Goal: Task Accomplishment & Management: Use online tool/utility

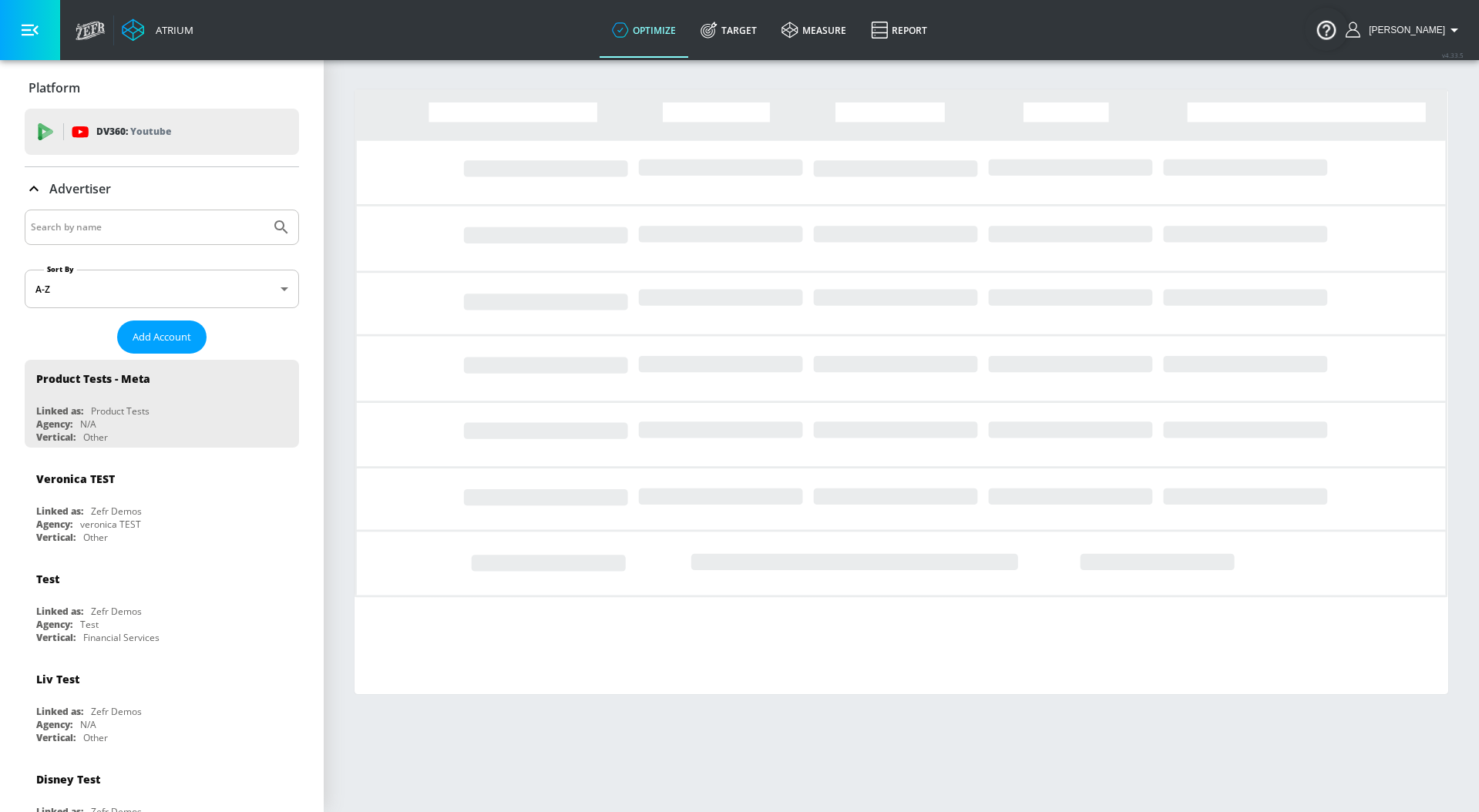
click at [112, 230] on input "Search by name" at bounding box center [147, 228] width 233 height 20
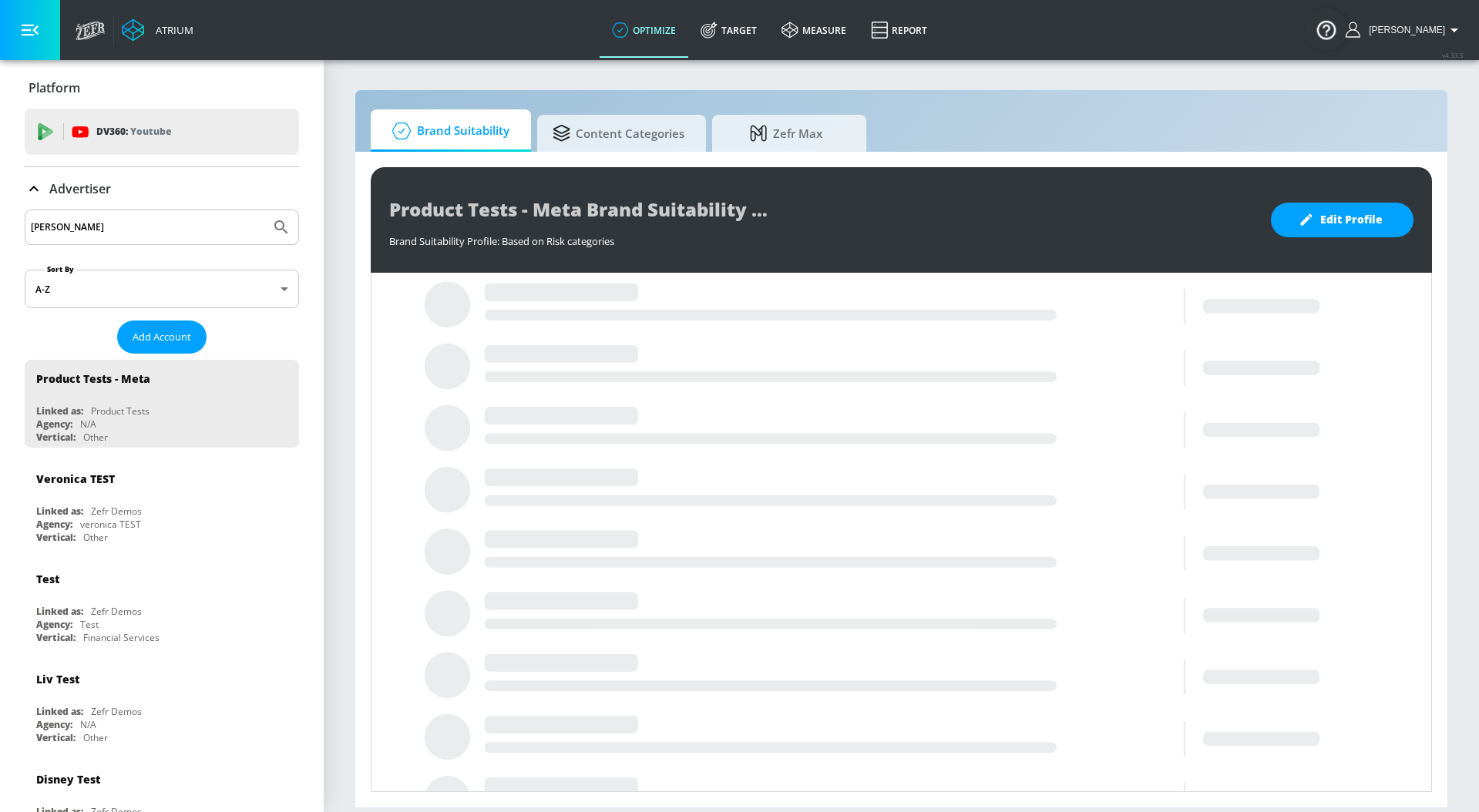
type input "[PERSON_NAME]"
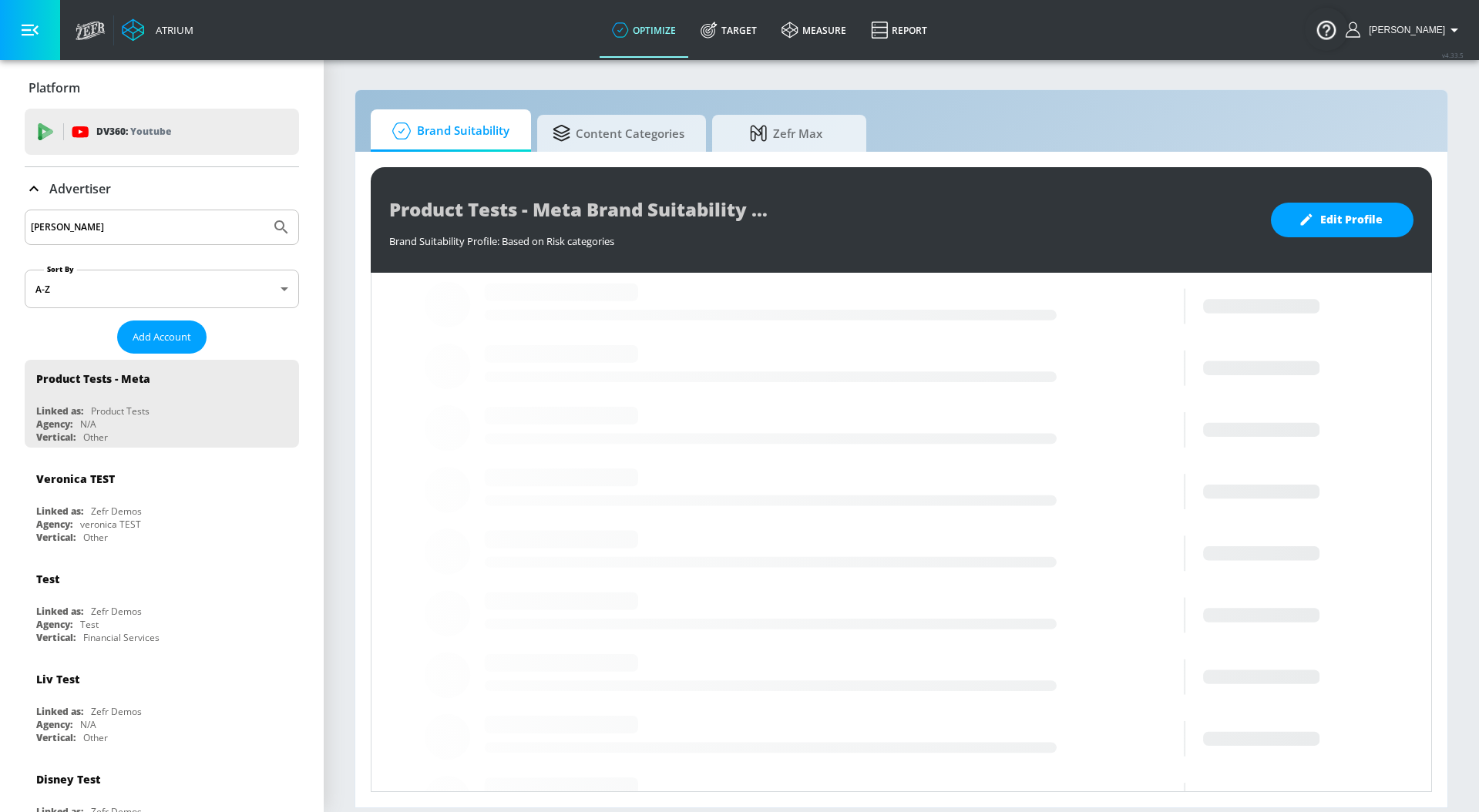
click at [265, 211] on button "Submit Search" at bounding box center [281, 228] width 34 height 34
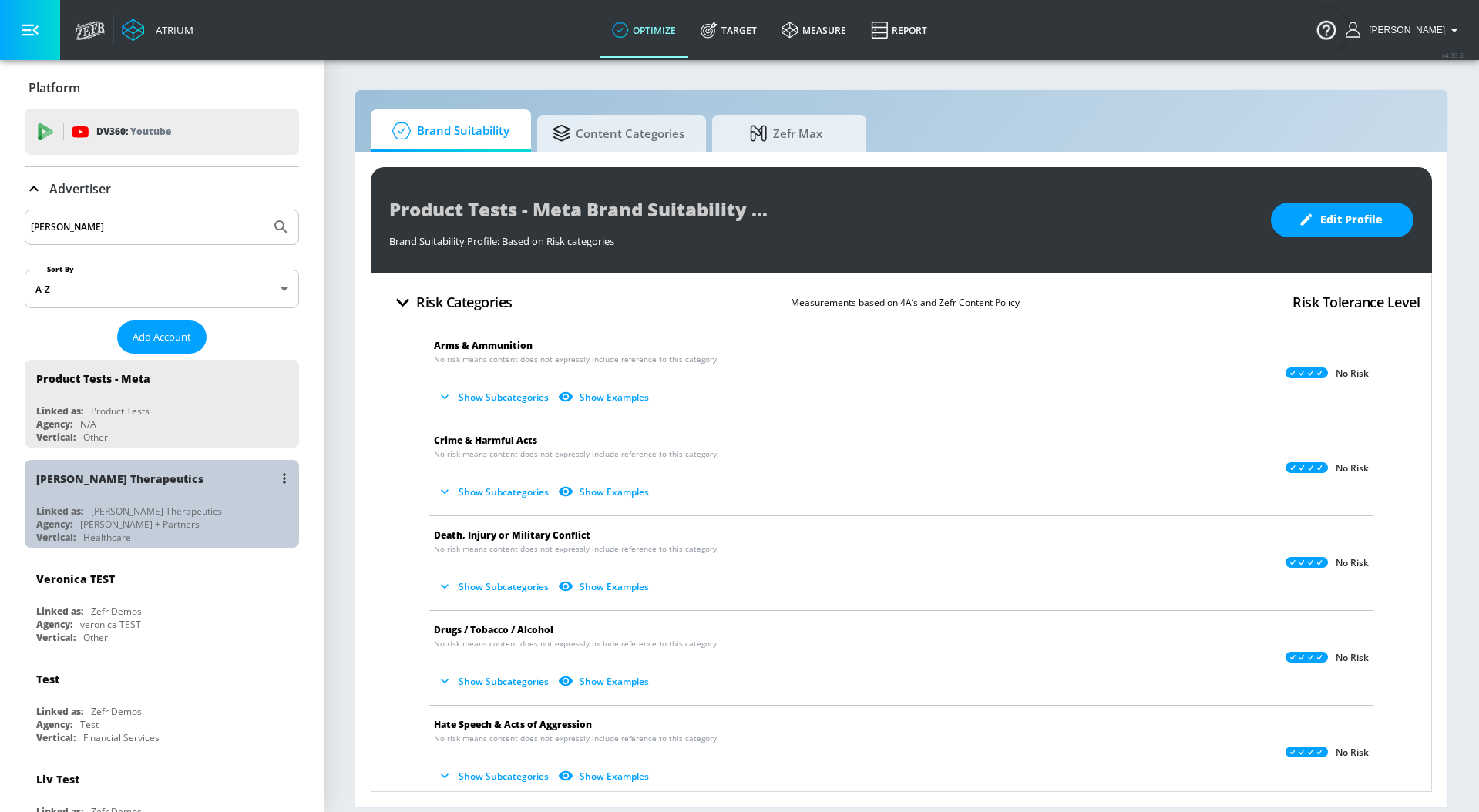
click at [232, 491] on div "[PERSON_NAME] Therapeutics" at bounding box center [166, 479] width 259 height 37
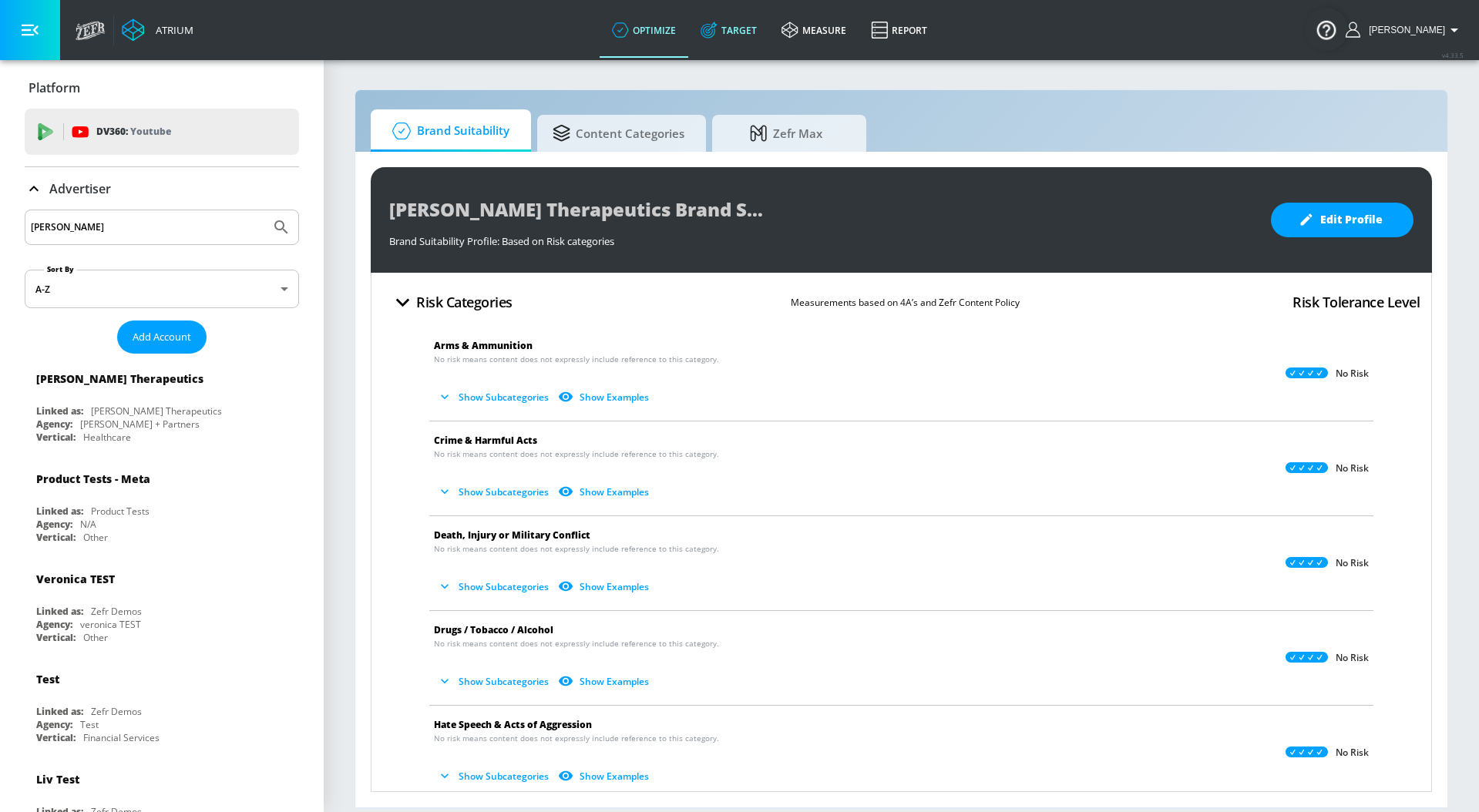
click at [757, 34] on link "Target" at bounding box center [729, 29] width 81 height 56
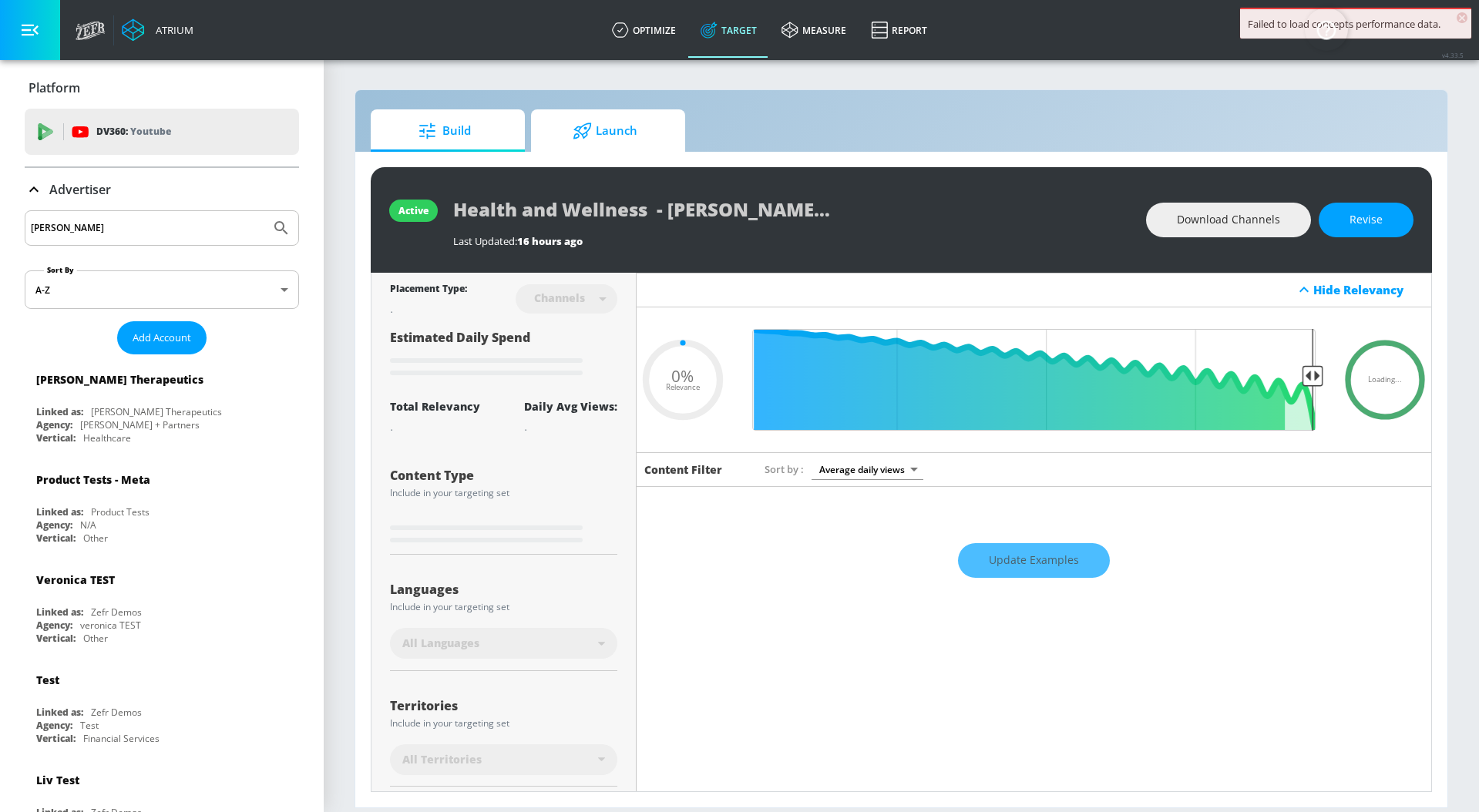
type input "0.05"
click at [628, 137] on span "Launch" at bounding box center [604, 131] width 117 height 37
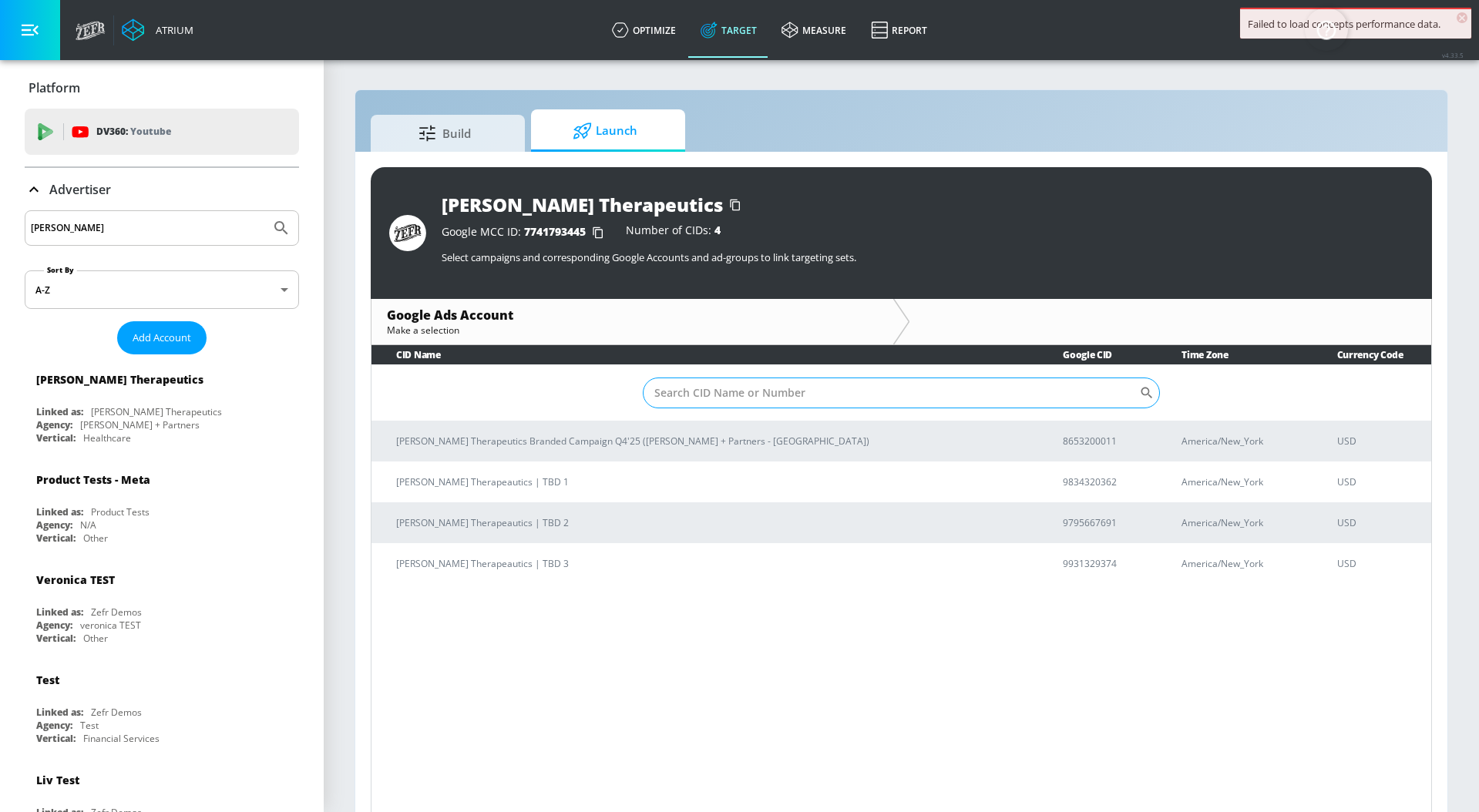
click at [718, 390] on input "Sort By" at bounding box center [891, 392] width 497 height 30
paste input "8653200011"
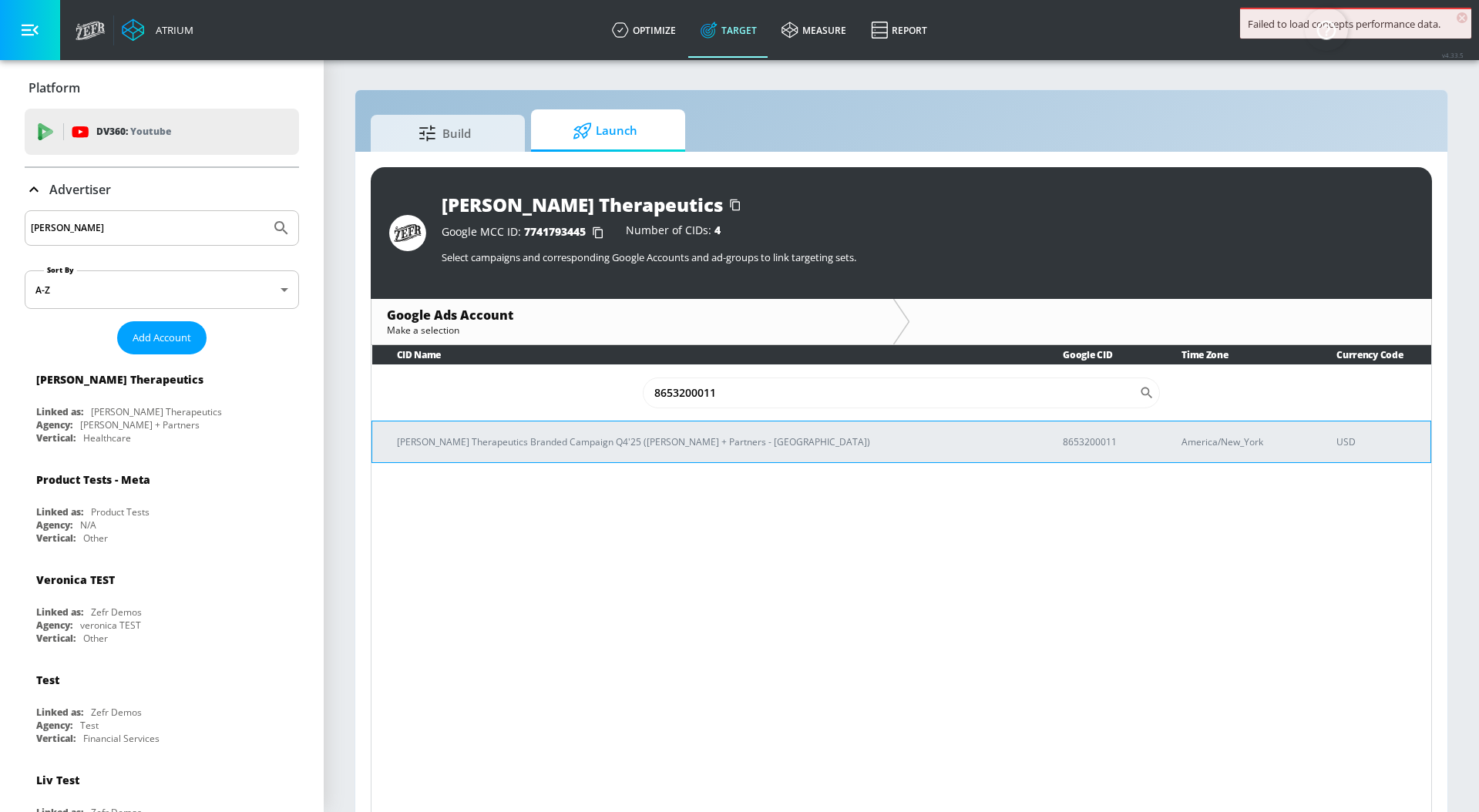
type input "8653200011"
click at [679, 431] on td "[PERSON_NAME] Therapeutics Branded Campaign Q4'25 ([PERSON_NAME] + Partners - […" at bounding box center [706, 441] width 667 height 41
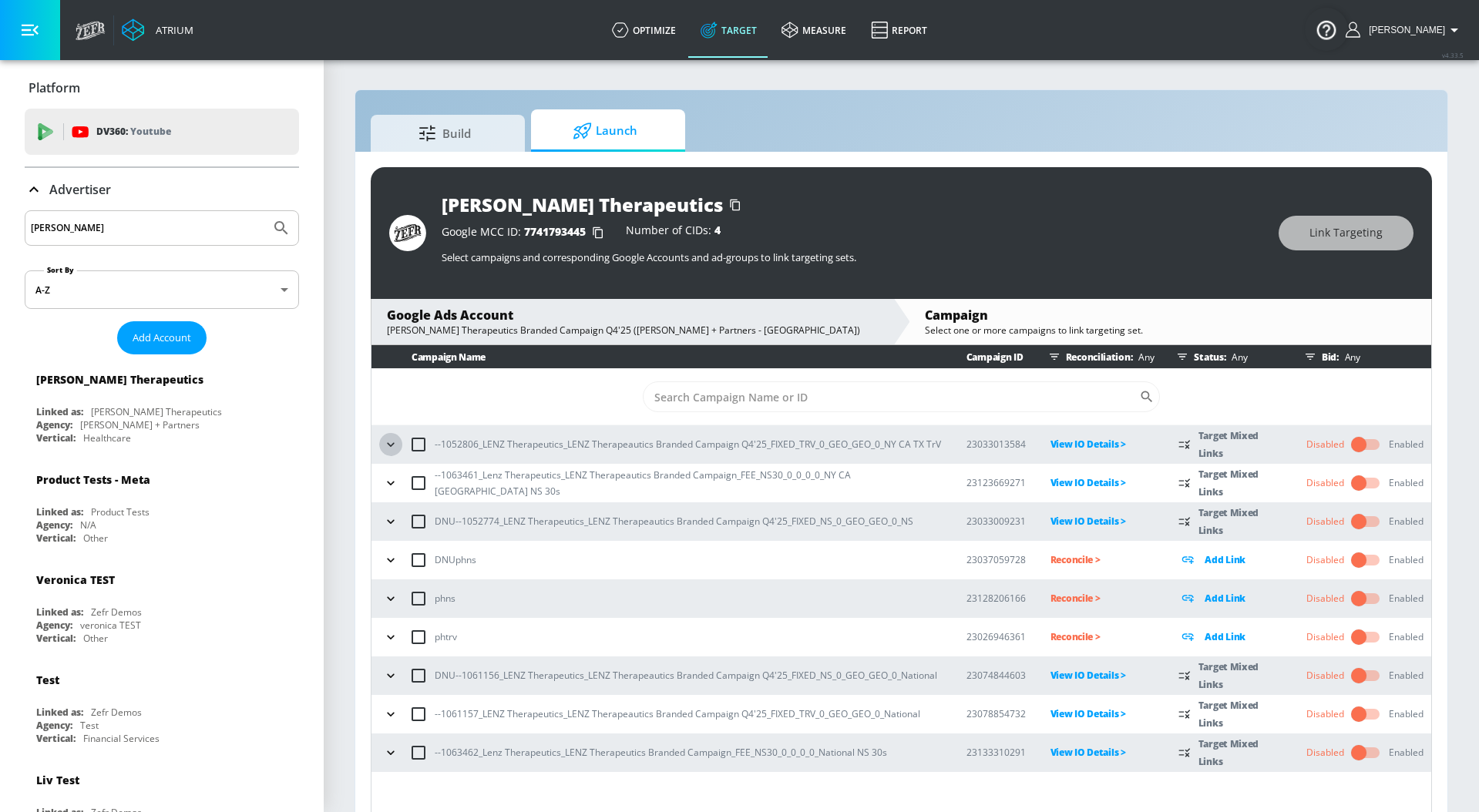
click at [388, 447] on icon "button" at bounding box center [391, 445] width 16 height 16
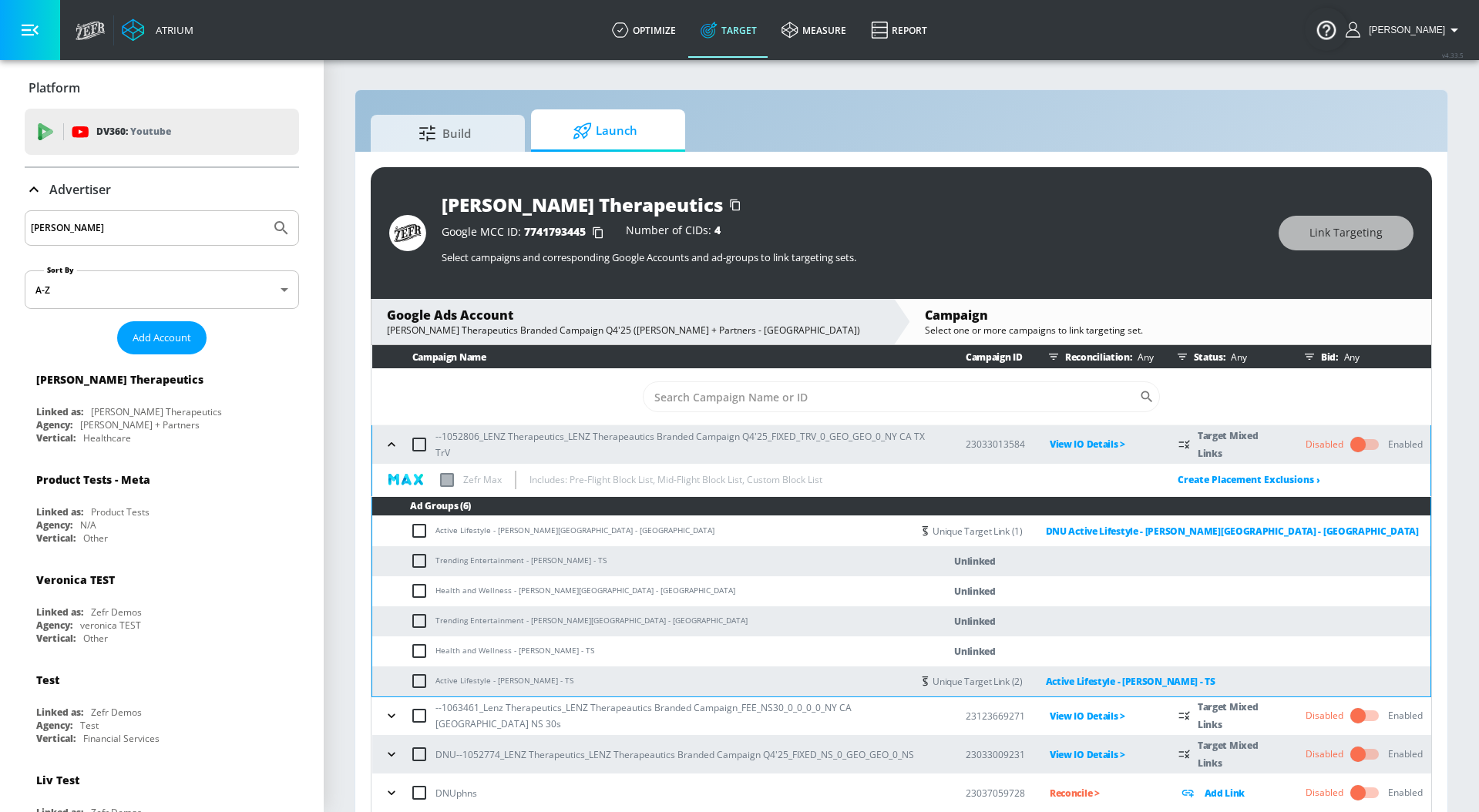
drag, startPoint x: 435, startPoint y: 561, endPoint x: 605, endPoint y: 566, distance: 170.1
click at [605, 566] on td "Trending Entertainment - [PERSON_NAME] - TS" at bounding box center [642, 561] width 539 height 30
copy td "Trending Entertainment - [PERSON_NAME] - TS"
click at [419, 562] on input "checkbox" at bounding box center [423, 561] width 26 height 19
checkbox input "true"
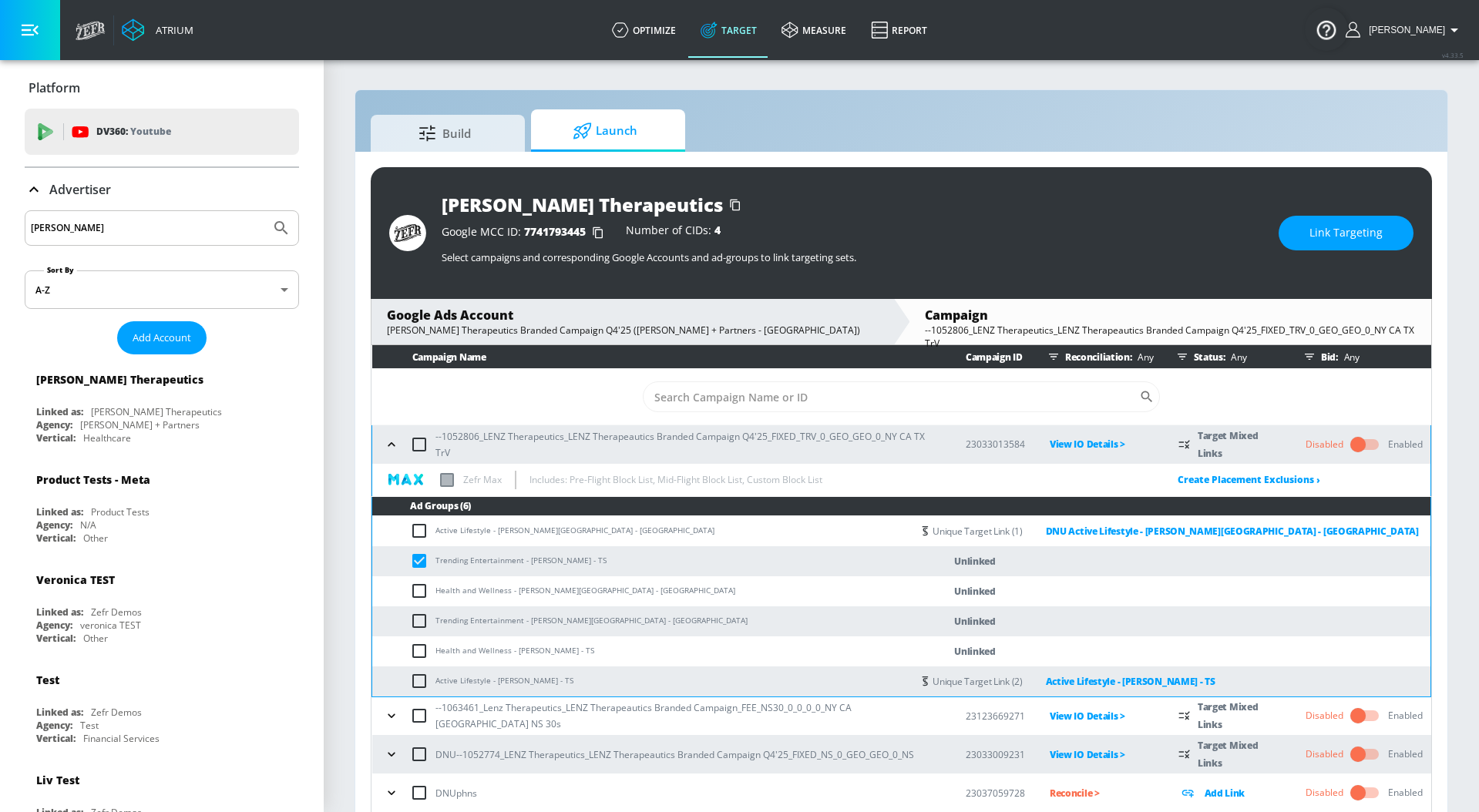
click at [1386, 230] on button "Link Targeting" at bounding box center [1347, 232] width 135 height 34
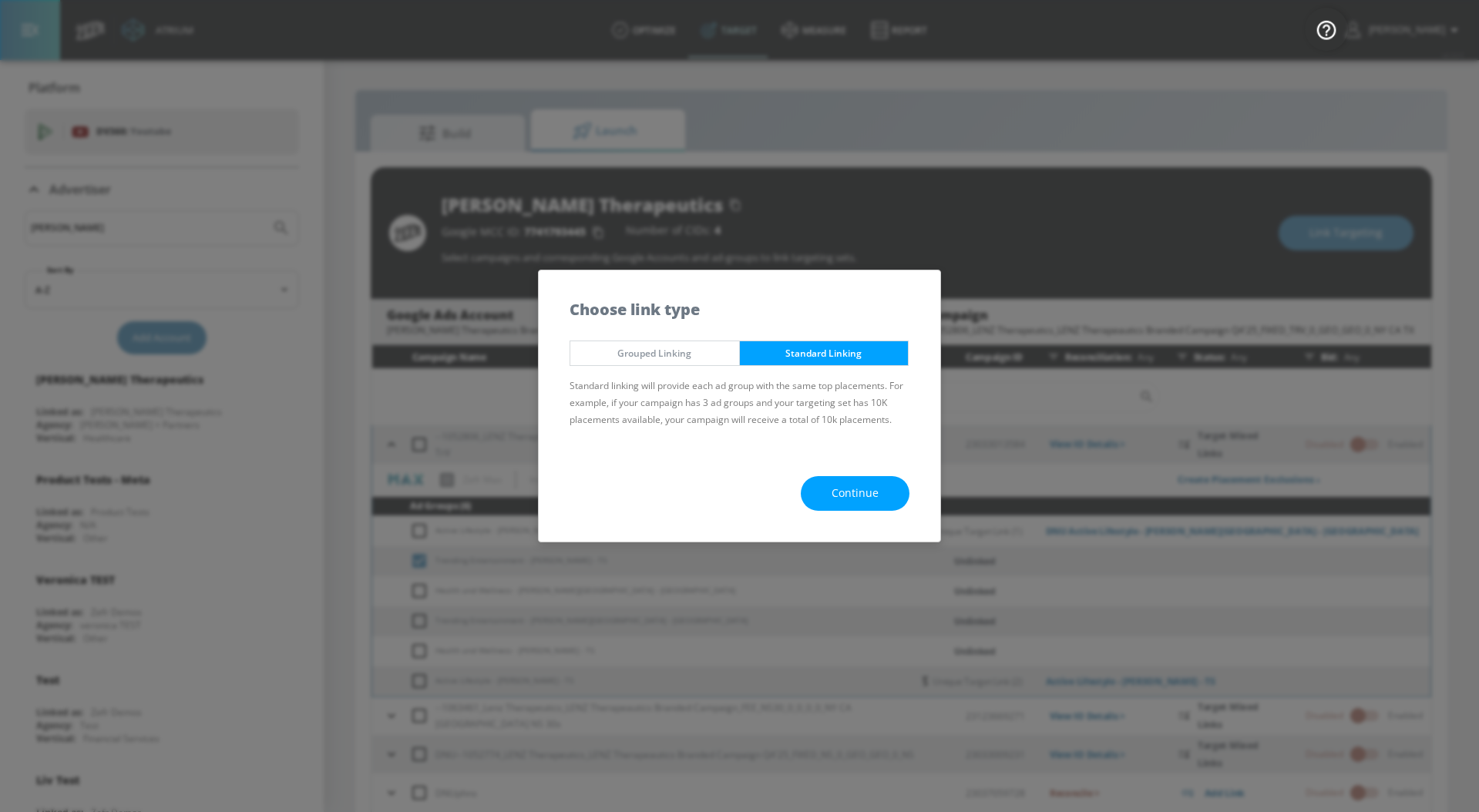
click at [817, 491] on button "Continue" at bounding box center [854, 493] width 109 height 34
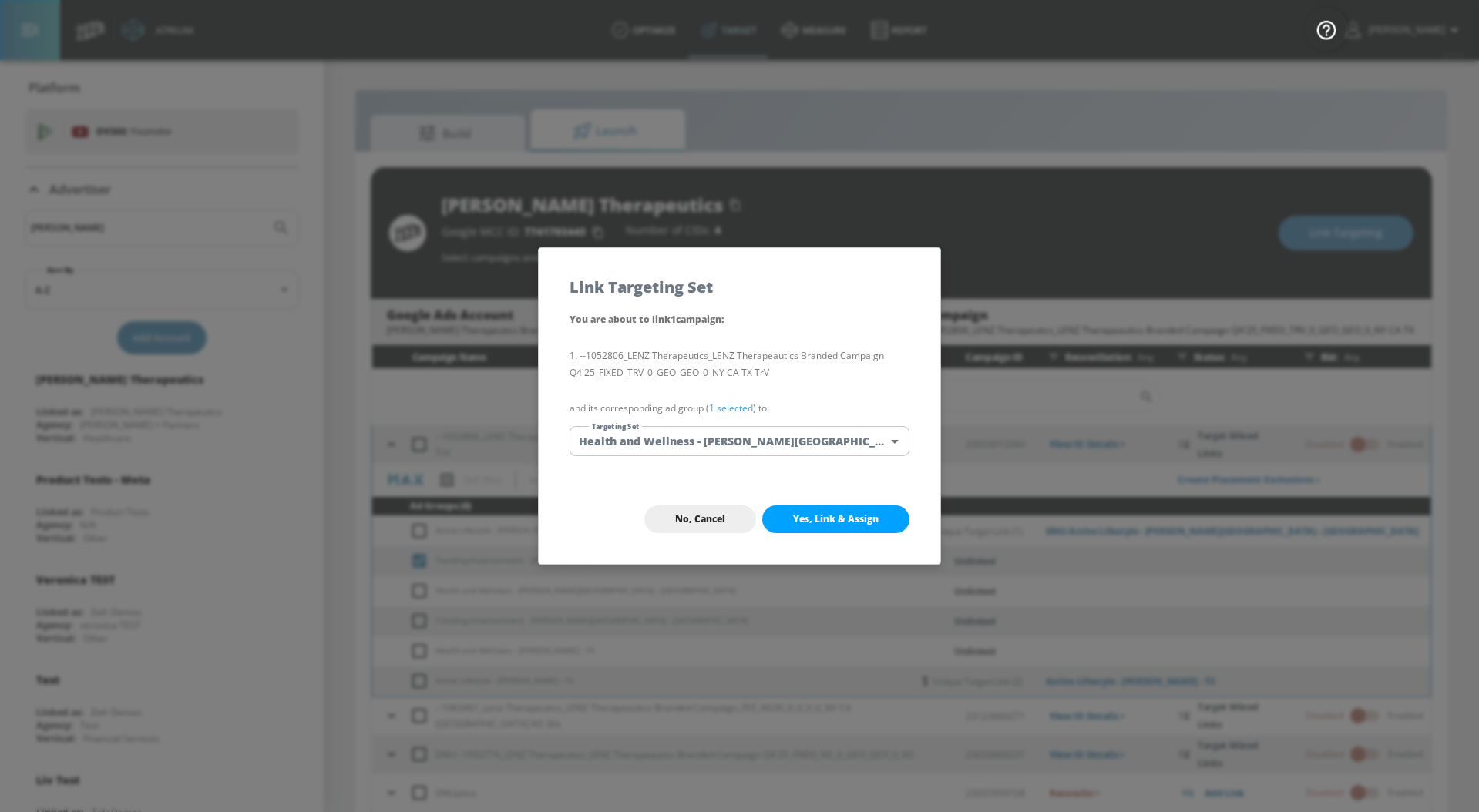
click at [736, 406] on link "1 selected" at bounding box center [731, 407] width 44 height 13
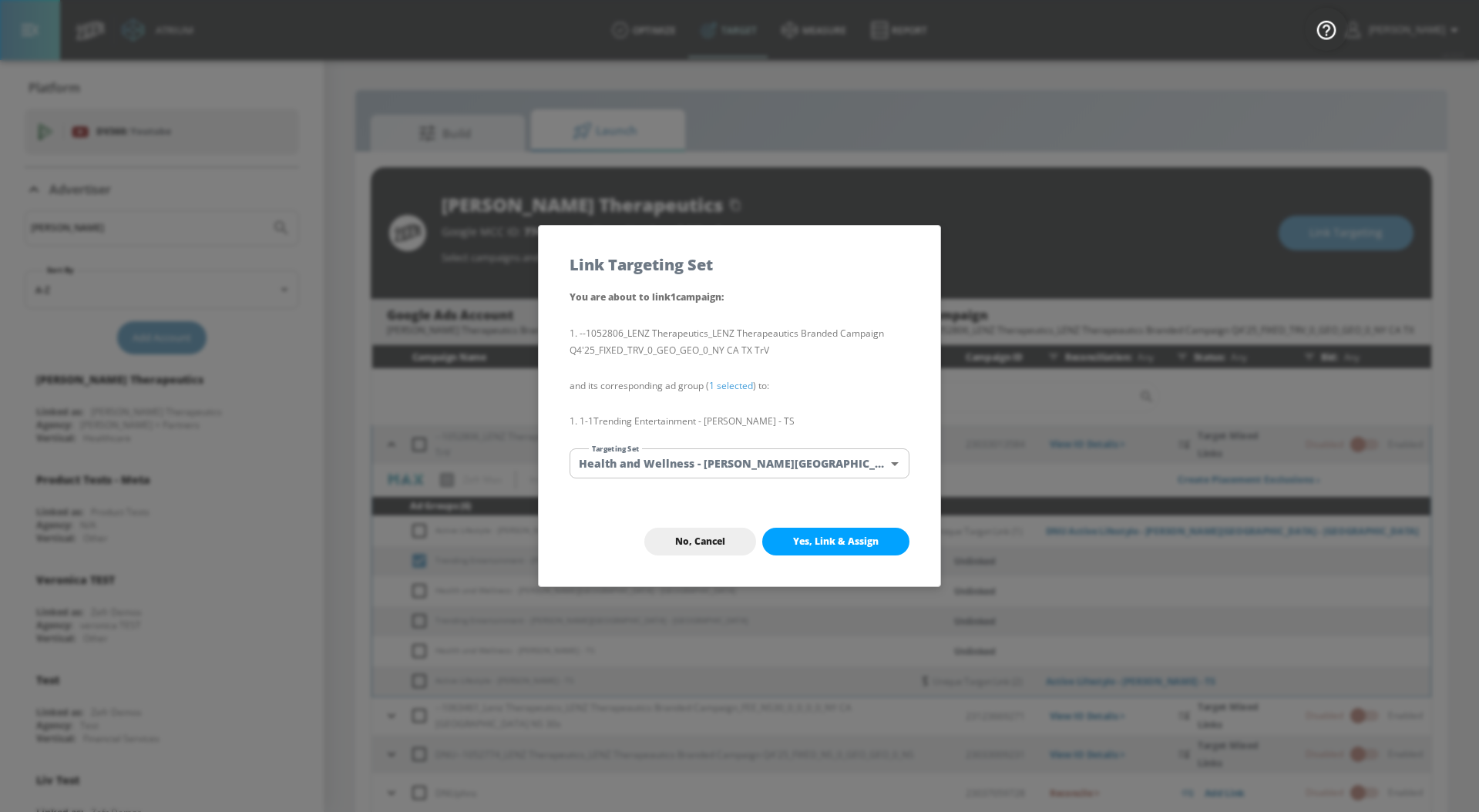
click at [733, 463] on body "Atrium optimize Target measure Report optimize Target measure Report v 4.33.5 […" at bounding box center [740, 417] width 1479 height 835
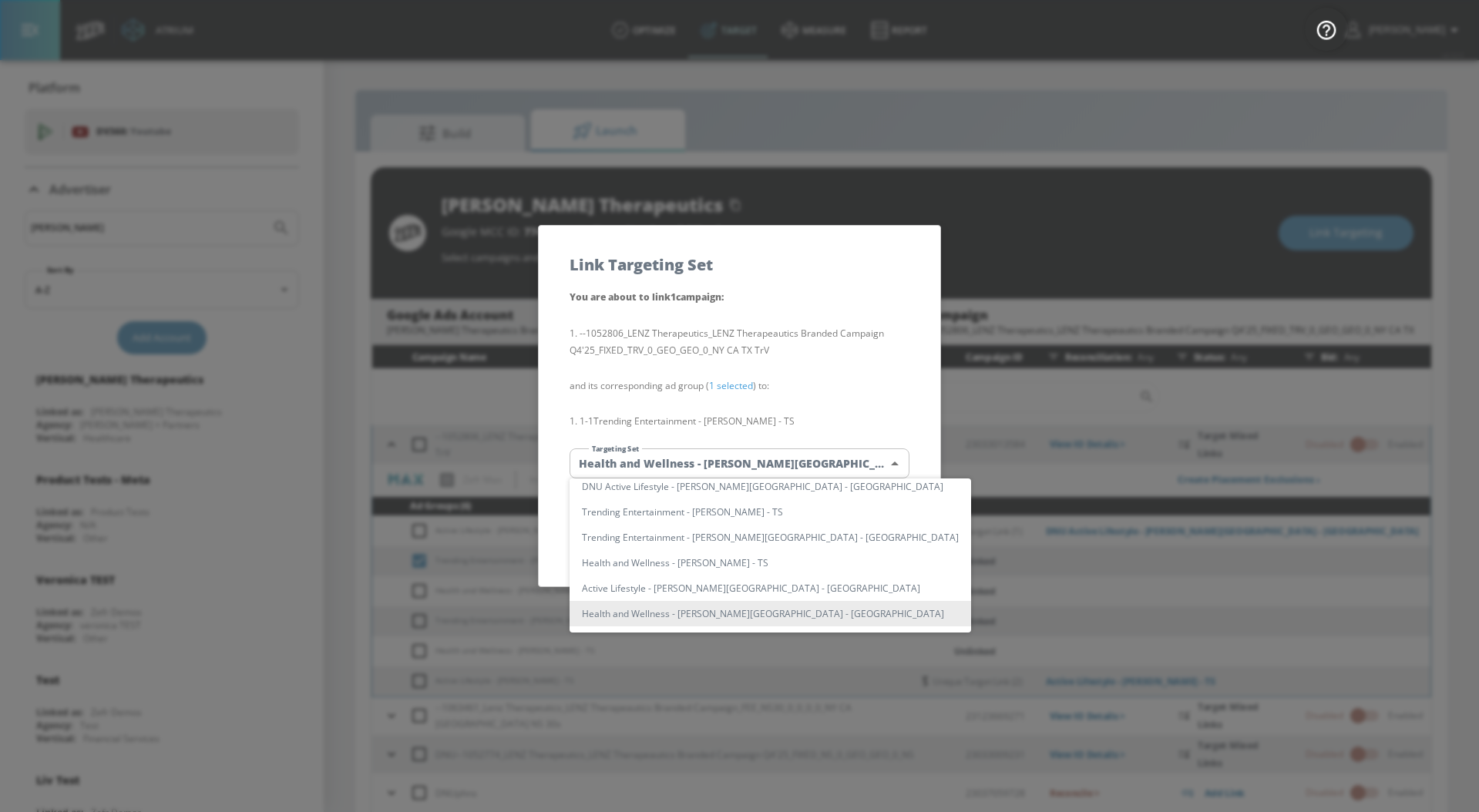
scroll to position [10788, 0]
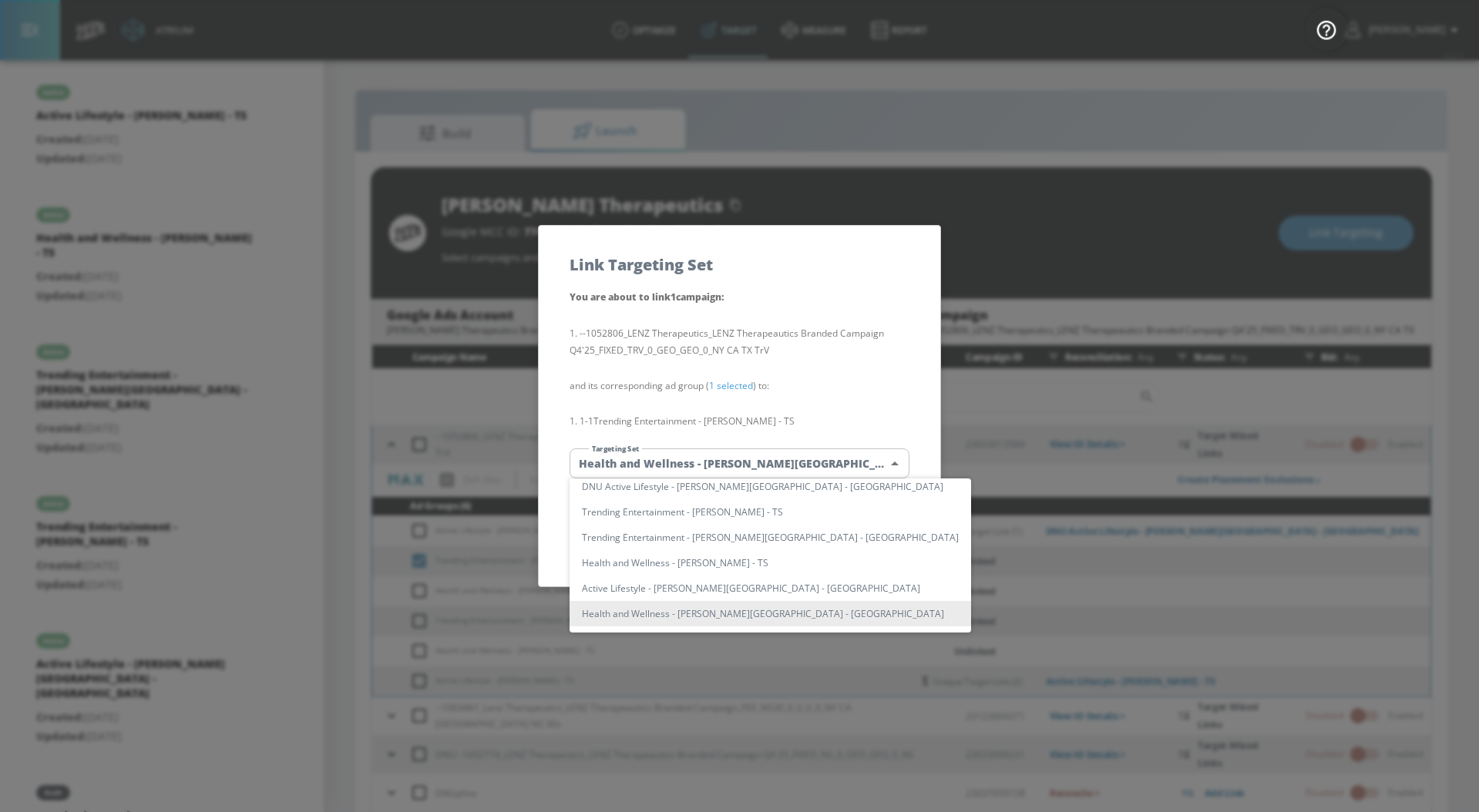
click at [754, 511] on li "Trending Entertainment - [PERSON_NAME] - TS" at bounding box center [770, 512] width 401 height 25
type input "91822216-5e33-4836-bae0-88f482bb9c10"
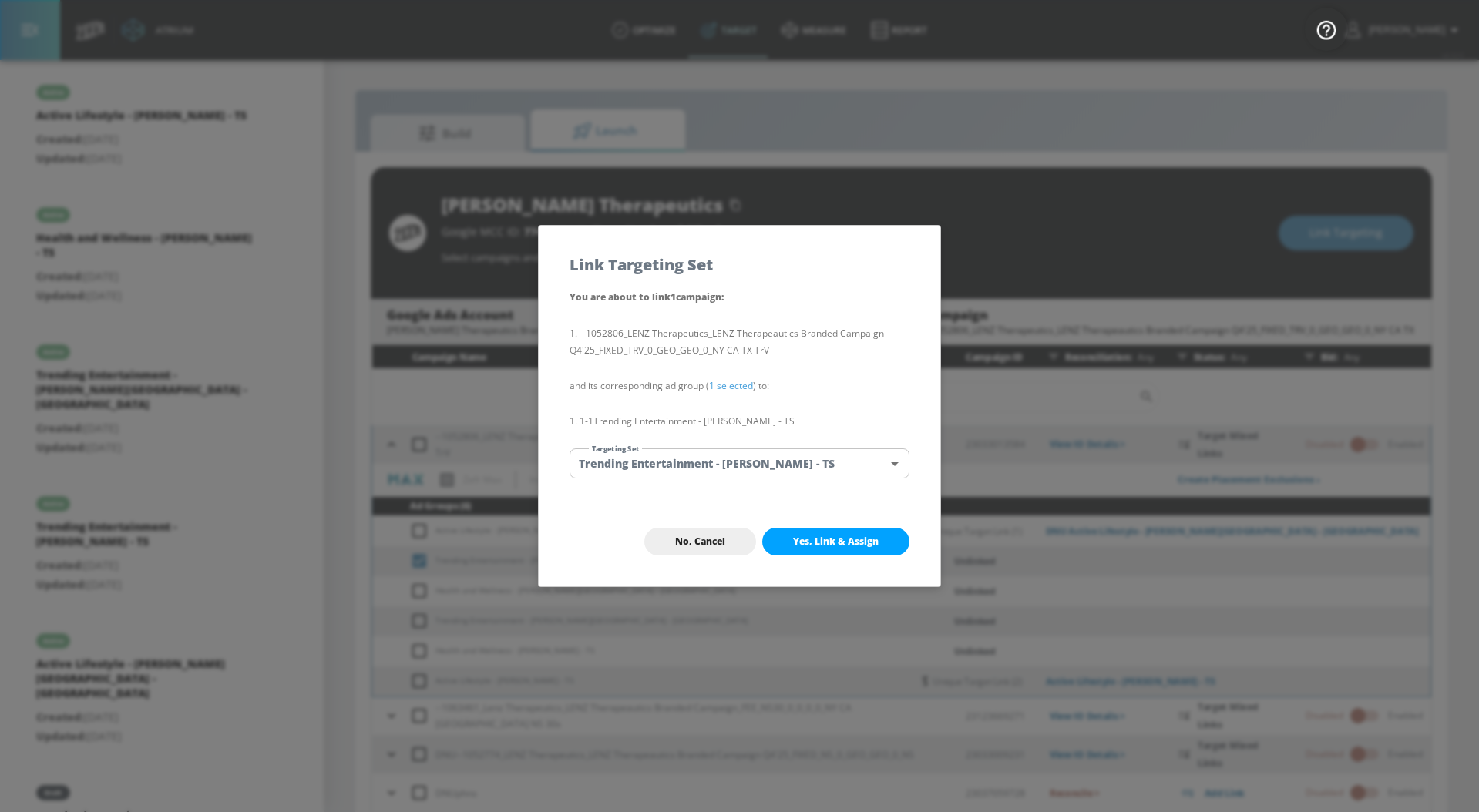
click at [829, 551] on button "Yes, Link & Assign" at bounding box center [836, 541] width 147 height 27
checkbox input "false"
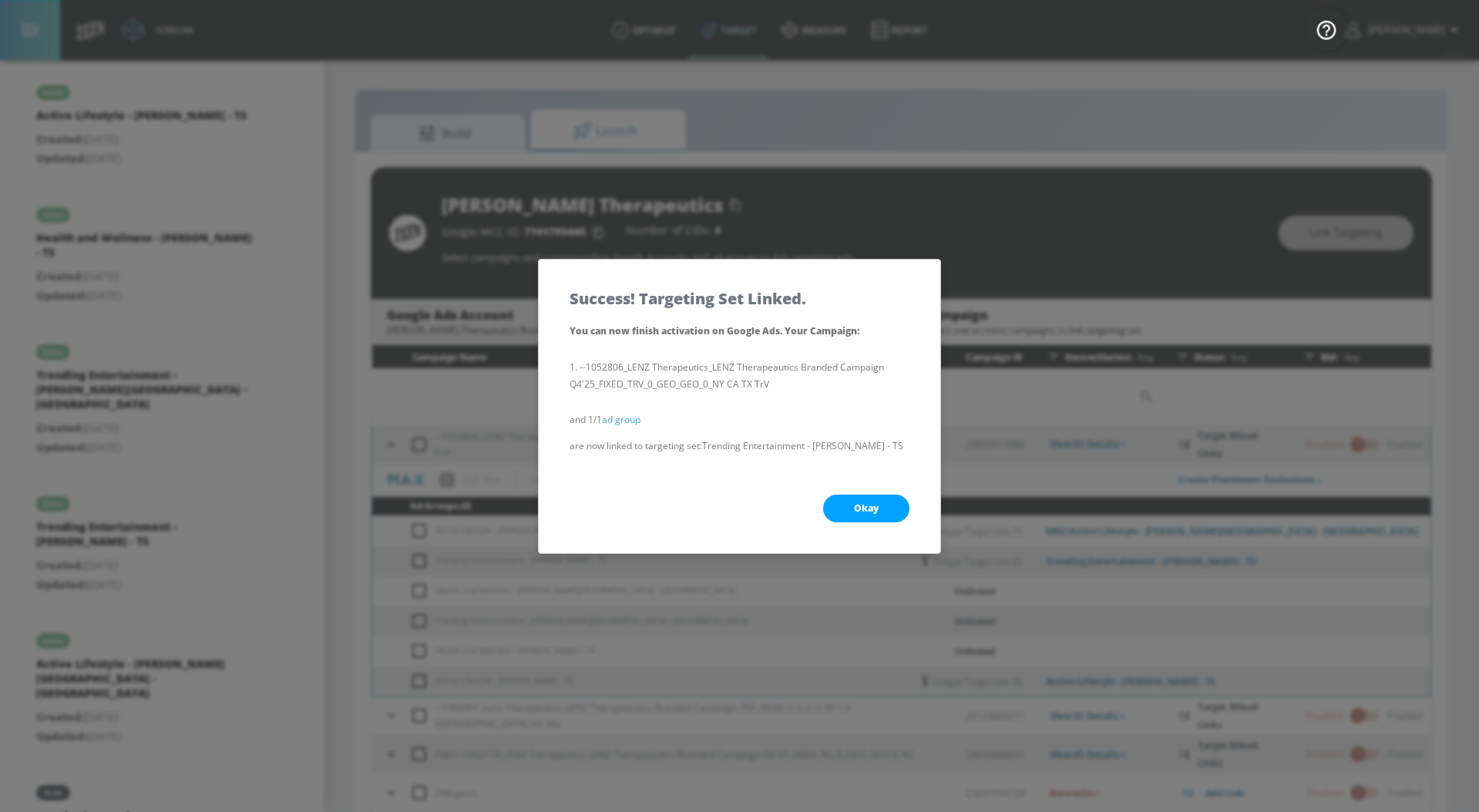
click at [884, 505] on button "Okay" at bounding box center [866, 509] width 86 height 27
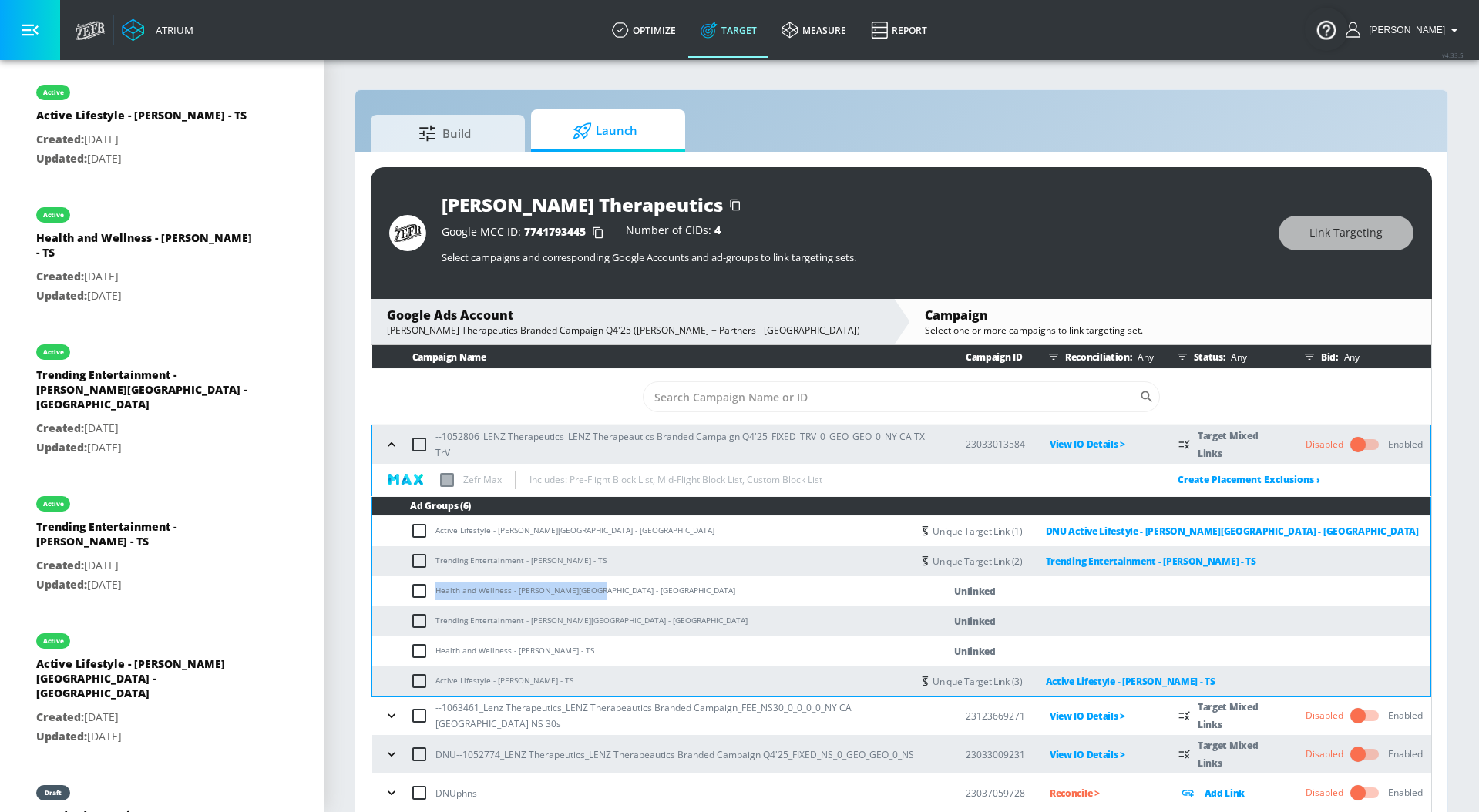
drag, startPoint x: 436, startPoint y: 588, endPoint x: 588, endPoint y: 593, distance: 152.1
click at [588, 593] on td "Health and Wellness - [PERSON_NAME][GEOGRAPHIC_DATA] - [GEOGRAPHIC_DATA]" at bounding box center [642, 591] width 539 height 30
copy td "Health and Wellness - [PERSON_NAME][GEOGRAPHIC_DATA] - [GEOGRAPHIC_DATA]"
click at [418, 584] on input "checkbox" at bounding box center [423, 590] width 26 height 19
checkbox input "true"
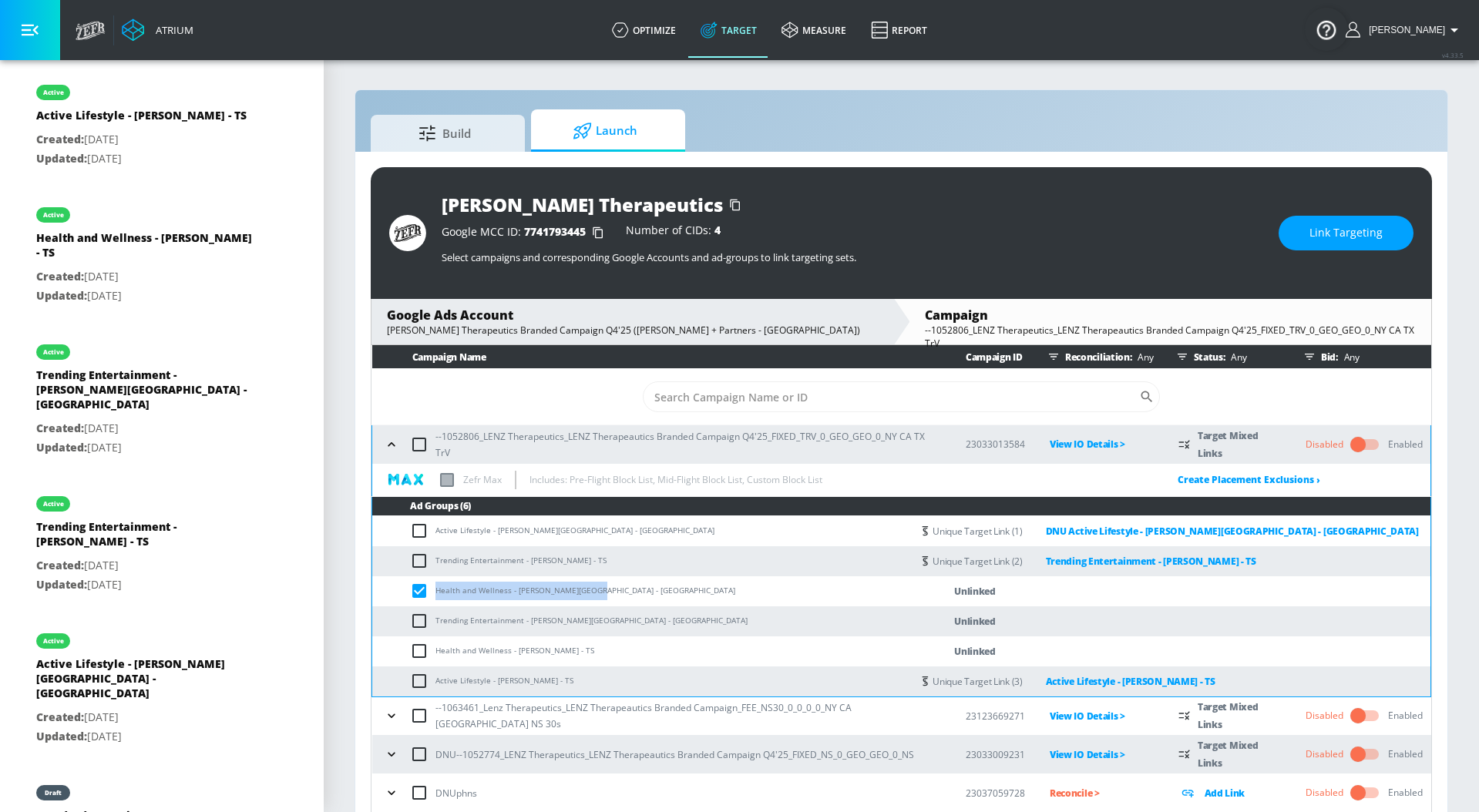
click at [1326, 233] on span "Link Targeting" at bounding box center [1346, 233] width 74 height 20
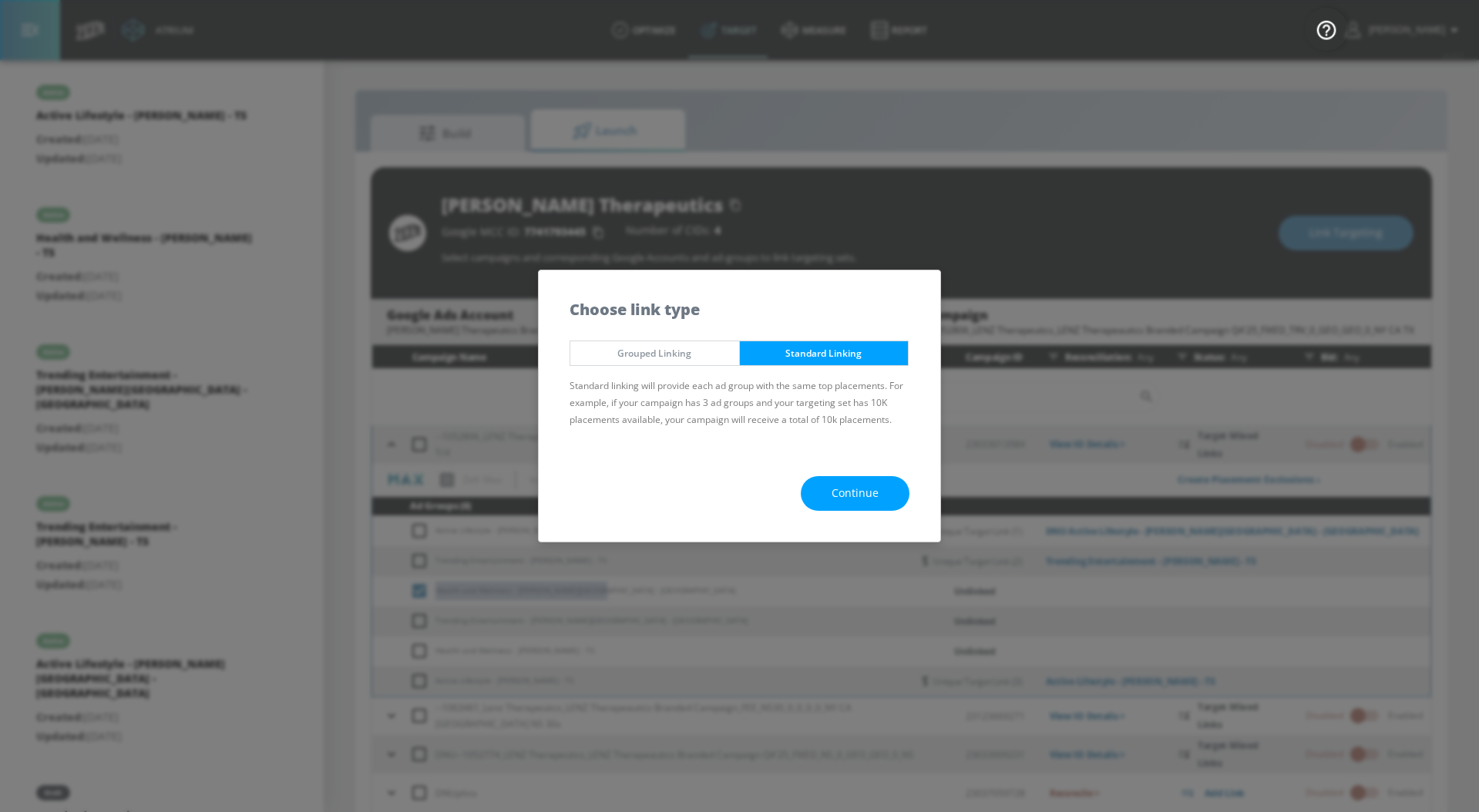
click at [876, 491] on span "Continue" at bounding box center [855, 494] width 47 height 20
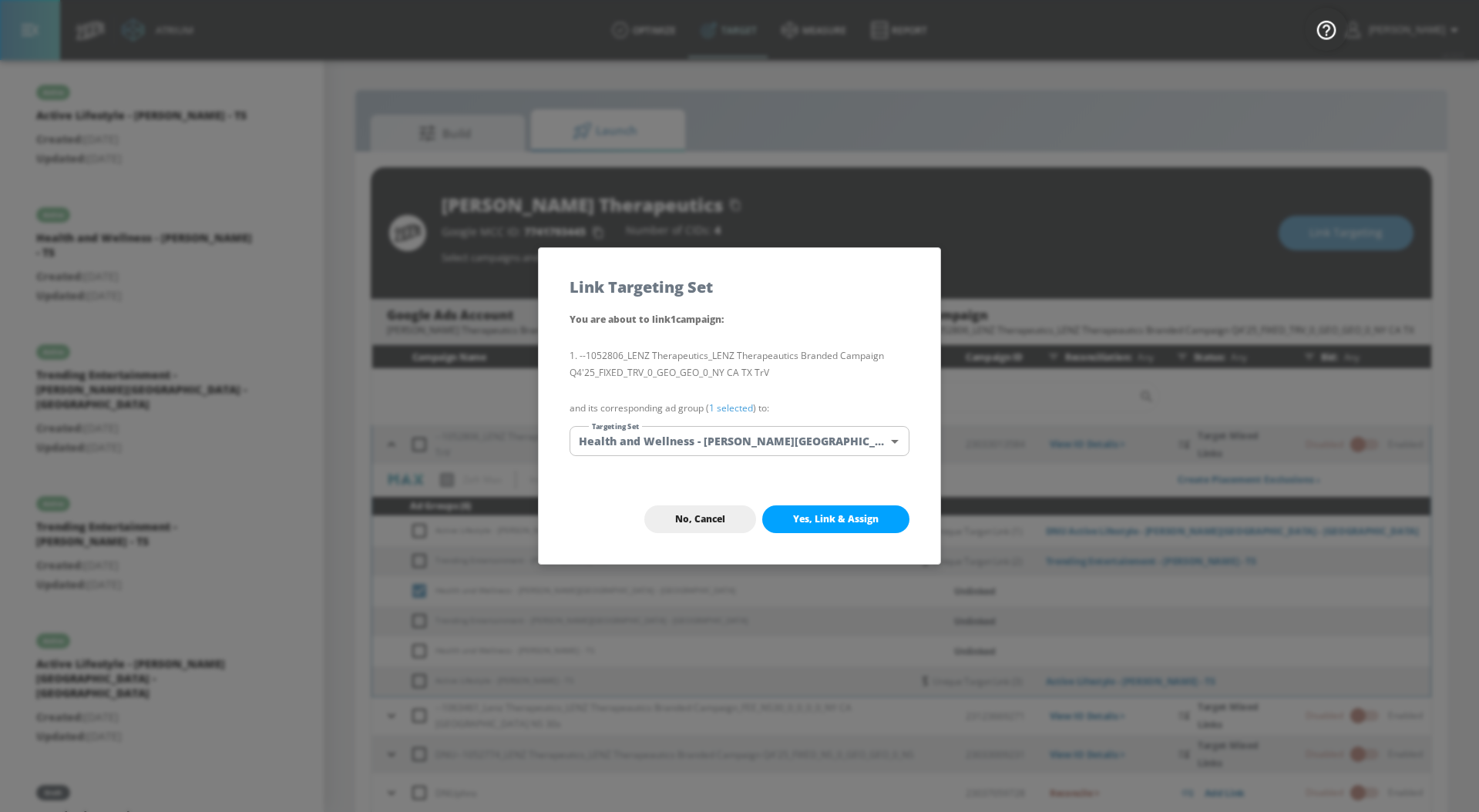
click at [740, 406] on link "1 selected" at bounding box center [731, 407] width 44 height 13
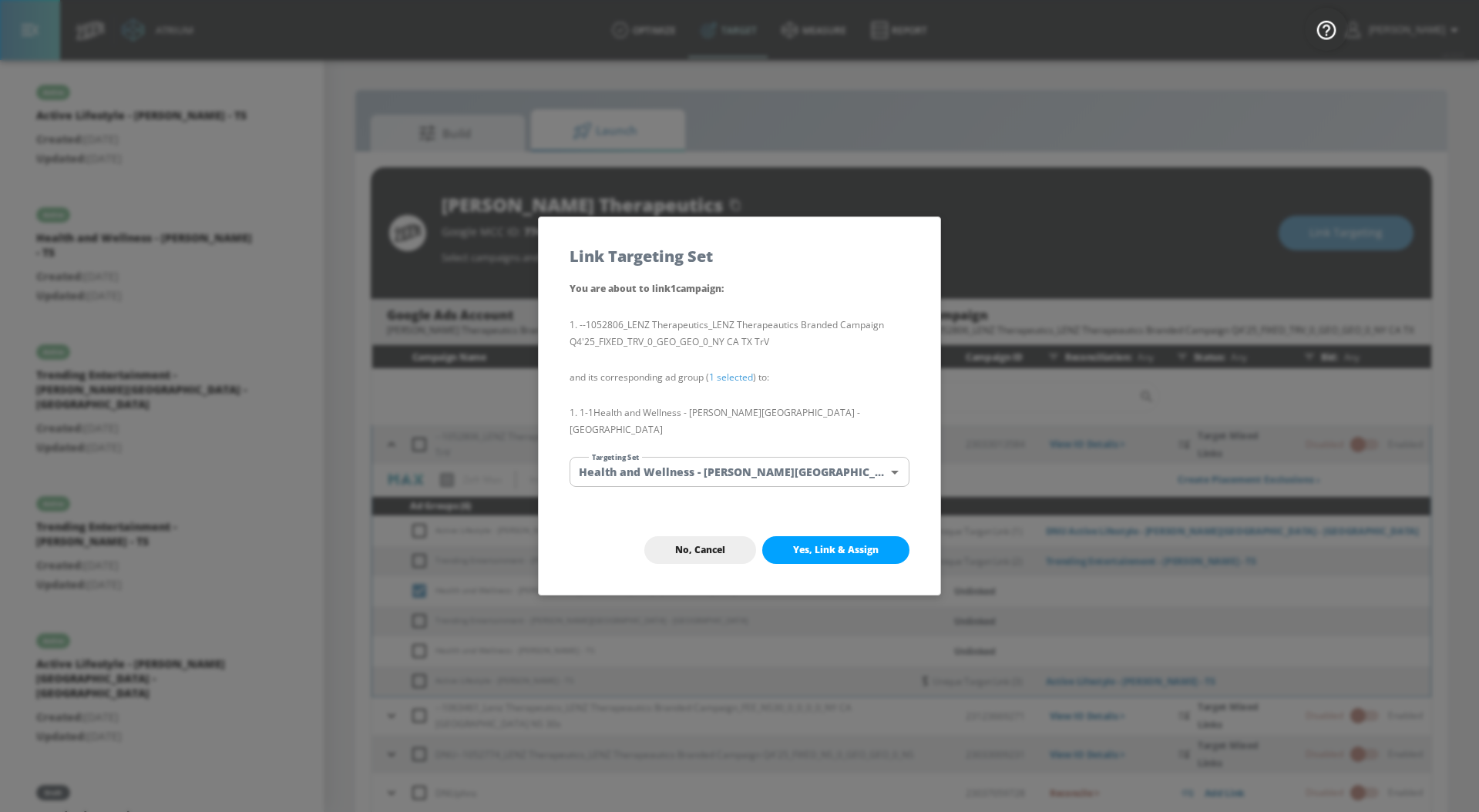
click at [740, 466] on body "Atrium optimize Target measure Report optimize Target measure Report v 4.33.5 […" at bounding box center [740, 417] width 1479 height 835
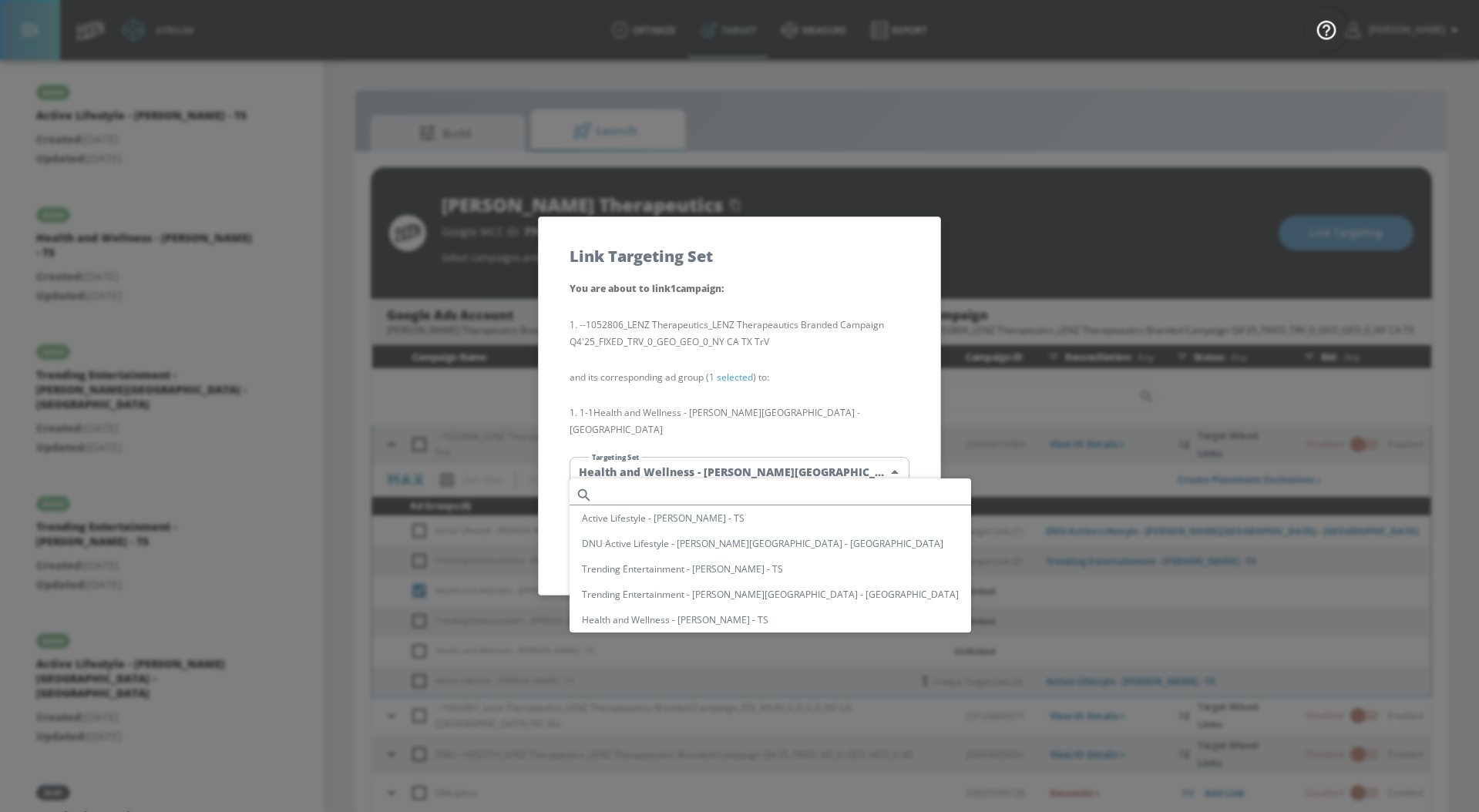
scroll to position [57, 0]
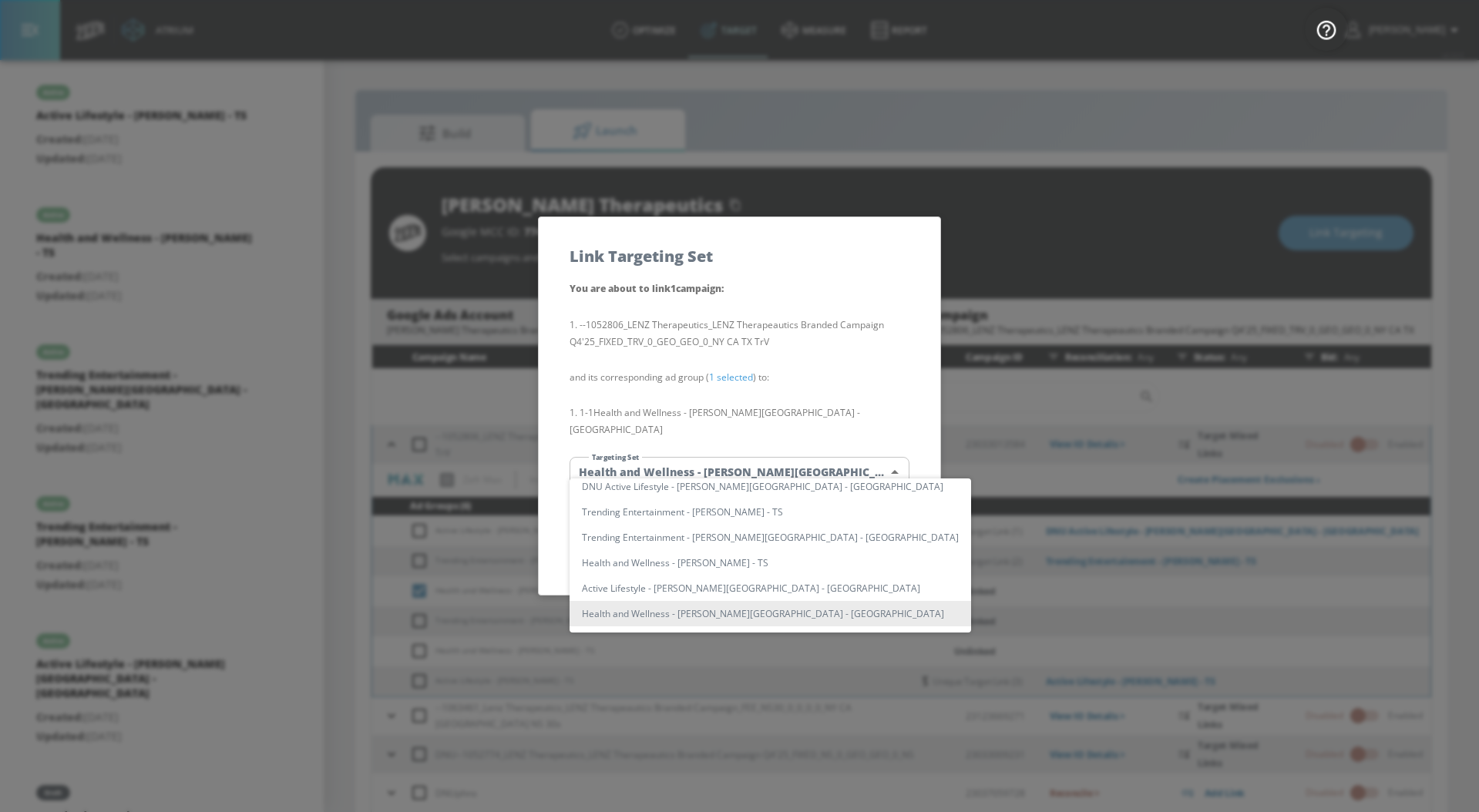
click at [718, 615] on li "Health and Wellness - [PERSON_NAME][GEOGRAPHIC_DATA] - [GEOGRAPHIC_DATA]" at bounding box center [770, 614] width 401 height 25
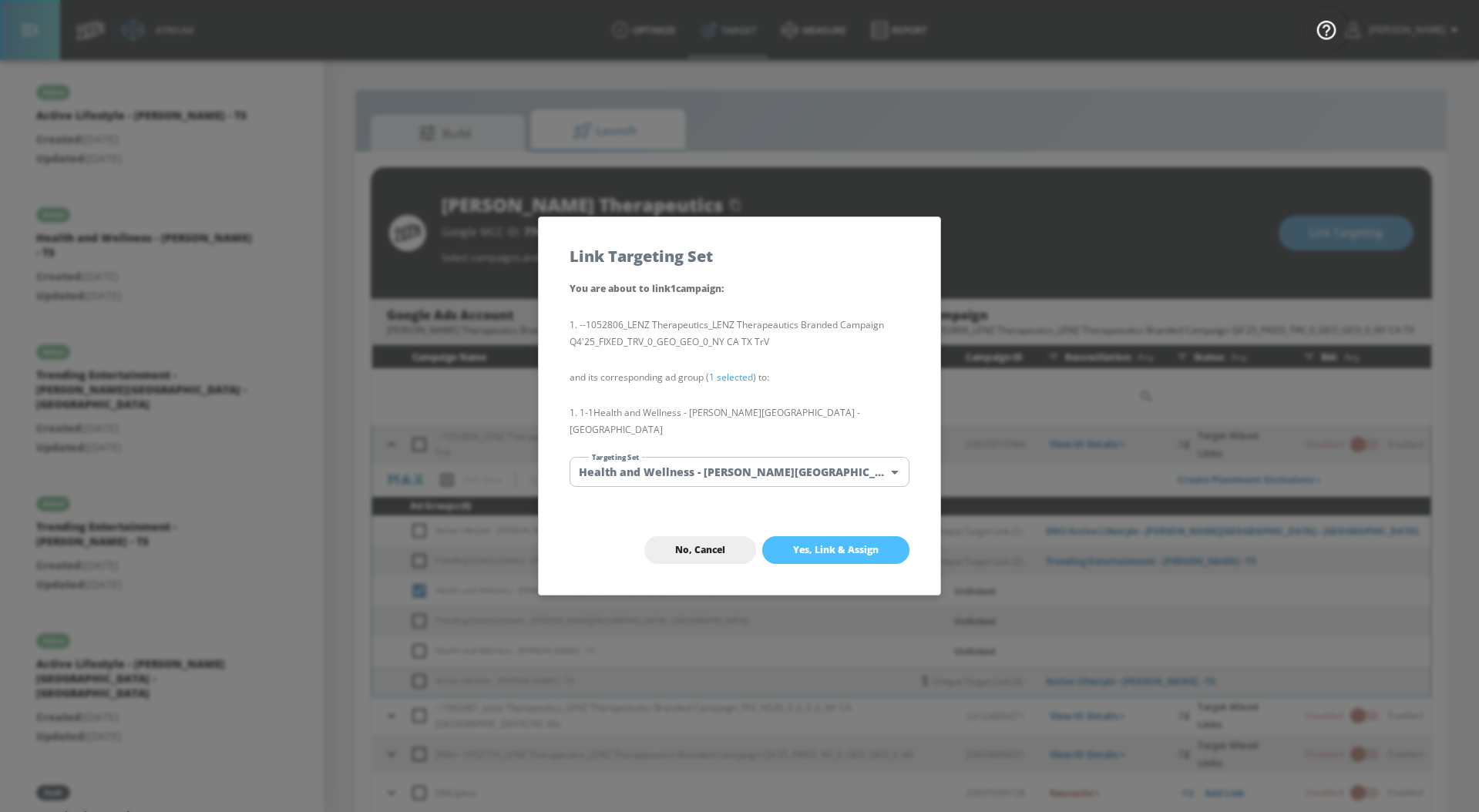
click at [814, 536] on button "Yes, Link & Assign" at bounding box center [836, 550] width 147 height 27
checkbox input "false"
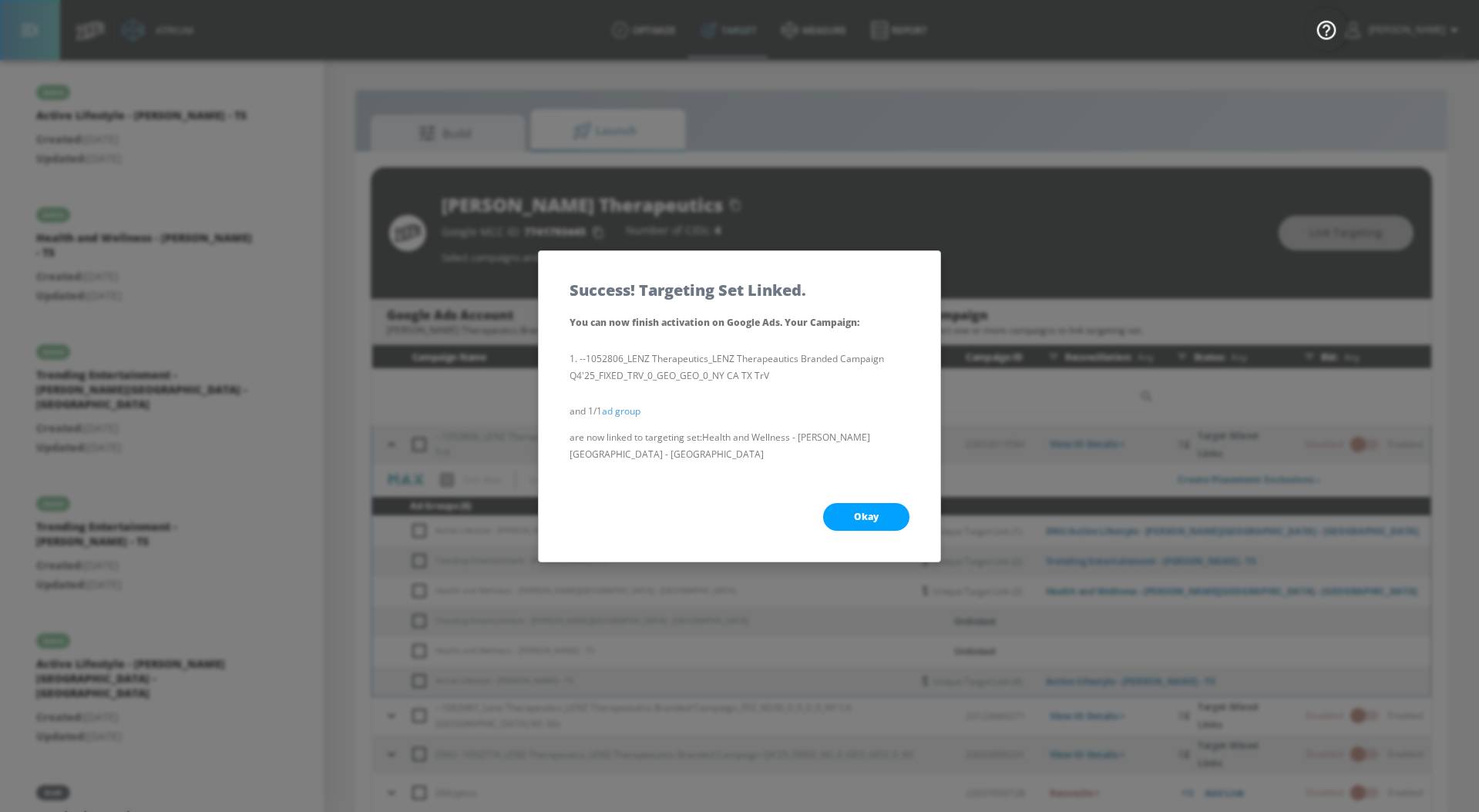
click at [863, 513] on span "Okay" at bounding box center [866, 517] width 25 height 13
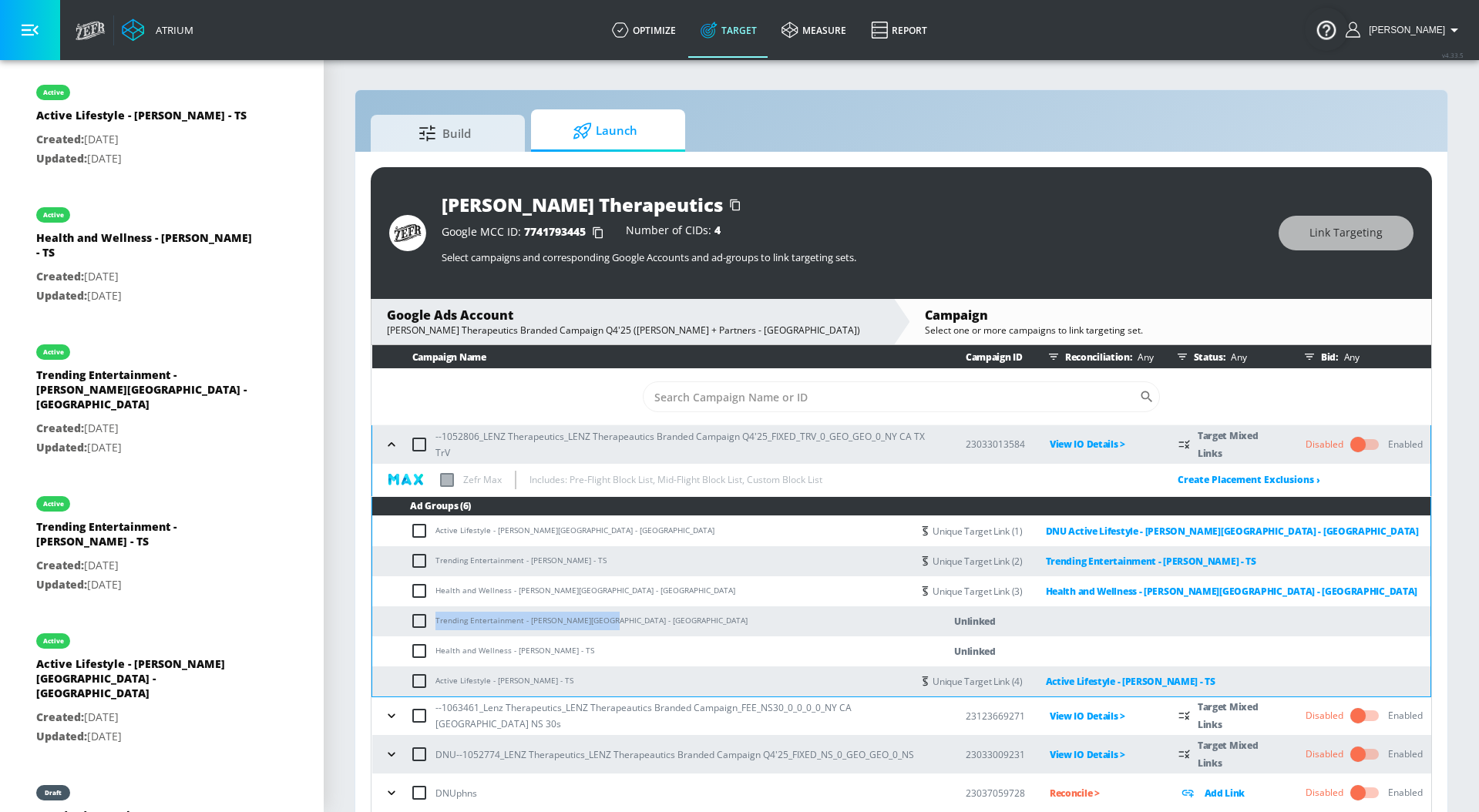
drag, startPoint x: 435, startPoint y: 620, endPoint x: 624, endPoint y: 624, distance: 189.0
click at [624, 624] on td "Trending Entertainment - [PERSON_NAME][GEOGRAPHIC_DATA] - [GEOGRAPHIC_DATA]" at bounding box center [642, 621] width 539 height 30
copy td "Trending Entertainment - [PERSON_NAME][GEOGRAPHIC_DATA] - [GEOGRAPHIC_DATA]"
click at [419, 623] on input "checkbox" at bounding box center [423, 621] width 26 height 19
checkbox input "true"
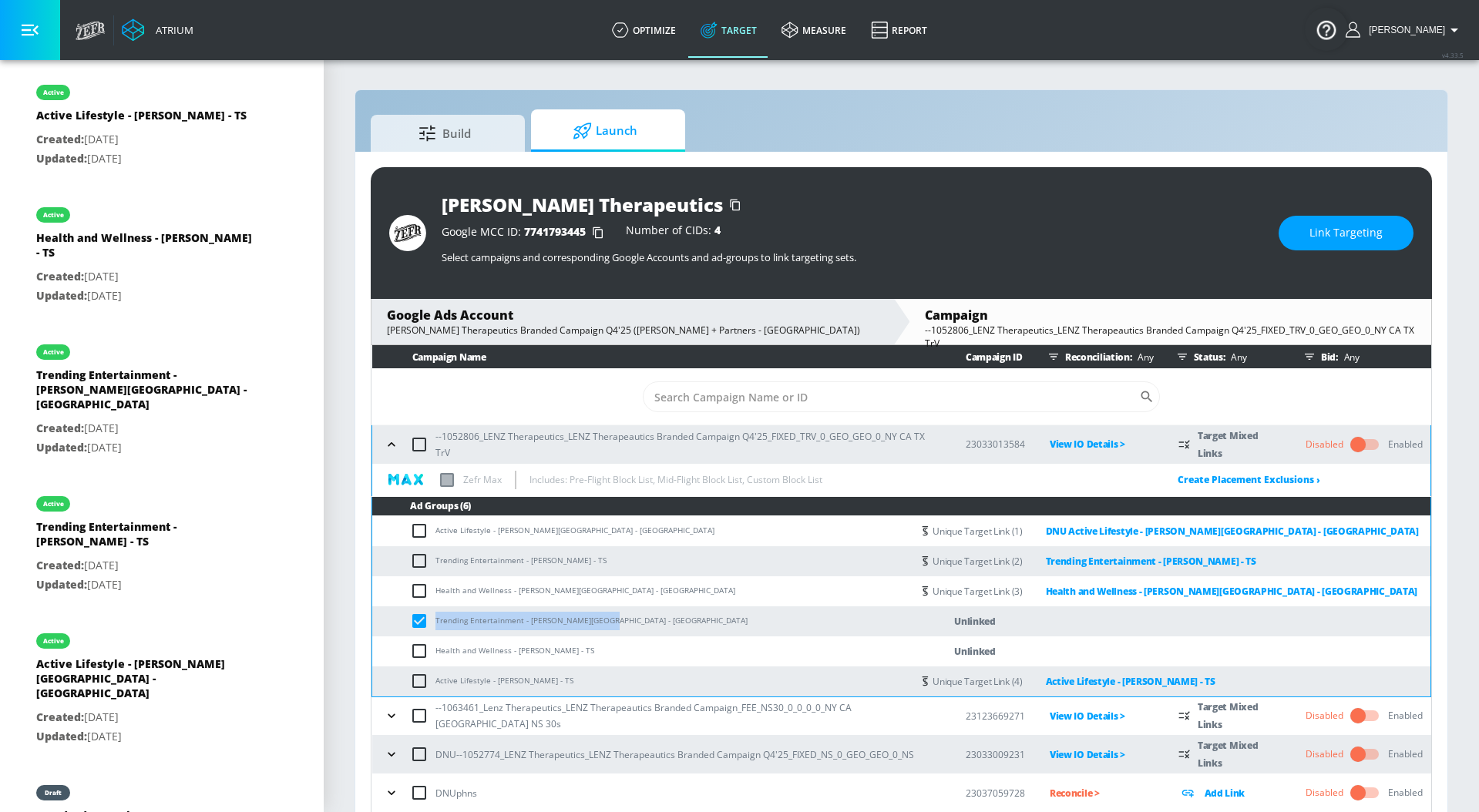
click at [1339, 243] on button "Link Targeting" at bounding box center [1347, 232] width 135 height 34
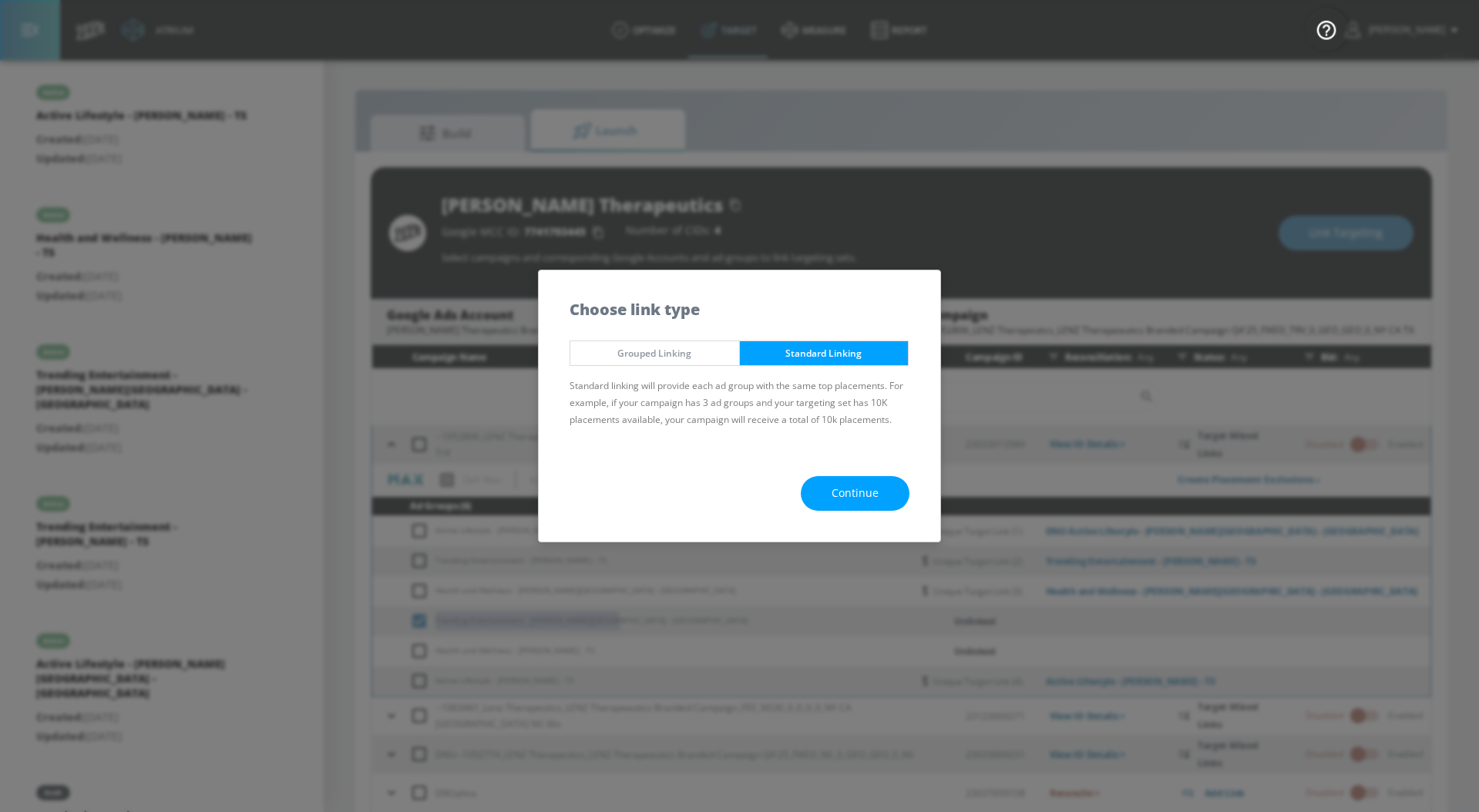
click at [874, 486] on span "Continue" at bounding box center [855, 494] width 47 height 20
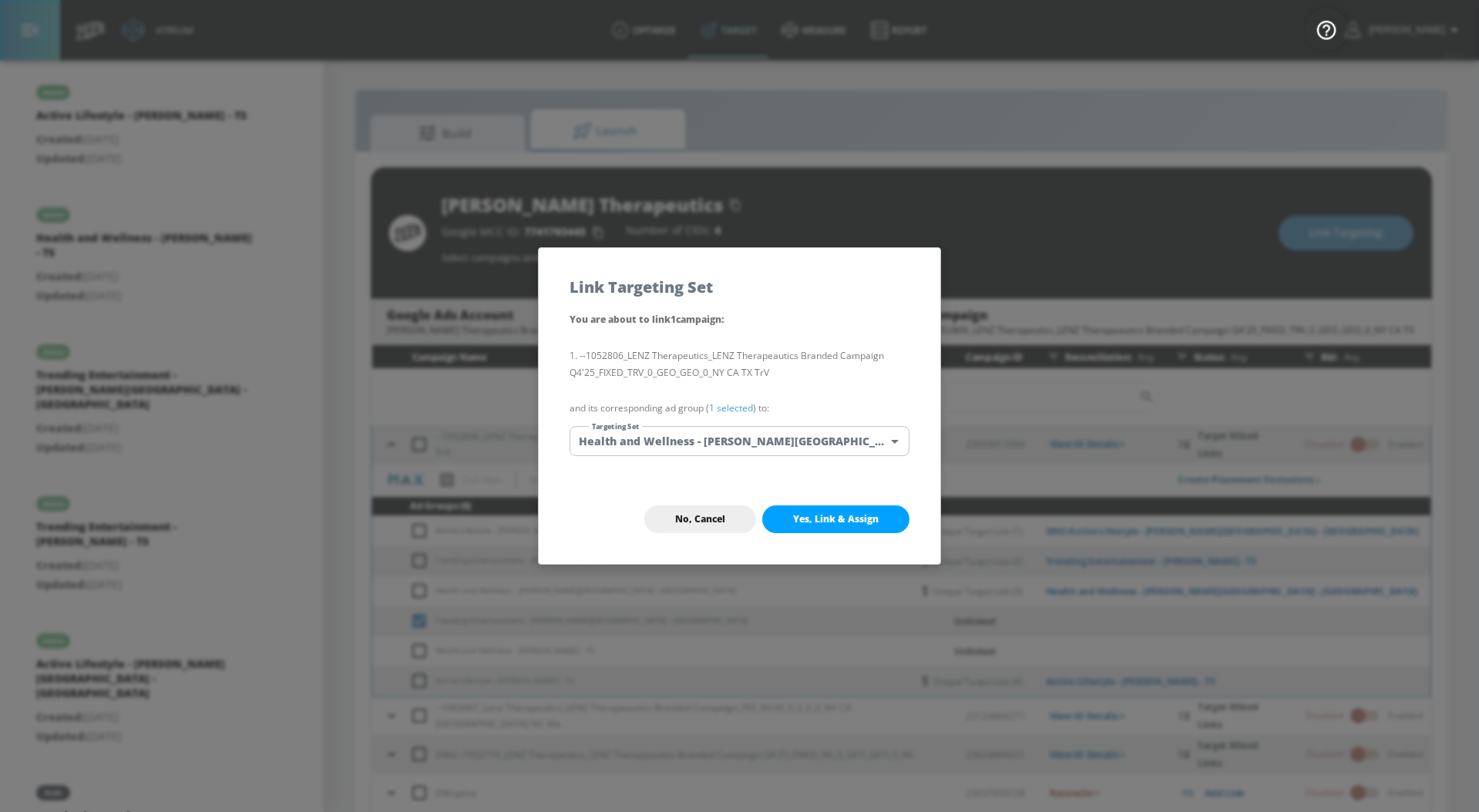
click at [727, 408] on link "1 selected" at bounding box center [731, 407] width 44 height 13
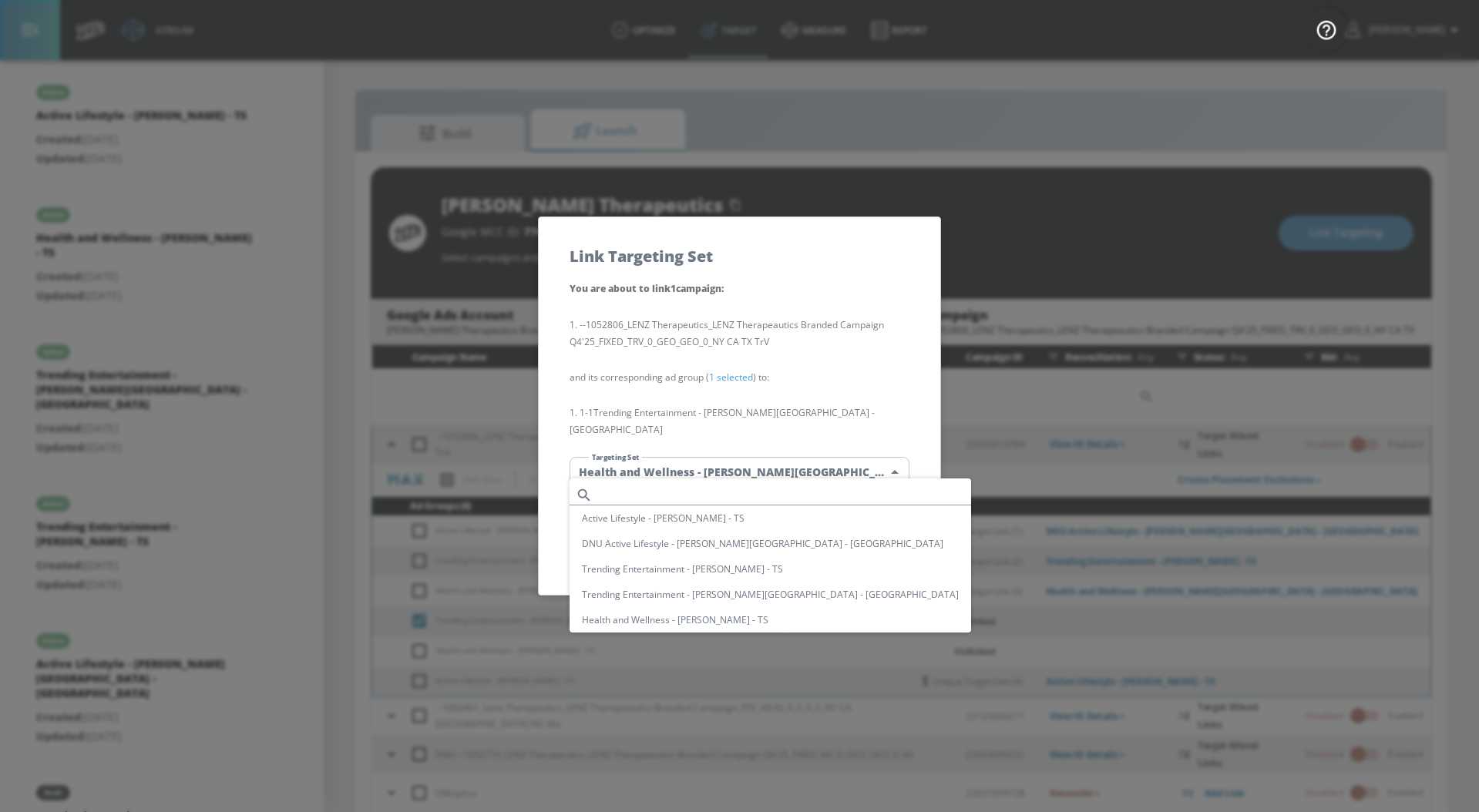
click at [727, 466] on body "Atrium optimize Target measure Report optimize Target measure Report v 4.33.5 […" at bounding box center [740, 417] width 1479 height 835
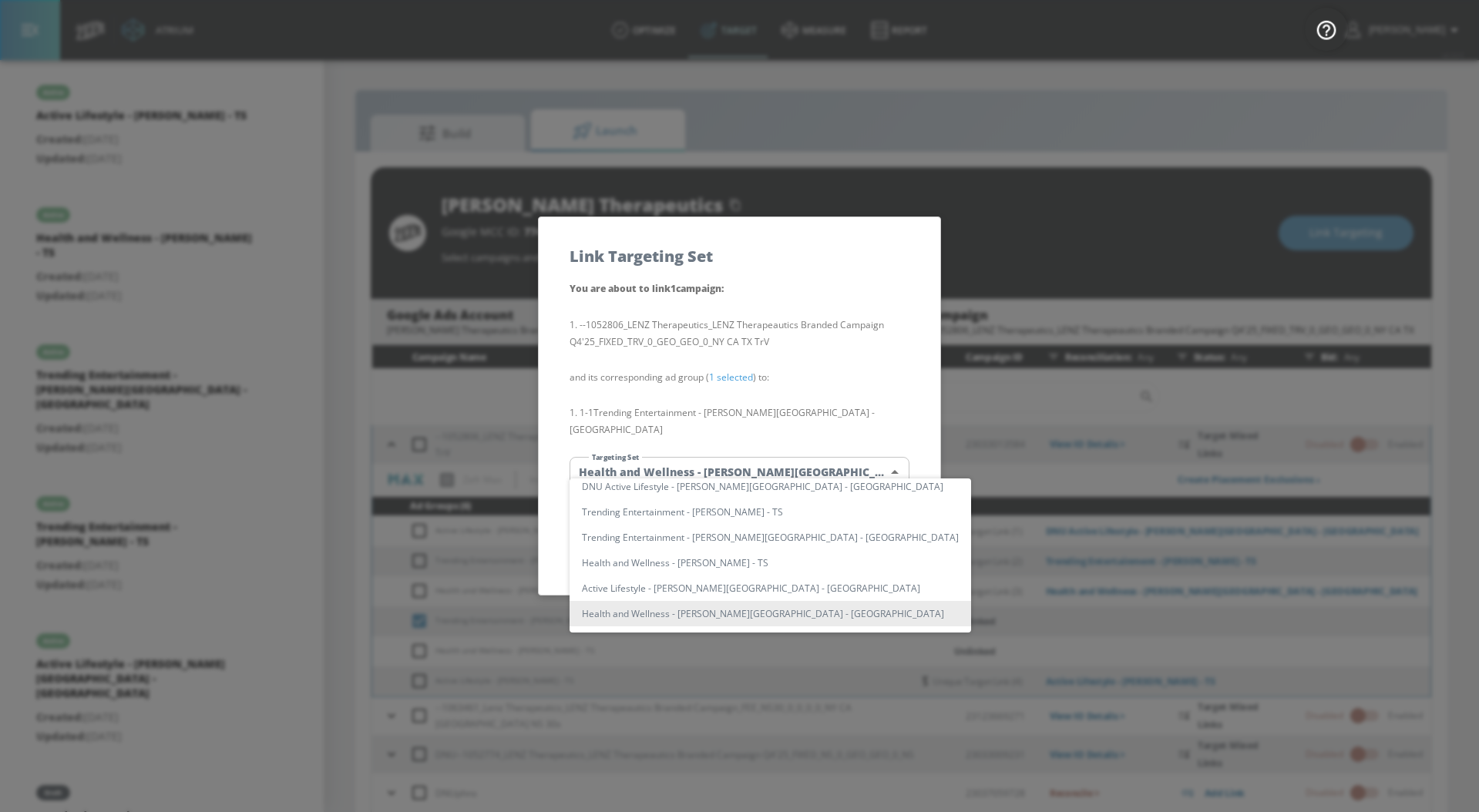
click at [756, 537] on li "Trending Entertainment - [PERSON_NAME][GEOGRAPHIC_DATA] - [GEOGRAPHIC_DATA]" at bounding box center [770, 537] width 401 height 25
type input "79dd23cc-3522-42dc-9cef-77bc6984ac76"
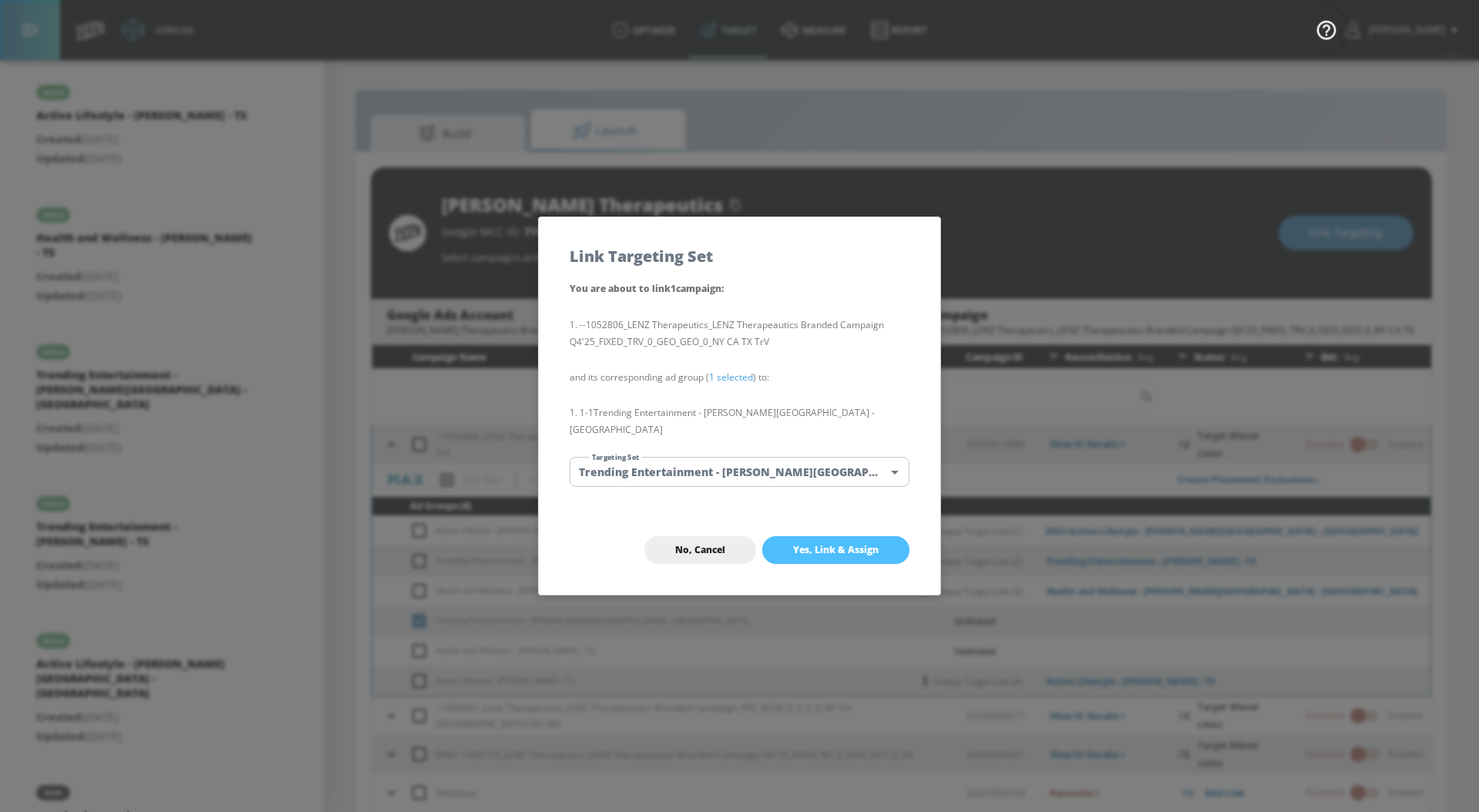
click at [815, 549] on button "Yes, Link & Assign" at bounding box center [836, 550] width 147 height 27
checkbox input "false"
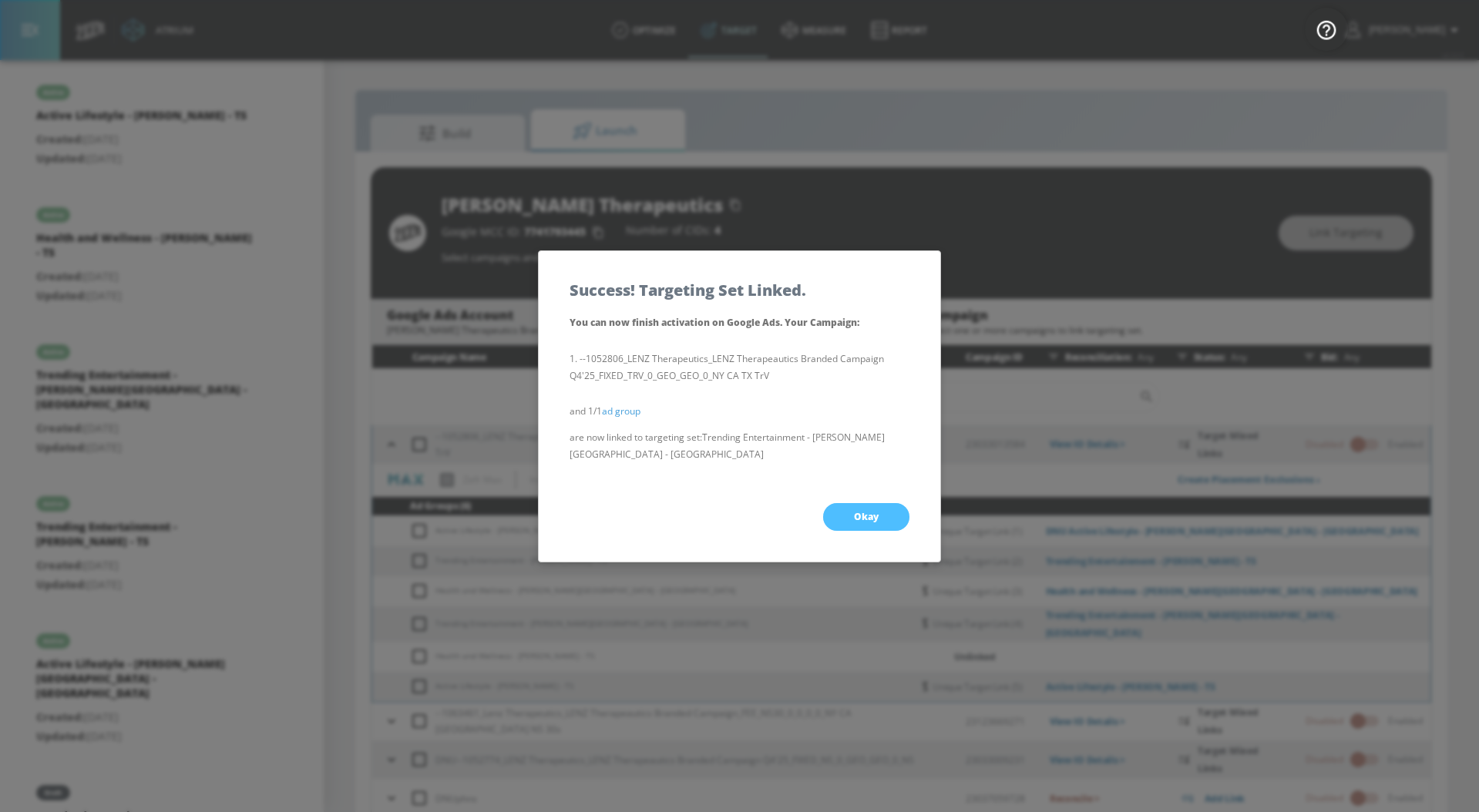
click at [867, 513] on span "Okay" at bounding box center [866, 517] width 25 height 13
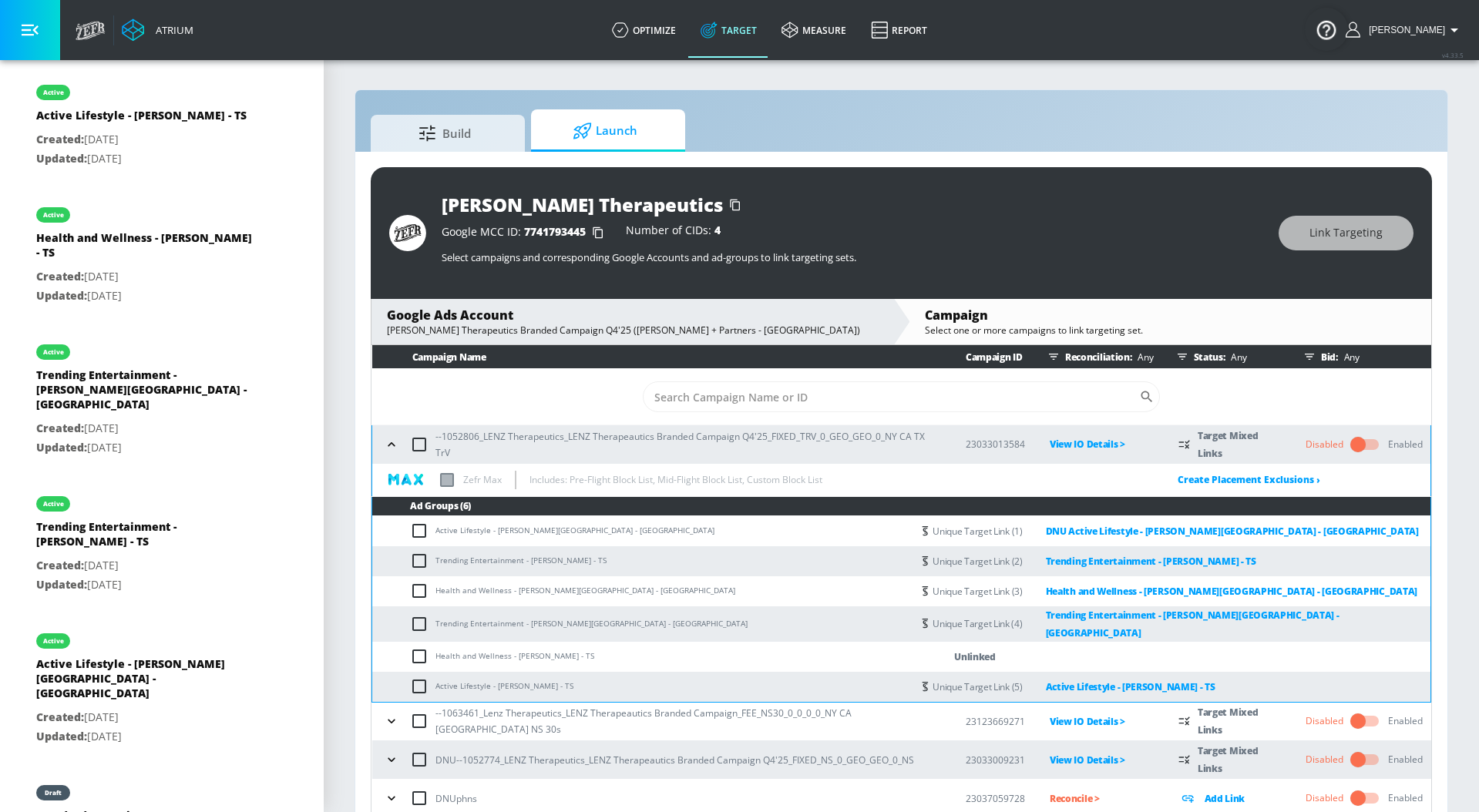
drag, startPoint x: 434, startPoint y: 649, endPoint x: 573, endPoint y: 648, distance: 139.0
click at [573, 648] on td "Health and Wellness - [PERSON_NAME] - TS" at bounding box center [642, 657] width 539 height 30
drag, startPoint x: 598, startPoint y: 652, endPoint x: 423, endPoint y: 652, distance: 175.0
click at [423, 652] on td "Health and Wellness - [PERSON_NAME] - TS" at bounding box center [642, 657] width 539 height 30
copy td "Health and Wellness - [PERSON_NAME] - TS"
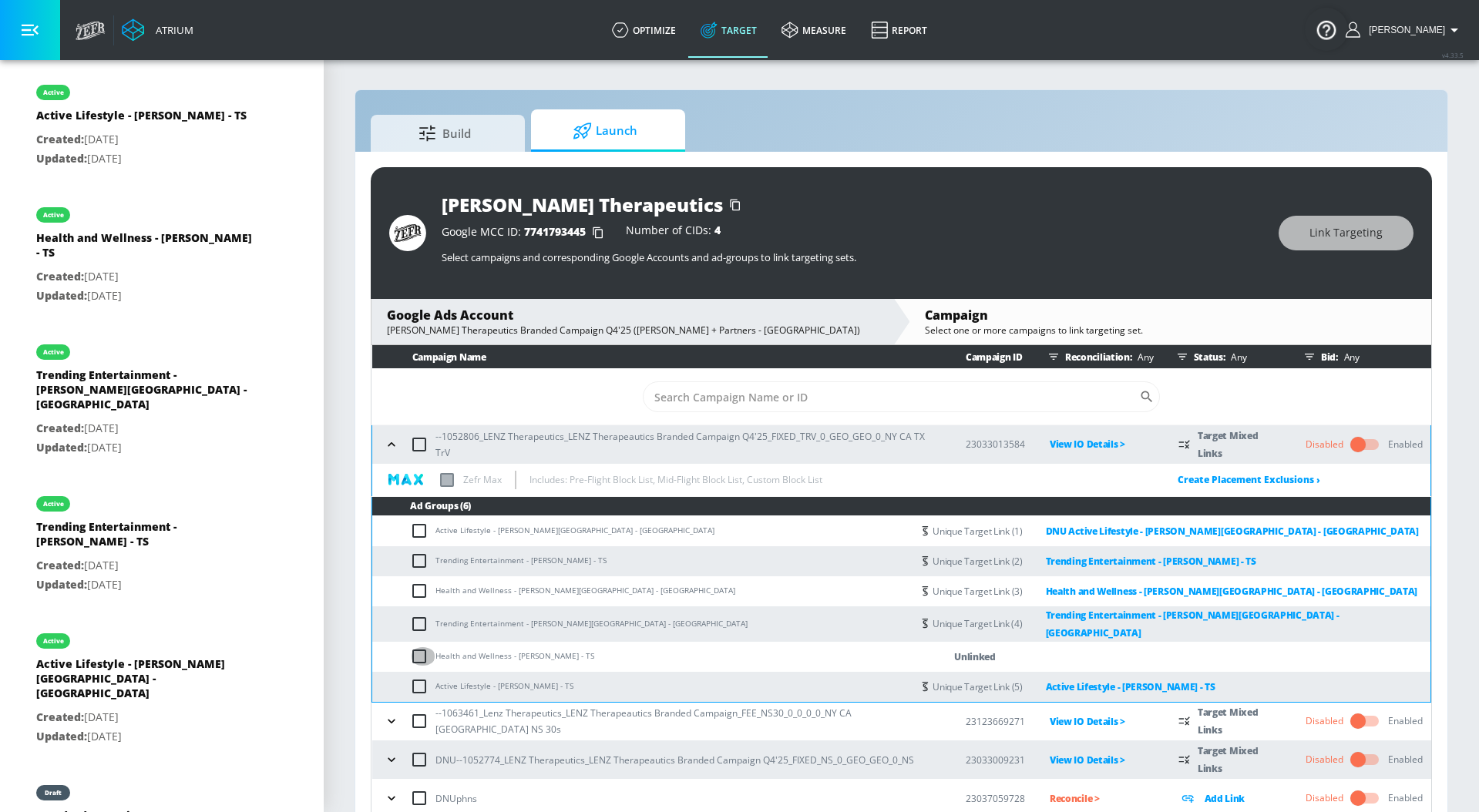
click at [423, 652] on input "checkbox" at bounding box center [423, 656] width 26 height 19
checkbox input "true"
click at [1373, 236] on span "Link Targeting" at bounding box center [1346, 233] width 74 height 20
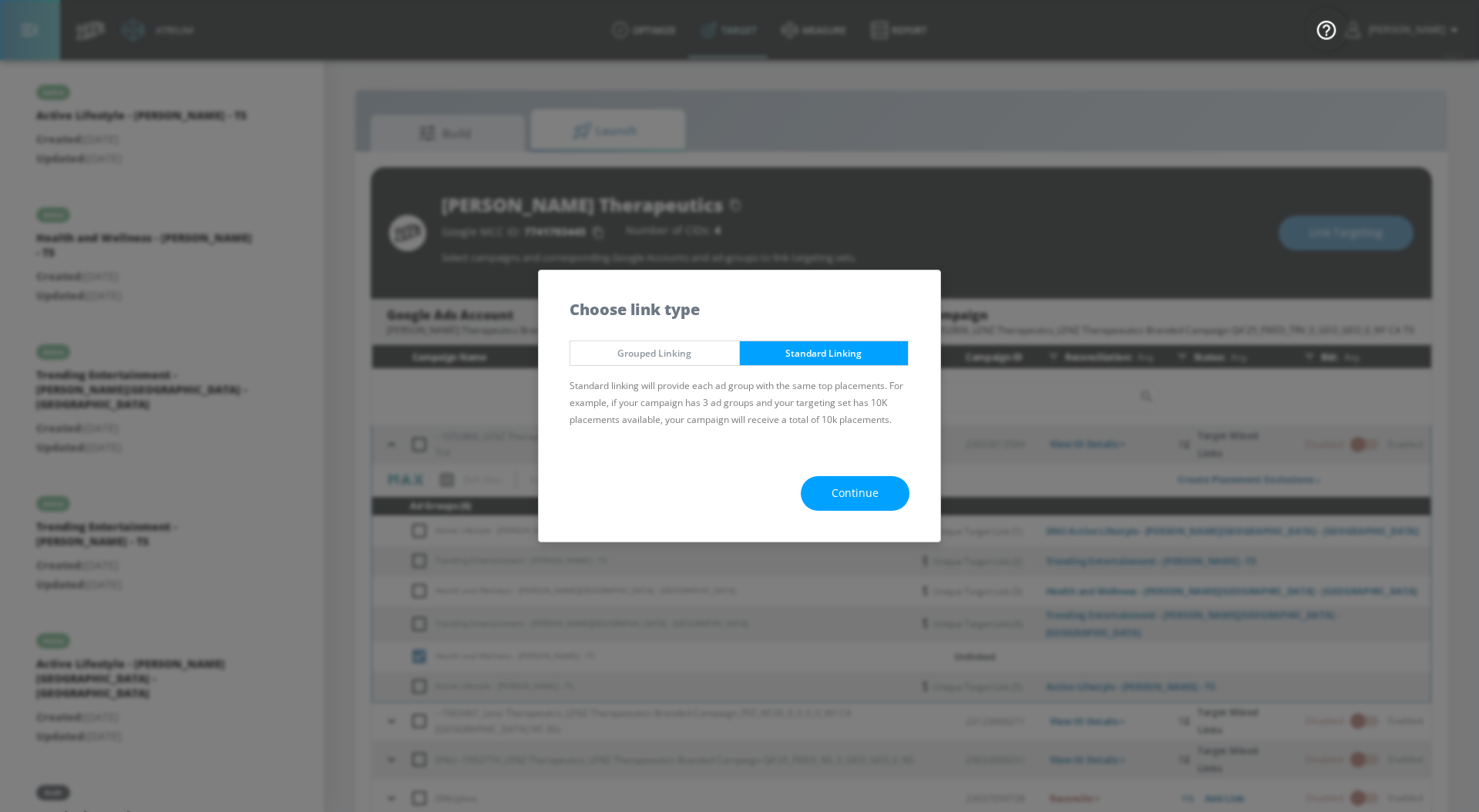
click at [877, 494] on span "Continue" at bounding box center [855, 494] width 47 height 20
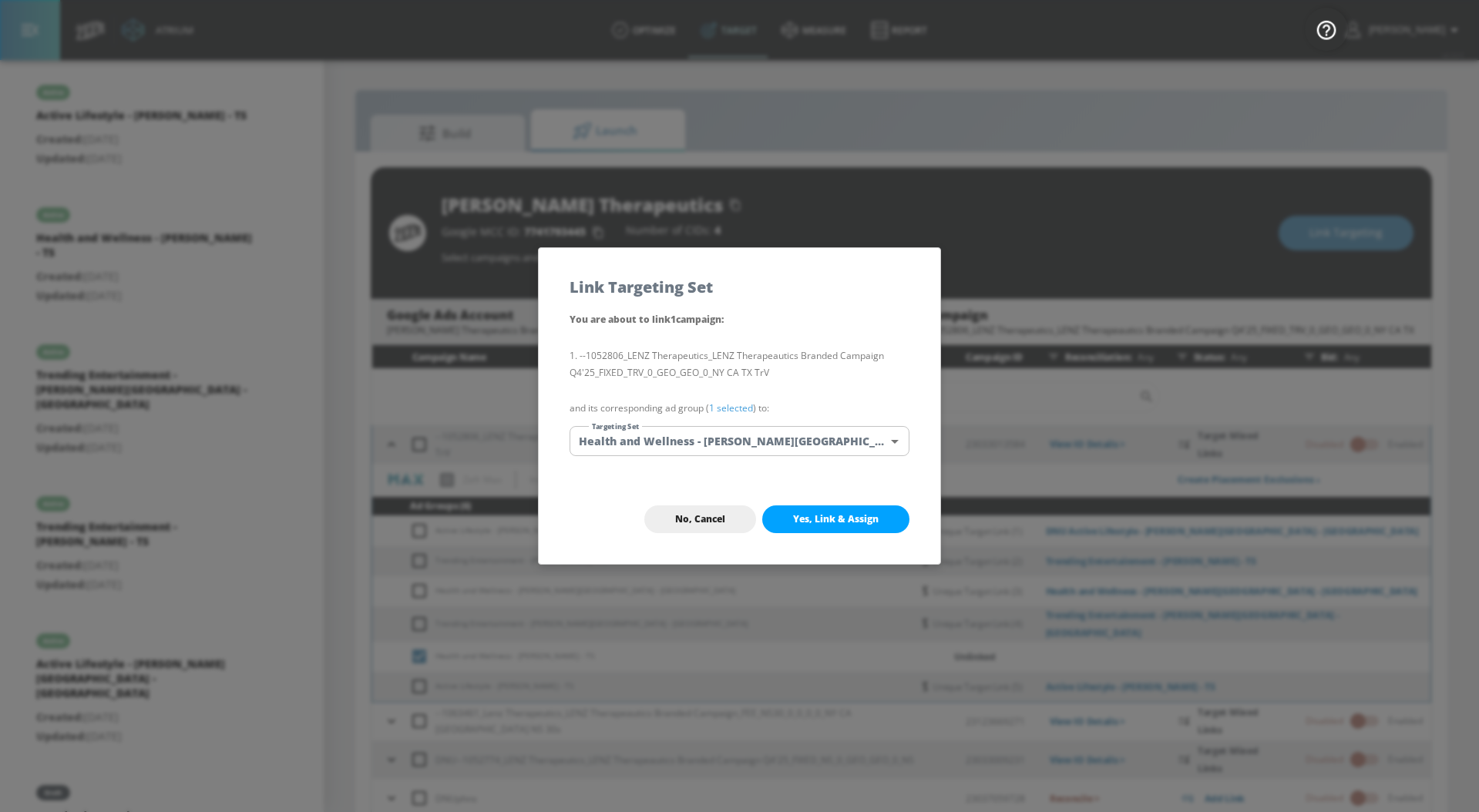
click at [743, 406] on link "1 selected" at bounding box center [731, 407] width 44 height 13
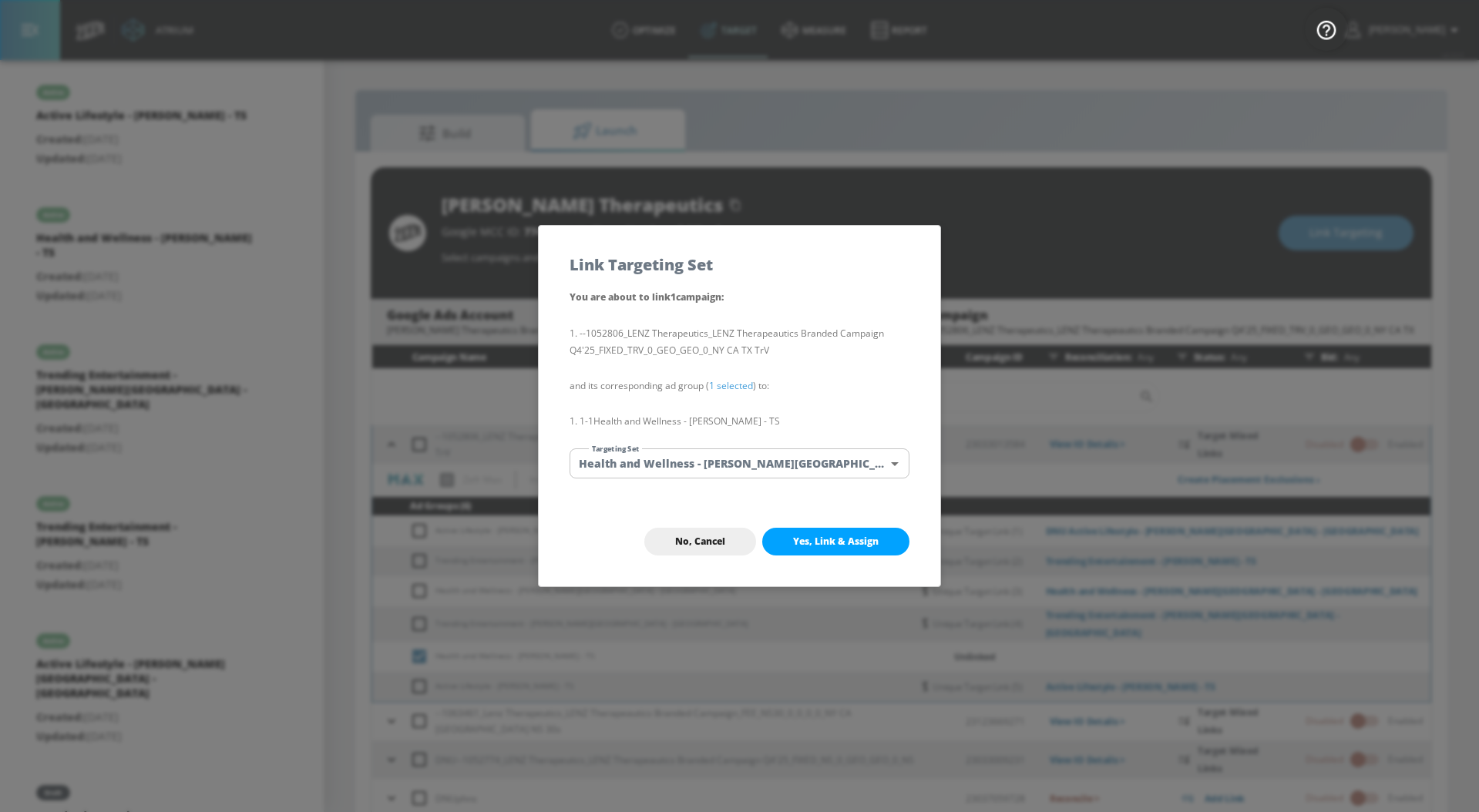
click at [745, 462] on body "Atrium optimize Target measure Report optimize Target measure Report v 4.33.5 […" at bounding box center [740, 417] width 1479 height 835
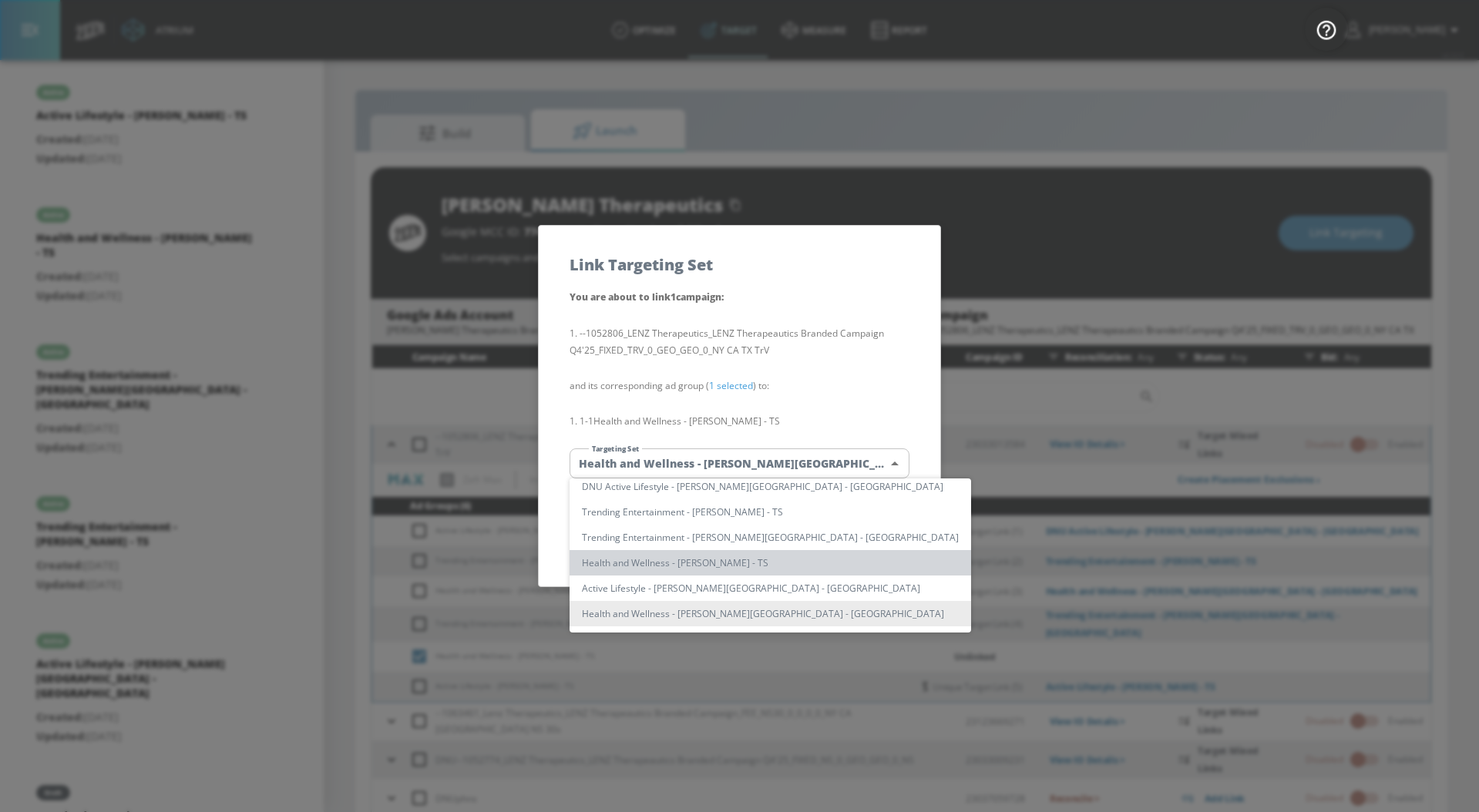
click at [778, 564] on li "Health and Wellness - [PERSON_NAME] - TS" at bounding box center [770, 563] width 401 height 25
type input "4f0800fb-c6d8-41e9-93fd-cc3aaa18aeed"
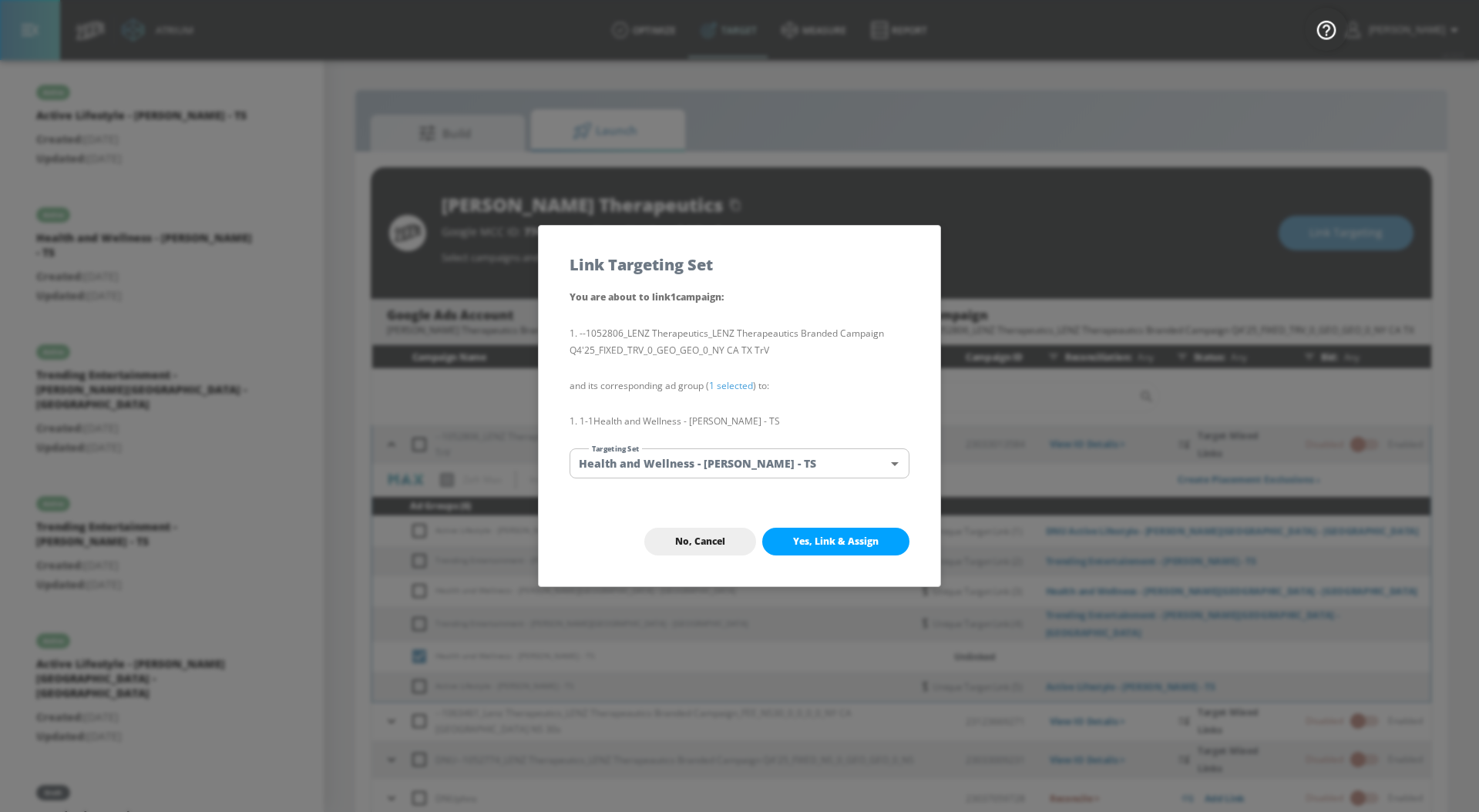
click at [816, 539] on span "Yes, Link & Assign" at bounding box center [836, 541] width 85 height 13
checkbox input "false"
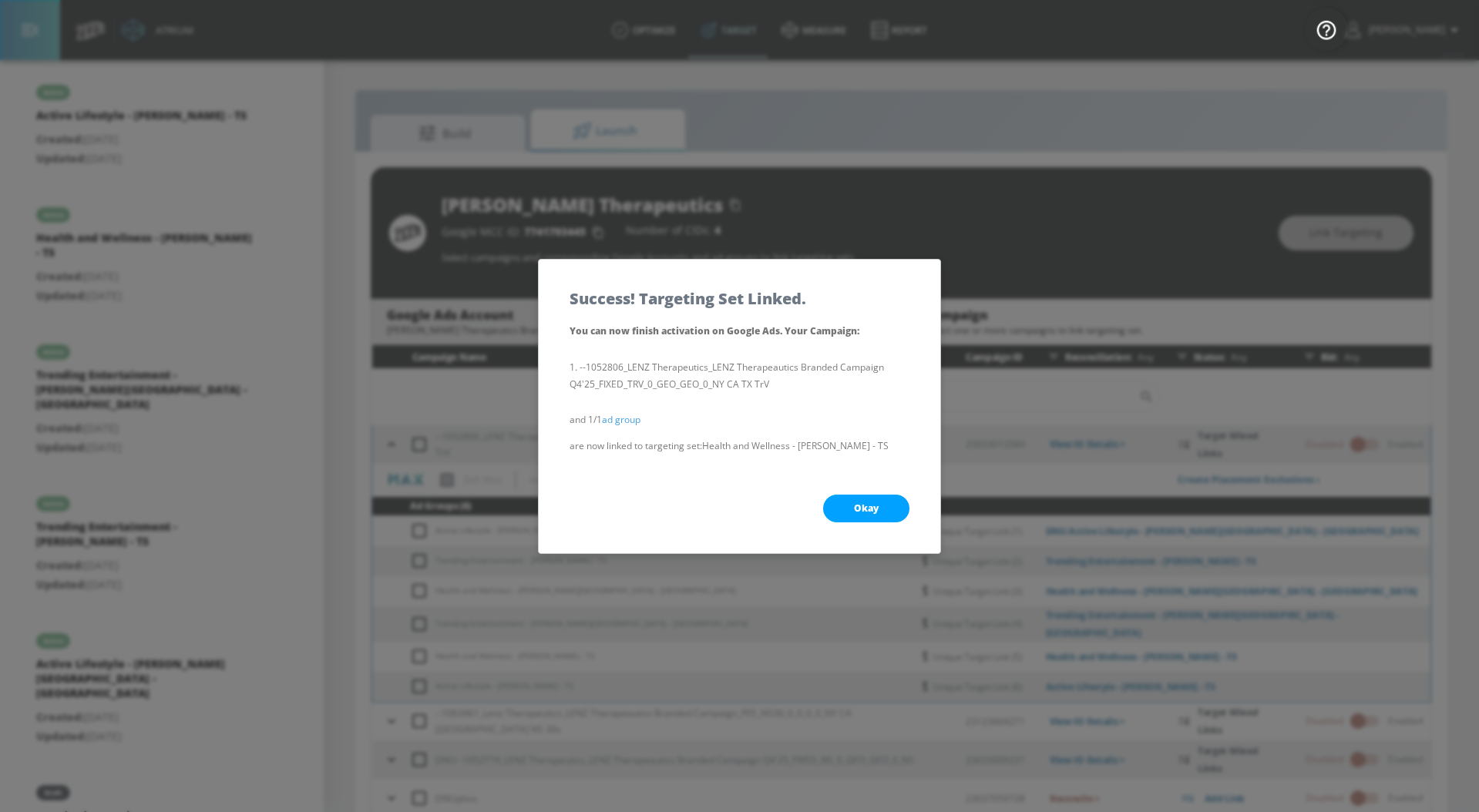
click at [868, 510] on span "Okay" at bounding box center [866, 508] width 25 height 13
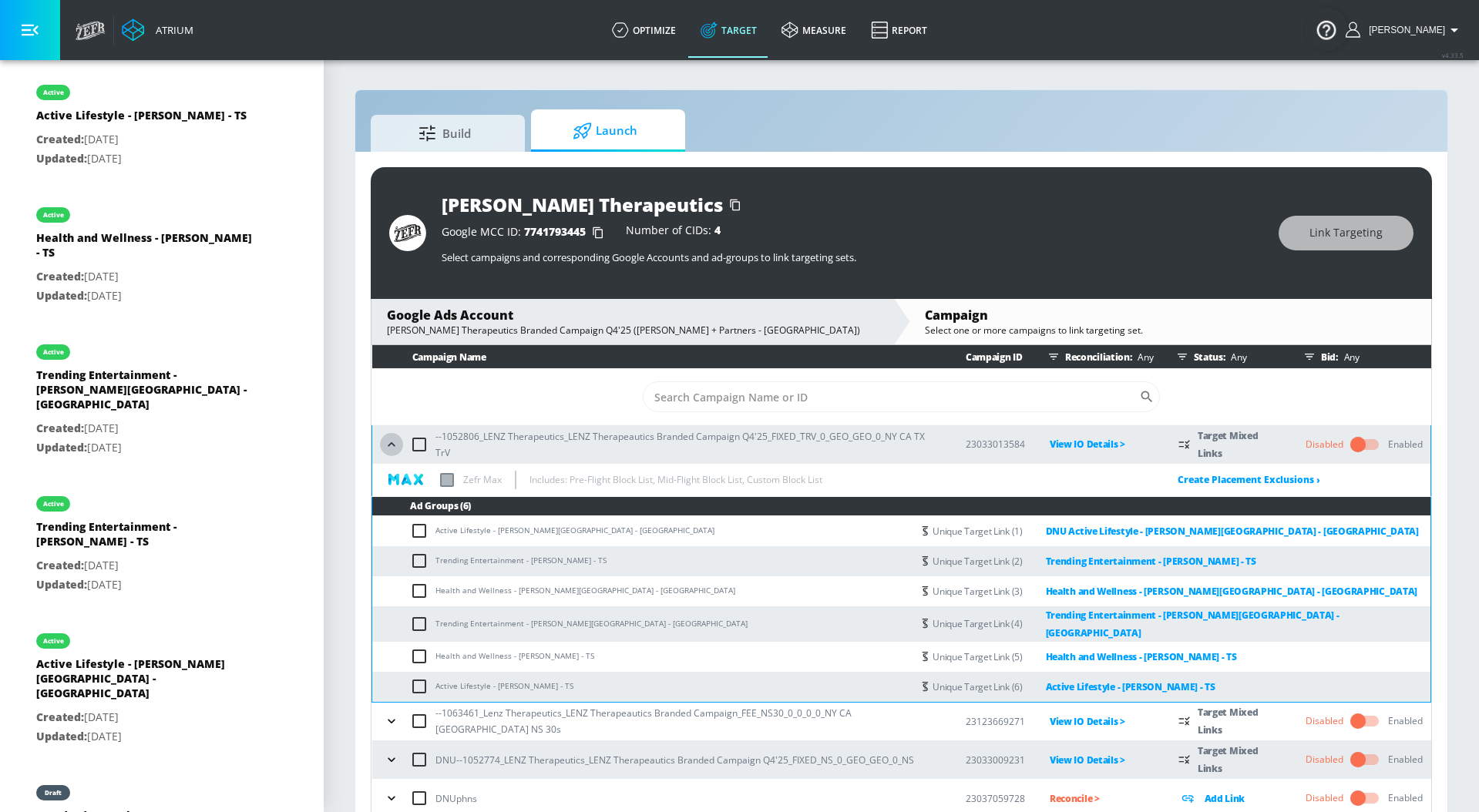
click at [391, 445] on icon "button" at bounding box center [391, 445] width 16 height 16
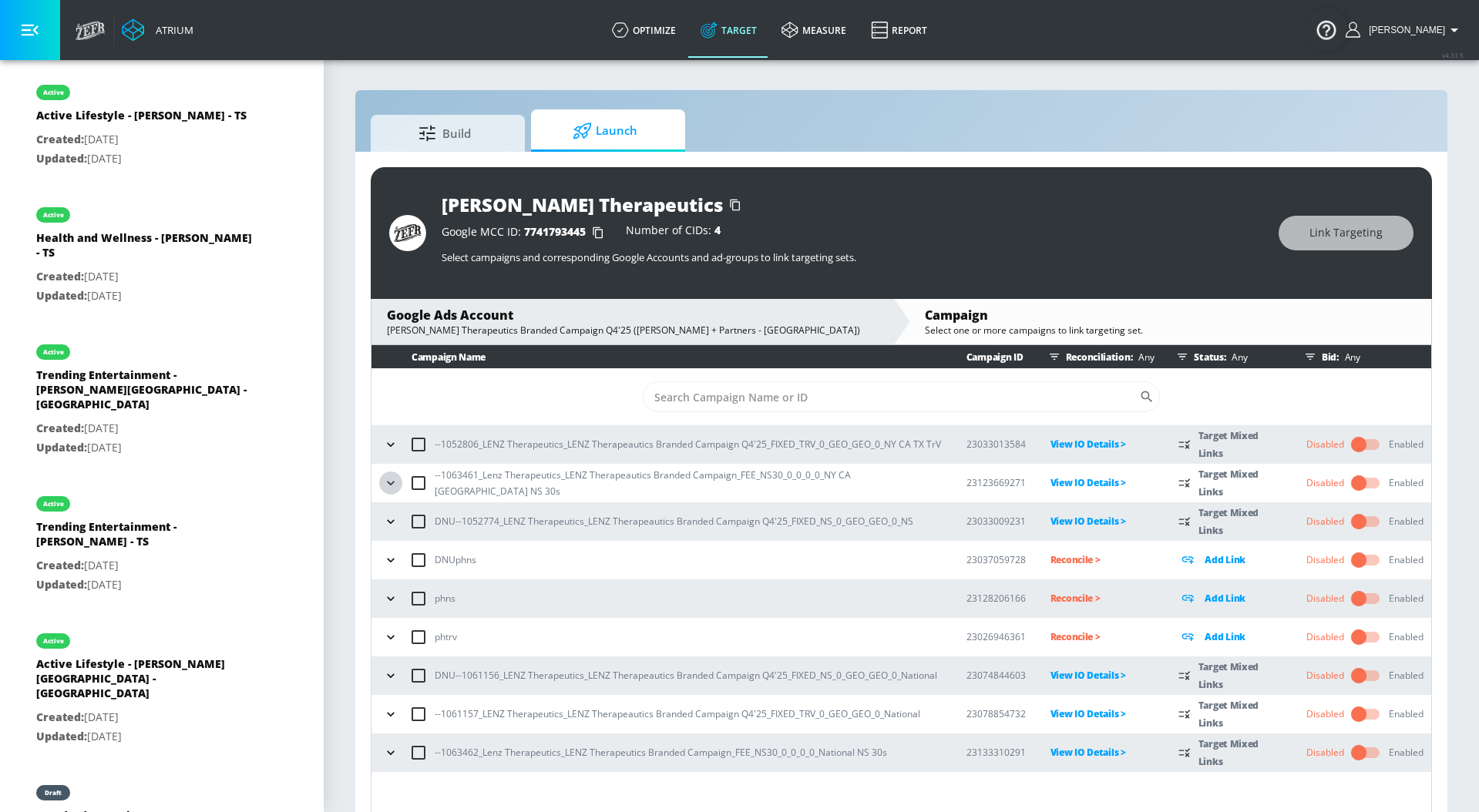
click at [389, 485] on icon "button" at bounding box center [391, 483] width 16 height 16
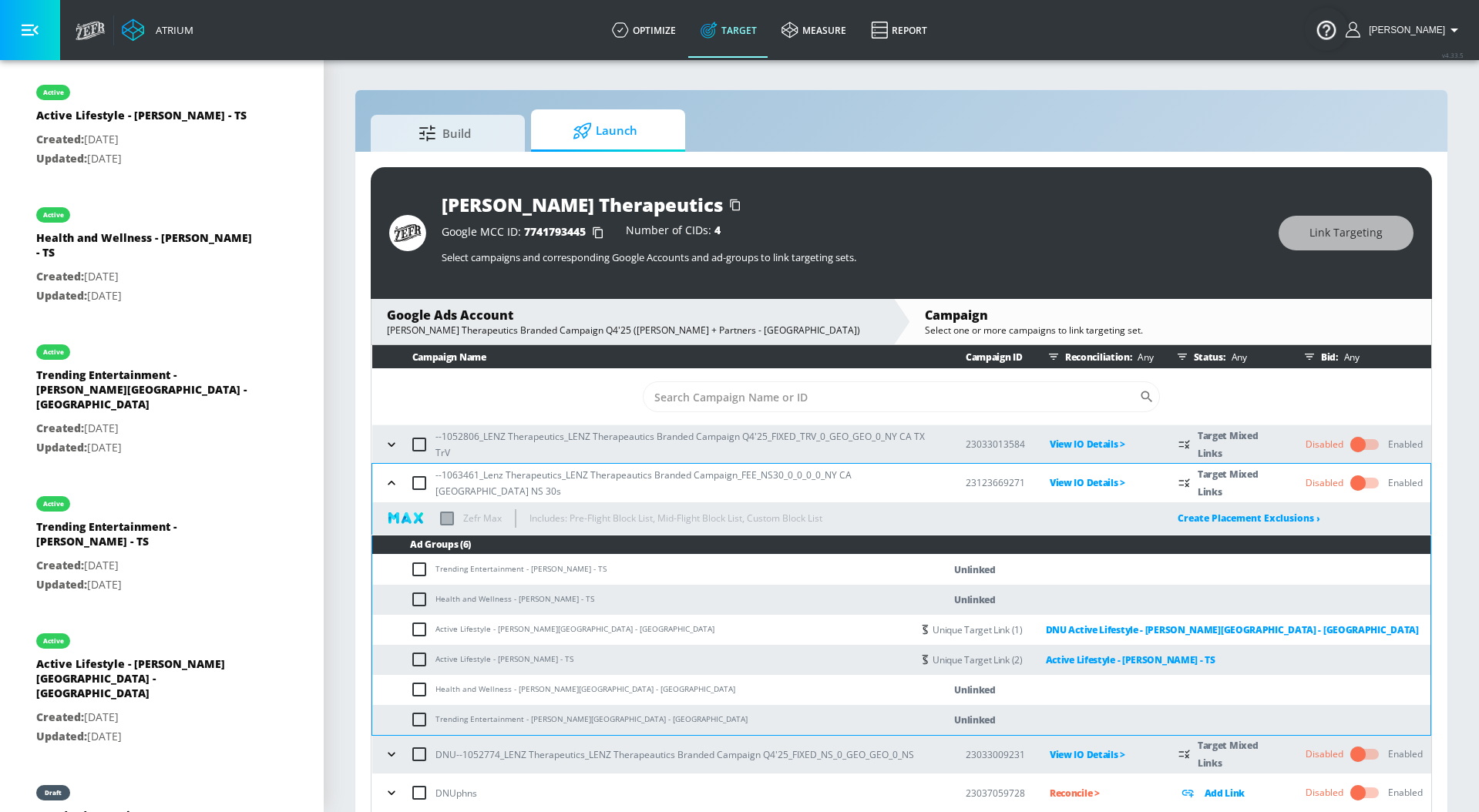
drag, startPoint x: 609, startPoint y: 570, endPoint x: 433, endPoint y: 570, distance: 176.0
click at [433, 570] on td "Trending Entertainment - [PERSON_NAME] - TS" at bounding box center [642, 570] width 539 height 30
copy td "Trending Entertainment - [PERSON_NAME] - TS"
click at [418, 567] on input "checkbox" at bounding box center [423, 569] width 26 height 19
checkbox input "true"
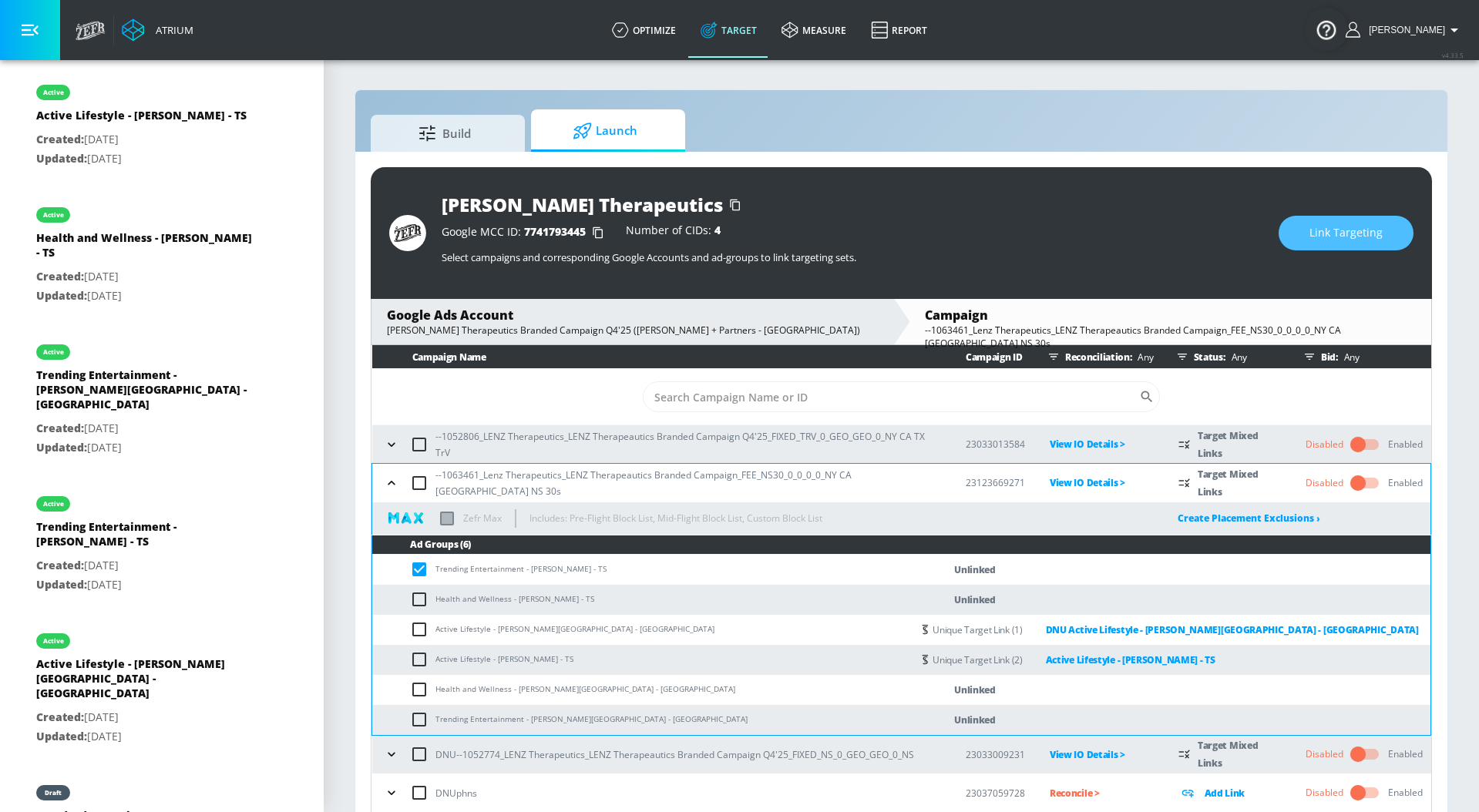
click at [1351, 247] on button "Link Targeting" at bounding box center [1347, 232] width 135 height 34
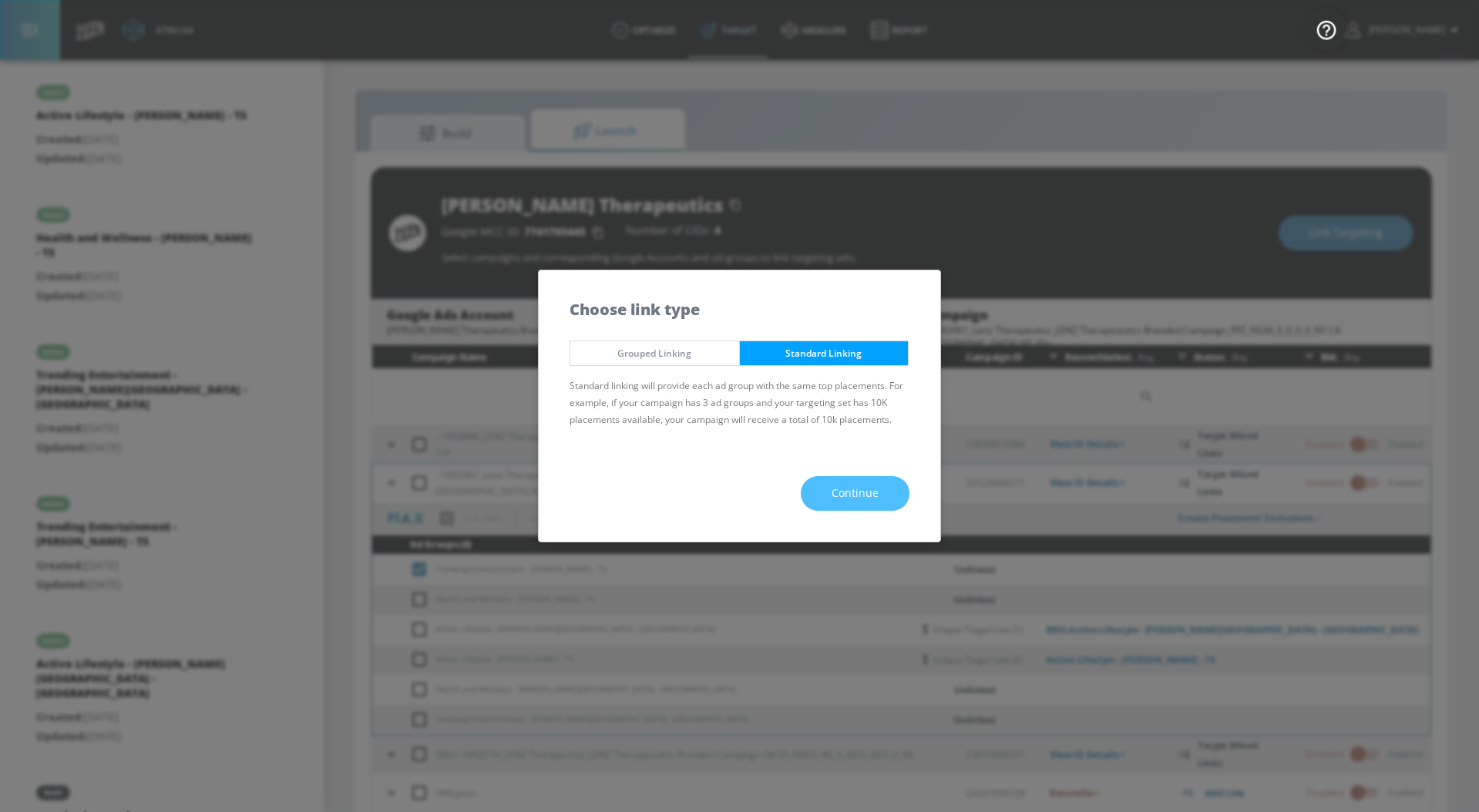
click at [889, 502] on button "Continue" at bounding box center [854, 493] width 109 height 34
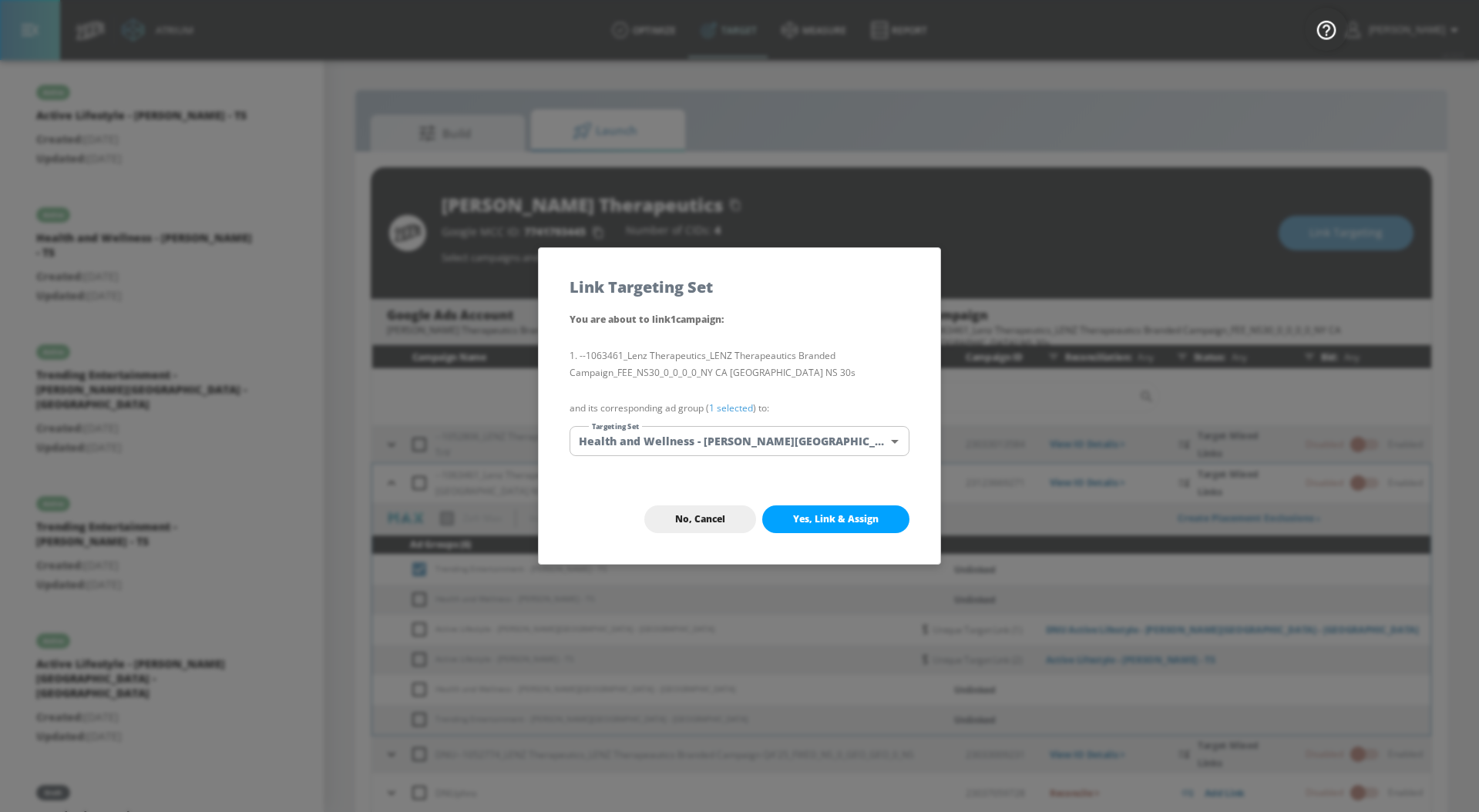
click at [736, 405] on link "1 selected" at bounding box center [731, 407] width 44 height 13
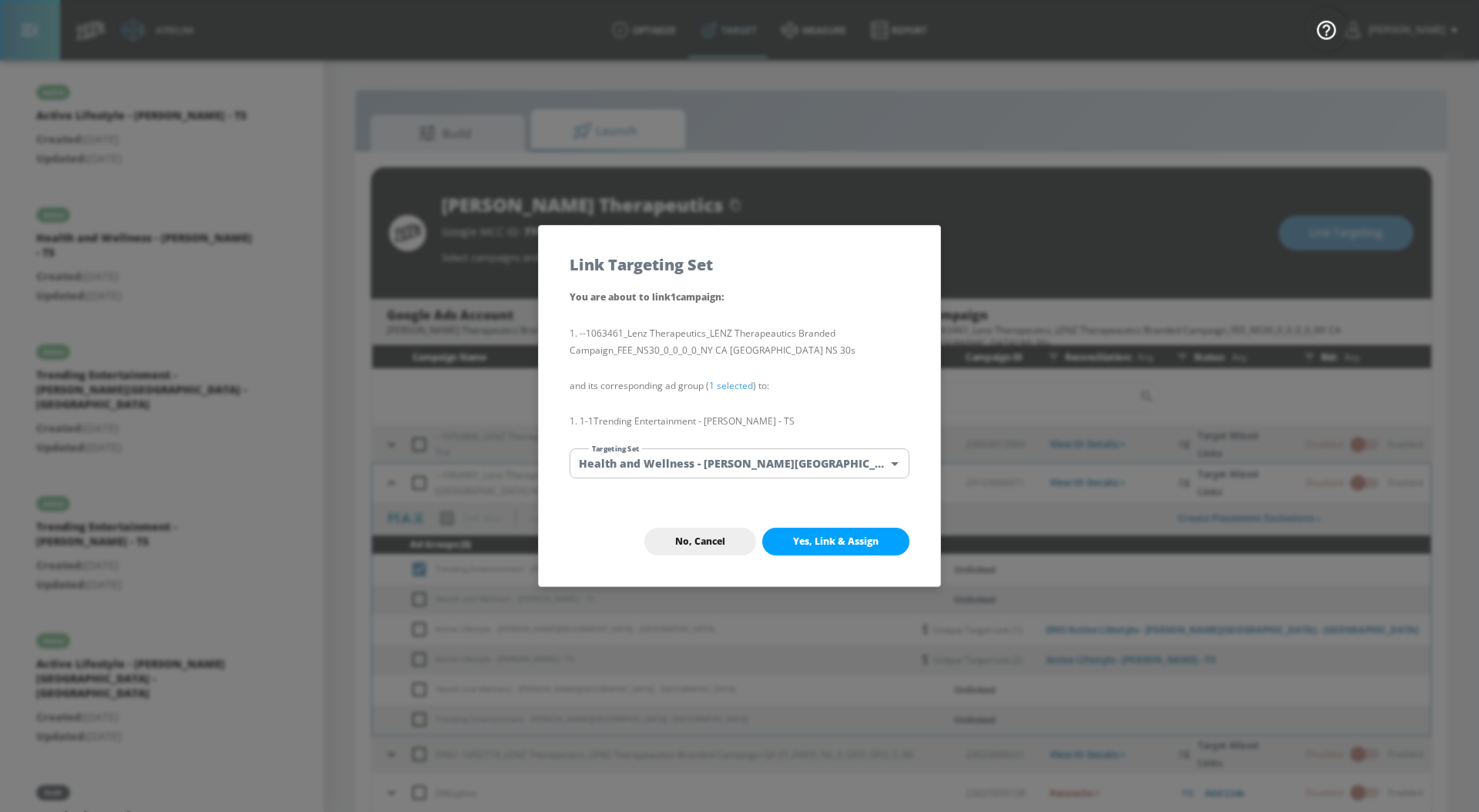
click at [736, 455] on body "Atrium optimize Target measure Report optimize Target measure Report v 4.33.5 […" at bounding box center [740, 417] width 1479 height 835
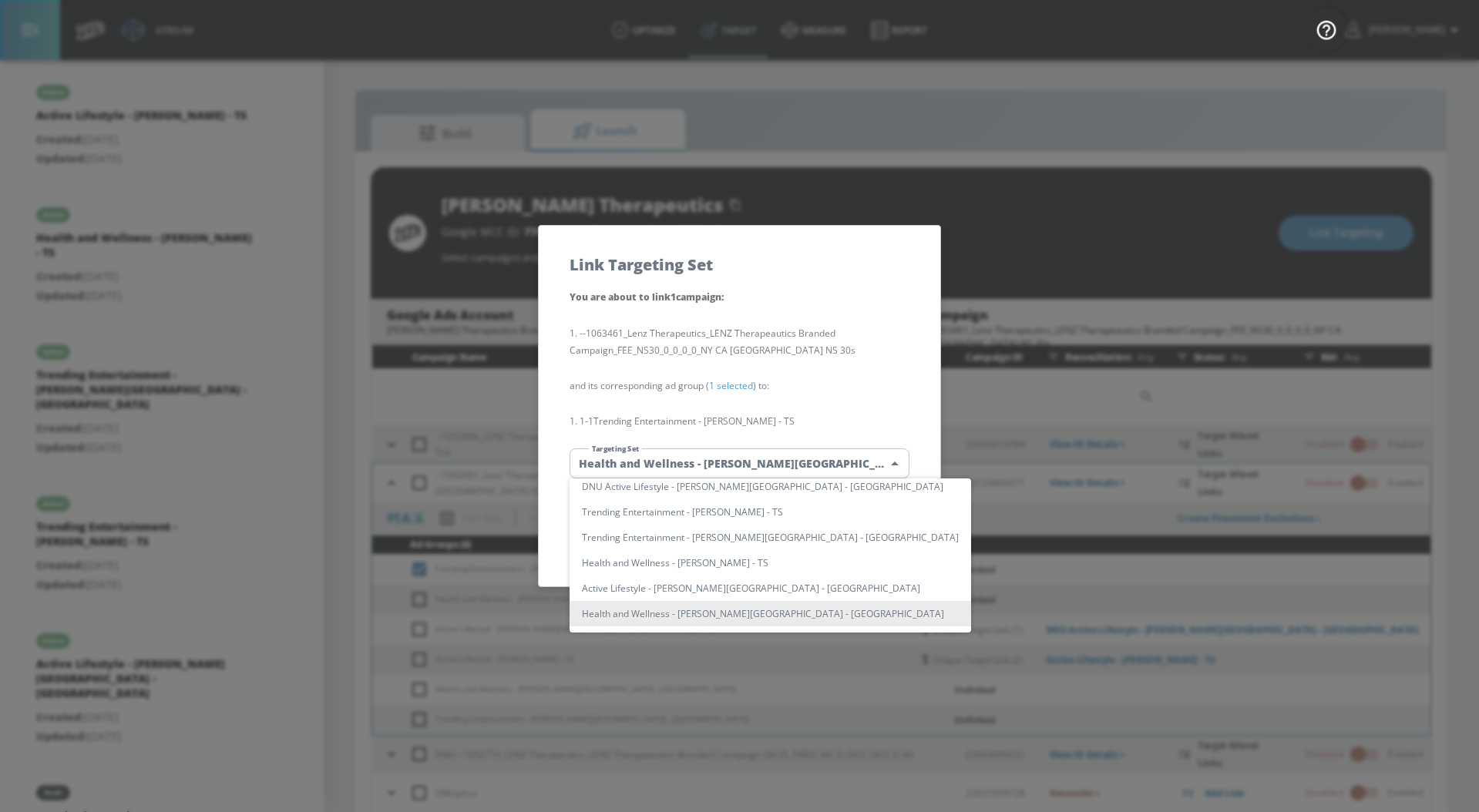
click at [771, 512] on li "Trending Entertainment - [PERSON_NAME] - TS" at bounding box center [770, 512] width 401 height 25
type input "91822216-5e33-4836-bae0-88f482bb9c10"
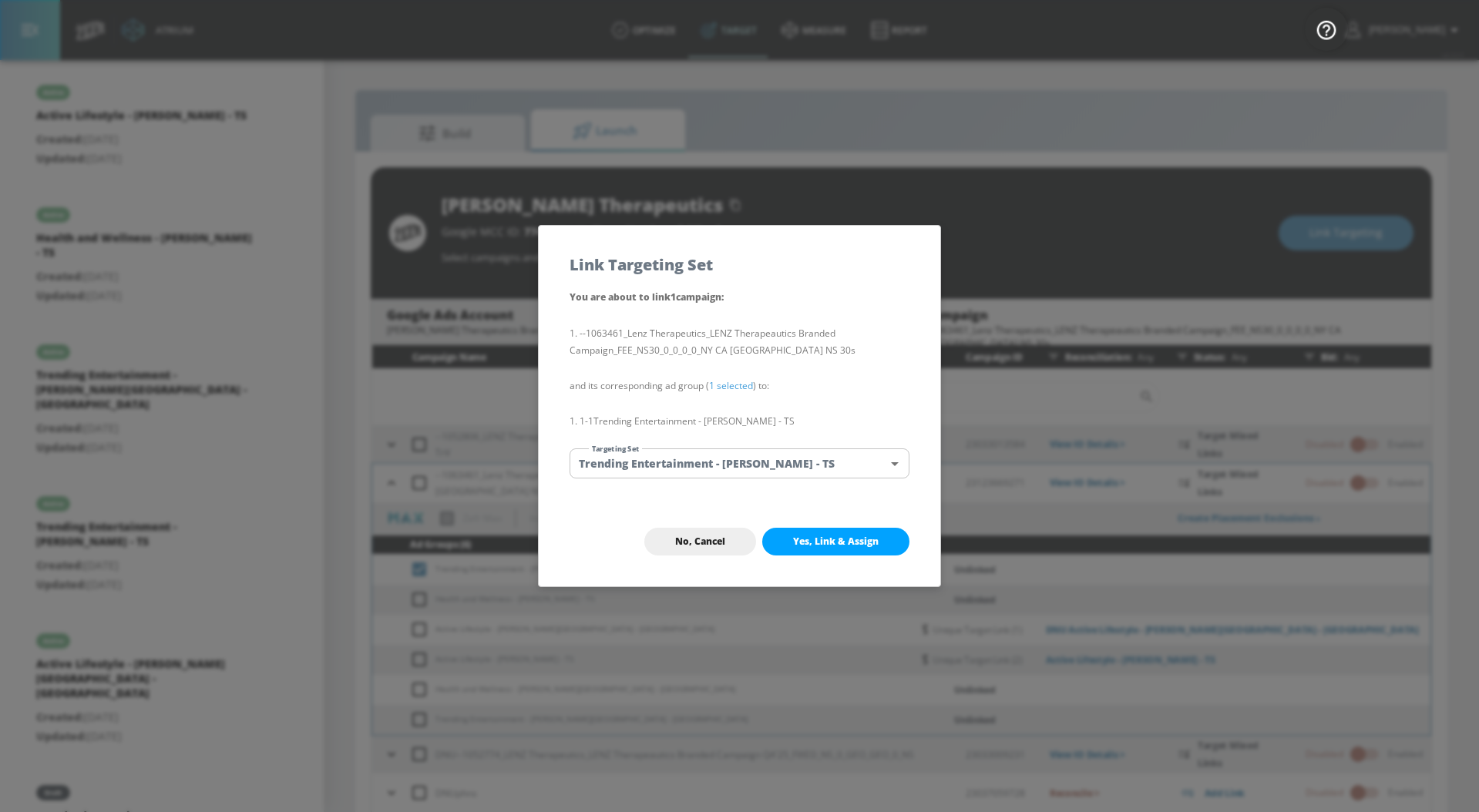
click at [828, 538] on span "Yes, Link & Assign" at bounding box center [836, 541] width 85 height 13
checkbox input "false"
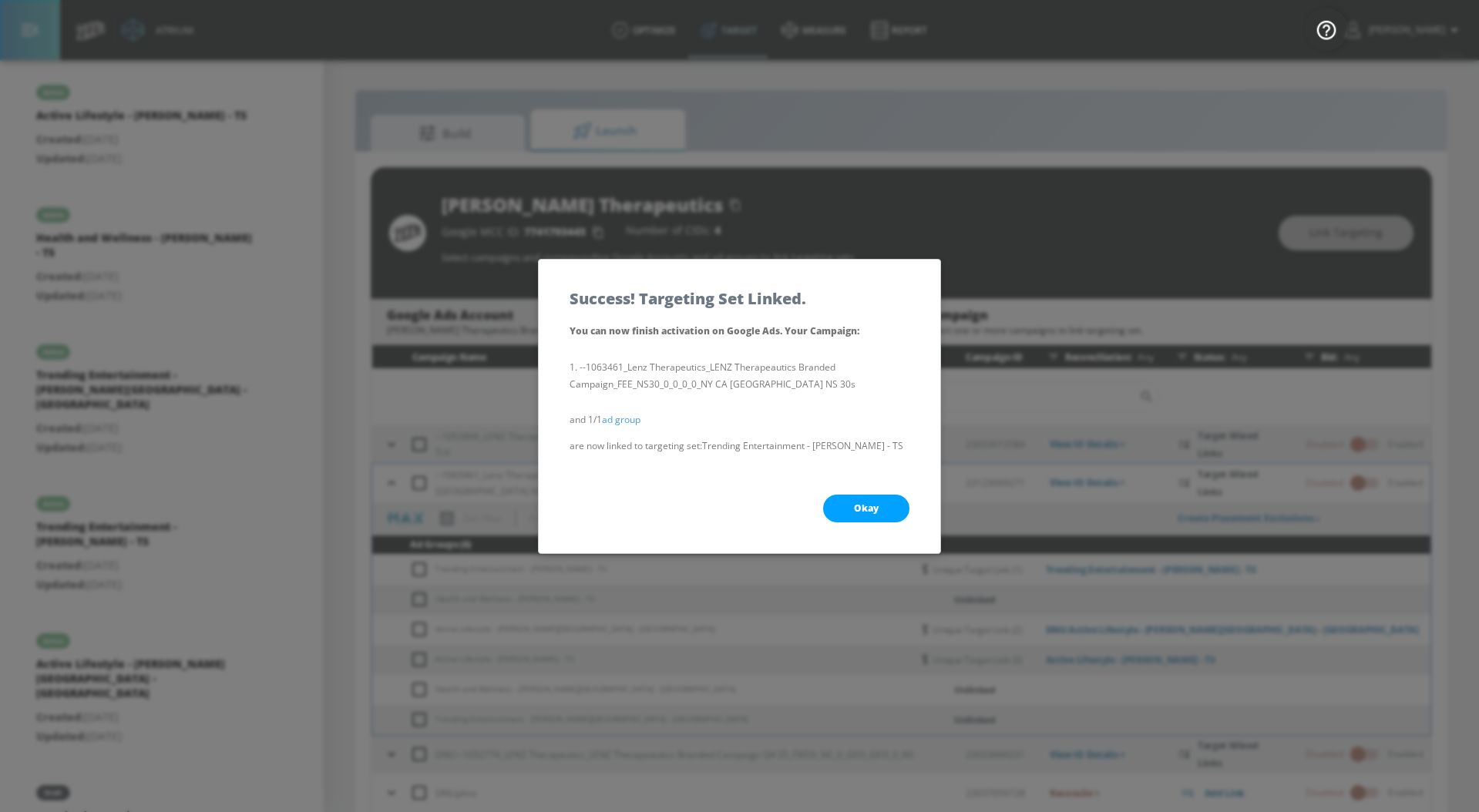
click at [847, 510] on button "Okay" at bounding box center [866, 509] width 86 height 27
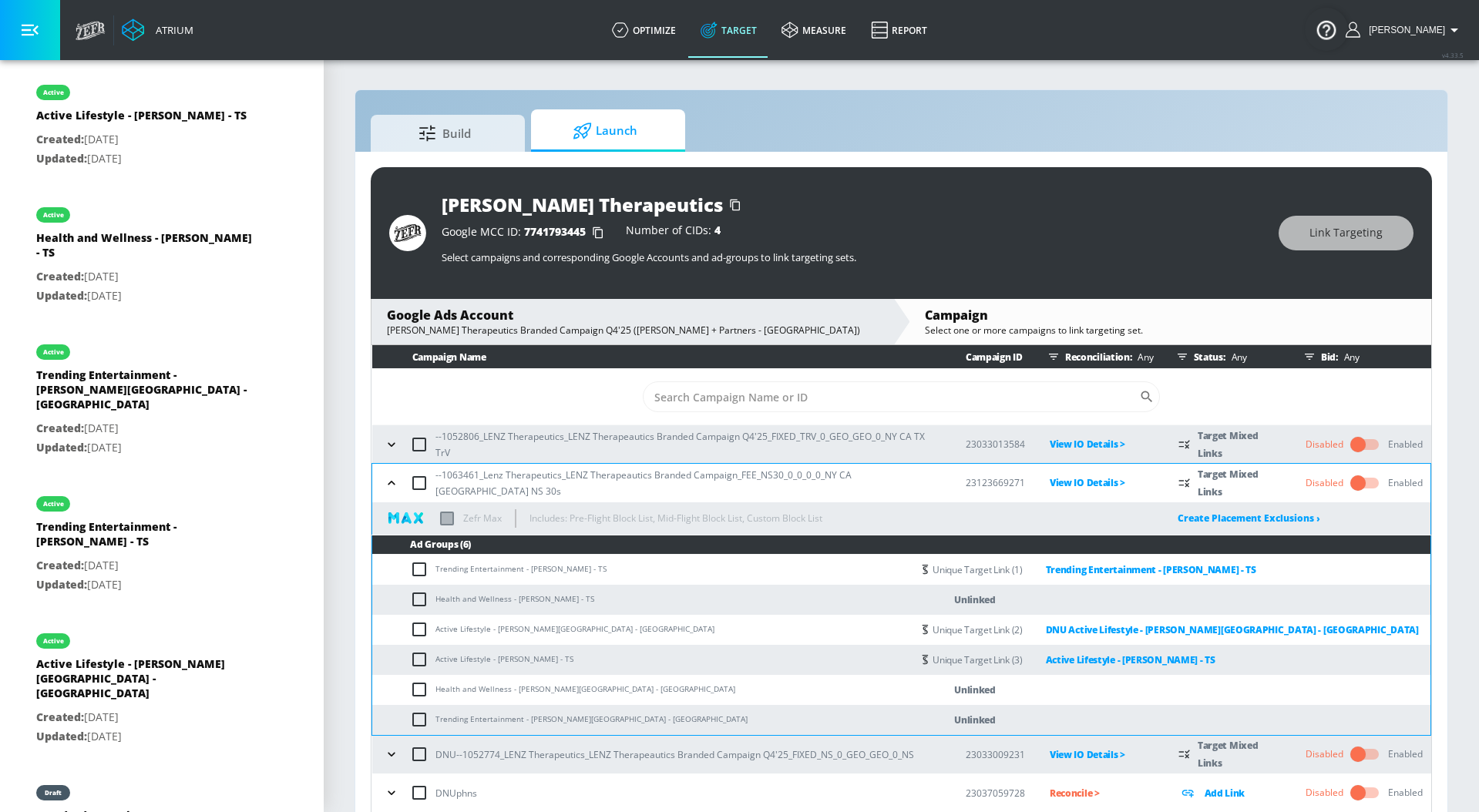
drag, startPoint x: 598, startPoint y: 599, endPoint x: 435, endPoint y: 600, distance: 163.0
click at [435, 600] on td "Health and Wellness - [PERSON_NAME] - TS" at bounding box center [642, 599] width 539 height 30
copy td "Health and Wellness - [PERSON_NAME] - TS"
click at [421, 600] on input "checkbox" at bounding box center [423, 599] width 26 height 19
checkbox input "true"
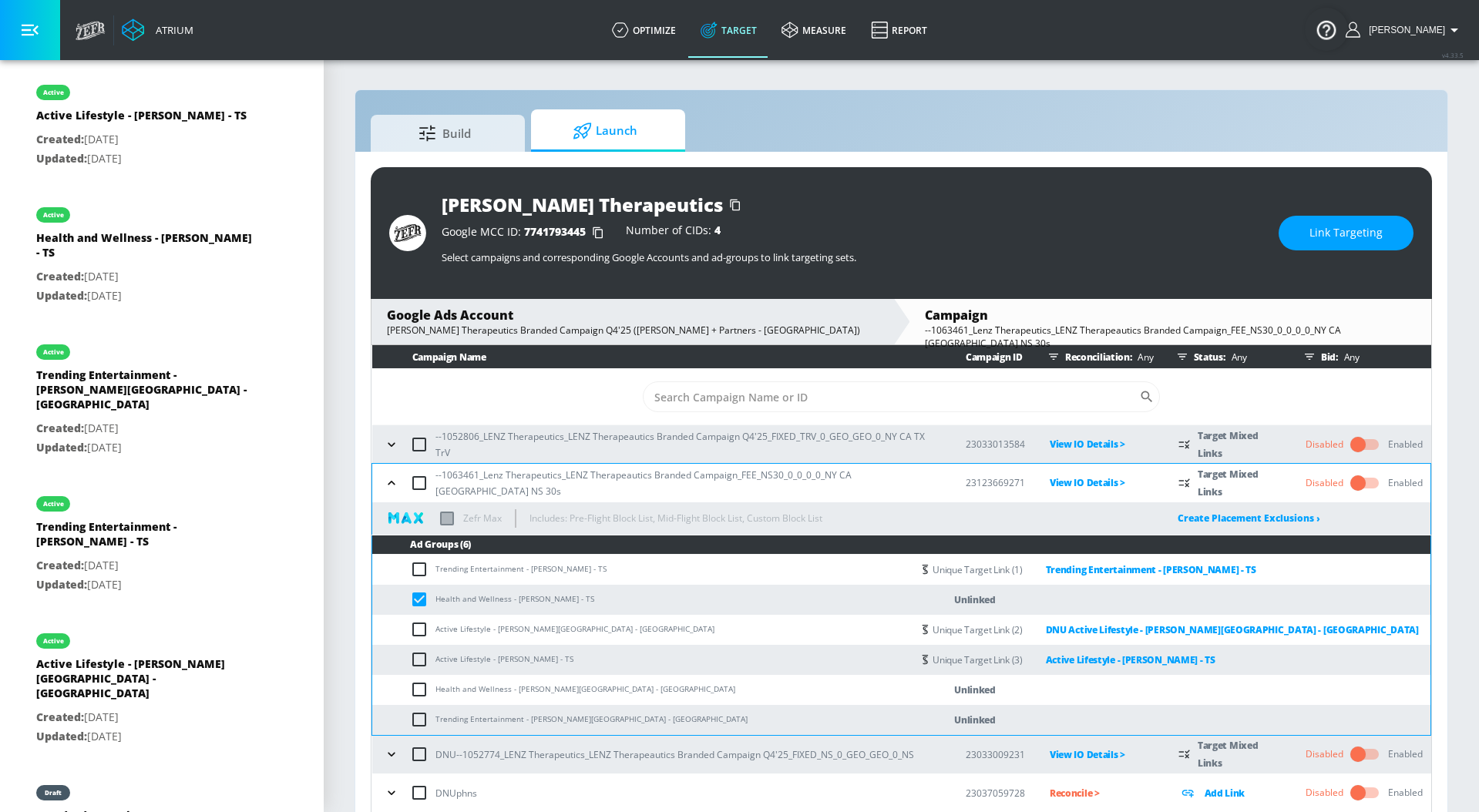
click at [1373, 238] on span "Link Targeting" at bounding box center [1346, 233] width 74 height 20
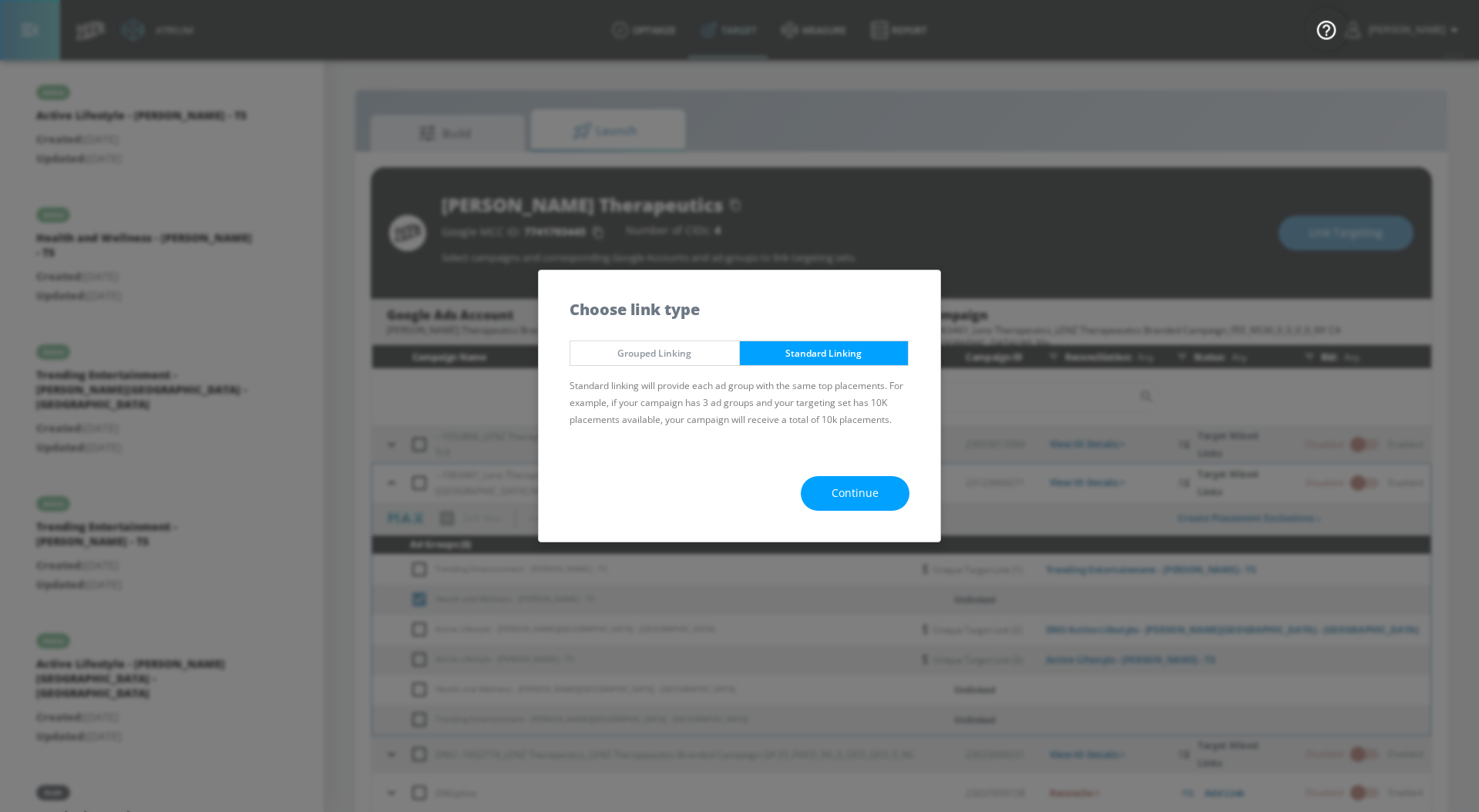
click at [834, 500] on span "Continue" at bounding box center [855, 494] width 47 height 20
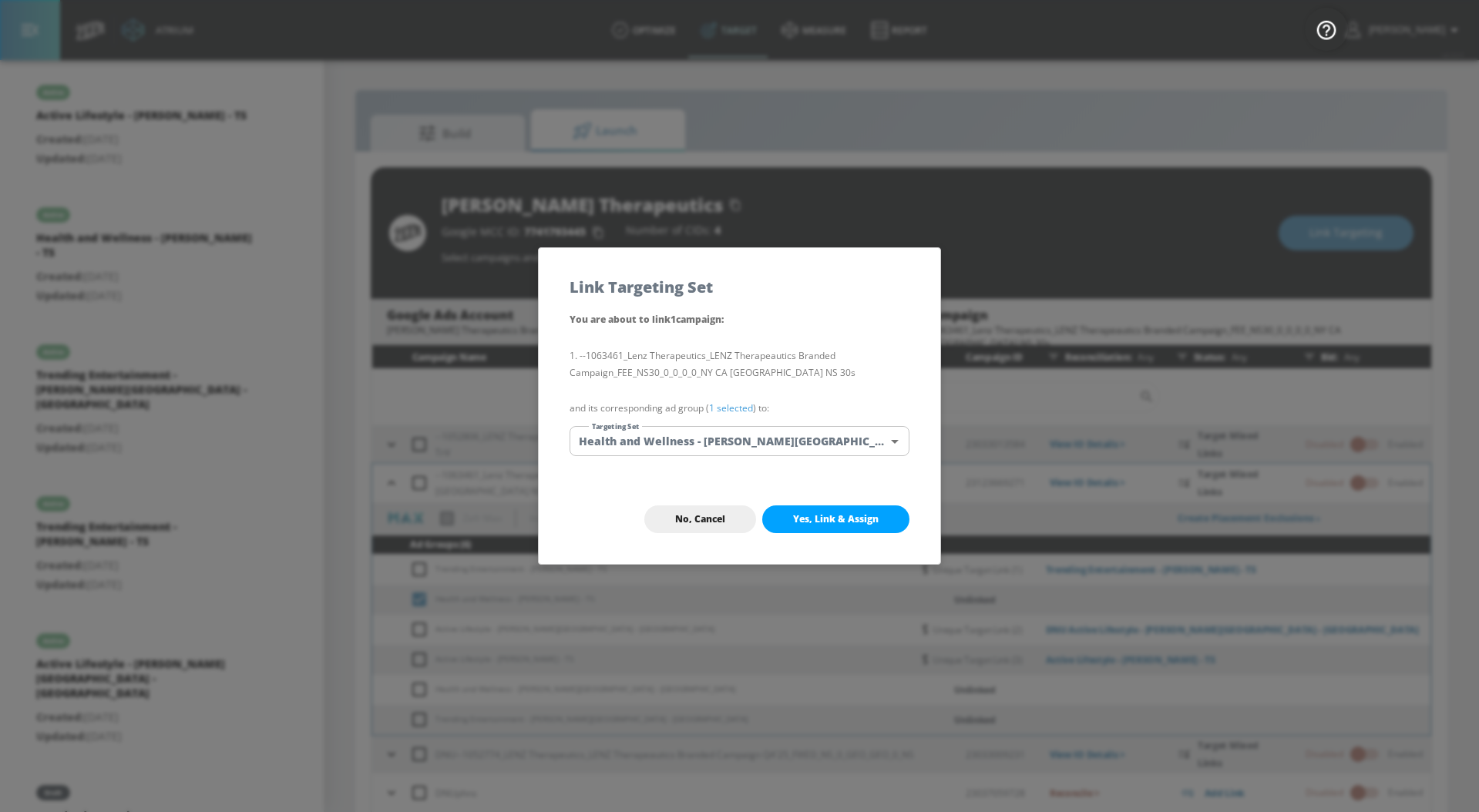
click at [740, 405] on link "1 selected" at bounding box center [731, 407] width 44 height 13
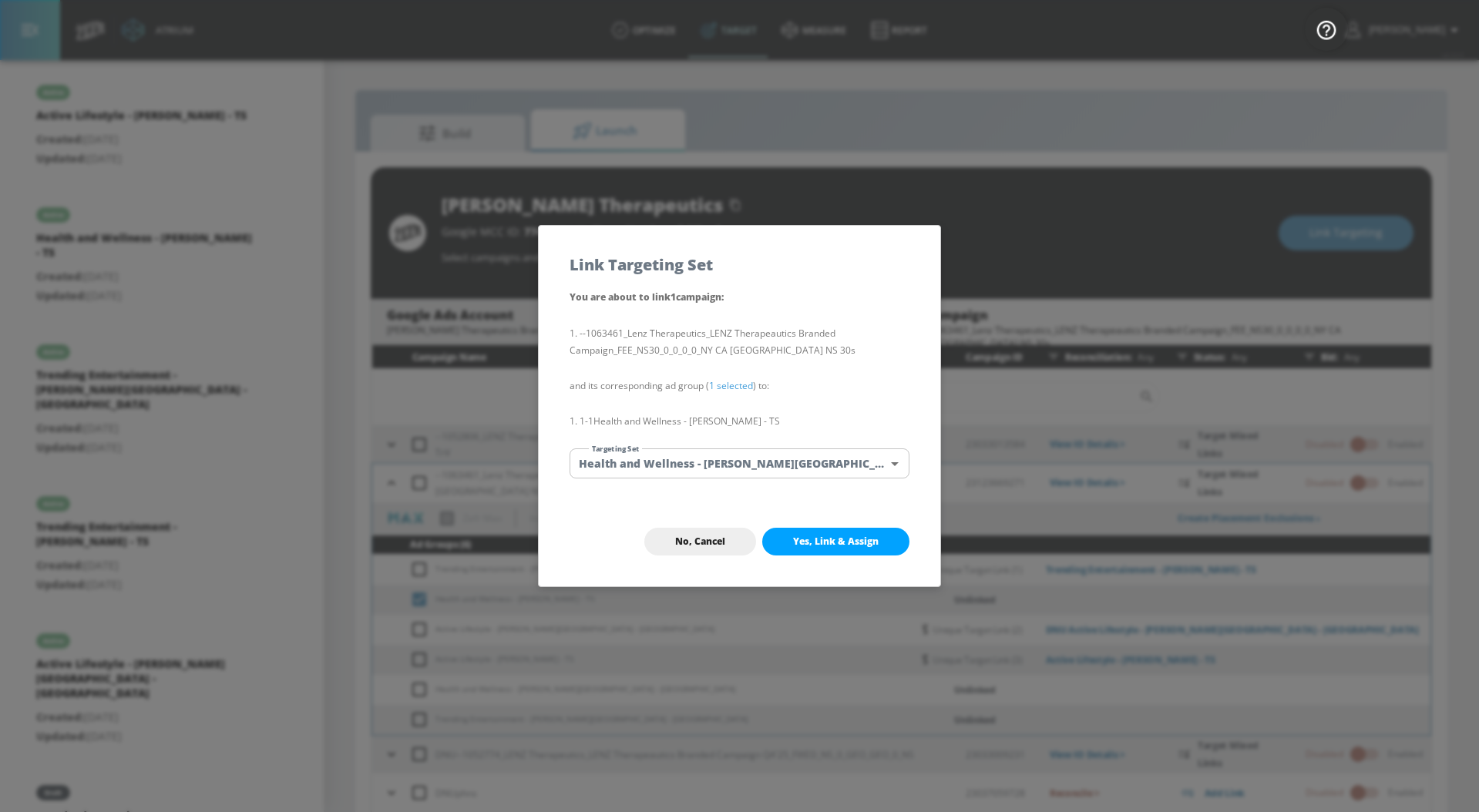
click at [740, 462] on body "Atrium optimize Target measure Report optimize Target measure Report v 4.33.5 […" at bounding box center [740, 417] width 1479 height 835
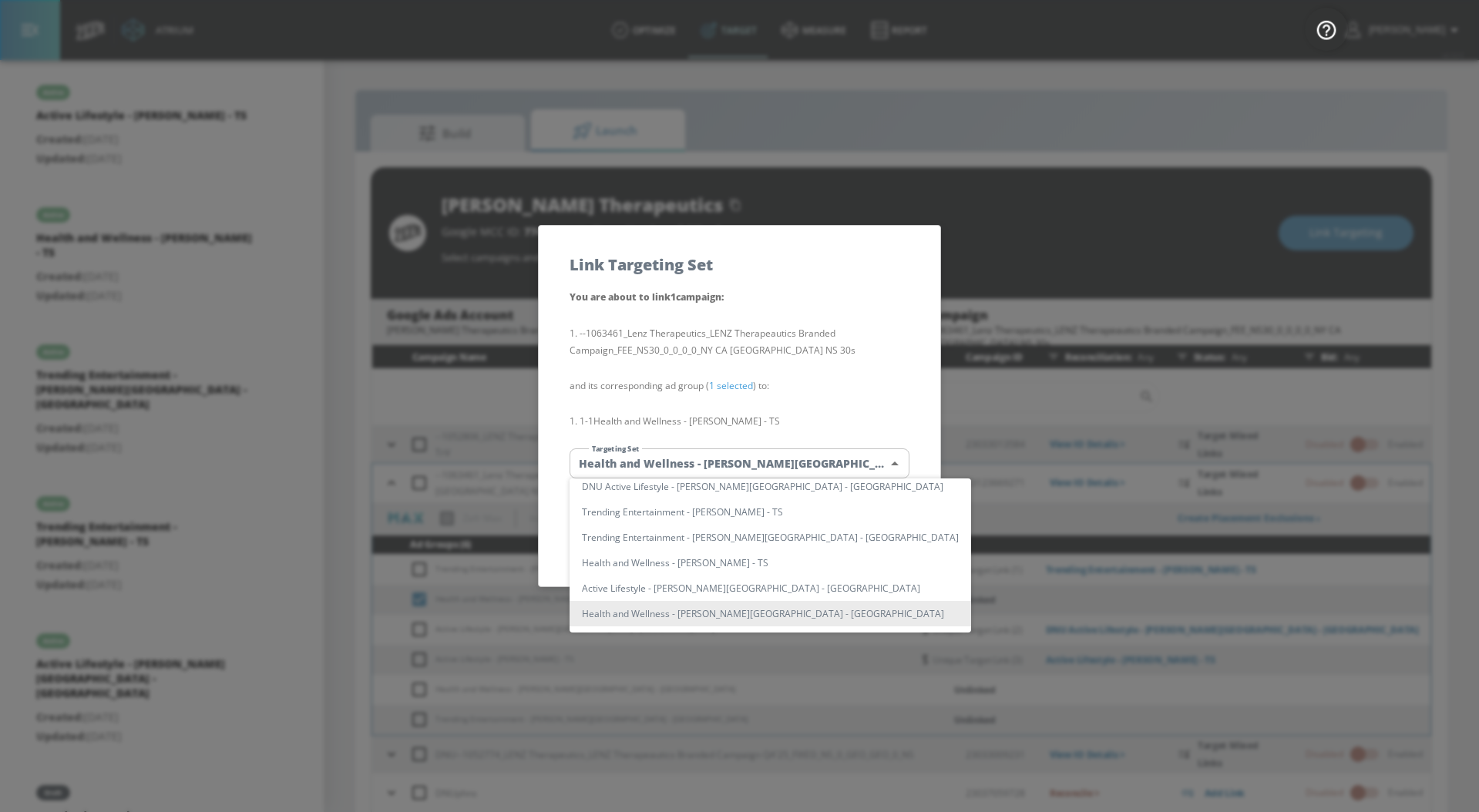
click at [729, 563] on li "Health and Wellness - [PERSON_NAME] - TS" at bounding box center [770, 563] width 401 height 25
type input "4f0800fb-c6d8-41e9-93fd-cc3aaa18aeed"
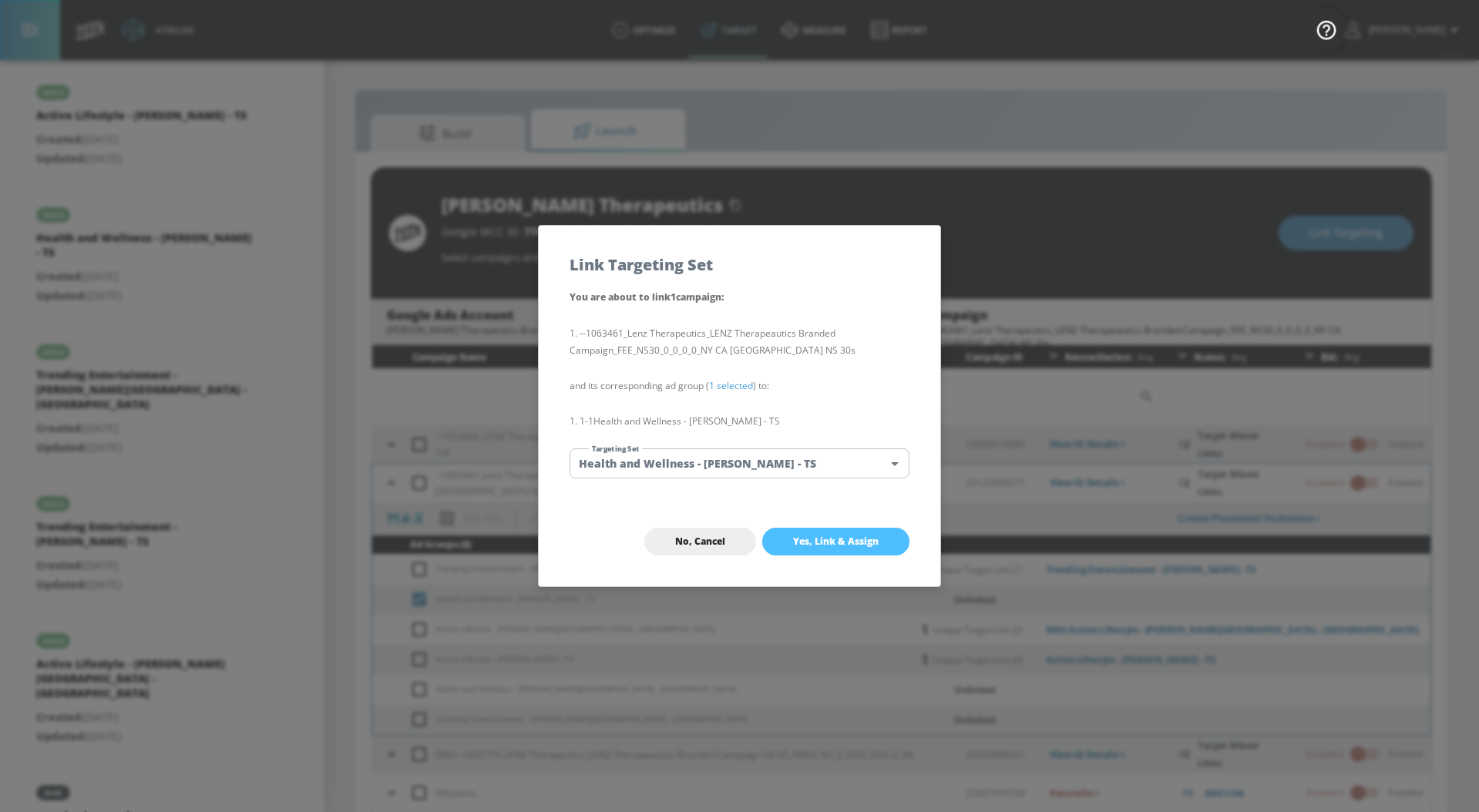
click at [804, 549] on button "Yes, Link & Assign" at bounding box center [836, 541] width 147 height 27
checkbox input "false"
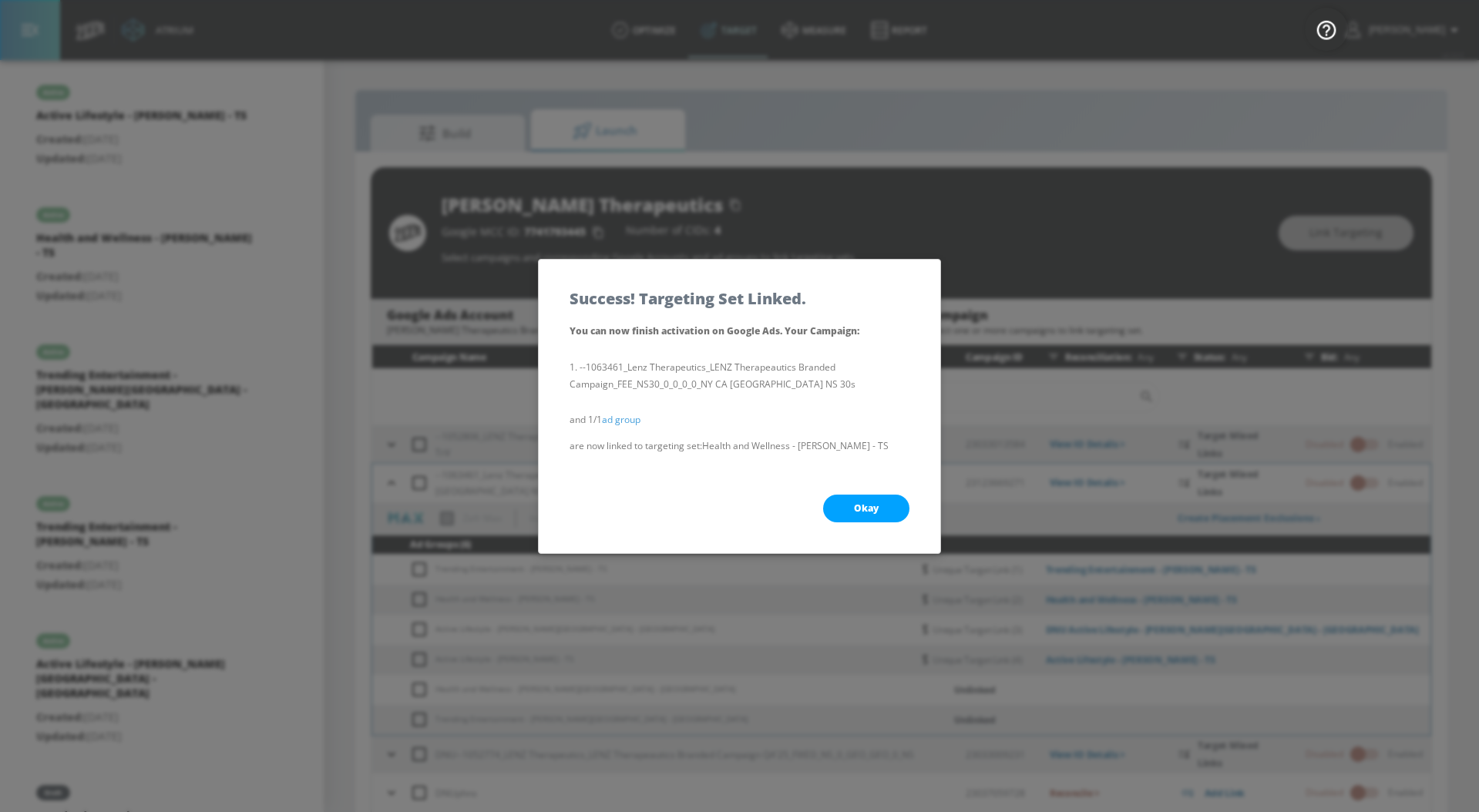
click at [848, 503] on button "Okay" at bounding box center [866, 509] width 86 height 27
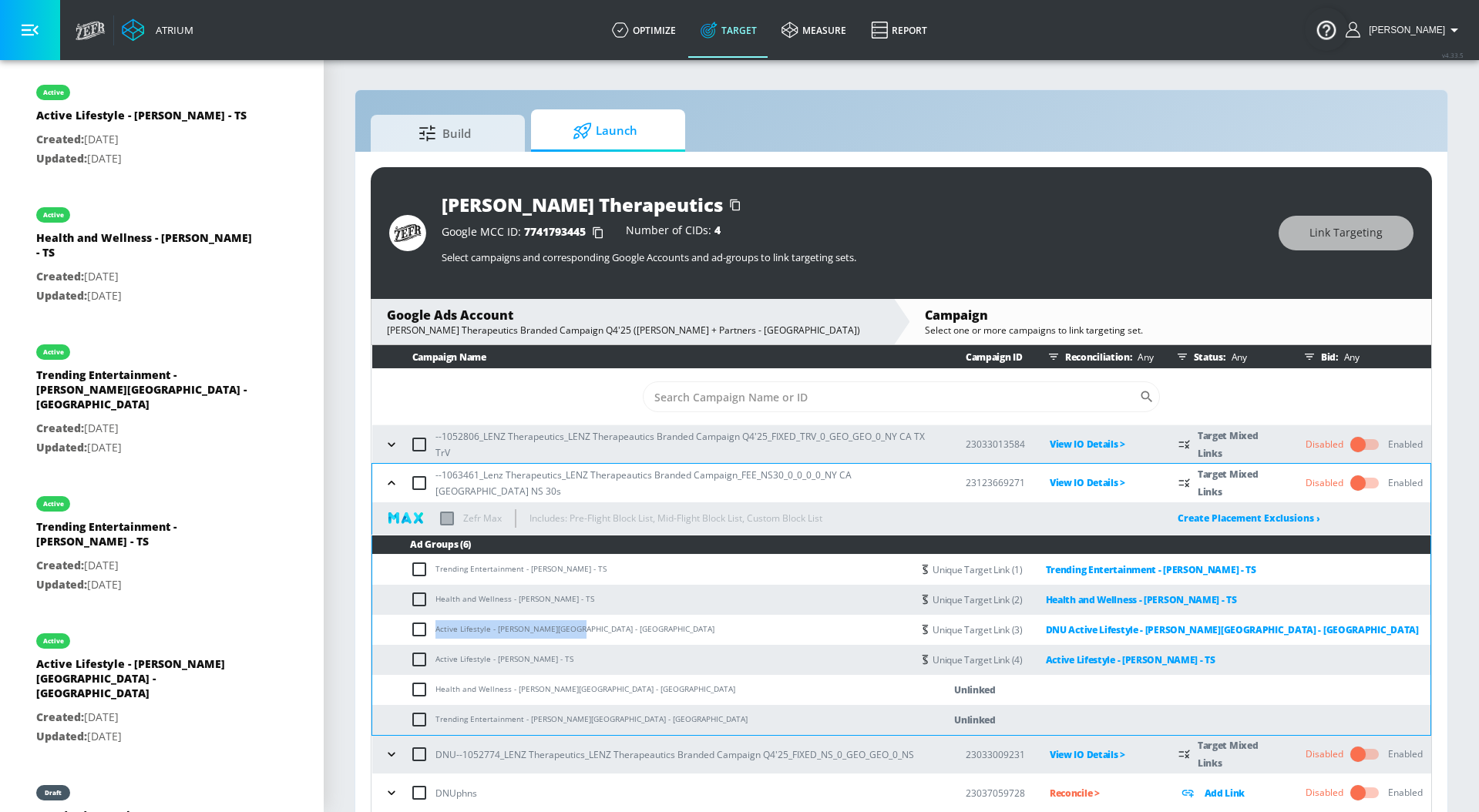
drag, startPoint x: 571, startPoint y: 625, endPoint x: 428, endPoint y: 632, distance: 143.2
click at [428, 632] on td "Active Lifestyle - [PERSON_NAME][GEOGRAPHIC_DATA] - [GEOGRAPHIC_DATA]" at bounding box center [642, 630] width 539 height 30
copy td "Active Lifestyle - [PERSON_NAME][GEOGRAPHIC_DATA] - [GEOGRAPHIC_DATA]"
click at [419, 631] on input "checkbox" at bounding box center [423, 630] width 26 height 19
checkbox input "true"
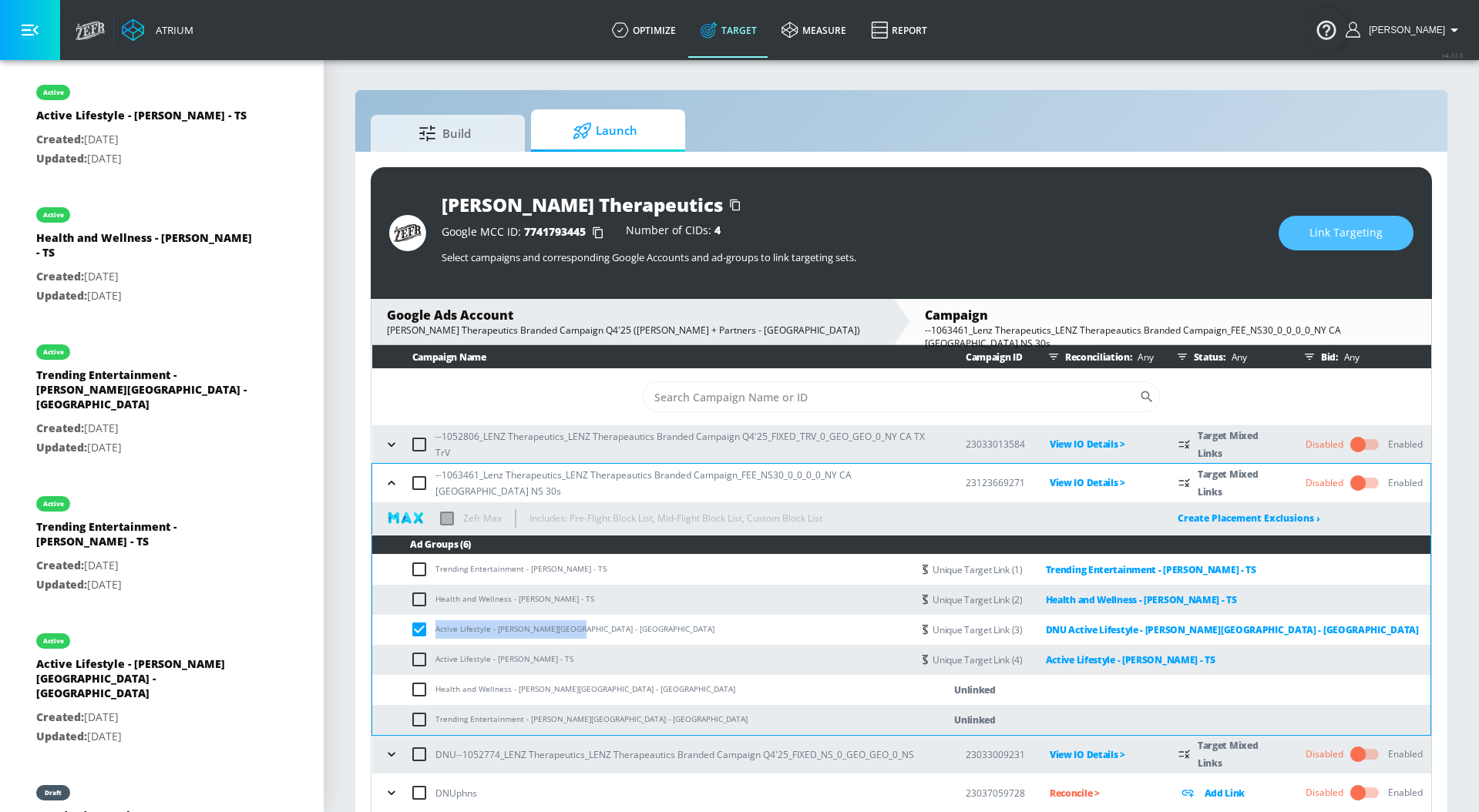
click at [1387, 228] on button "Link Targeting" at bounding box center [1347, 232] width 135 height 34
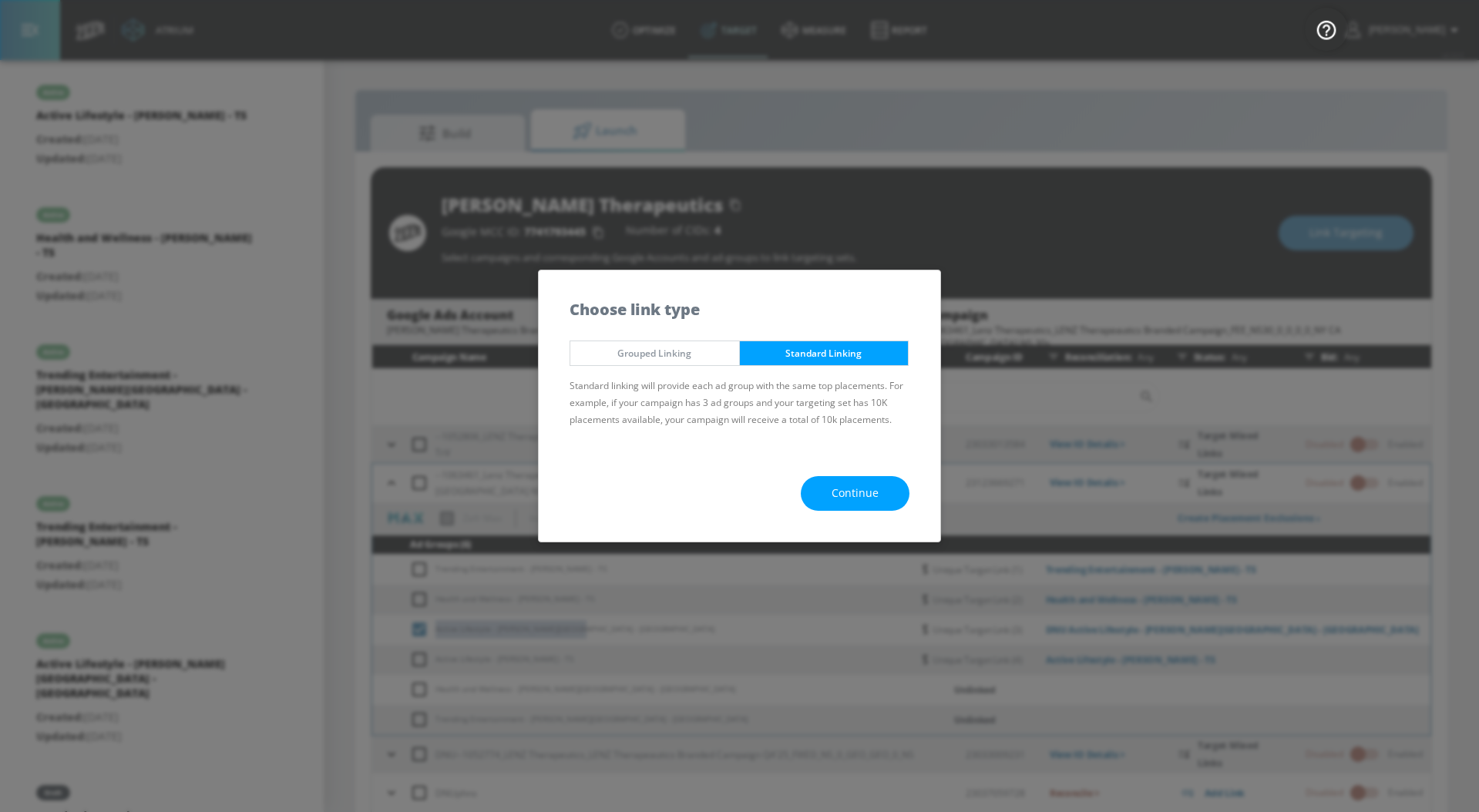
click at [824, 485] on button "Continue" at bounding box center [854, 493] width 109 height 34
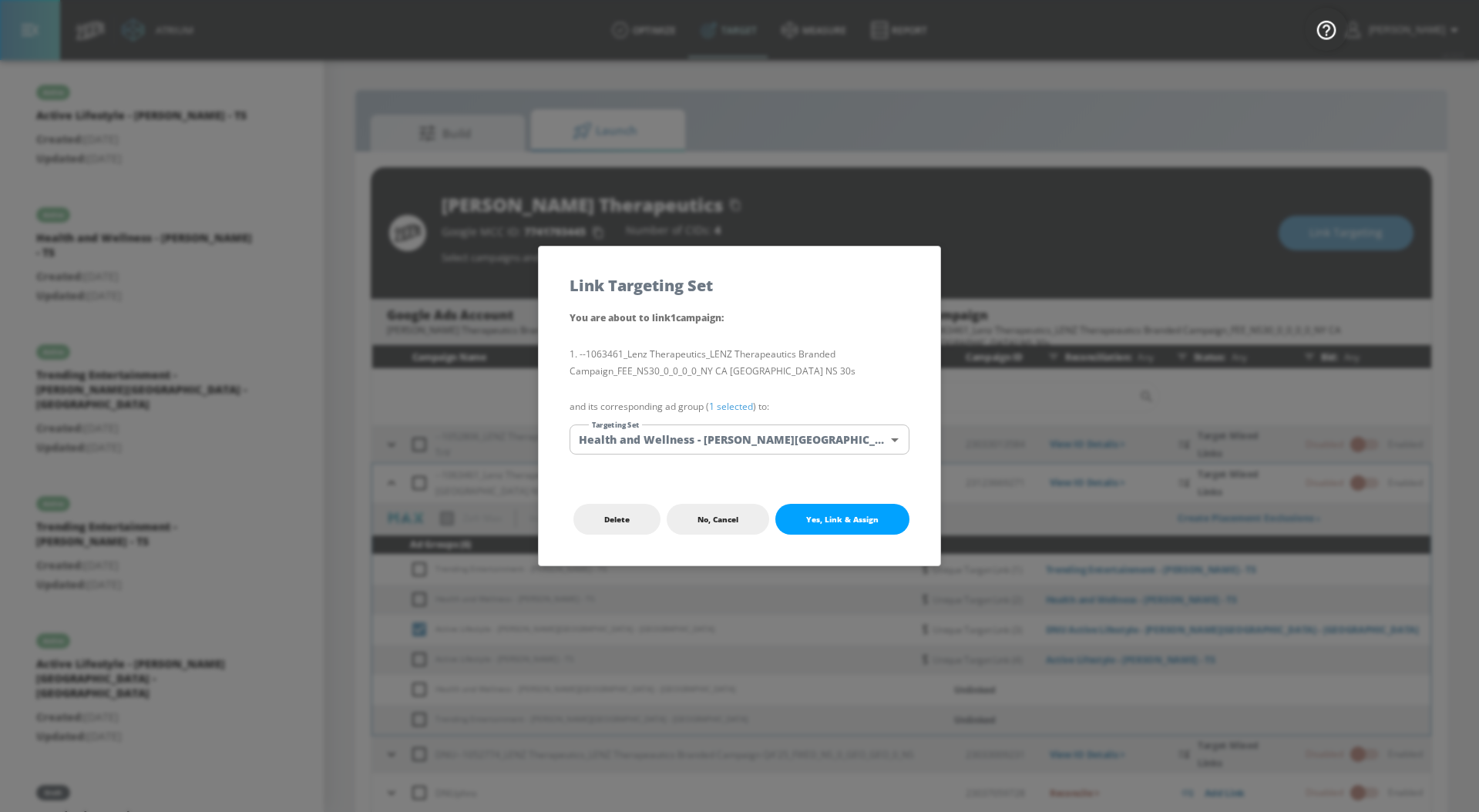
click at [740, 401] on link "1 selected" at bounding box center [731, 406] width 44 height 13
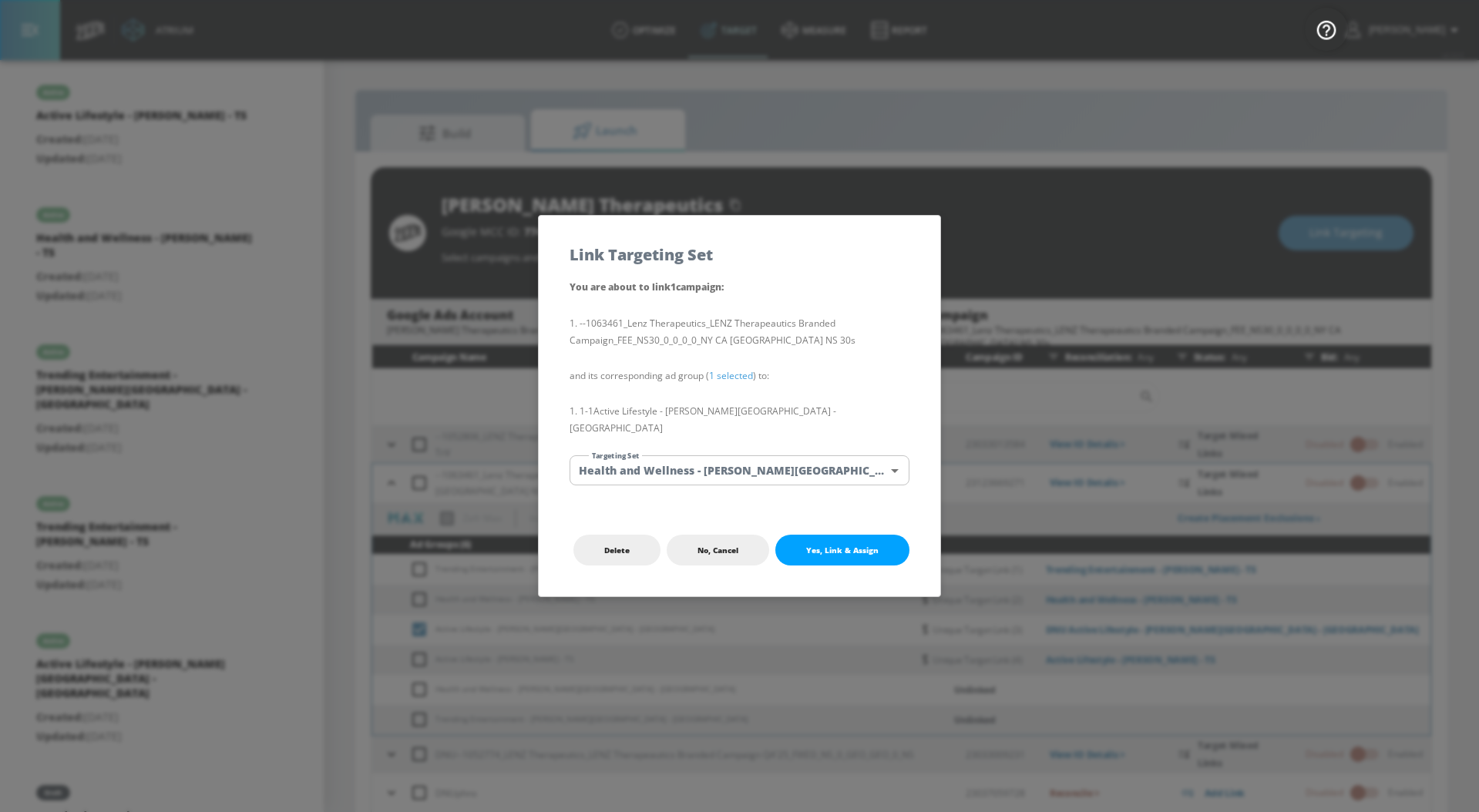
click at [740, 462] on body "Atrium optimize Target measure Report optimize Target measure Report v 4.33.5 […" at bounding box center [740, 417] width 1479 height 835
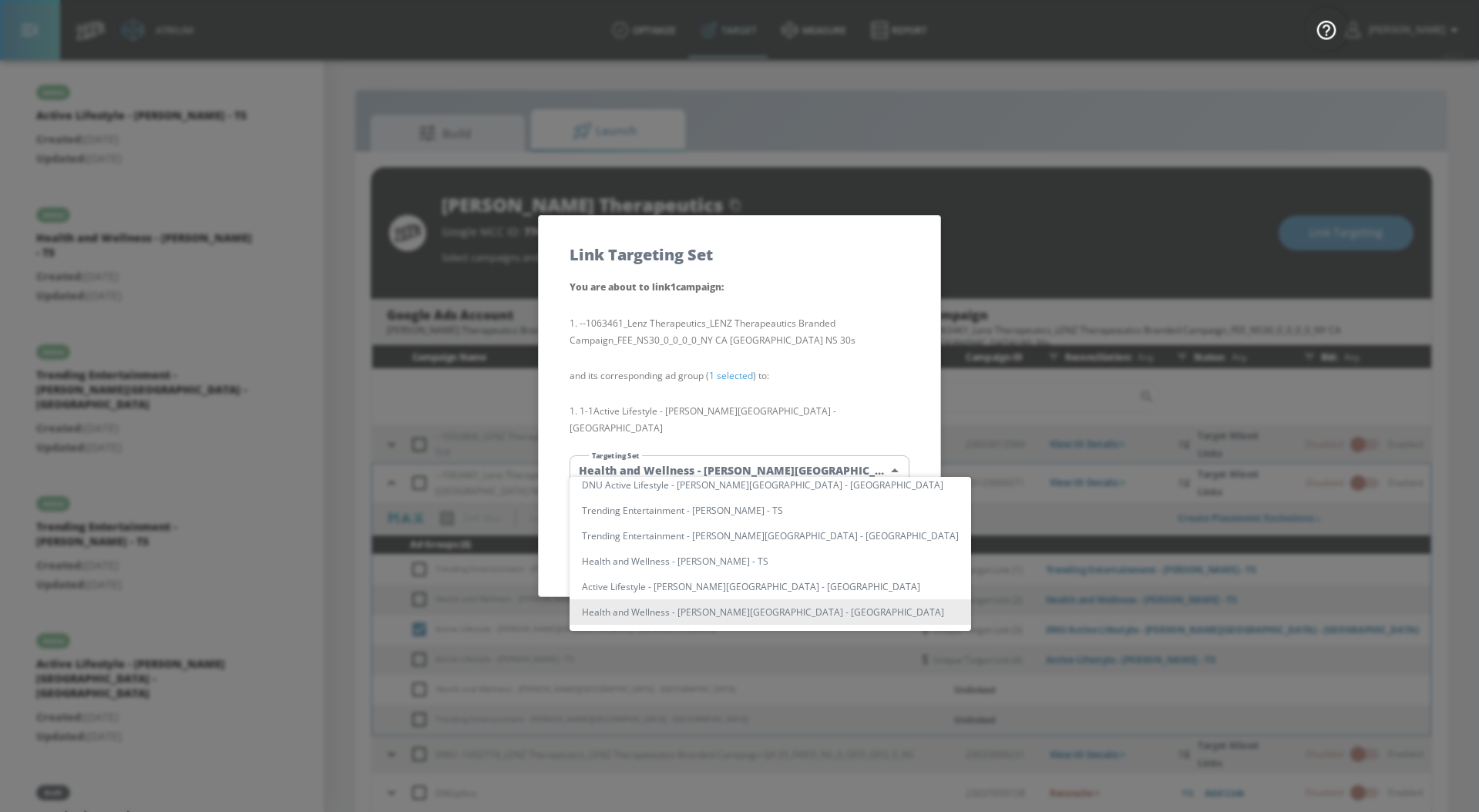
click at [714, 590] on li "Active Lifestyle - [PERSON_NAME][GEOGRAPHIC_DATA] - [GEOGRAPHIC_DATA]" at bounding box center [770, 586] width 401 height 25
type input "85655b6f-e0d8-47c6-b203-f247cbc0e4c9"
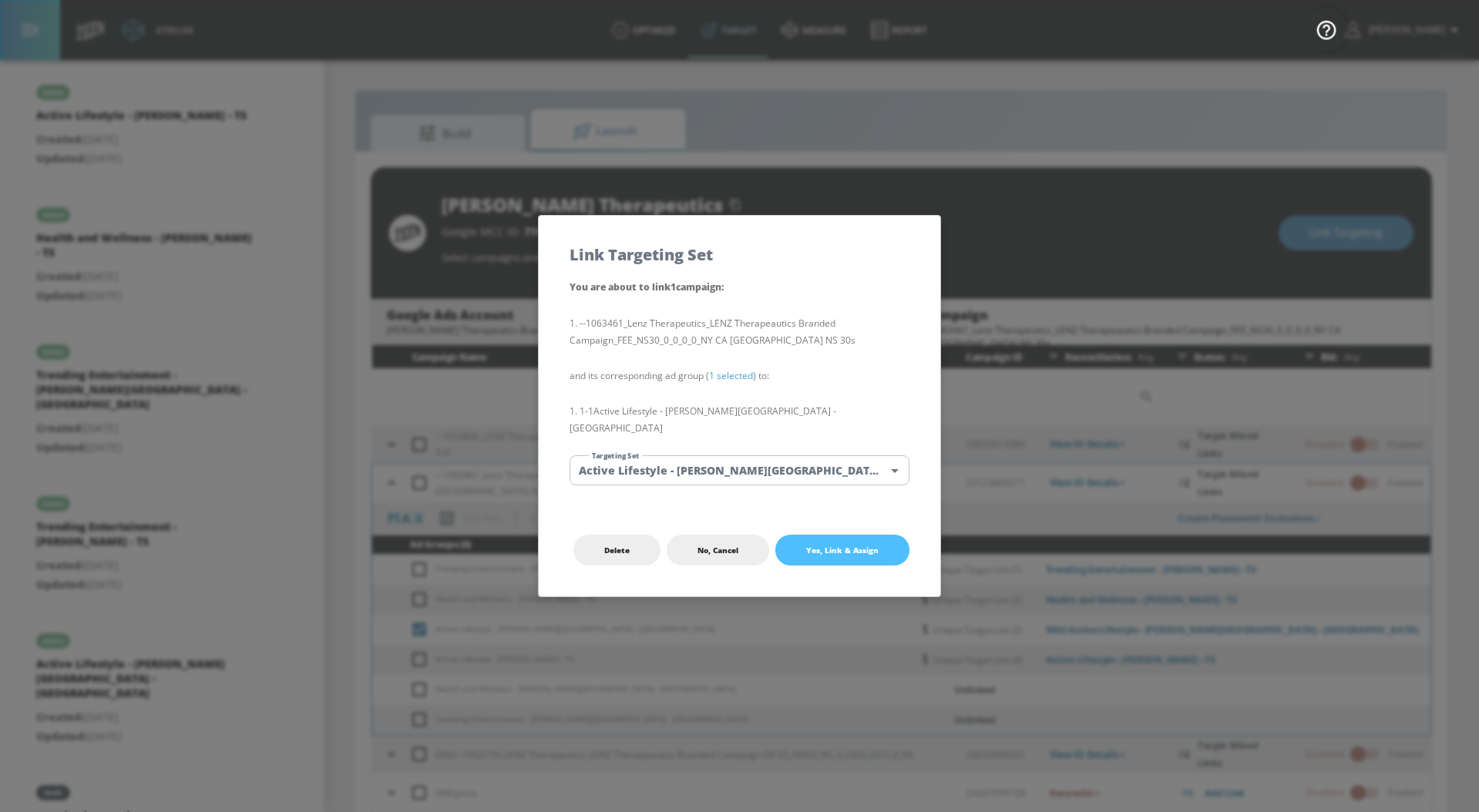
click at [833, 553] on button "Yes, Link & Assign" at bounding box center [842, 549] width 134 height 30
checkbox input "false"
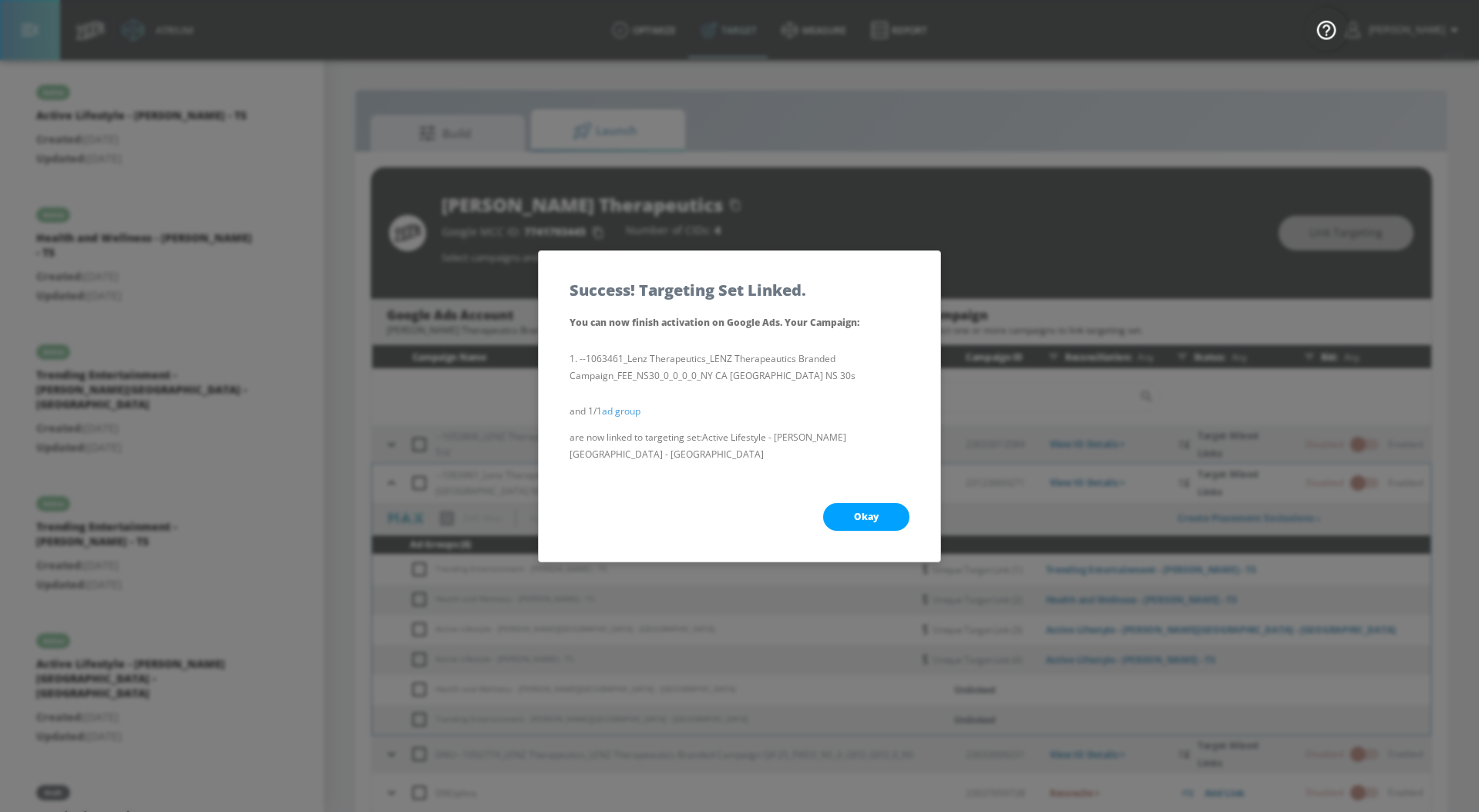
click at [859, 513] on span "Okay" at bounding box center [866, 517] width 25 height 13
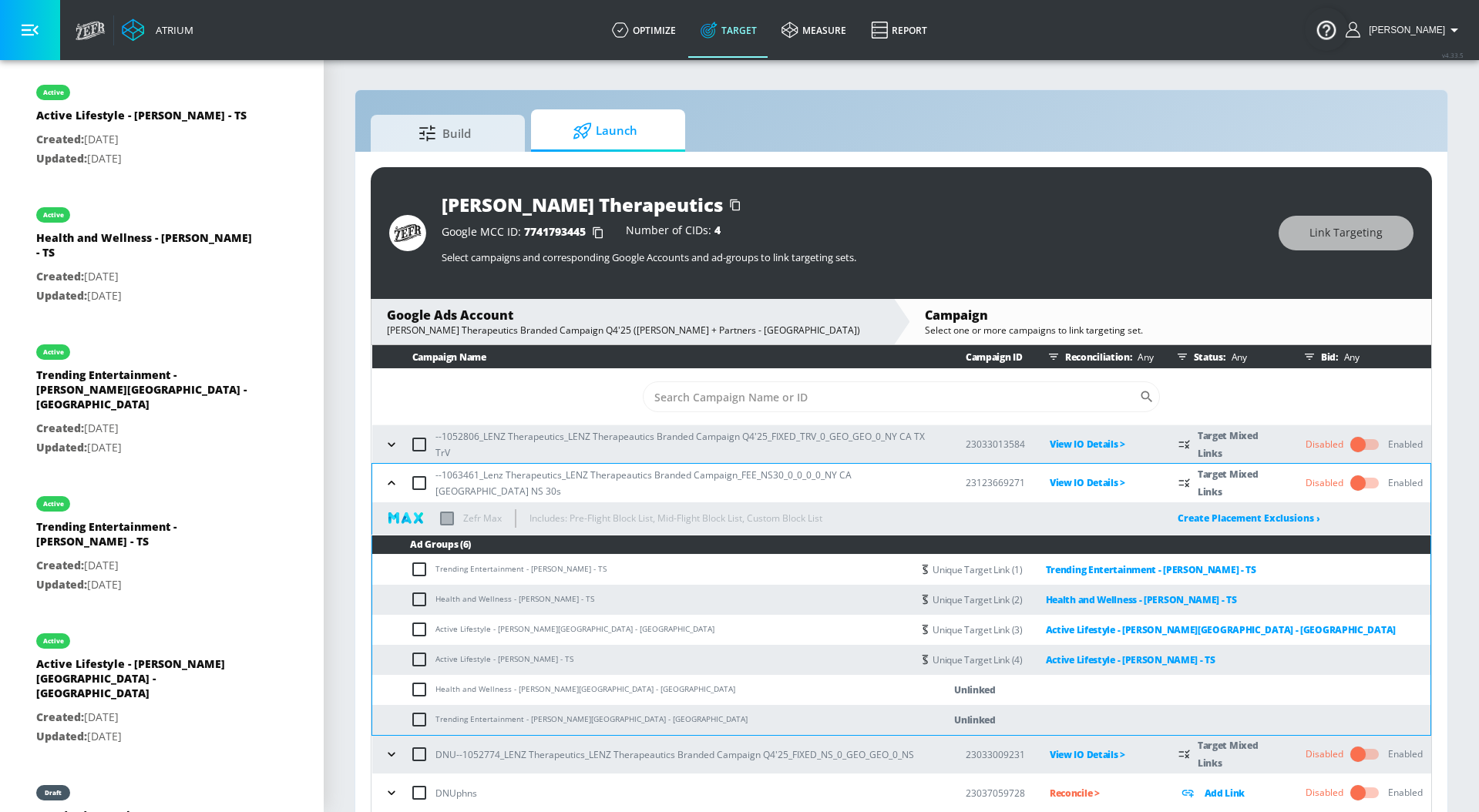
click at [421, 689] on input "checkbox" at bounding box center [423, 689] width 26 height 19
checkbox input "true"
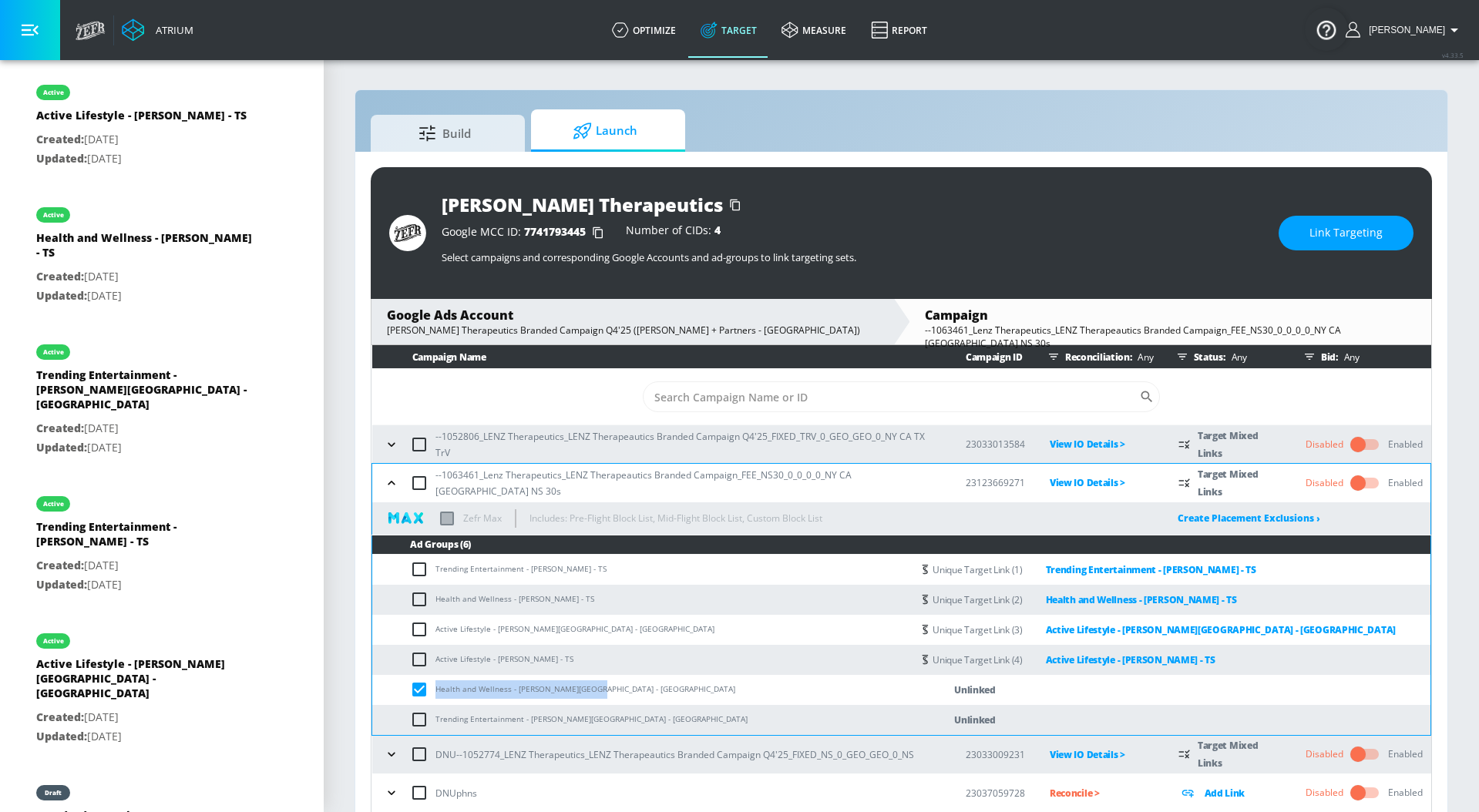
drag, startPoint x: 614, startPoint y: 682, endPoint x: 431, endPoint y: 689, distance: 183.1
click at [432, 689] on td "Health and Wellness - [PERSON_NAME][GEOGRAPHIC_DATA] - [GEOGRAPHIC_DATA]" at bounding box center [642, 689] width 539 height 30
copy td "Health and Wellness - [PERSON_NAME][GEOGRAPHIC_DATA] - [GEOGRAPHIC_DATA]"
click at [1322, 225] on span "Link Targeting" at bounding box center [1346, 233] width 74 height 20
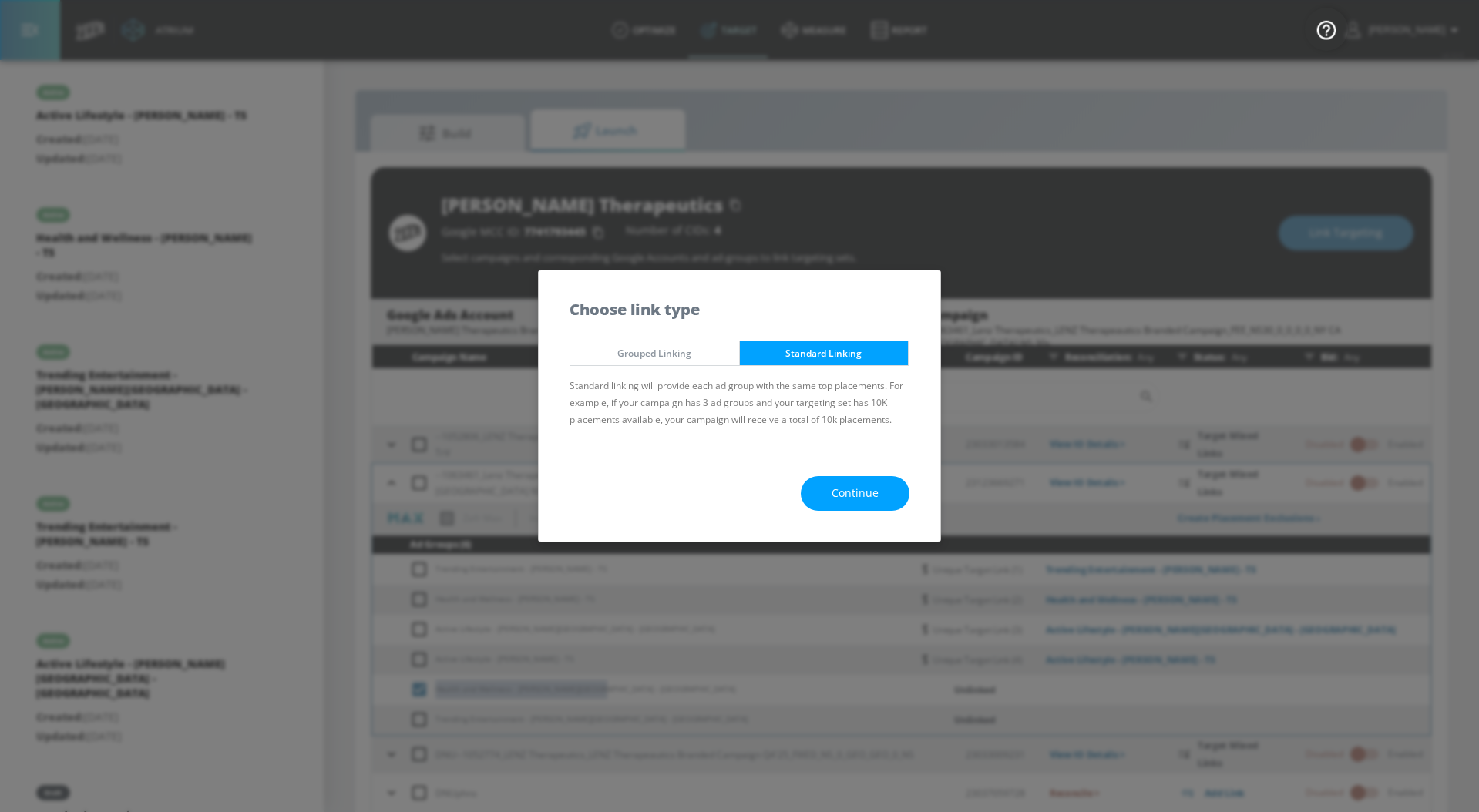
click at [891, 493] on button "Continue" at bounding box center [854, 493] width 109 height 34
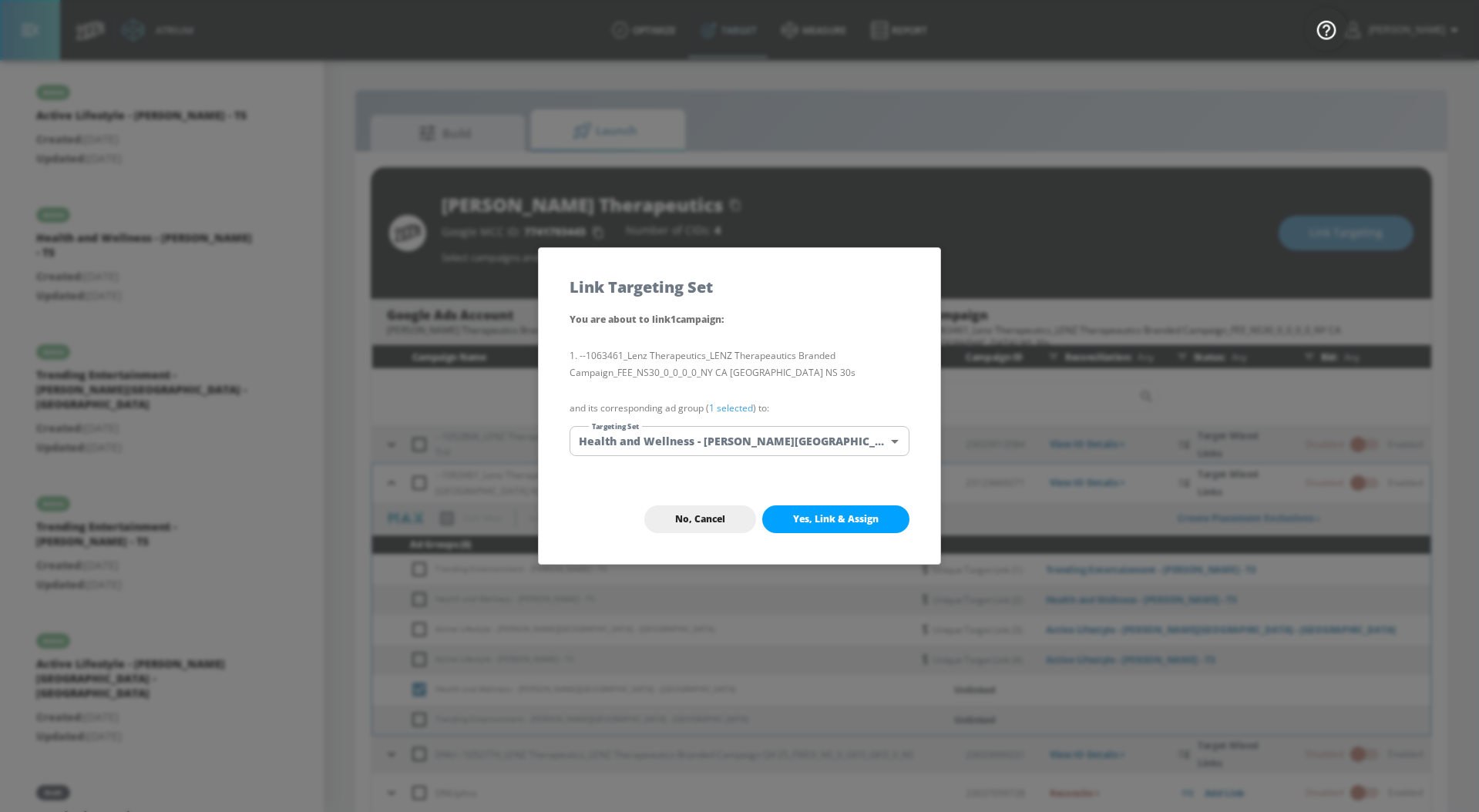
click at [738, 406] on link "1 selected" at bounding box center [731, 407] width 44 height 13
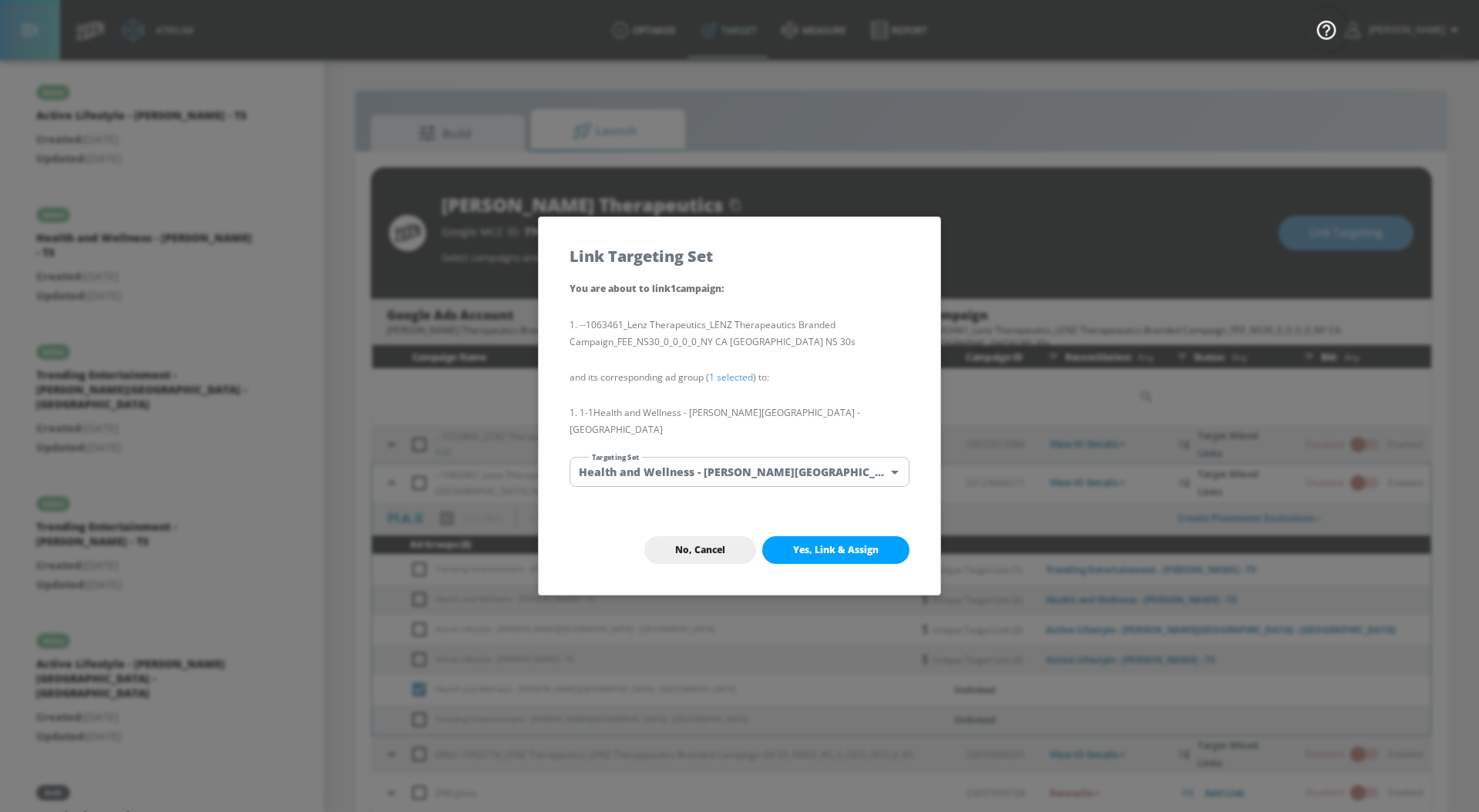
click at [825, 459] on body "Atrium optimize Target measure Report optimize Target measure Report v 4.33.5 […" at bounding box center [740, 417] width 1479 height 835
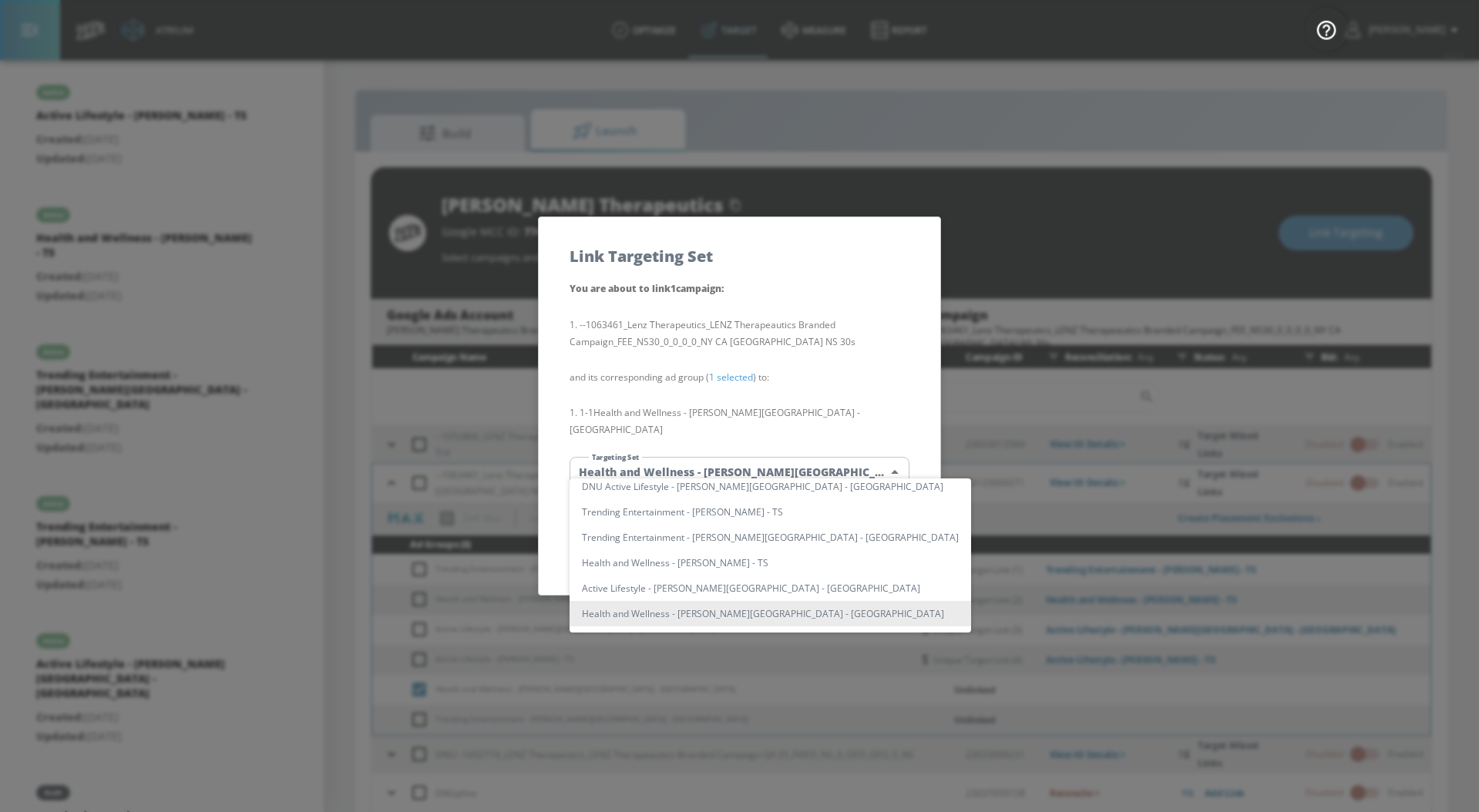
click at [782, 616] on li "Health and Wellness - [PERSON_NAME][GEOGRAPHIC_DATA] - [GEOGRAPHIC_DATA]" at bounding box center [770, 614] width 401 height 25
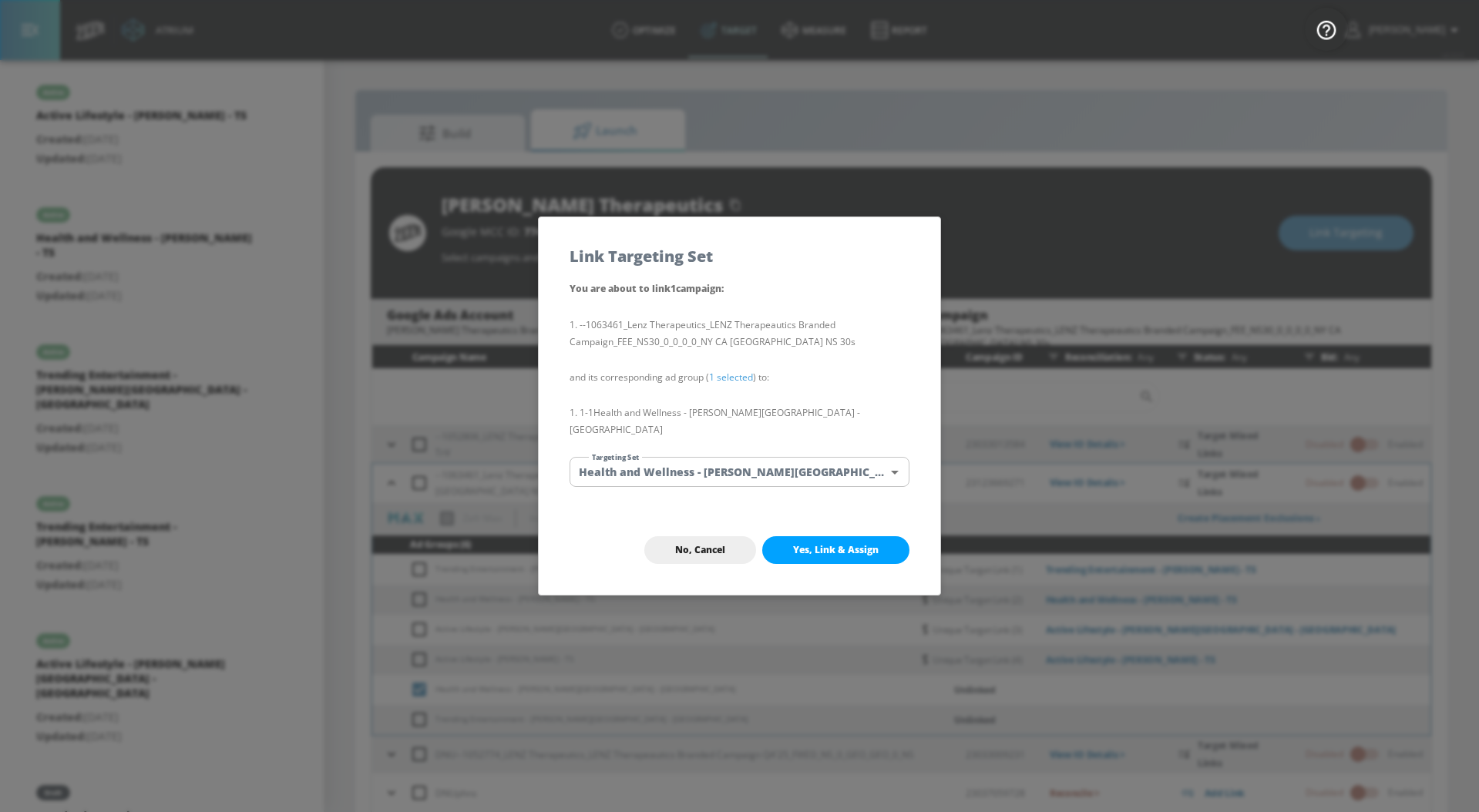
click at [840, 544] on span "Yes, Link & Assign" at bounding box center [836, 550] width 85 height 13
checkbox input "false"
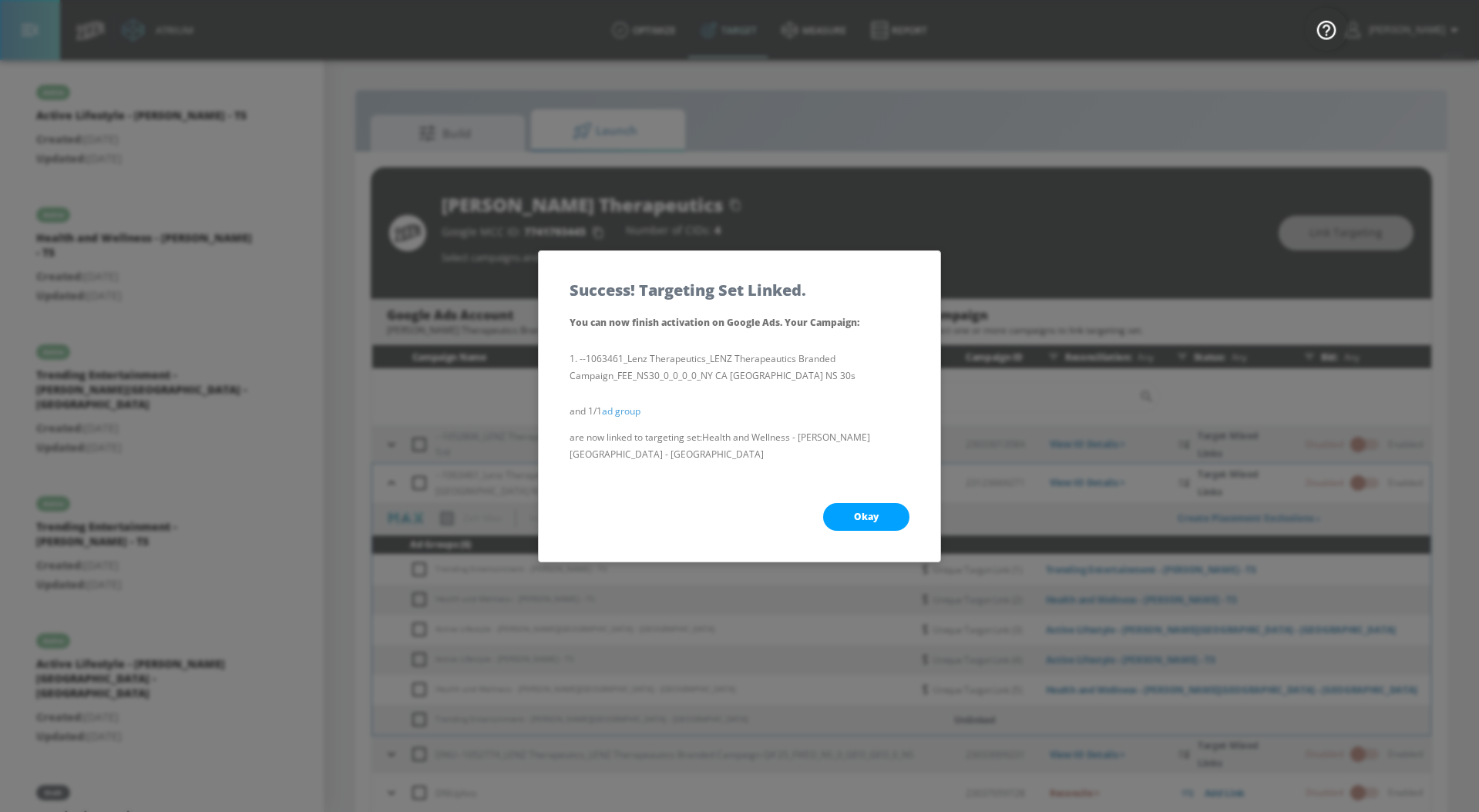
click at [859, 503] on button "Okay" at bounding box center [866, 517] width 86 height 27
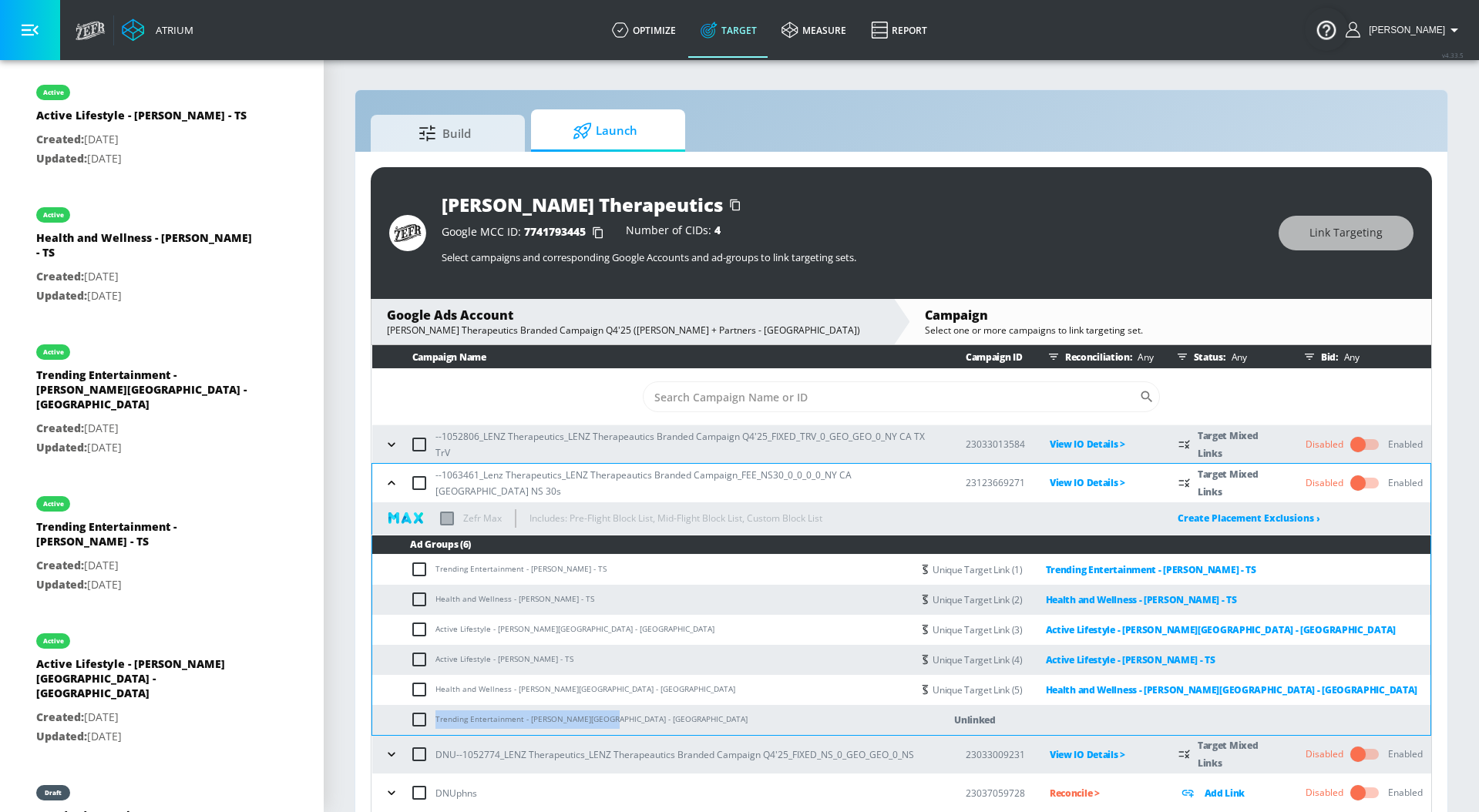
drag, startPoint x: 618, startPoint y: 716, endPoint x: 432, endPoint y: 718, distance: 186.0
click at [432, 718] on td "Trending Entertainment - [PERSON_NAME][GEOGRAPHIC_DATA] - [GEOGRAPHIC_DATA]" at bounding box center [642, 720] width 539 height 30
copy td "Trending Entertainment - [PERSON_NAME][GEOGRAPHIC_DATA] - [GEOGRAPHIC_DATA]"
click at [420, 718] on input "checkbox" at bounding box center [423, 720] width 26 height 19
checkbox input "true"
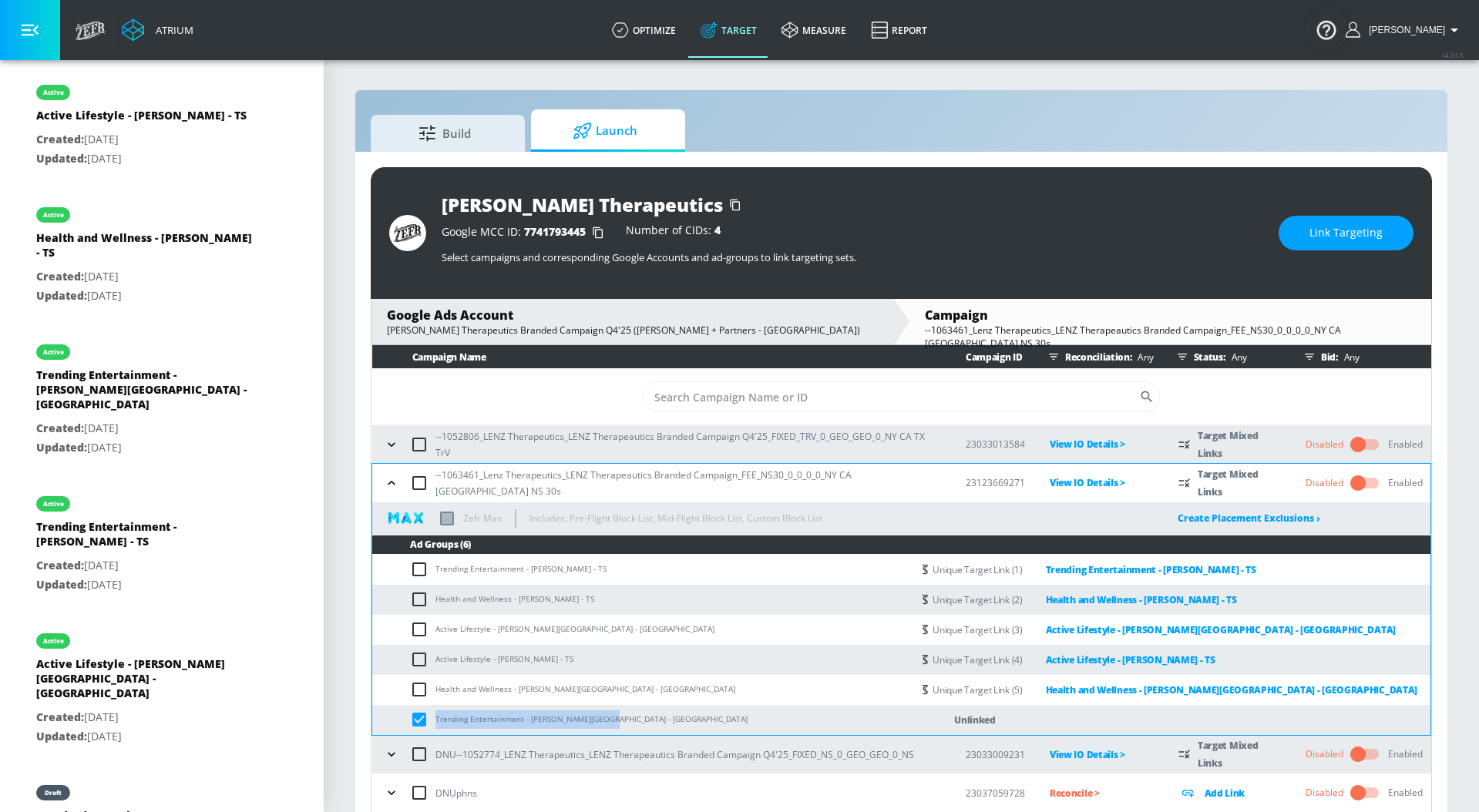
click at [1298, 239] on button "Link Targeting" at bounding box center [1347, 232] width 135 height 34
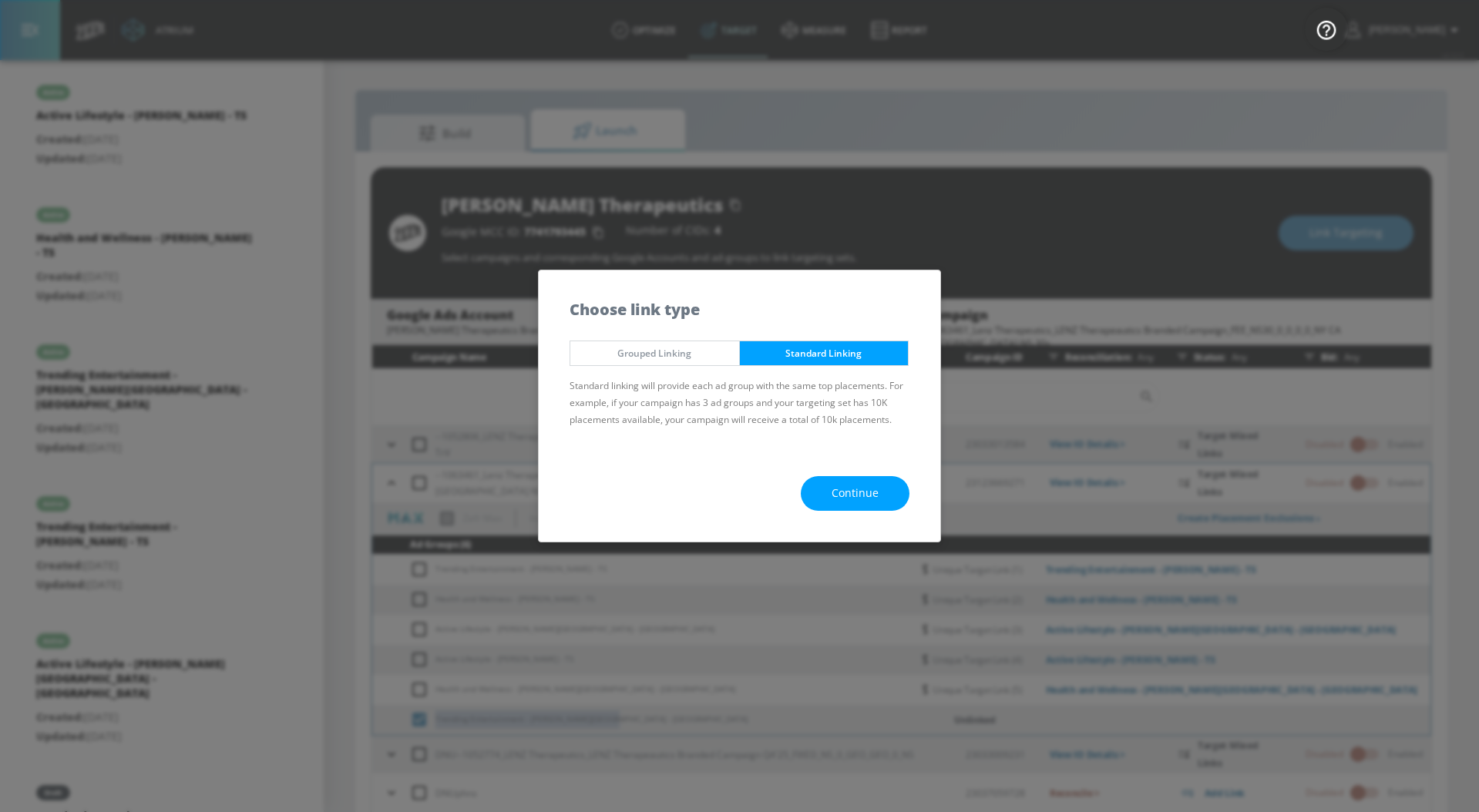
click at [828, 491] on button "Continue" at bounding box center [854, 493] width 109 height 34
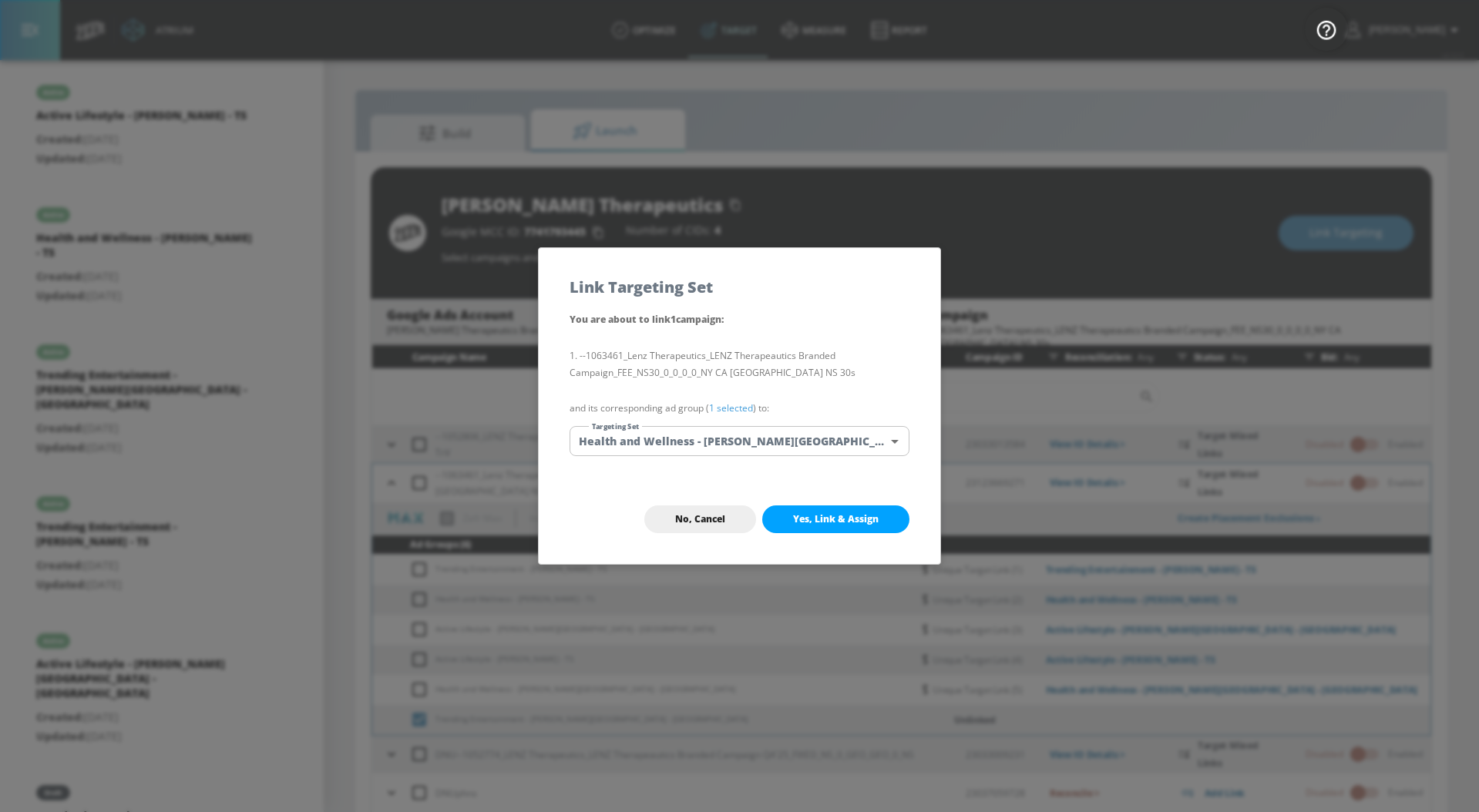
click at [741, 403] on link "1 selected" at bounding box center [731, 407] width 44 height 13
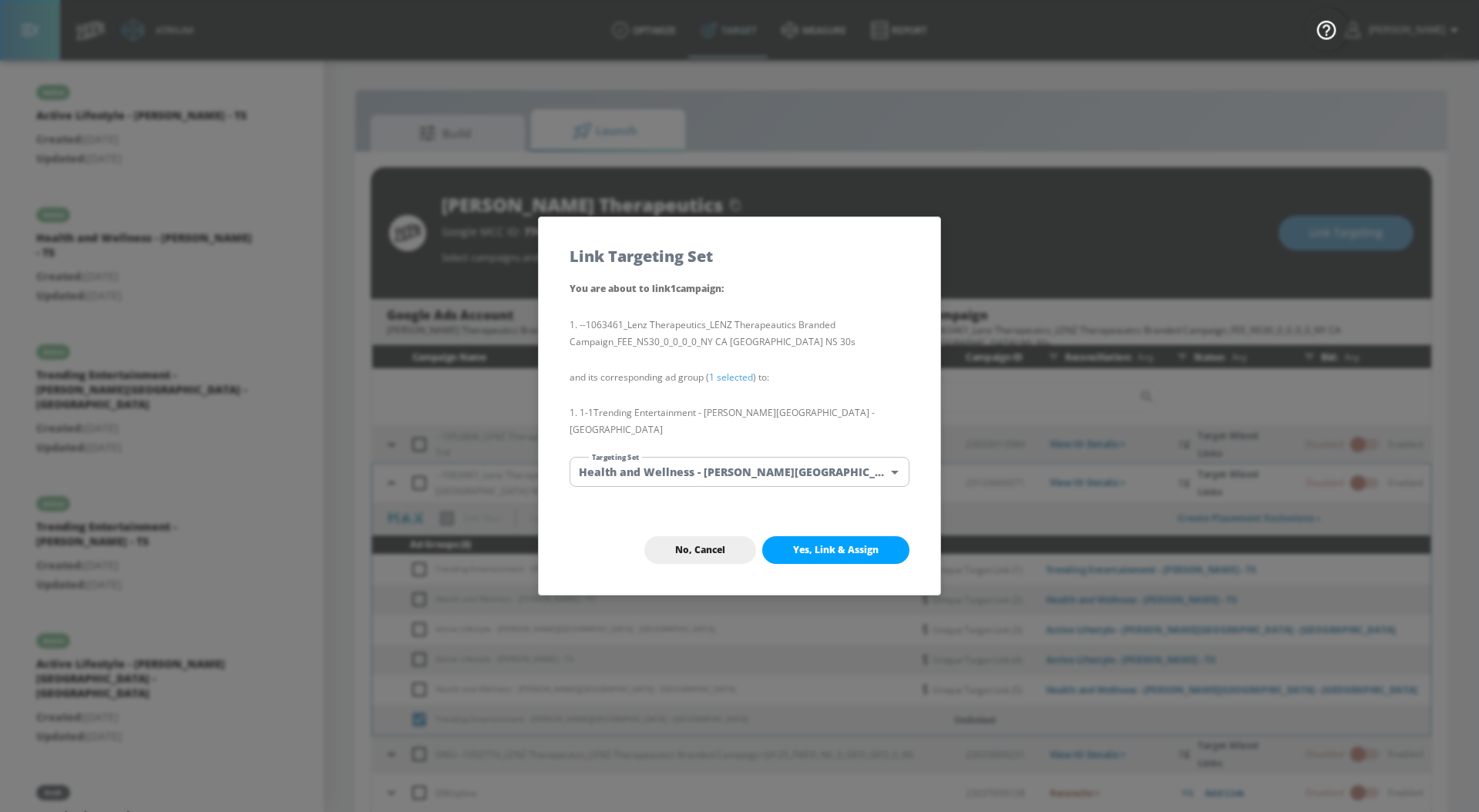
click at [741, 462] on body "Atrium optimize Target measure Report optimize Target measure Report v 4.33.5 […" at bounding box center [740, 417] width 1479 height 835
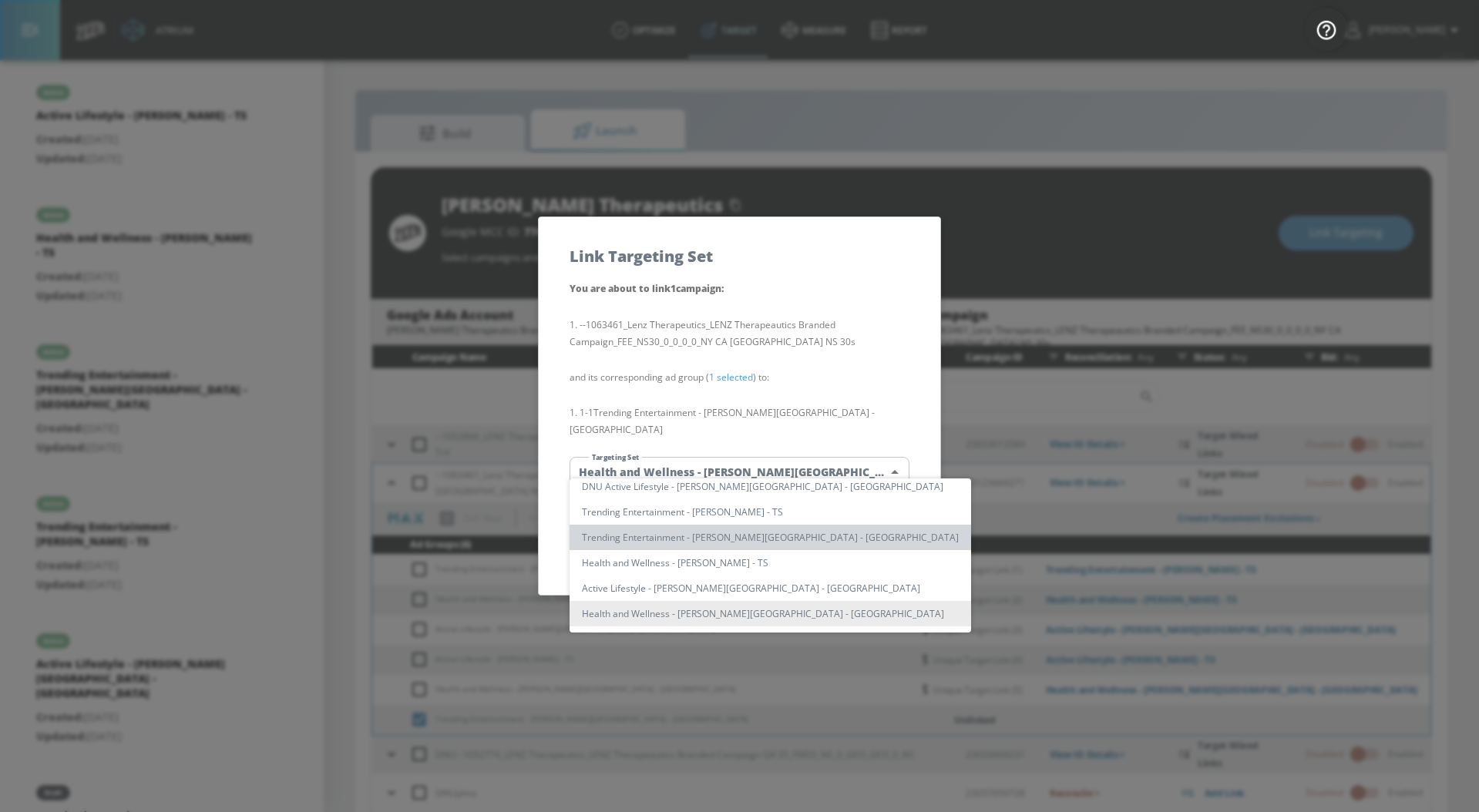
click at [786, 543] on li "Trending Entertainment - [PERSON_NAME][GEOGRAPHIC_DATA] - [GEOGRAPHIC_DATA]" at bounding box center [770, 537] width 401 height 25
type input "79dd23cc-3522-42dc-9cef-77bc6984ac76"
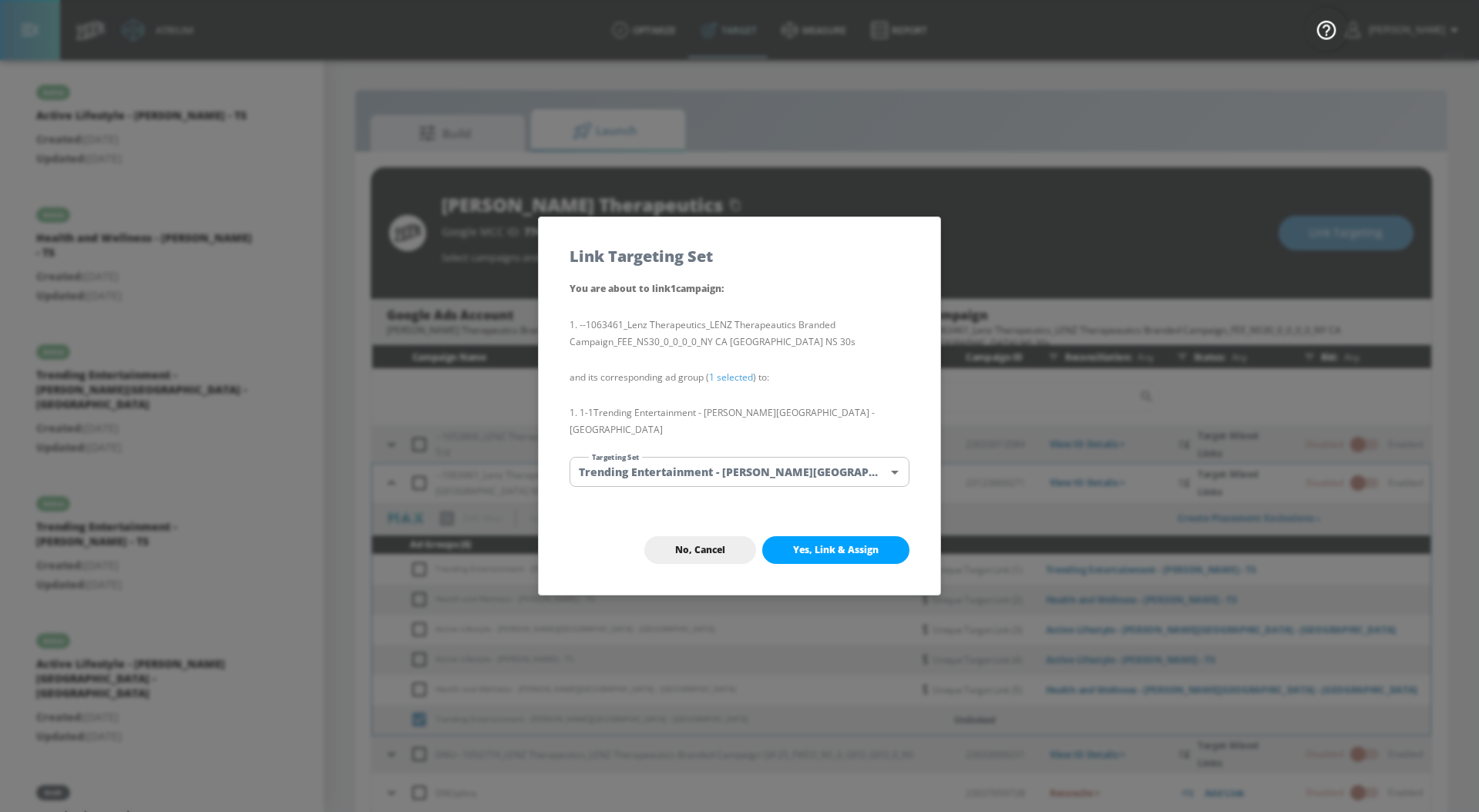
click at [851, 520] on div "No, Cancel Yes, Link & Assign" at bounding box center [739, 550] width 401 height 89
click at [843, 544] on span "Yes, Link & Assign" at bounding box center [836, 550] width 85 height 13
checkbox input "false"
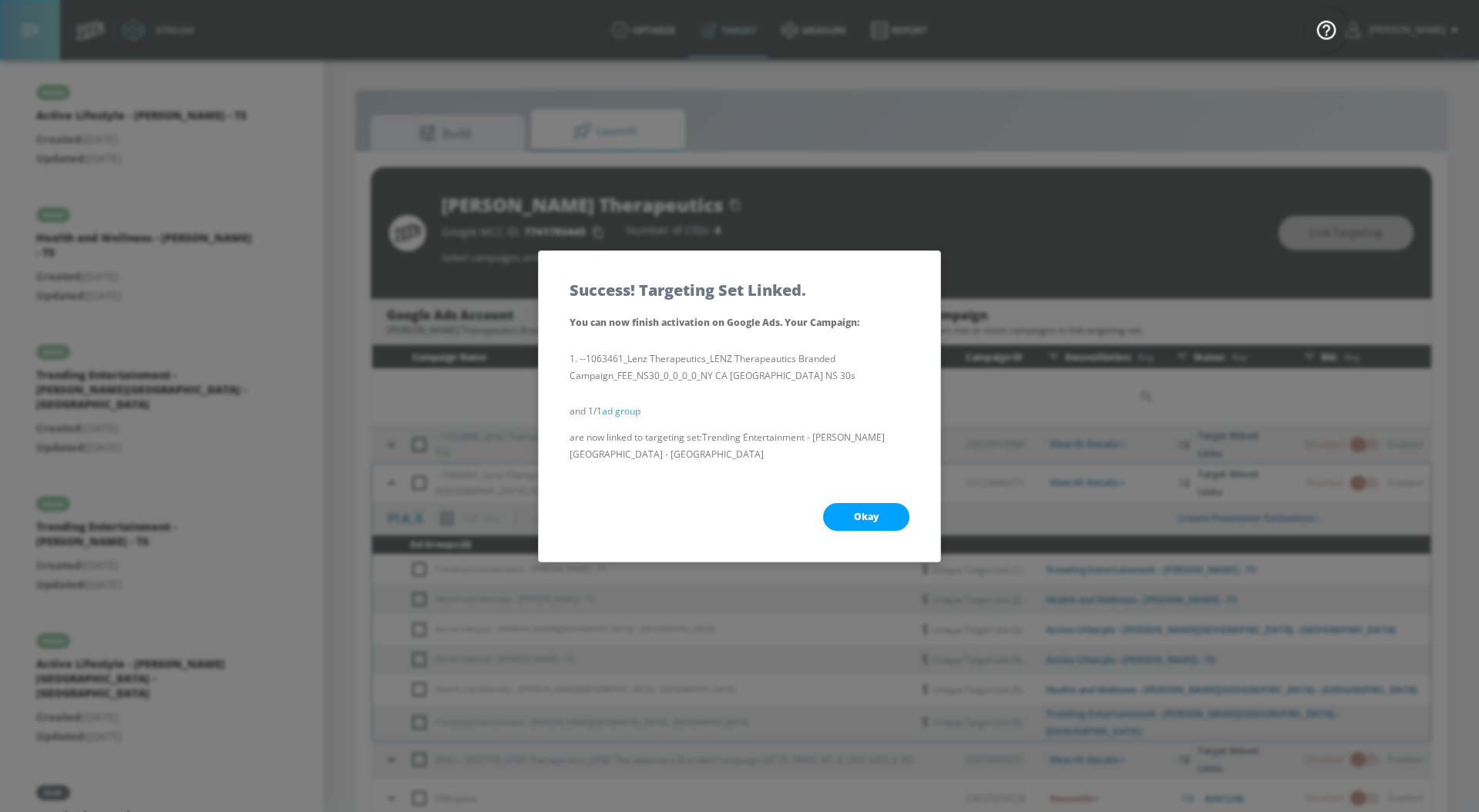
click at [876, 515] on button "Okay" at bounding box center [866, 517] width 86 height 27
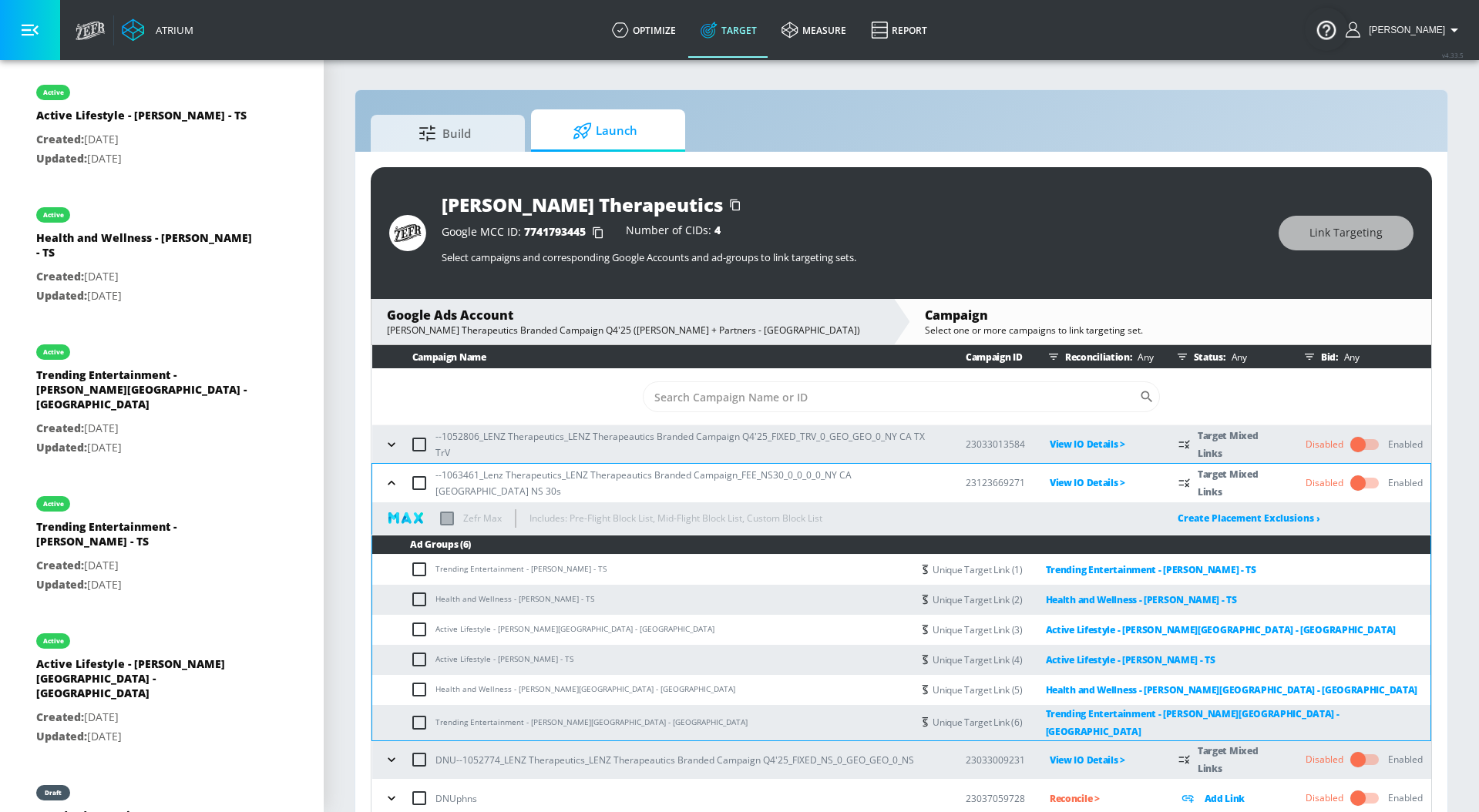
click at [390, 482] on icon "button" at bounding box center [390, 482] width 7 height 4
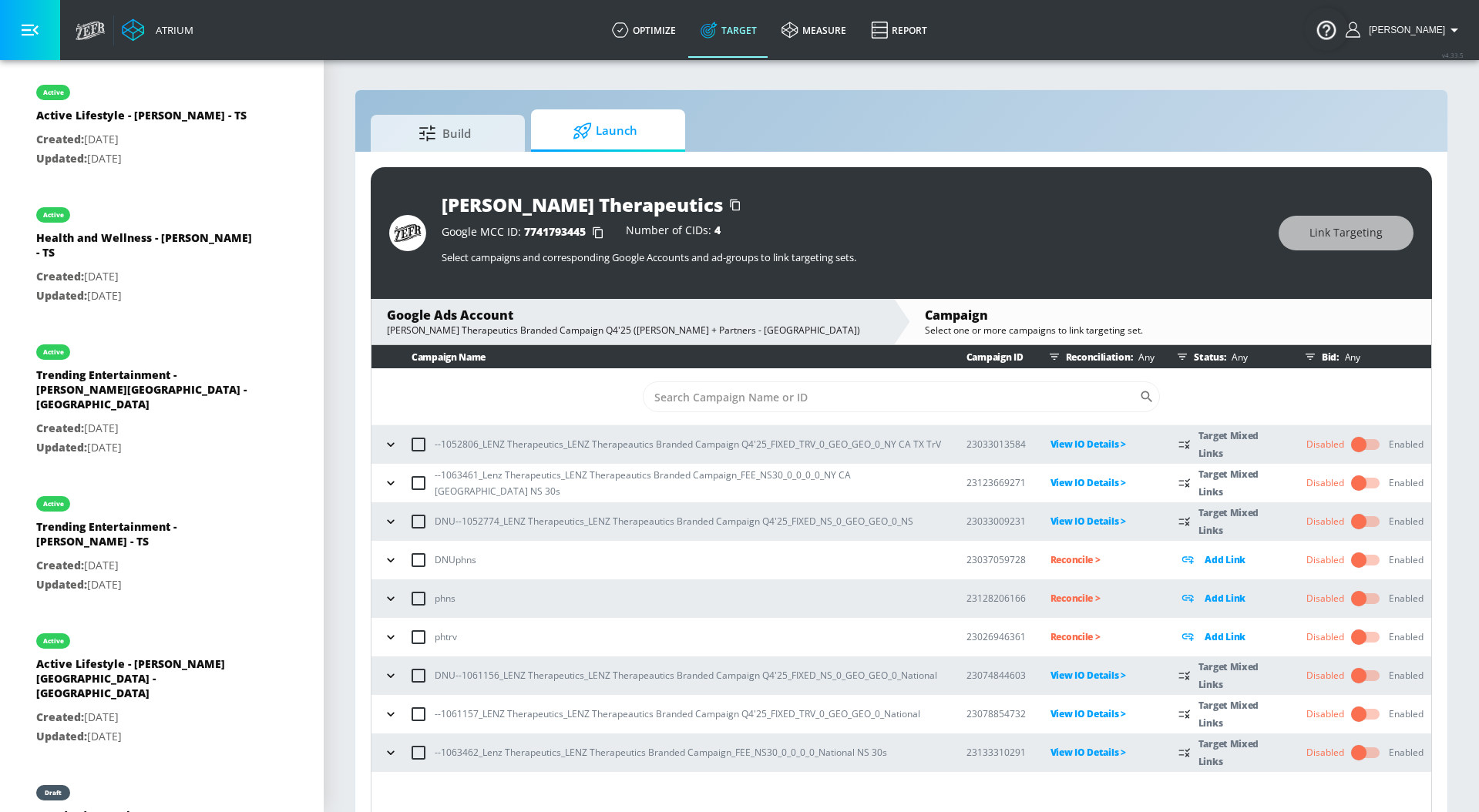
click at [387, 437] on icon "button" at bounding box center [391, 445] width 16 height 16
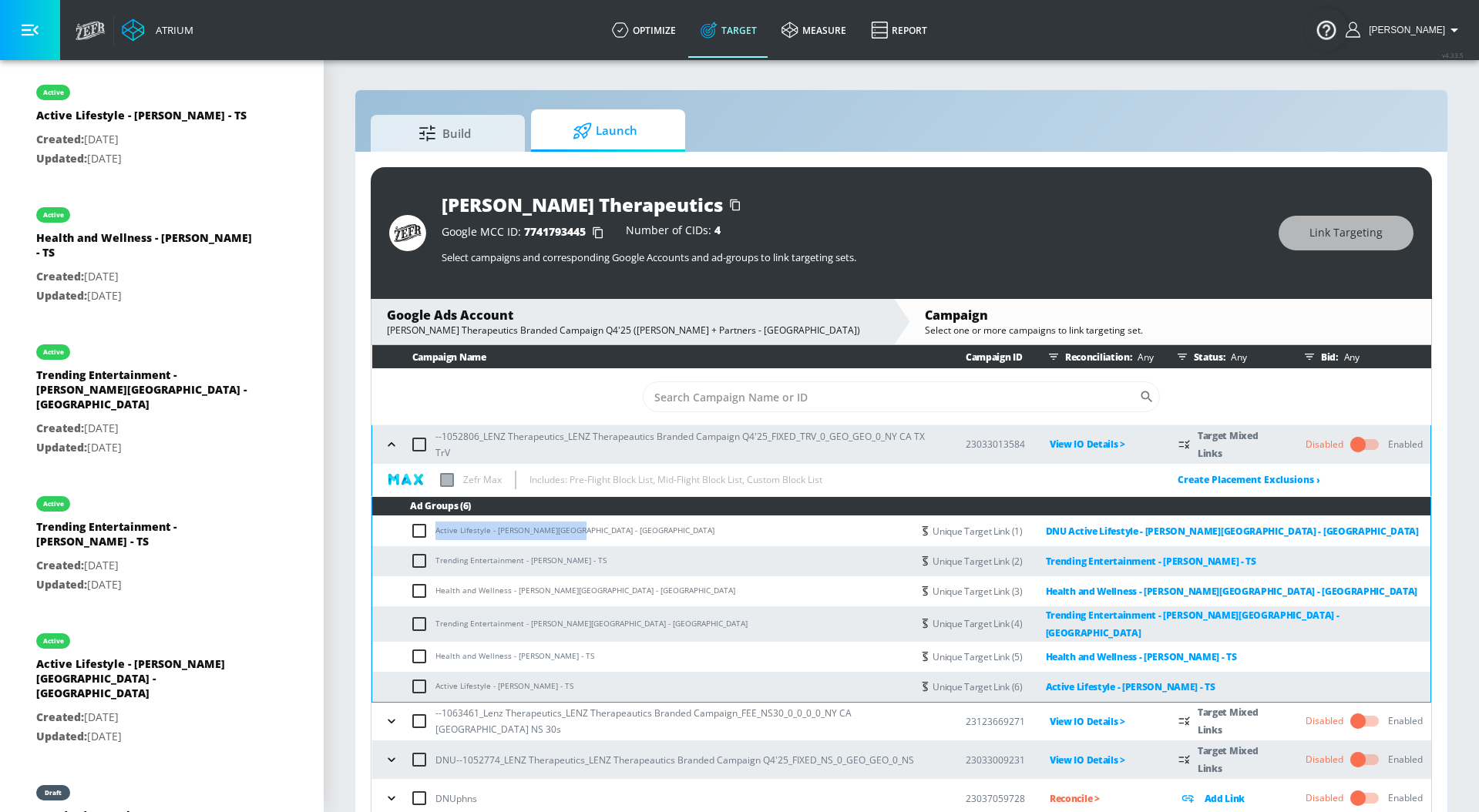
drag, startPoint x: 588, startPoint y: 533, endPoint x: 437, endPoint y: 531, distance: 151.0
click at [437, 531] on td "Active Lifestyle - [PERSON_NAME][GEOGRAPHIC_DATA] - [GEOGRAPHIC_DATA]" at bounding box center [642, 532] width 539 height 30
copy td "Active Lifestyle - [PERSON_NAME][GEOGRAPHIC_DATA] - [GEOGRAPHIC_DATA]"
click at [422, 533] on input "checkbox" at bounding box center [423, 531] width 26 height 19
checkbox input "true"
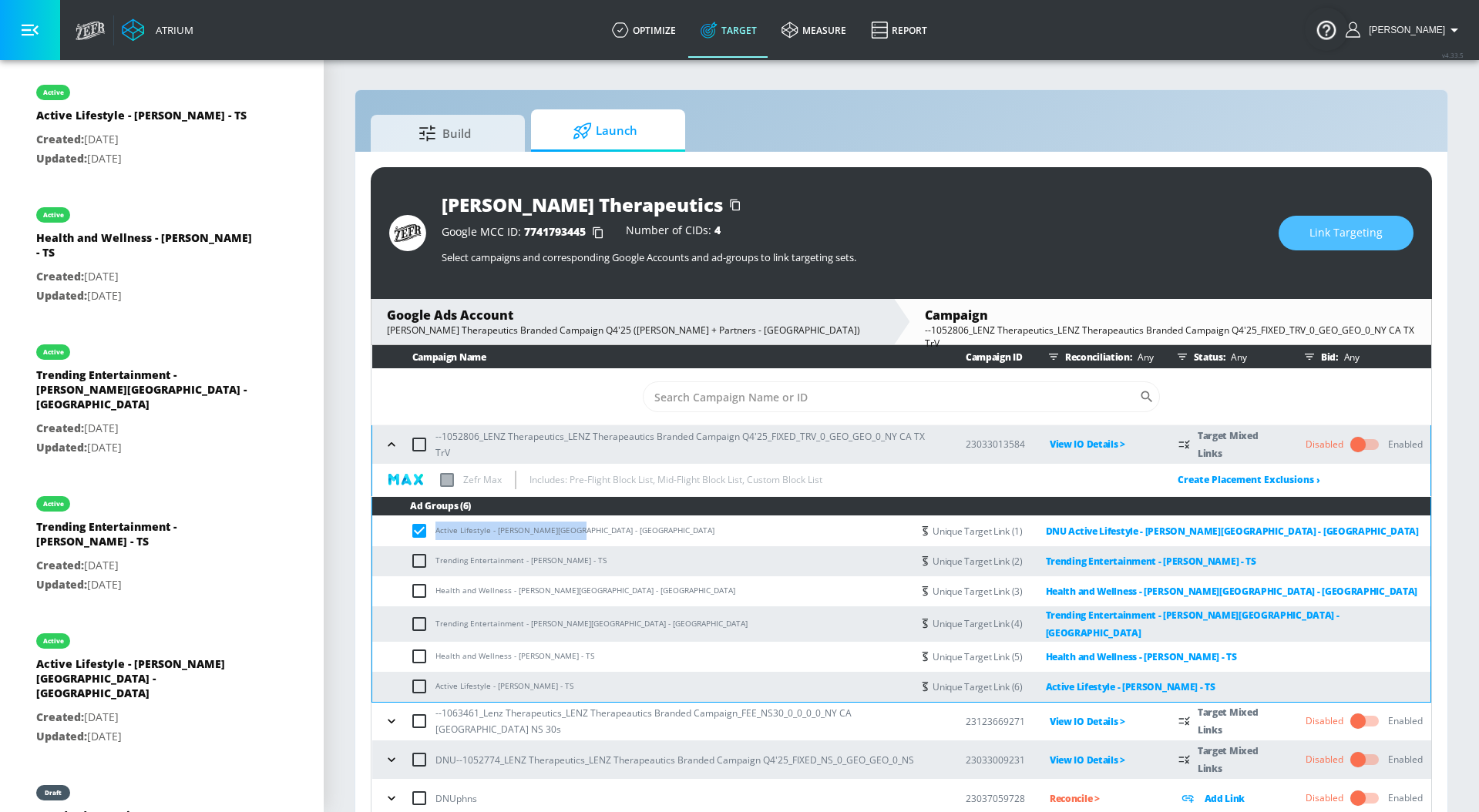
click at [1370, 232] on span "Link Targeting" at bounding box center [1346, 233] width 74 height 20
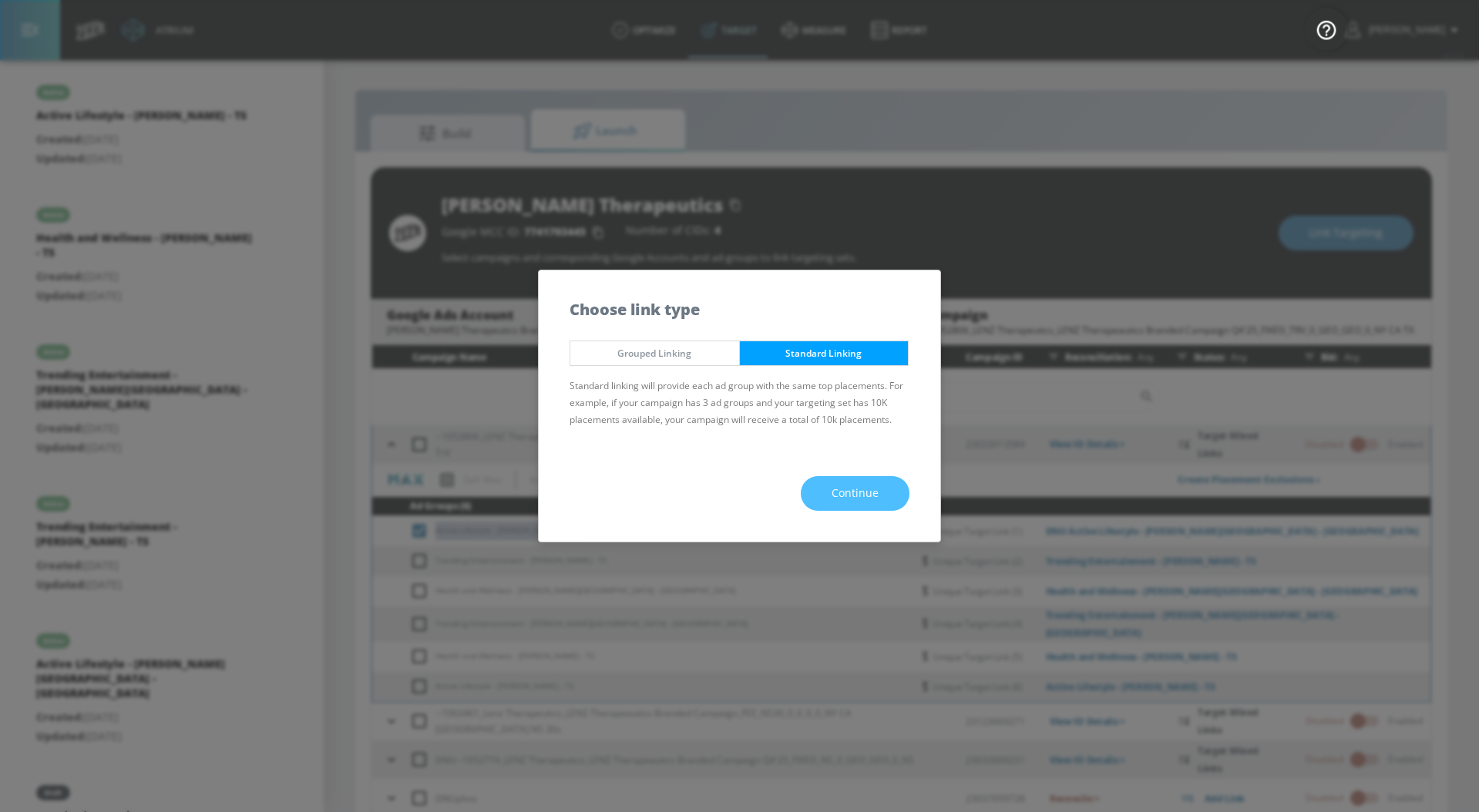
click at [894, 487] on button "Continue" at bounding box center [854, 493] width 109 height 34
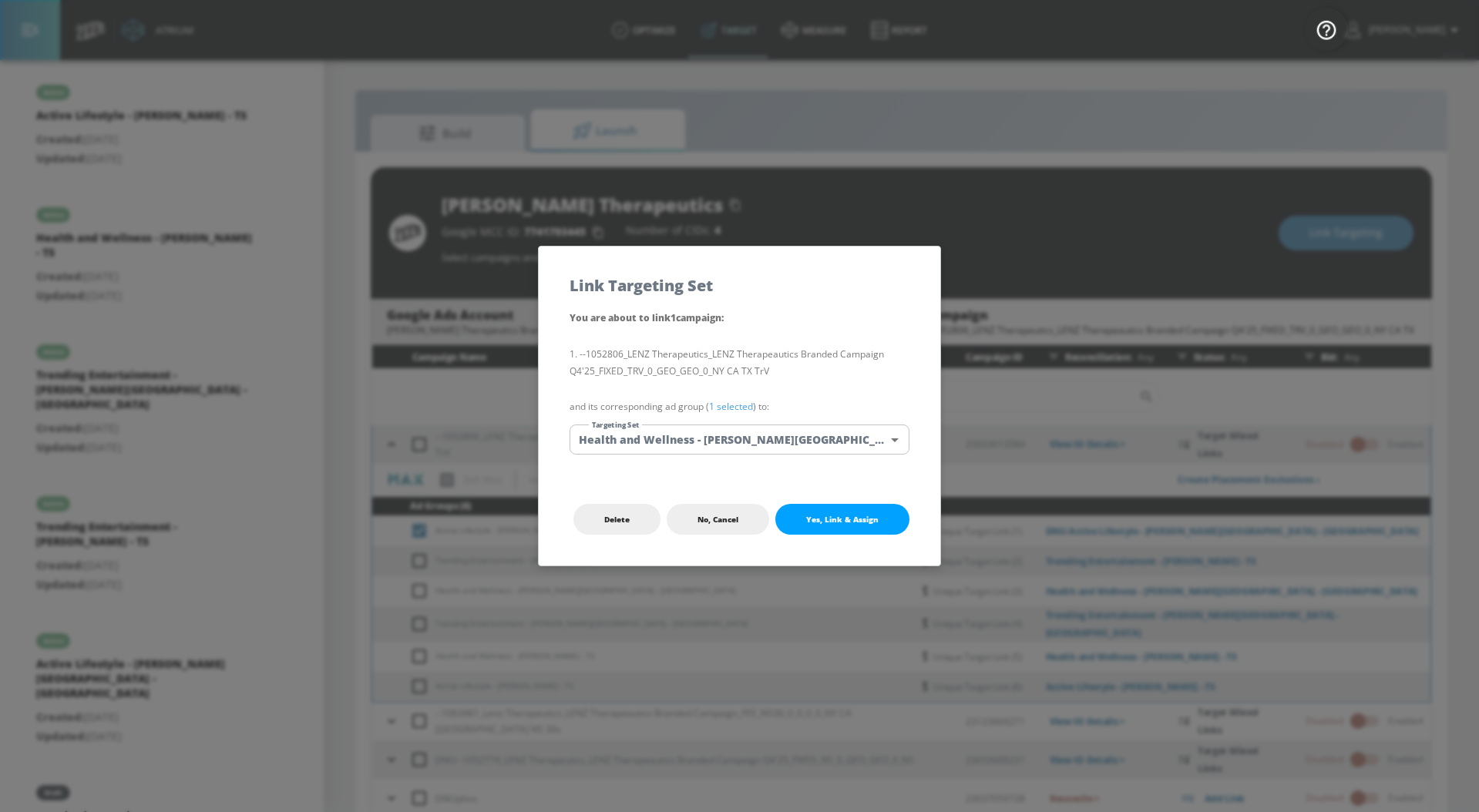
click at [744, 400] on link "1 selected" at bounding box center [731, 406] width 44 height 13
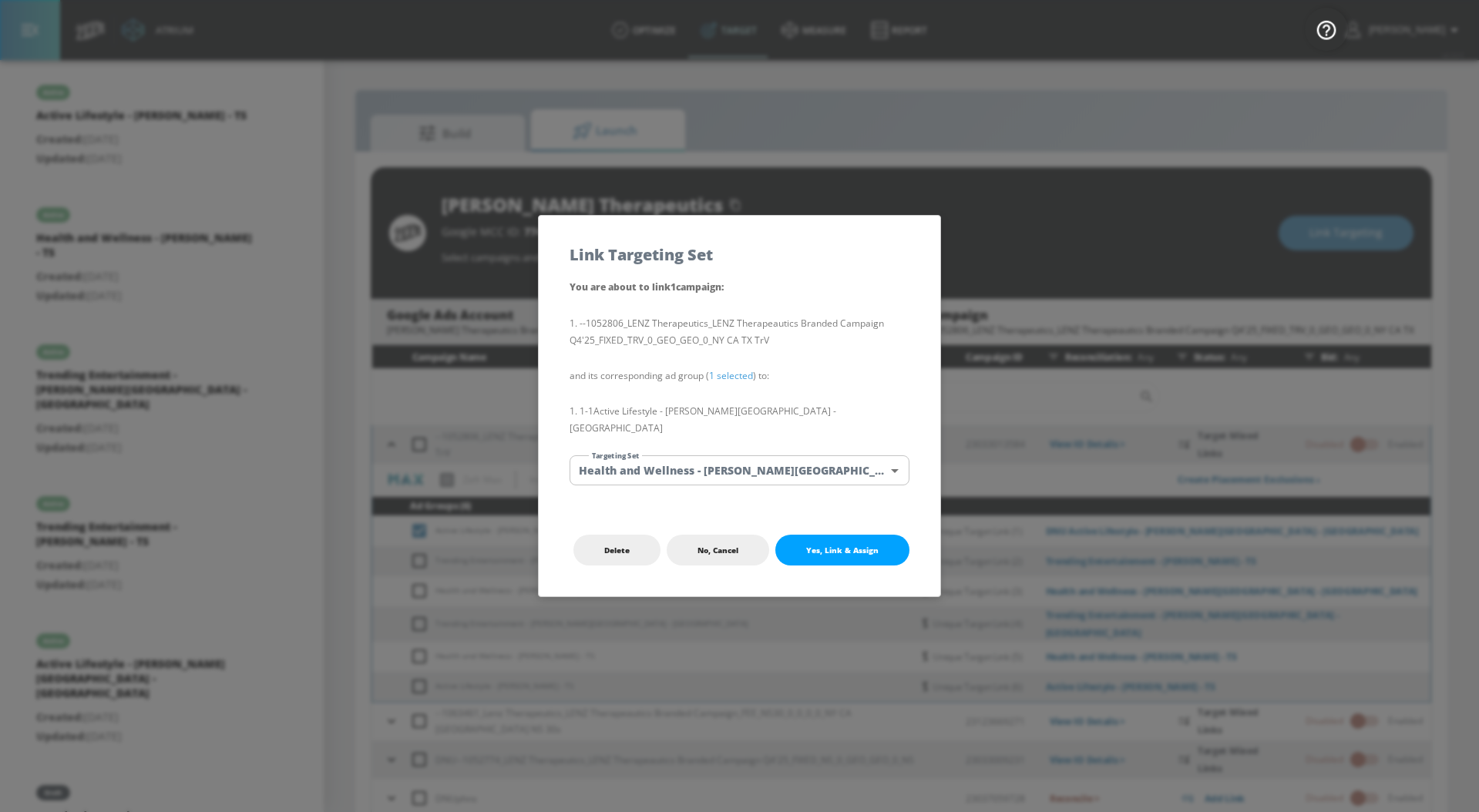
click at [743, 472] on body "Atrium optimize Target measure Report optimize Target measure Report v 4.33.5 […" at bounding box center [740, 417] width 1479 height 835
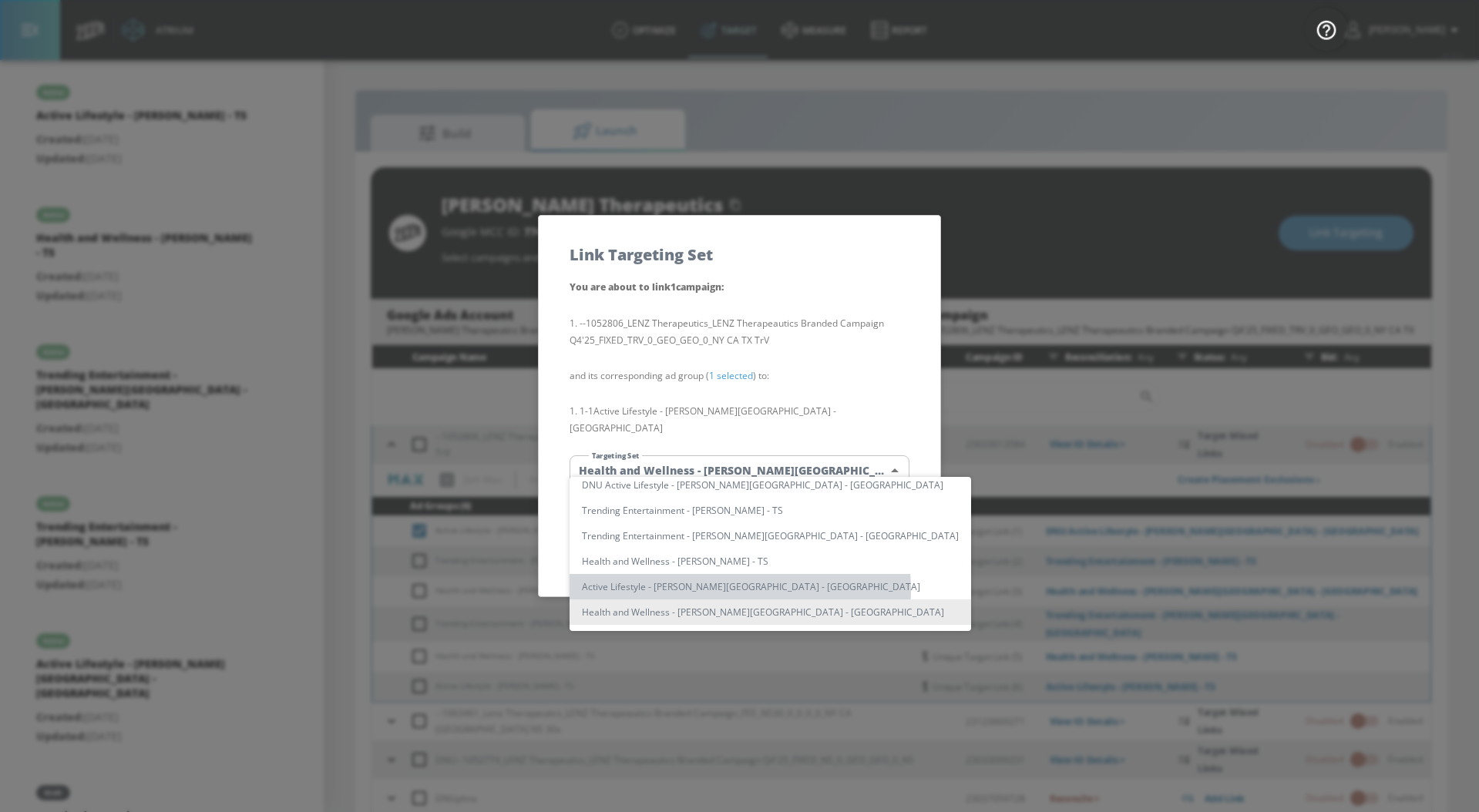
click at [740, 589] on li "Active Lifestyle - [PERSON_NAME][GEOGRAPHIC_DATA] - [GEOGRAPHIC_DATA]" at bounding box center [770, 586] width 401 height 25
type input "85655b6f-e0d8-47c6-b203-f247cbc0e4c9"
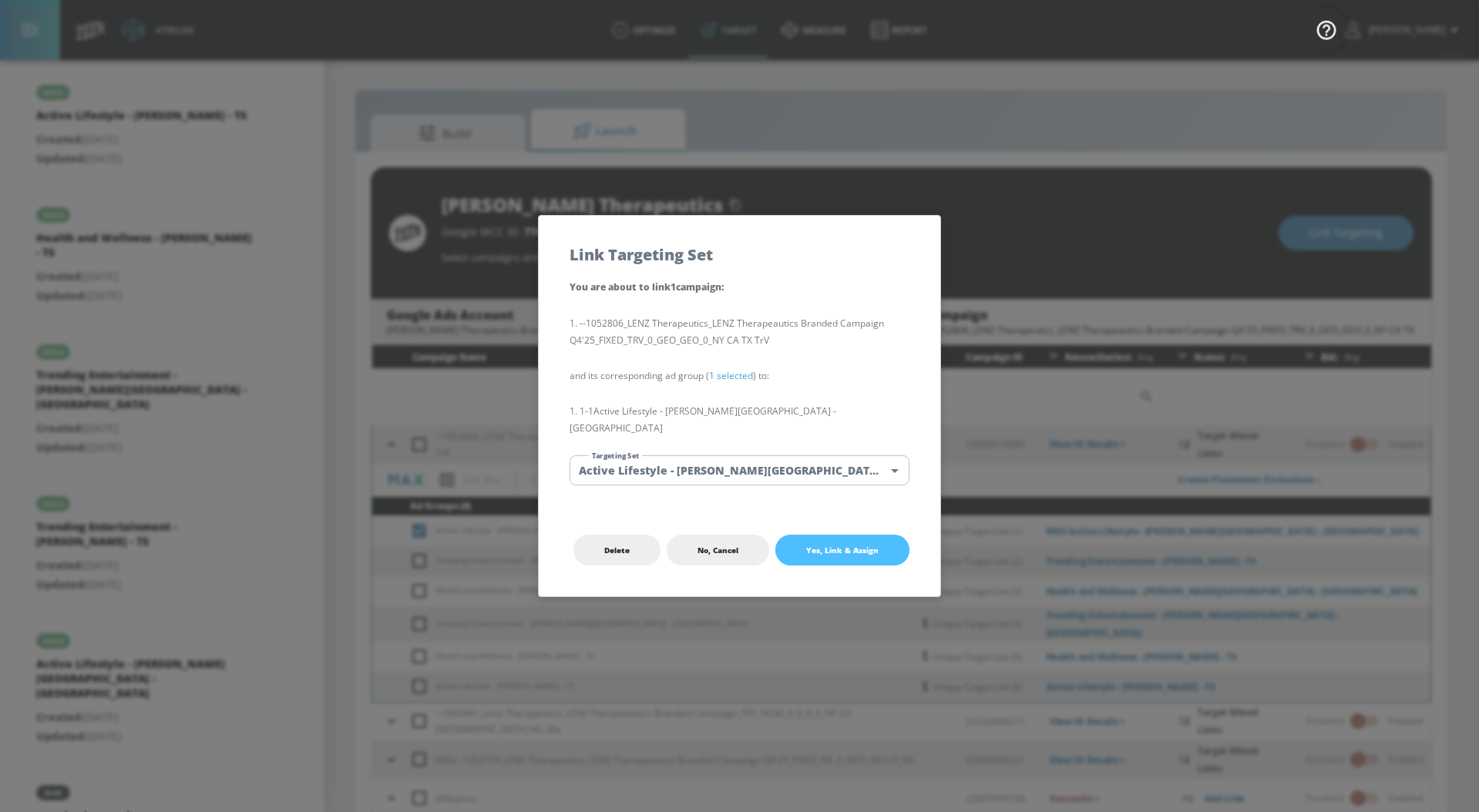
click at [835, 544] on span "Yes, Link & Assign" at bounding box center [842, 550] width 73 height 13
checkbox input "false"
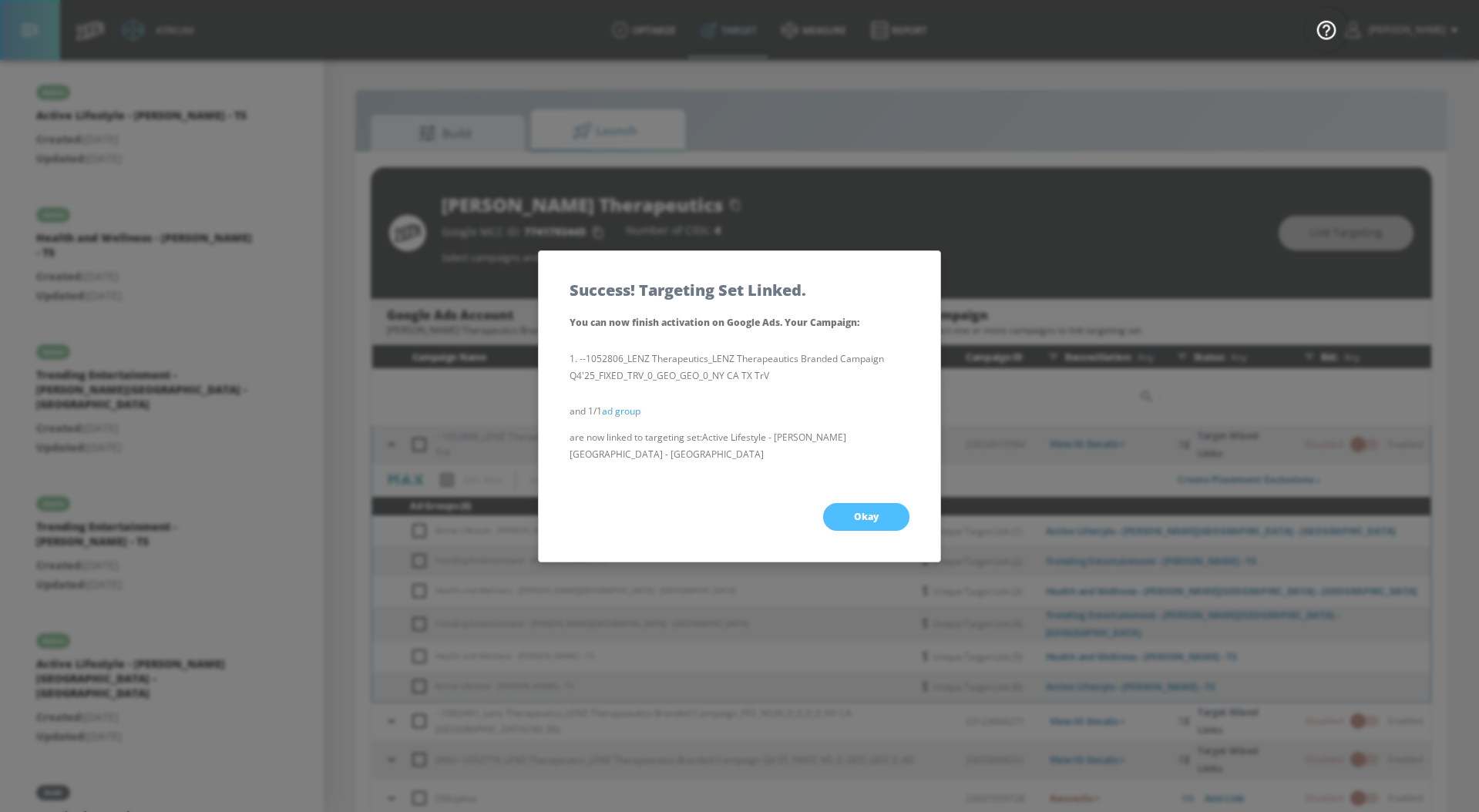
click at [864, 511] on span "Okay" at bounding box center [866, 517] width 25 height 13
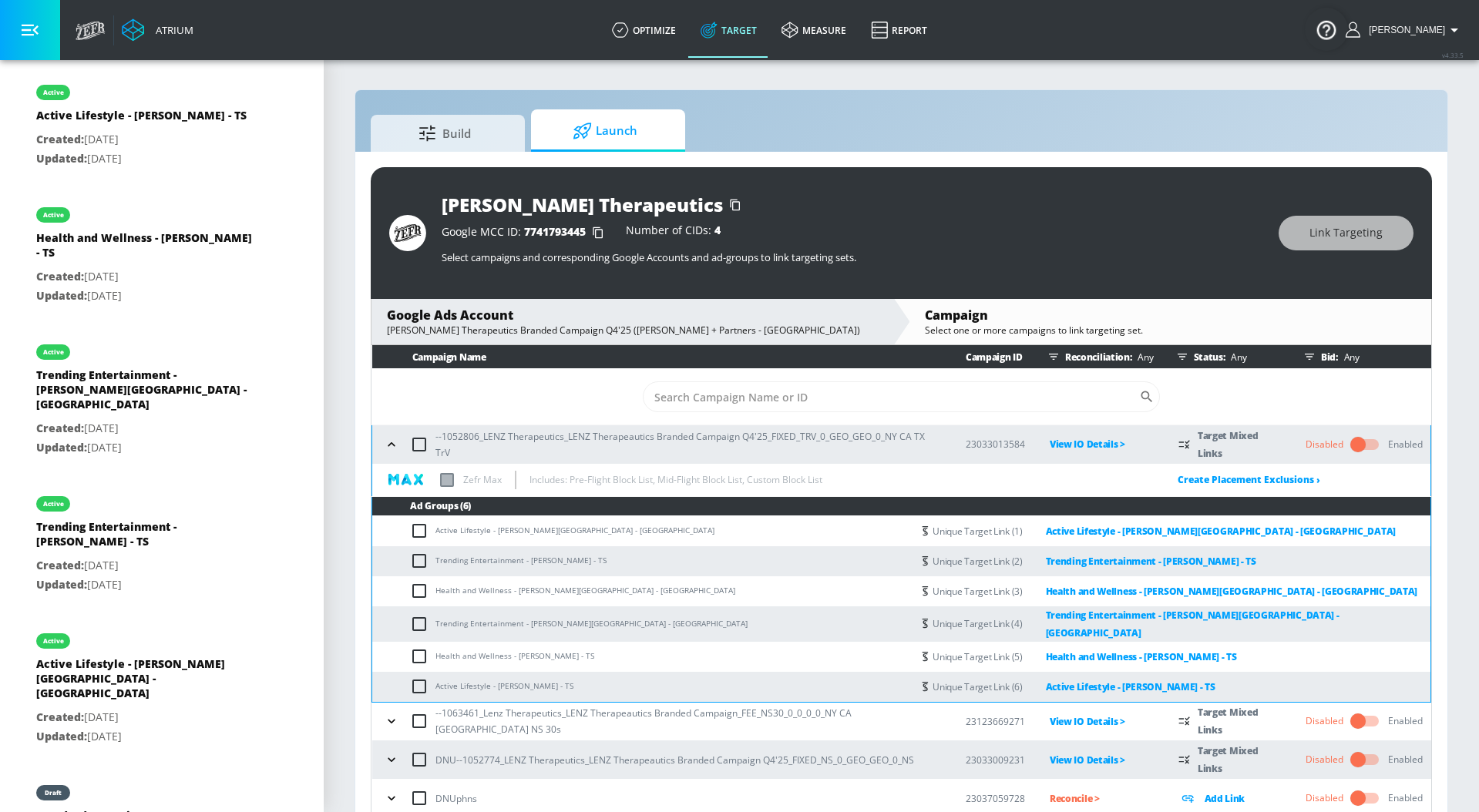
click at [394, 452] on button "button" at bounding box center [391, 445] width 24 height 24
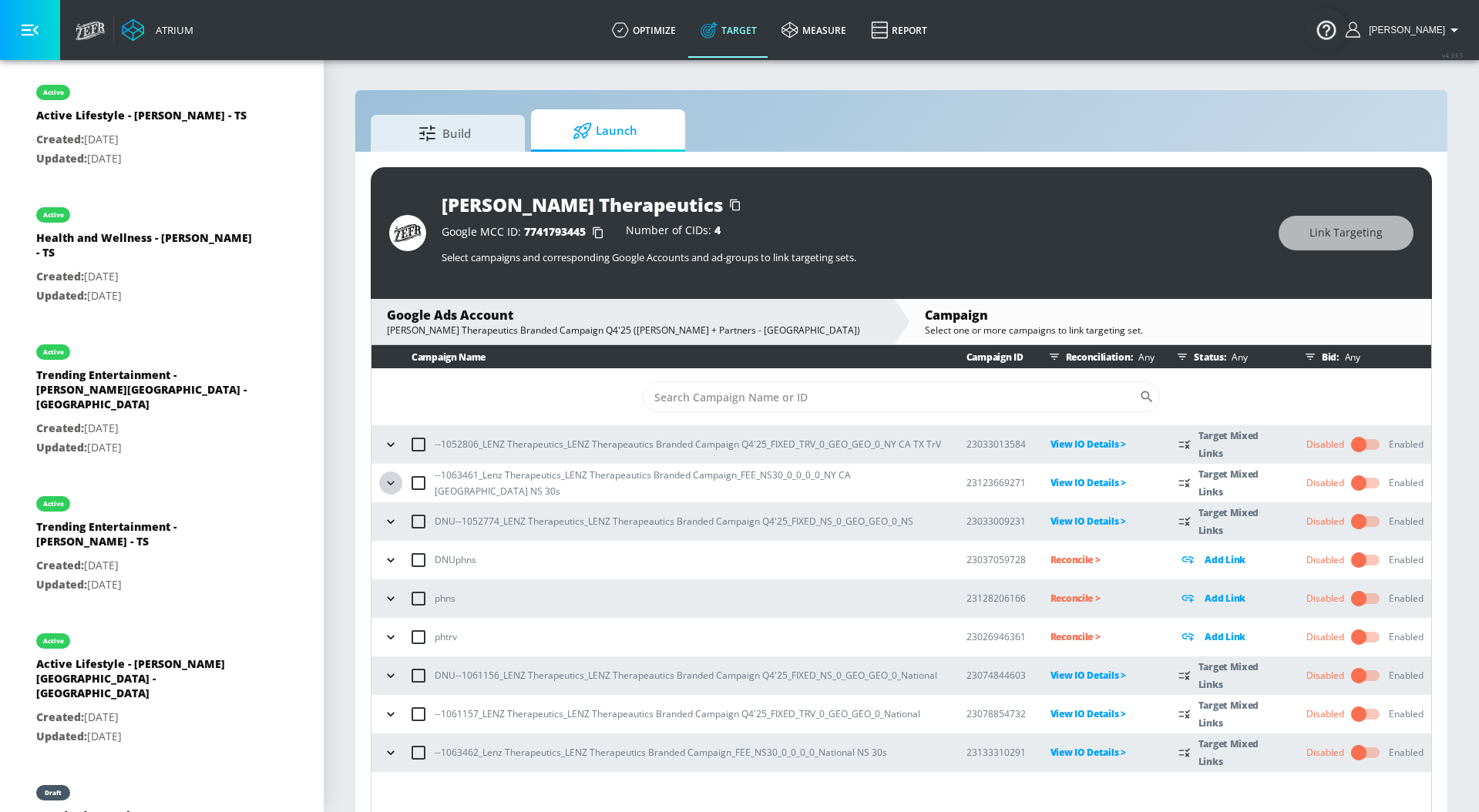
click at [386, 484] on icon "button" at bounding box center [391, 483] width 16 height 16
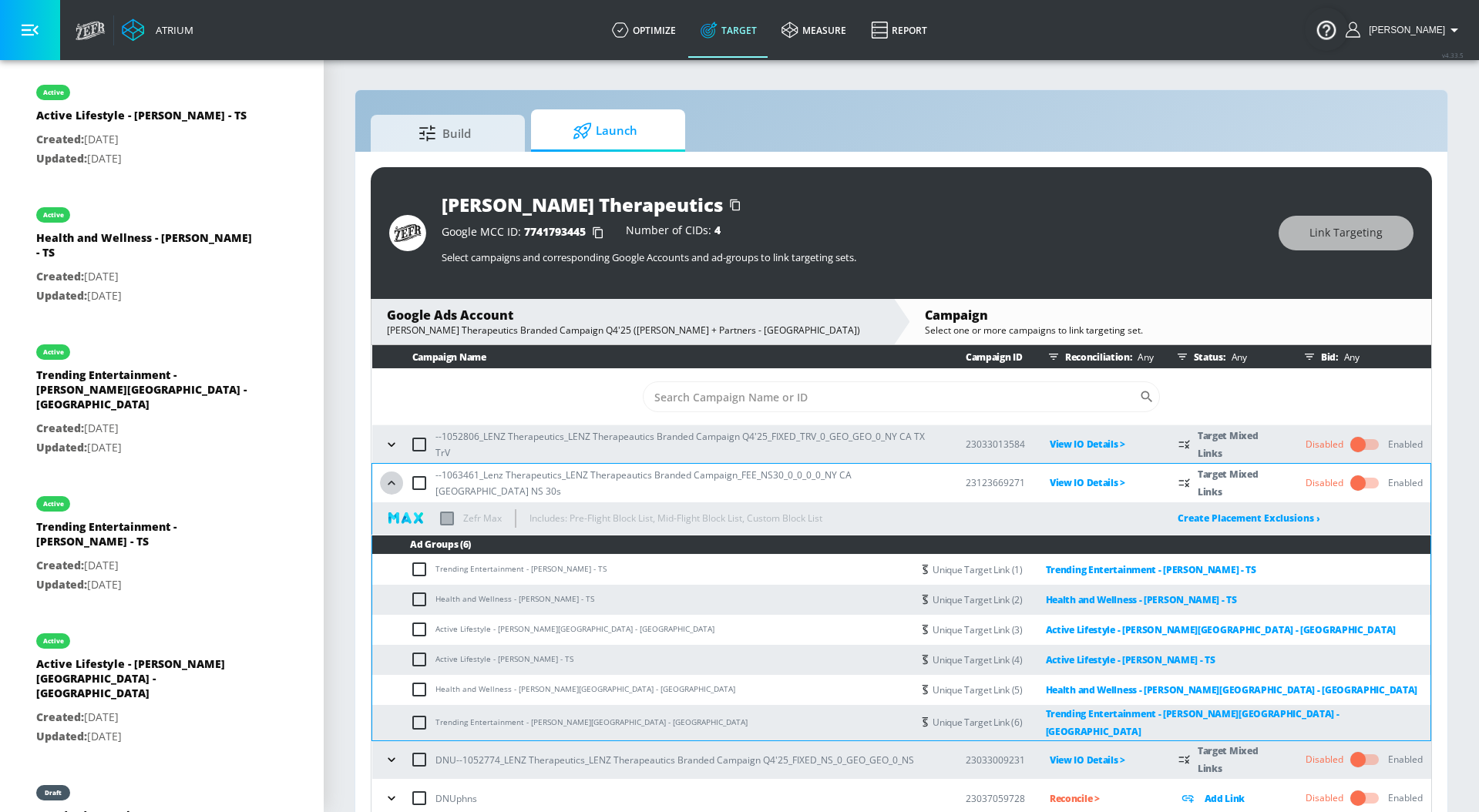
click at [386, 484] on icon "button" at bounding box center [391, 483] width 16 height 16
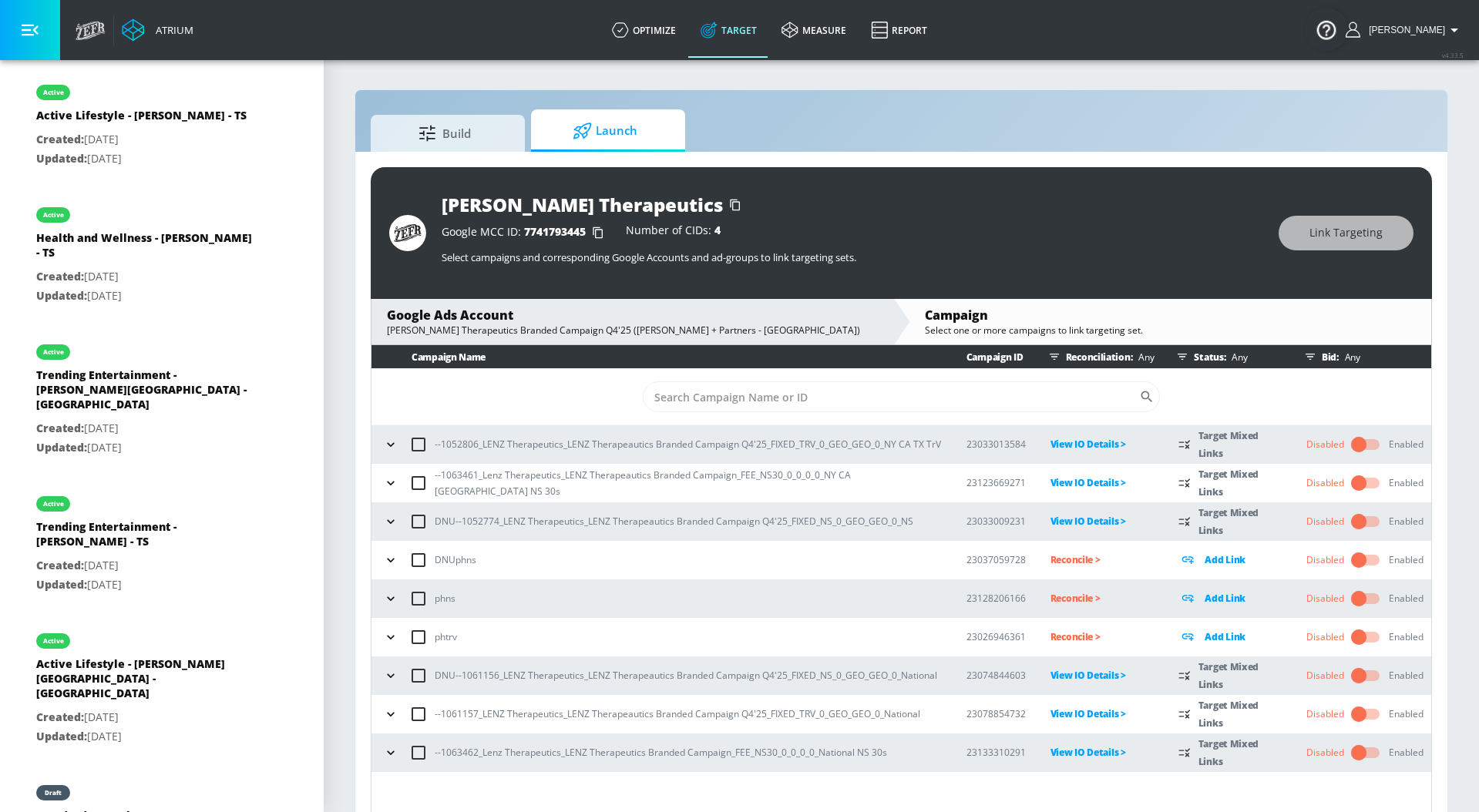
click at [391, 517] on icon "button" at bounding box center [391, 522] width 16 height 16
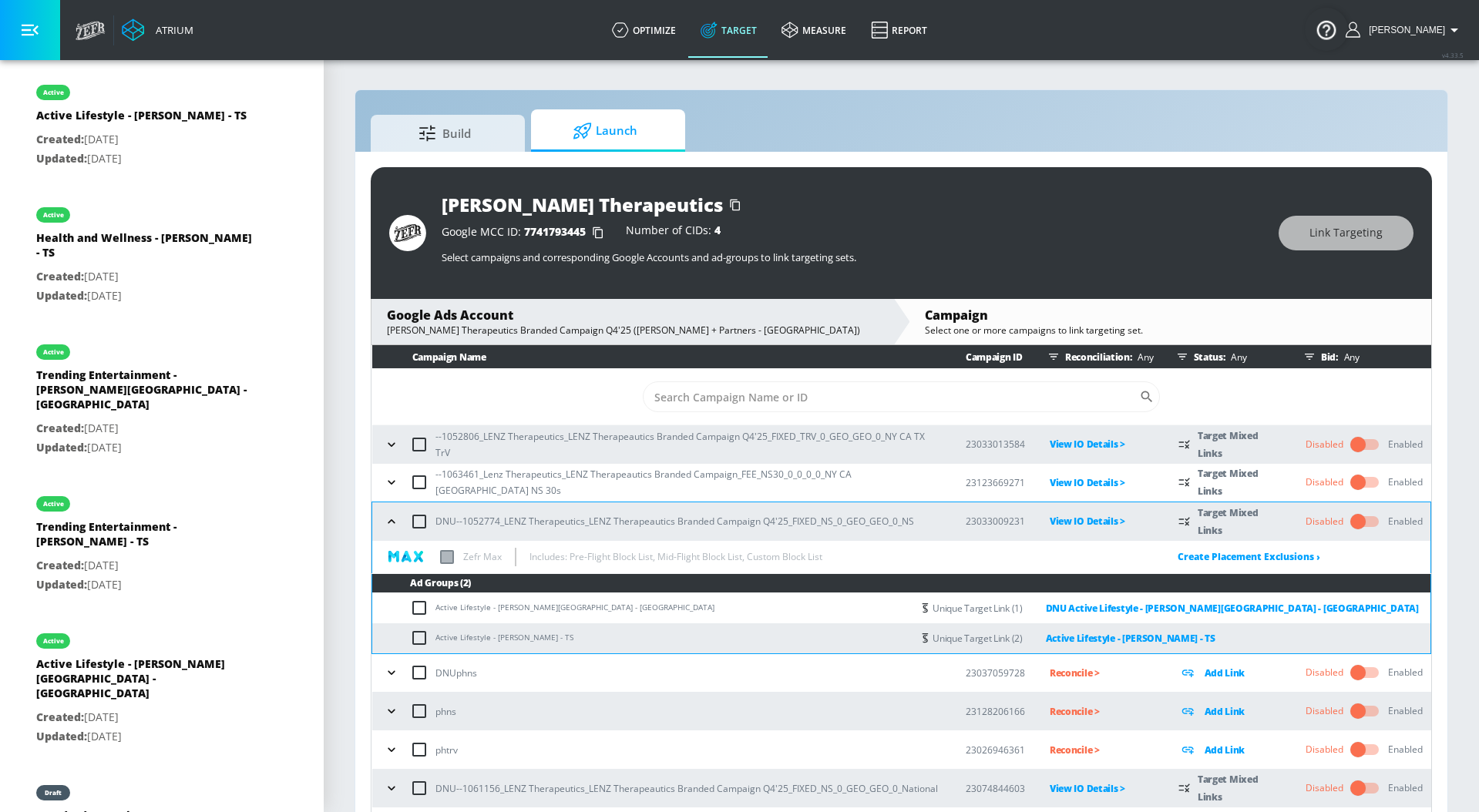
click at [391, 517] on icon "button" at bounding box center [391, 522] width 16 height 16
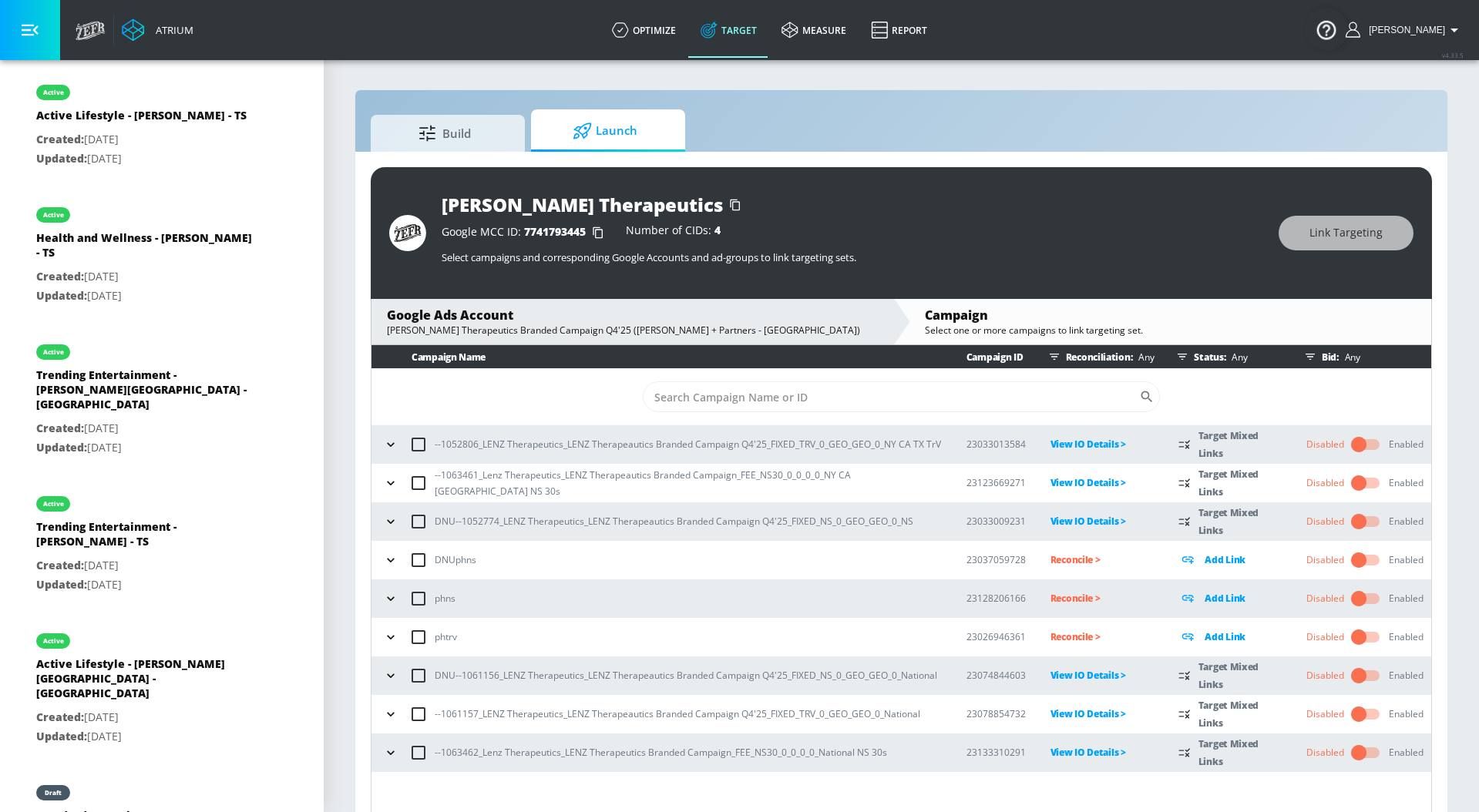
click at [397, 710] on icon "button" at bounding box center [391, 715] width 16 height 16
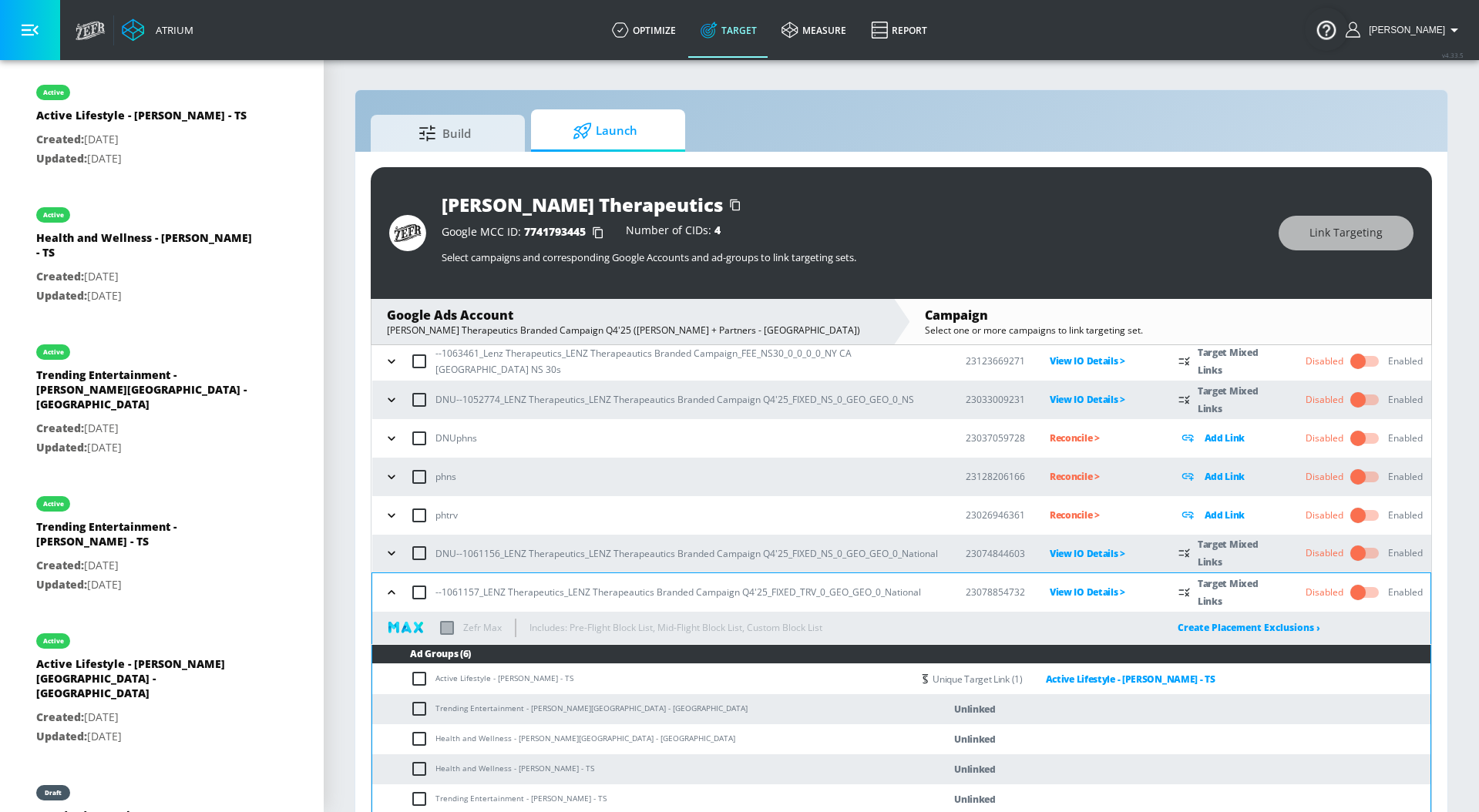
scroll to position [187, 0]
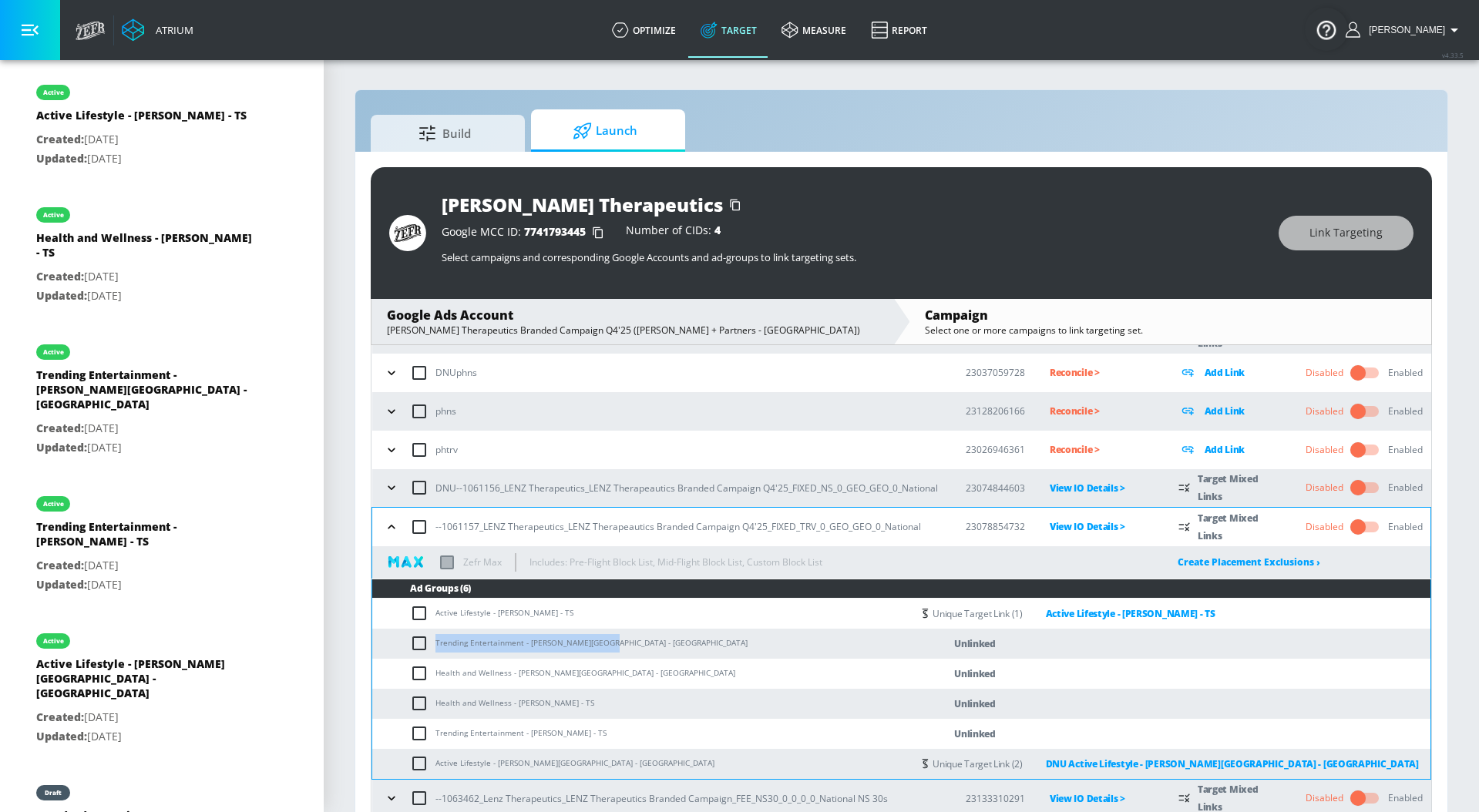
drag, startPoint x: 612, startPoint y: 645, endPoint x: 425, endPoint y: 648, distance: 187.0
click at [425, 648] on td "Trending Entertainment - [PERSON_NAME][GEOGRAPHIC_DATA] - [GEOGRAPHIC_DATA]" at bounding box center [642, 643] width 539 height 30
click at [411, 641] on input "checkbox" at bounding box center [423, 643] width 26 height 19
checkbox input "true"
click at [1338, 231] on span "Link Targeting" at bounding box center [1346, 233] width 74 height 20
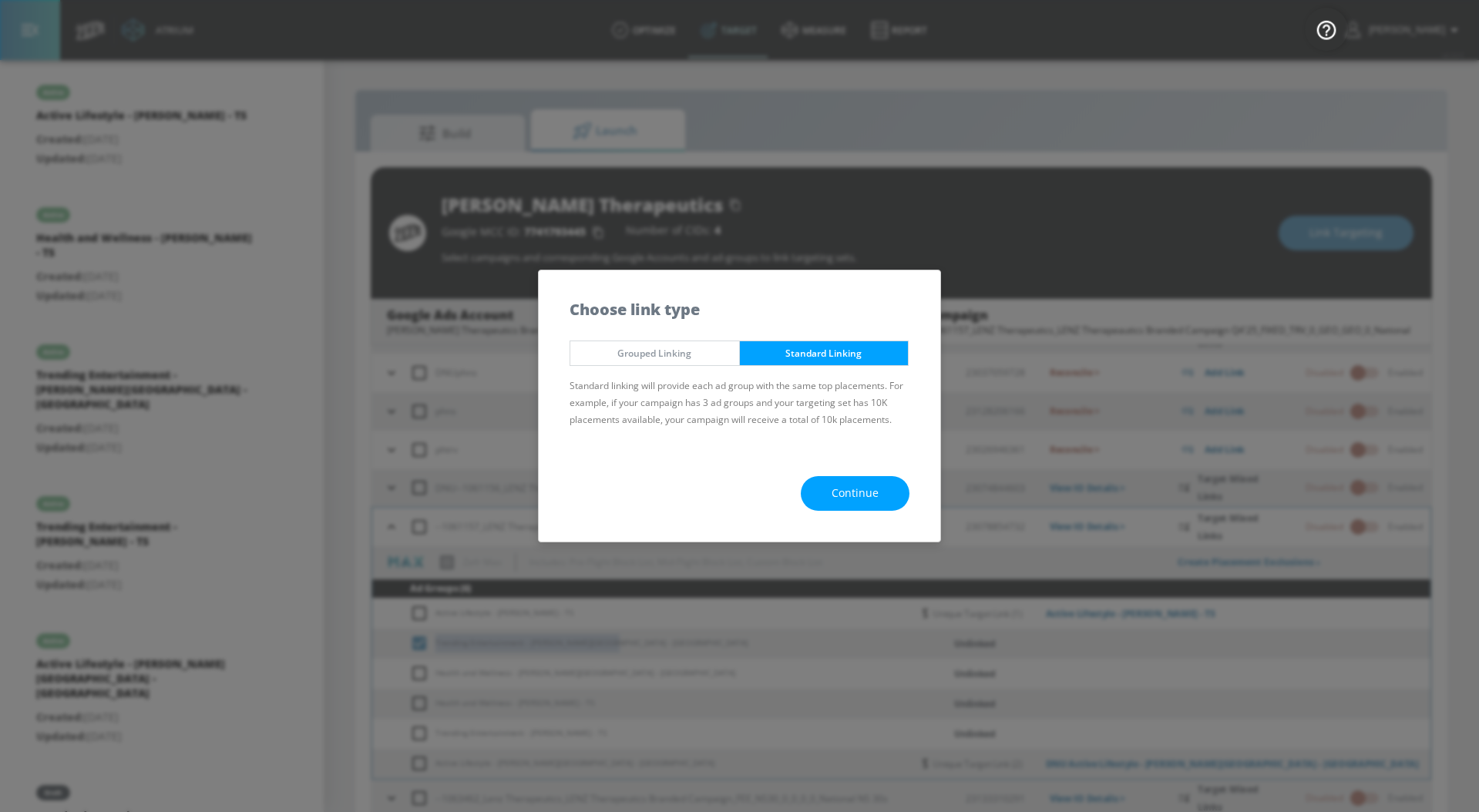
click at [850, 496] on span "Continue" at bounding box center [855, 494] width 47 height 20
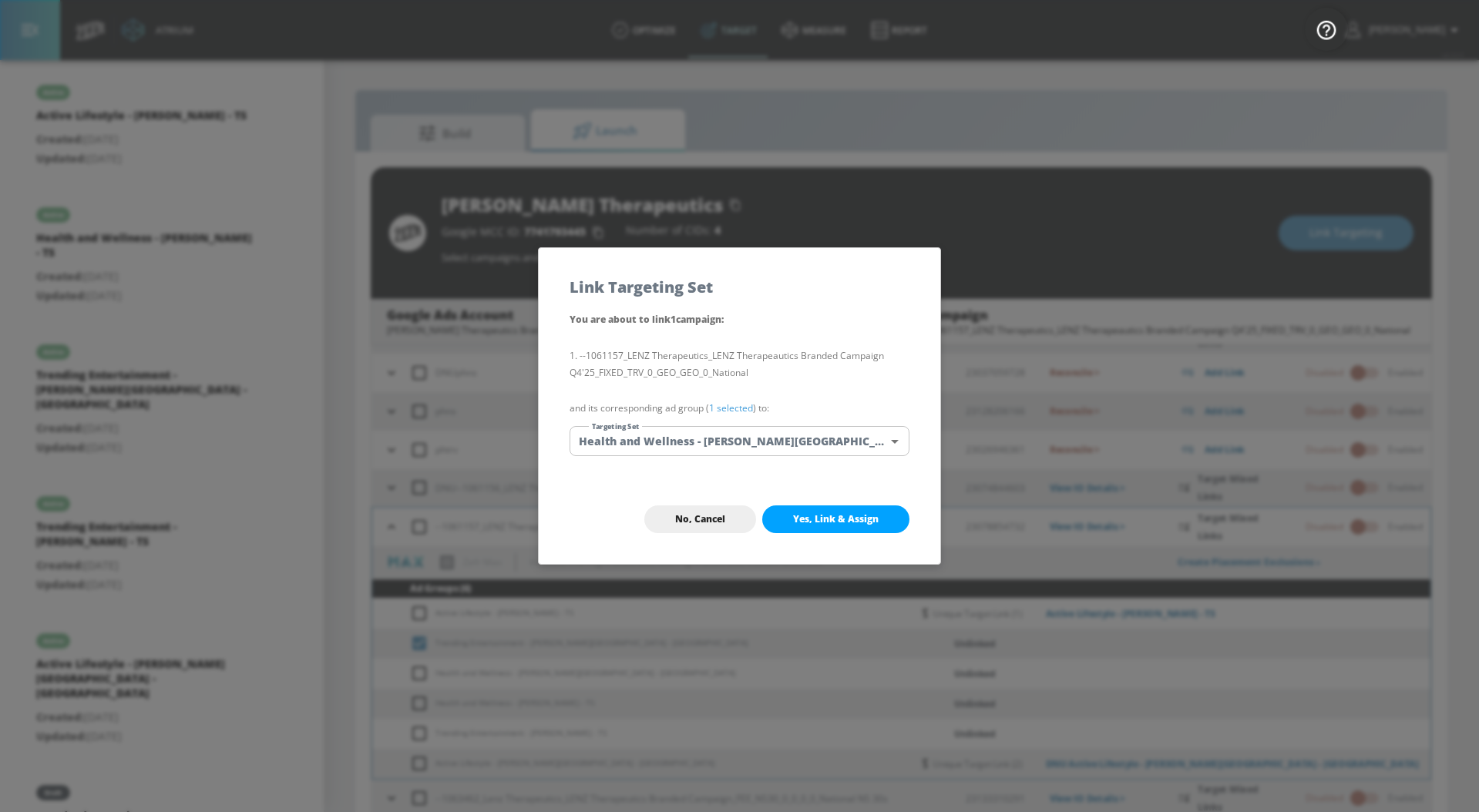
click at [739, 405] on link "1 selected" at bounding box center [731, 407] width 44 height 13
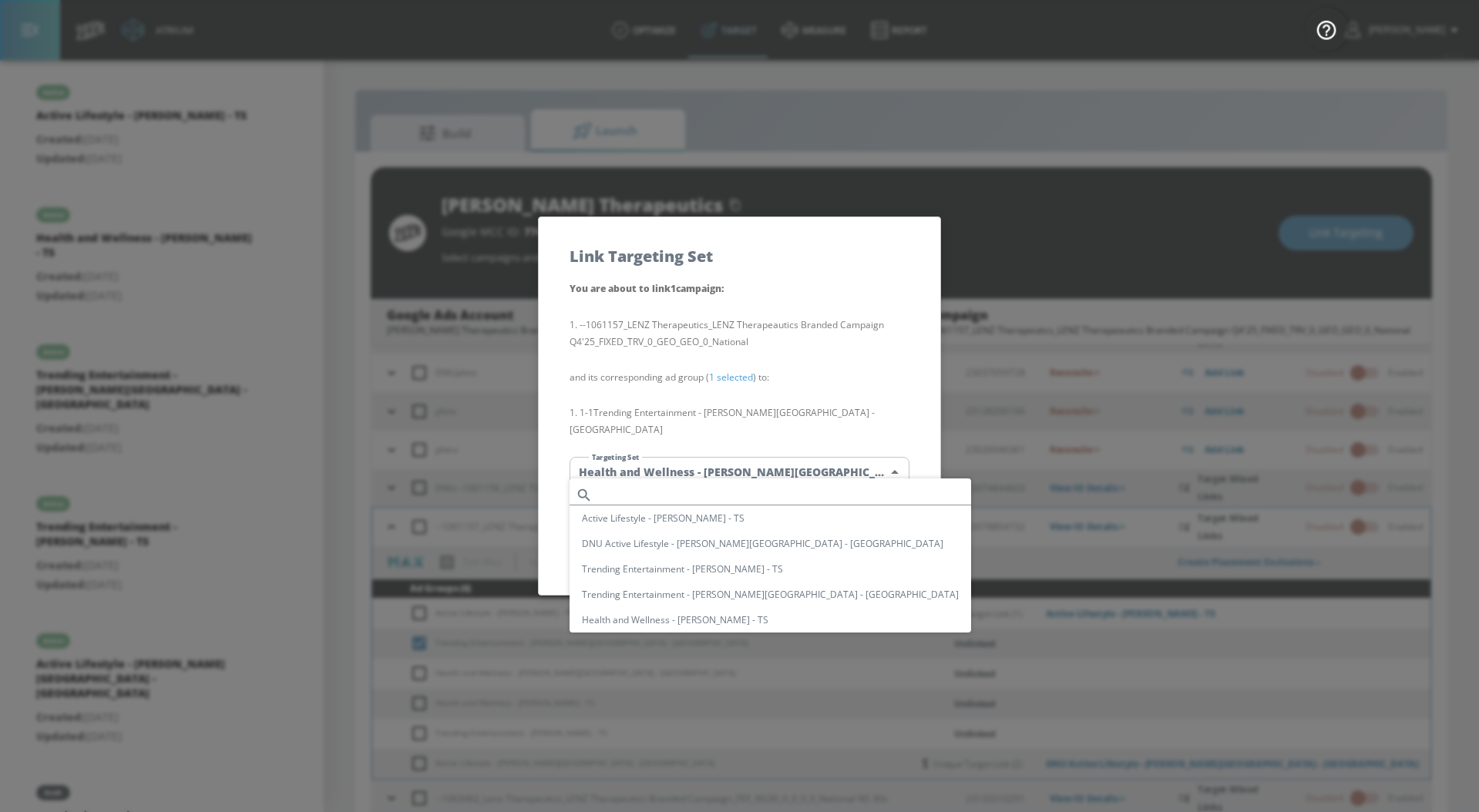
click at [739, 465] on body "Atrium optimize Target measure Report optimize Target measure Report v 4.33.5 […" at bounding box center [740, 417] width 1479 height 835
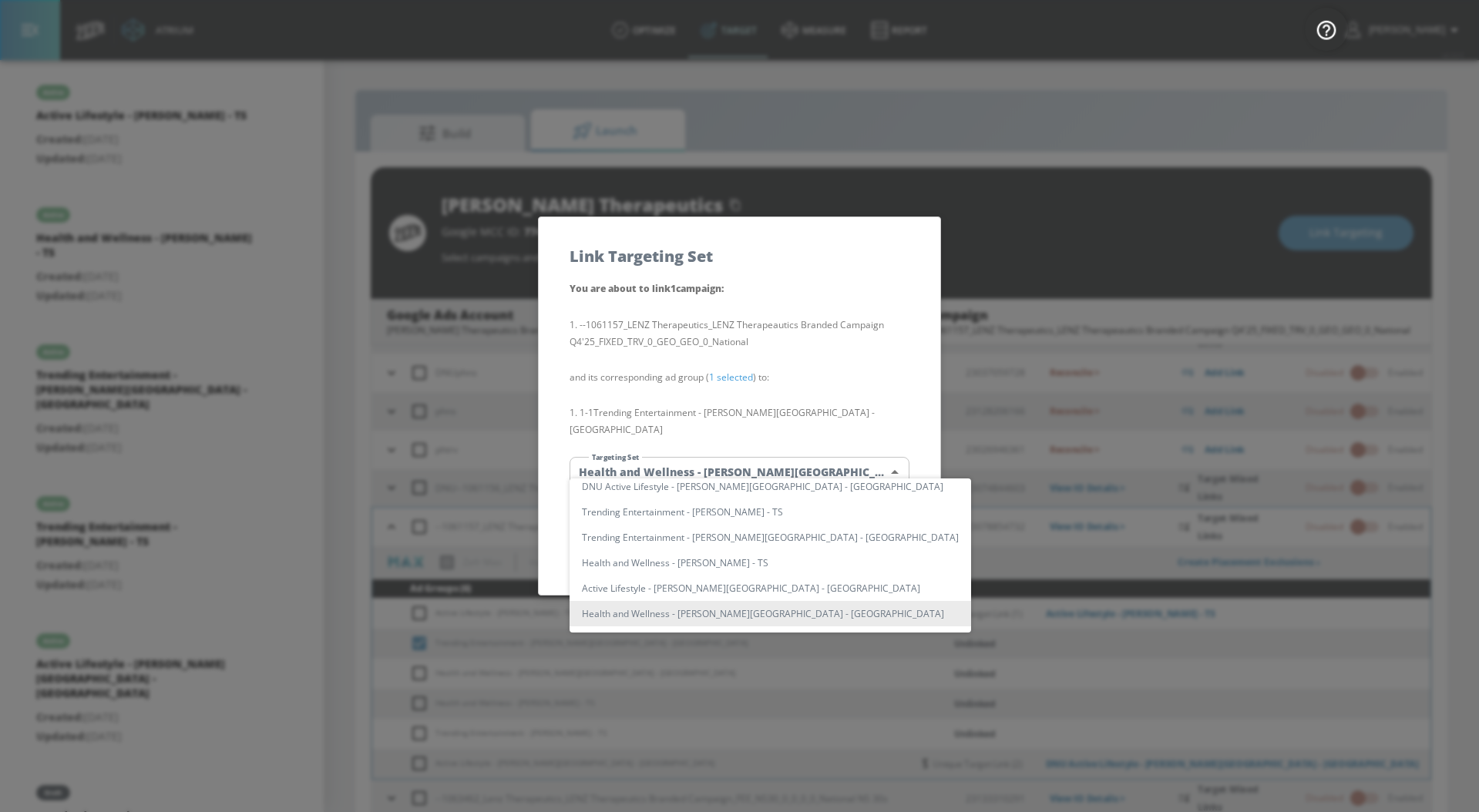
click at [750, 538] on li "Trending Entertainment - [PERSON_NAME][GEOGRAPHIC_DATA] - [GEOGRAPHIC_DATA]" at bounding box center [770, 537] width 401 height 25
type input "79dd23cc-3522-42dc-9cef-77bc6984ac76"
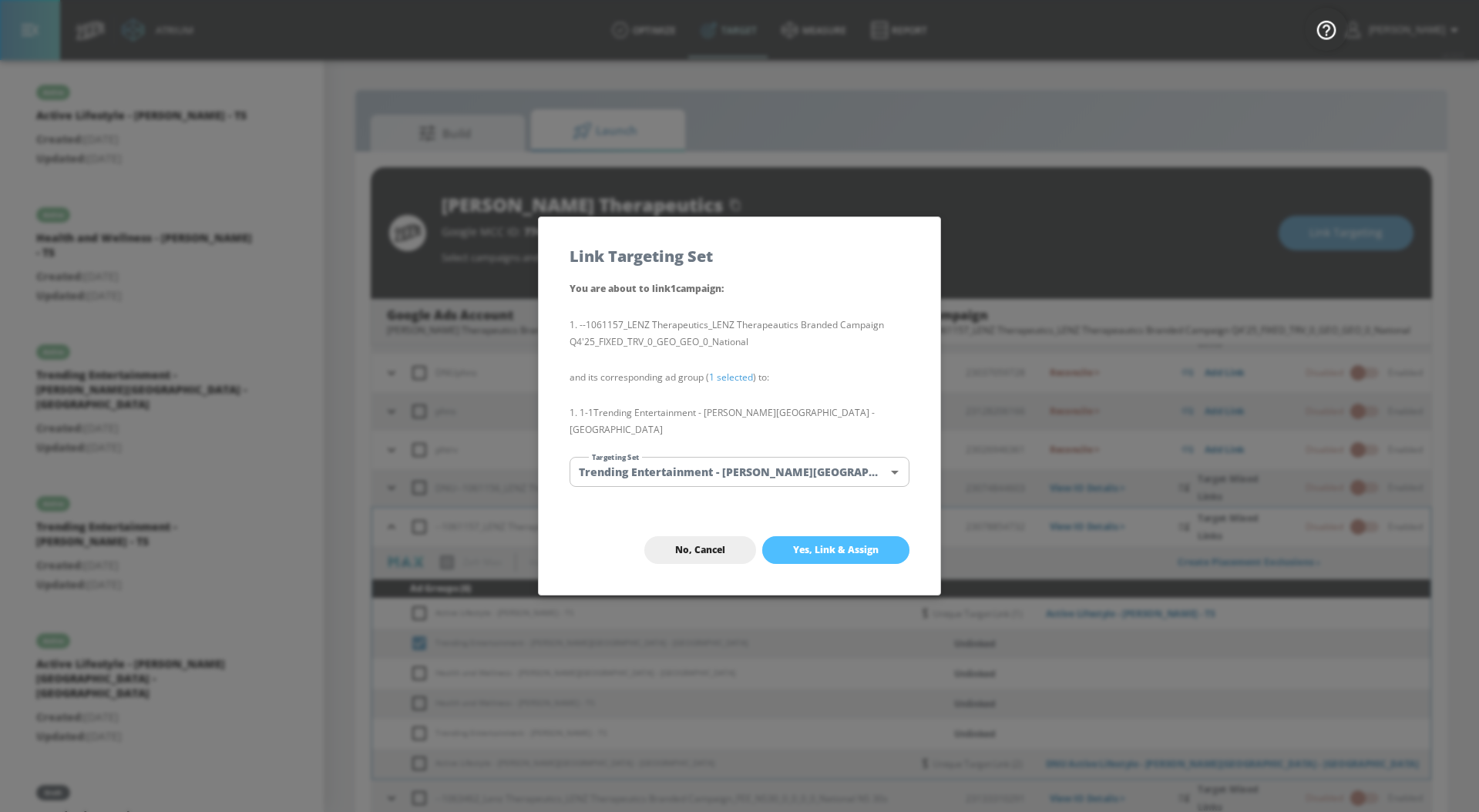
click at [804, 544] on span "Yes, Link & Assign" at bounding box center [836, 550] width 85 height 13
checkbox input "false"
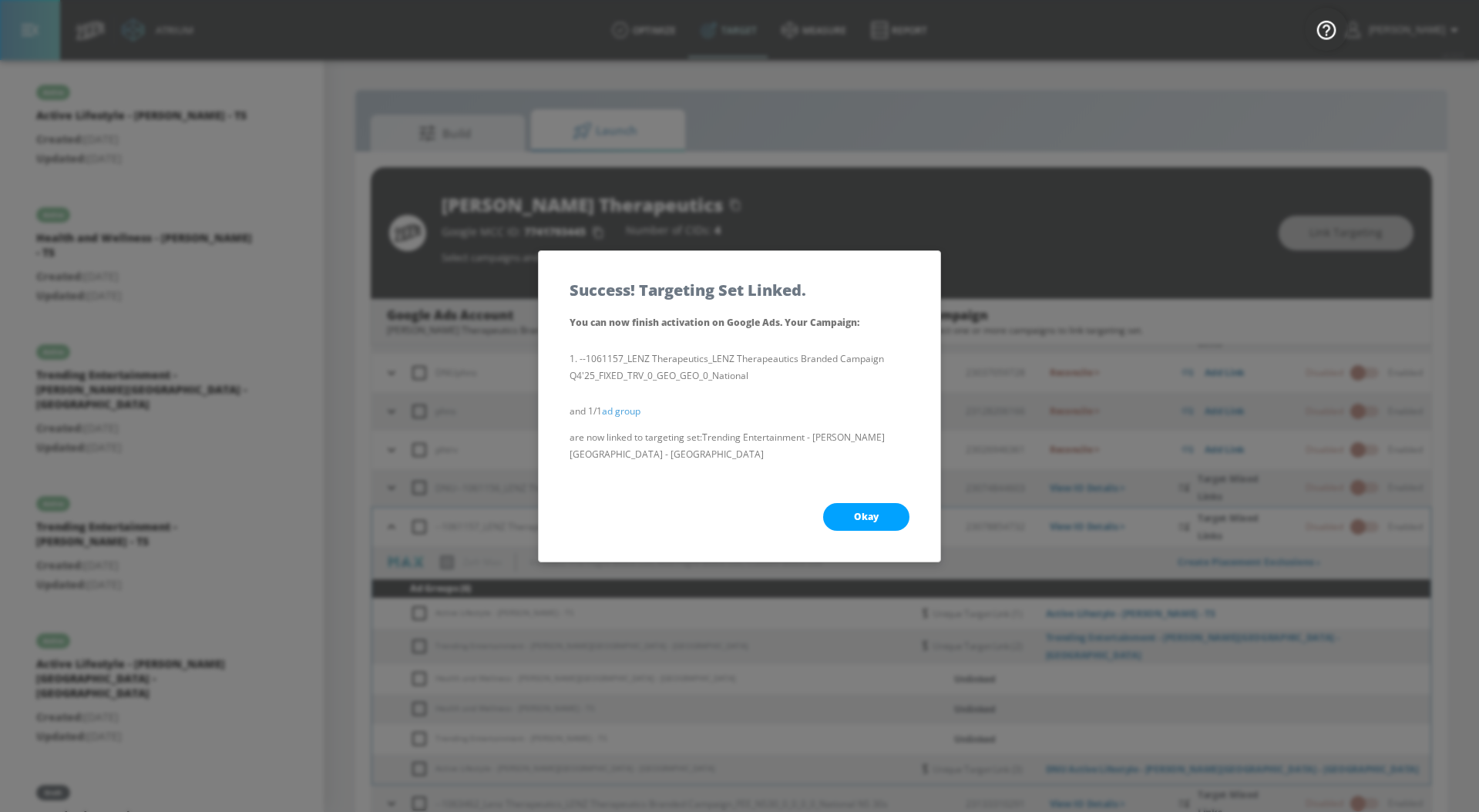
click at [894, 516] on button "Okay" at bounding box center [866, 517] width 86 height 27
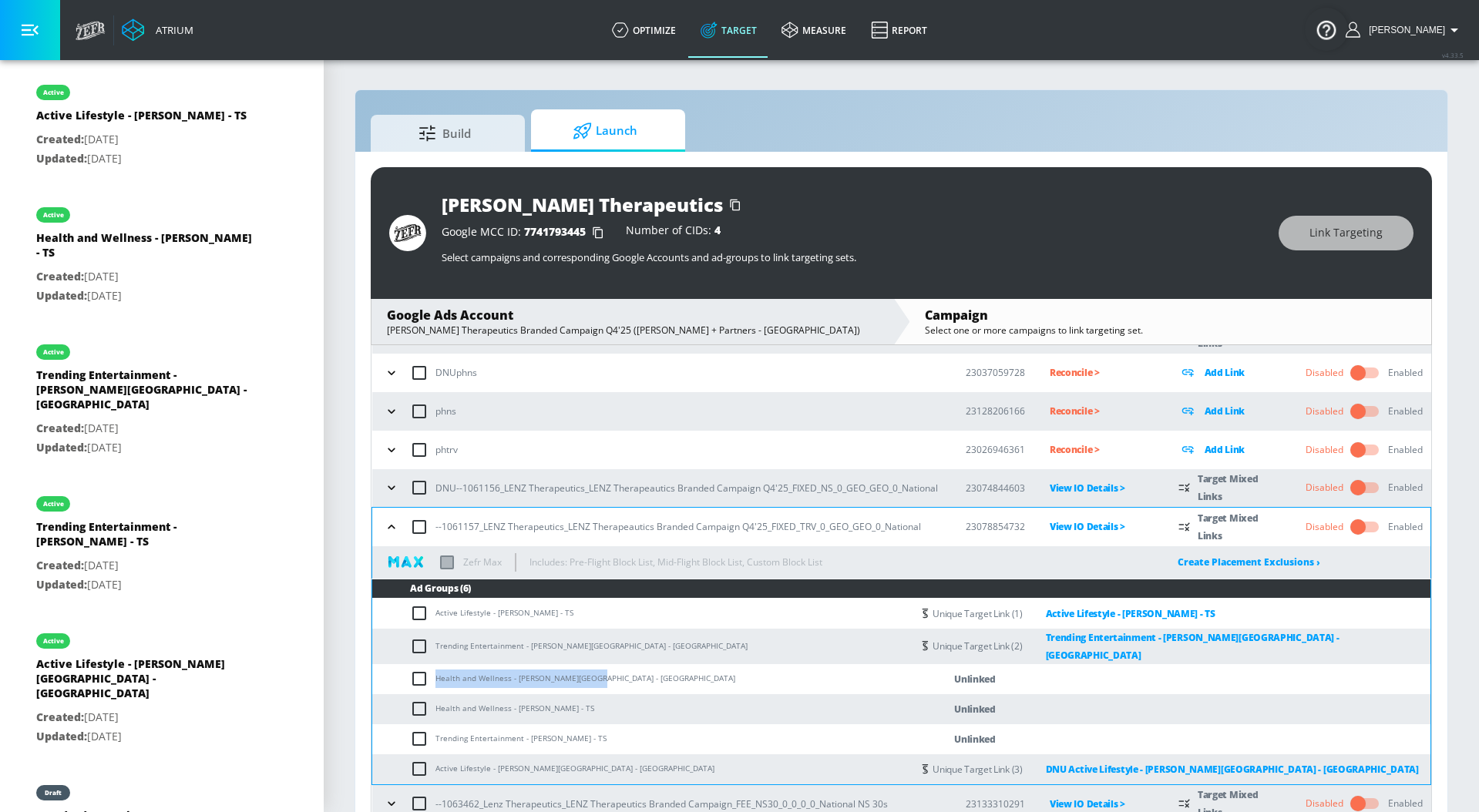
drag, startPoint x: 594, startPoint y: 670, endPoint x: 429, endPoint y: 661, distance: 165.2
click at [432, 670] on td "Health and Wellness - [PERSON_NAME][GEOGRAPHIC_DATA] - [GEOGRAPHIC_DATA]" at bounding box center [642, 679] width 539 height 30
click at [416, 670] on input "checkbox" at bounding box center [423, 679] width 26 height 19
checkbox input "true"
click at [1315, 235] on span "Link Targeting" at bounding box center [1346, 233] width 74 height 20
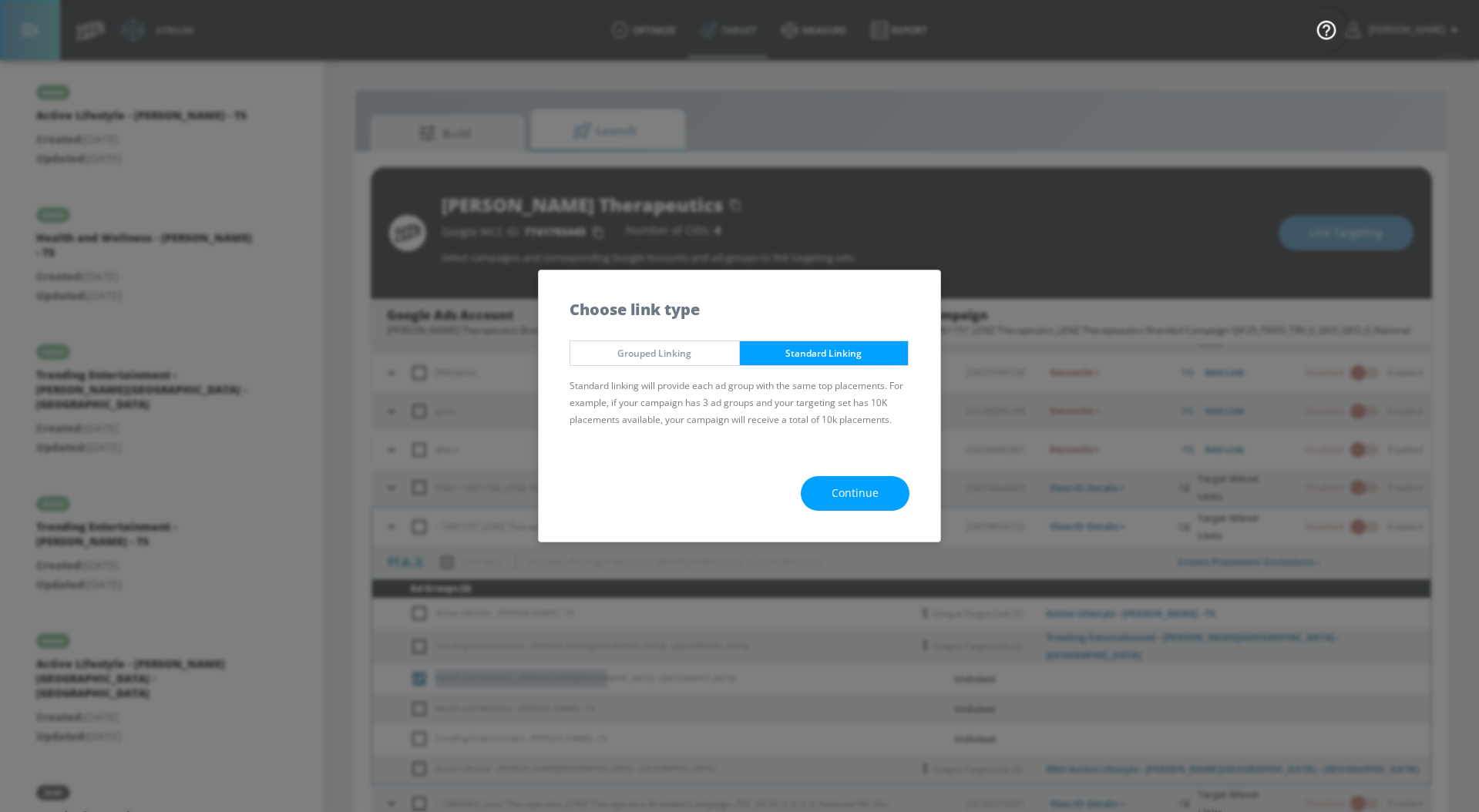
click at [881, 491] on button "Continue" at bounding box center [854, 493] width 109 height 34
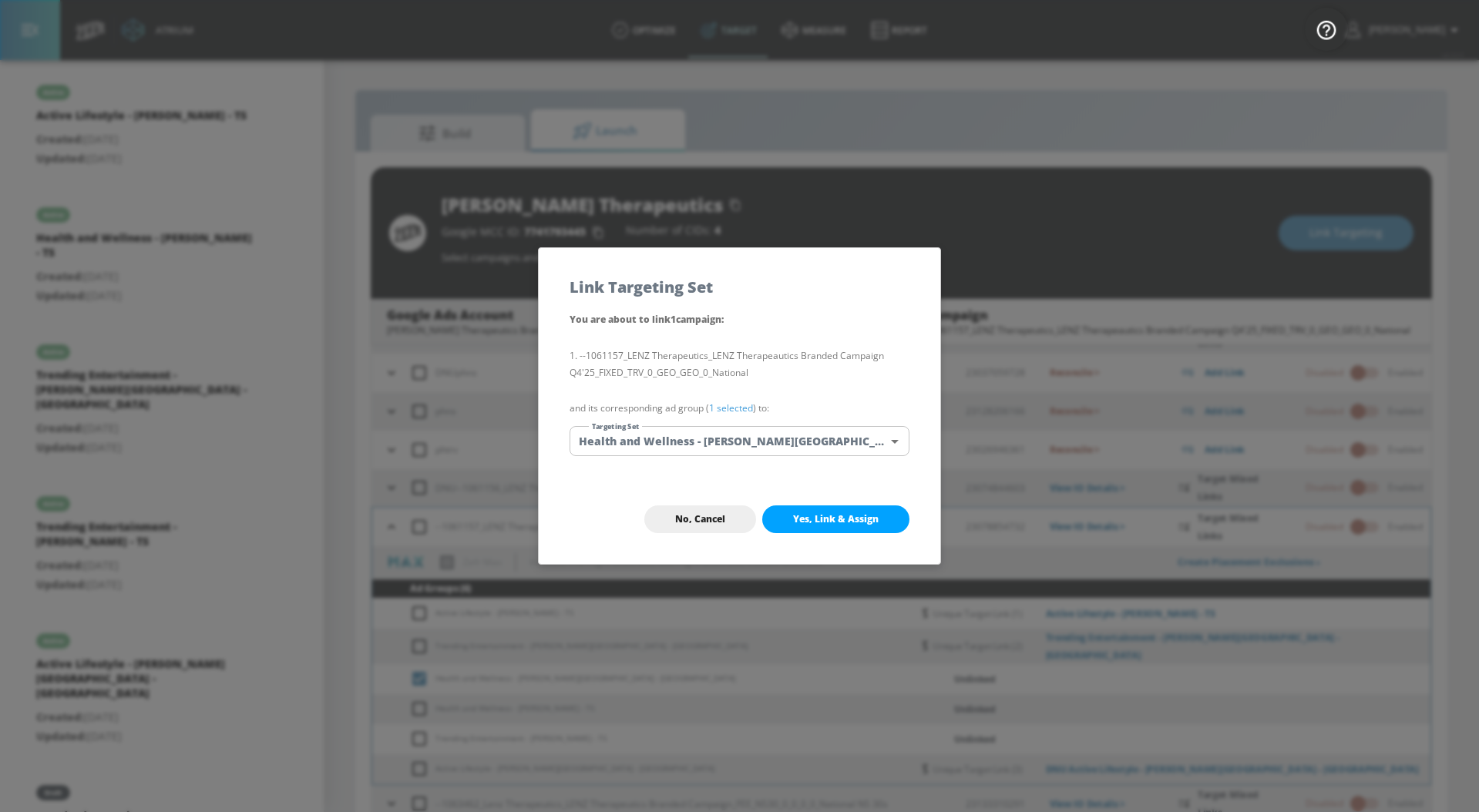
click at [736, 405] on link "1 selected" at bounding box center [731, 407] width 44 height 13
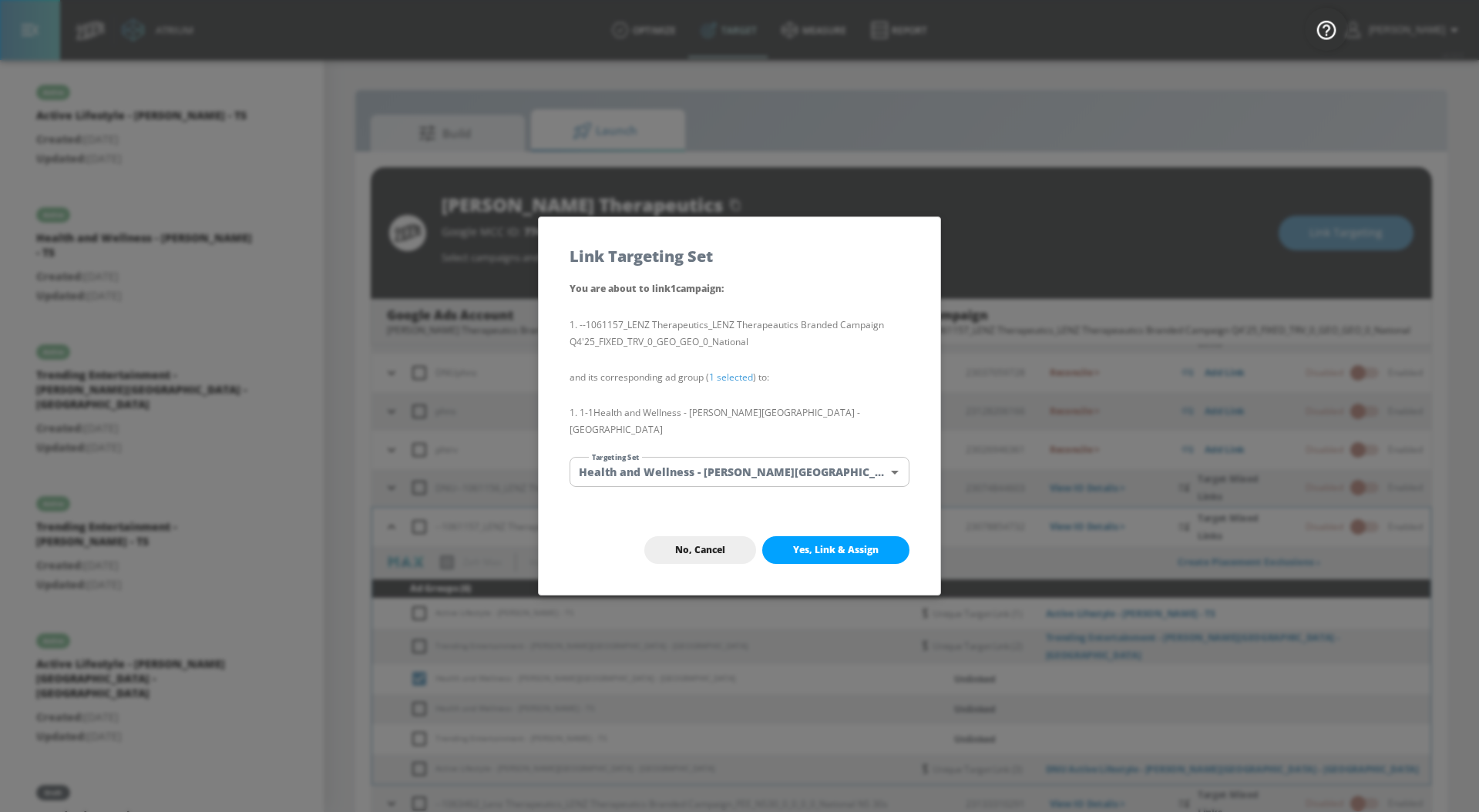
click at [736, 463] on body "Atrium optimize Target measure Report optimize Target measure Report v 4.33.5 […" at bounding box center [740, 417] width 1479 height 835
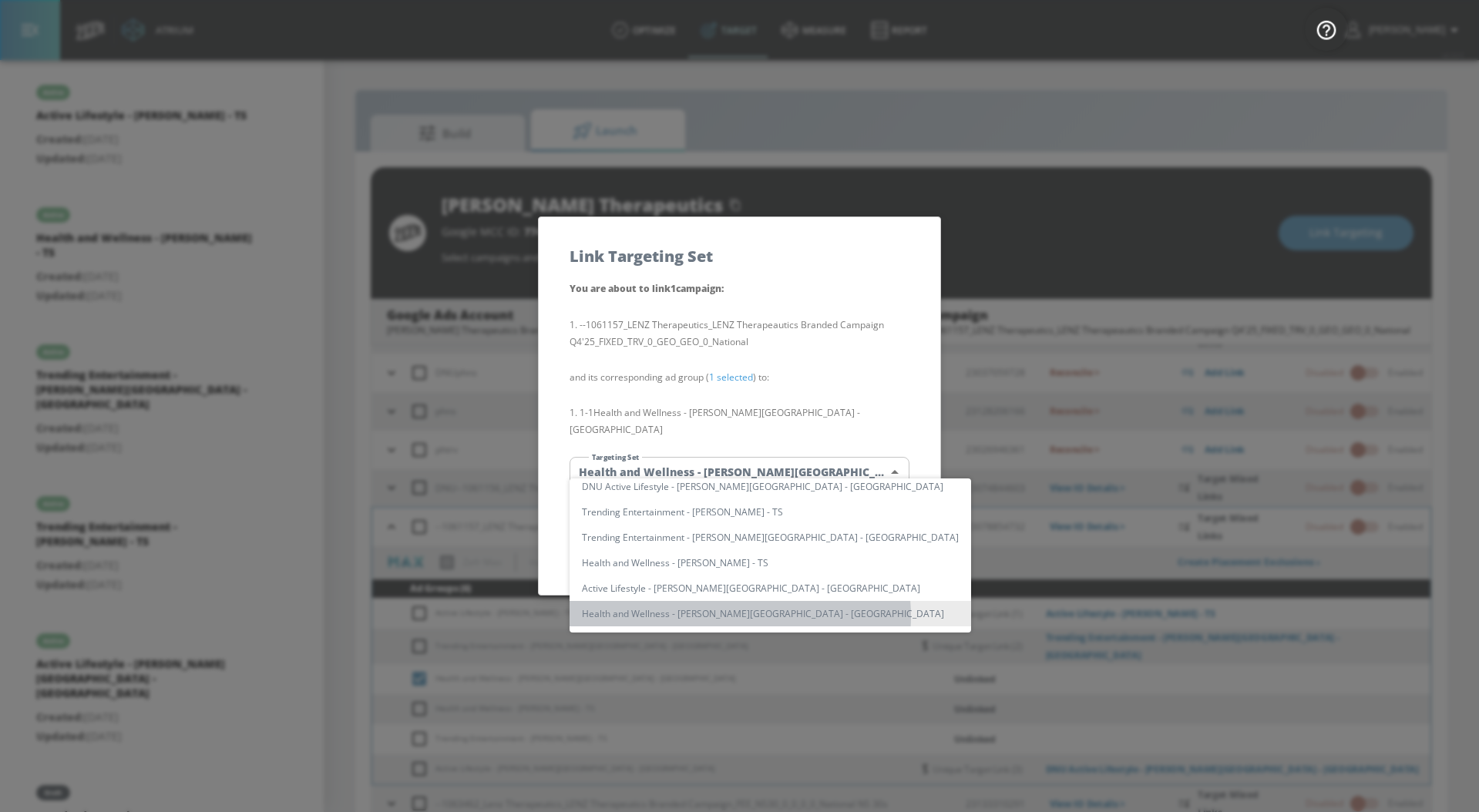
click at [735, 617] on li "Health and Wellness - [PERSON_NAME][GEOGRAPHIC_DATA] - [GEOGRAPHIC_DATA]" at bounding box center [770, 614] width 401 height 25
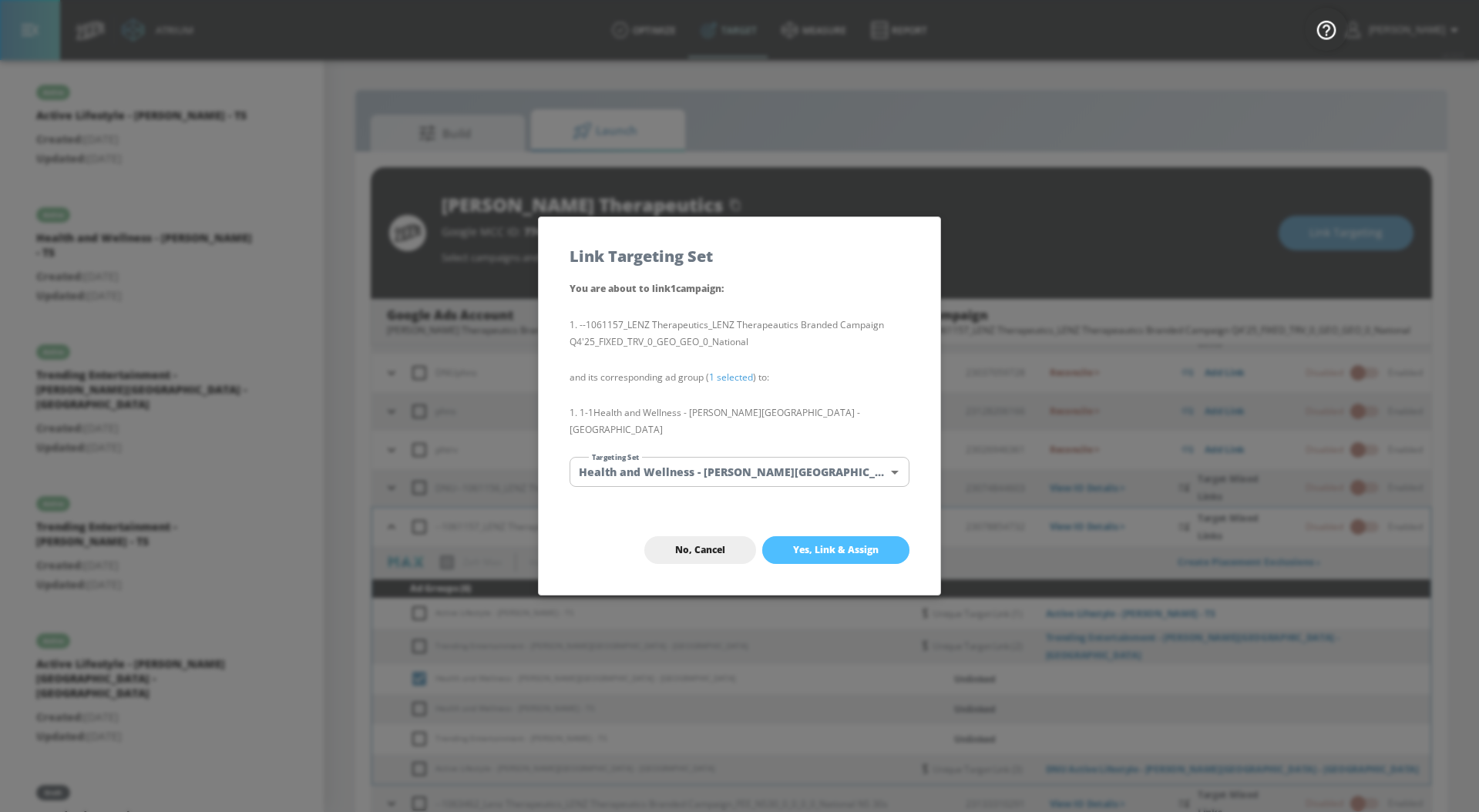
click at [830, 544] on span "Yes, Link & Assign" at bounding box center [836, 550] width 85 height 13
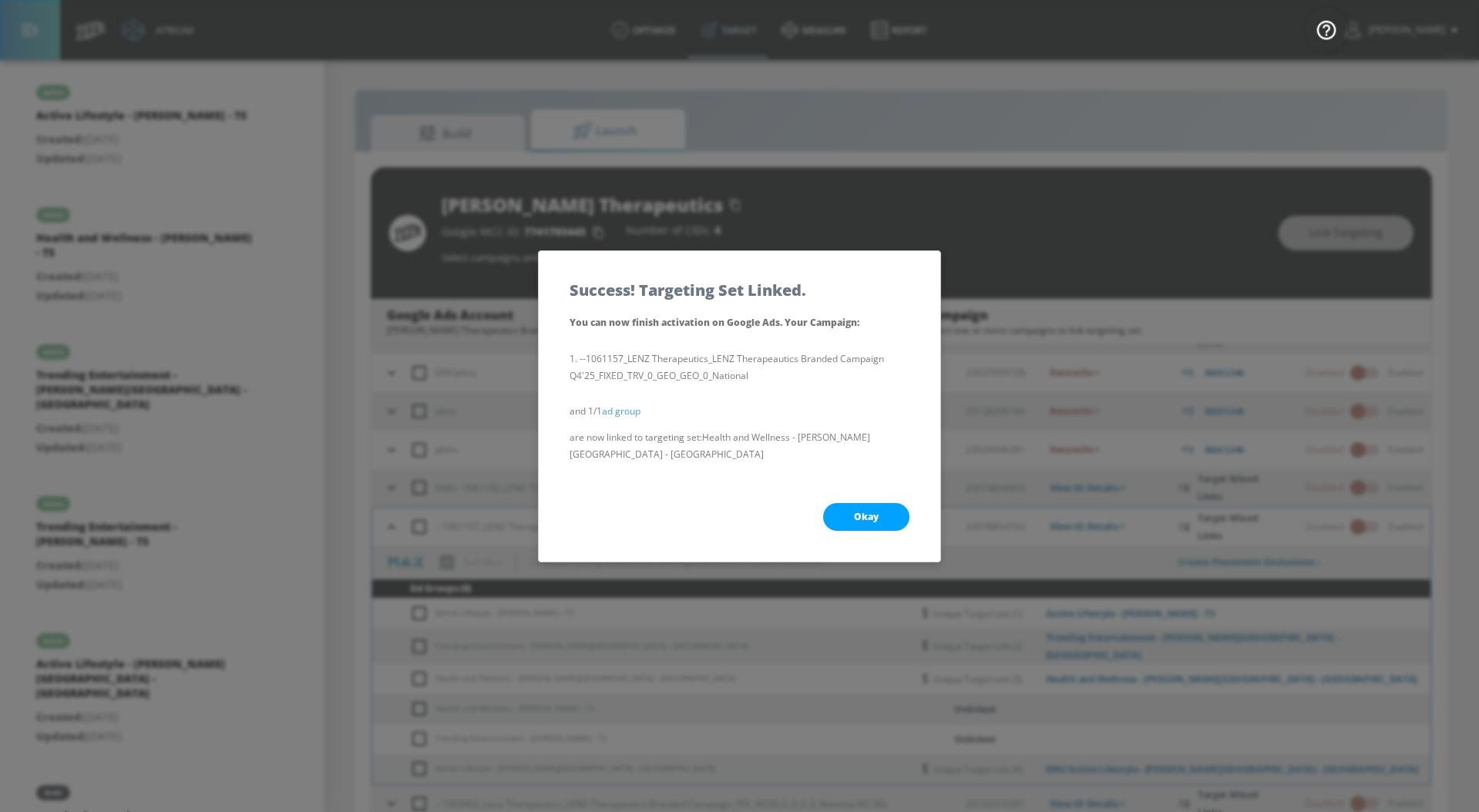
checkbox input "false"
click at [858, 518] on button "Okay" at bounding box center [866, 517] width 86 height 27
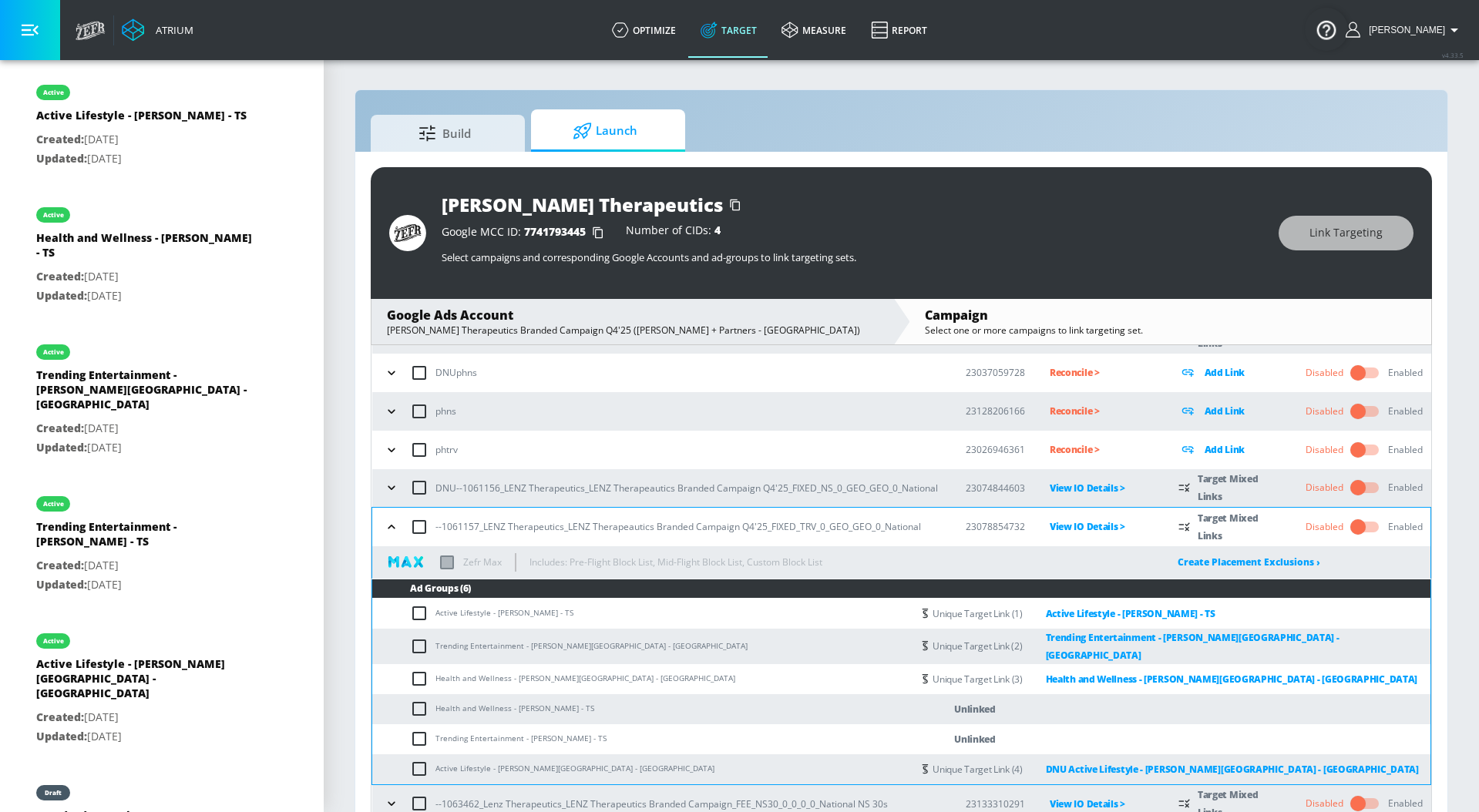
drag, startPoint x: 600, startPoint y: 704, endPoint x: 419, endPoint y: 703, distance: 181.0
click at [419, 703] on td "Health and Wellness - [PERSON_NAME] - TS" at bounding box center [642, 709] width 539 height 30
click at [419, 703] on input "checkbox" at bounding box center [423, 709] width 26 height 19
checkbox input "true"
click at [1354, 227] on span "Link Targeting" at bounding box center [1346, 233] width 74 height 20
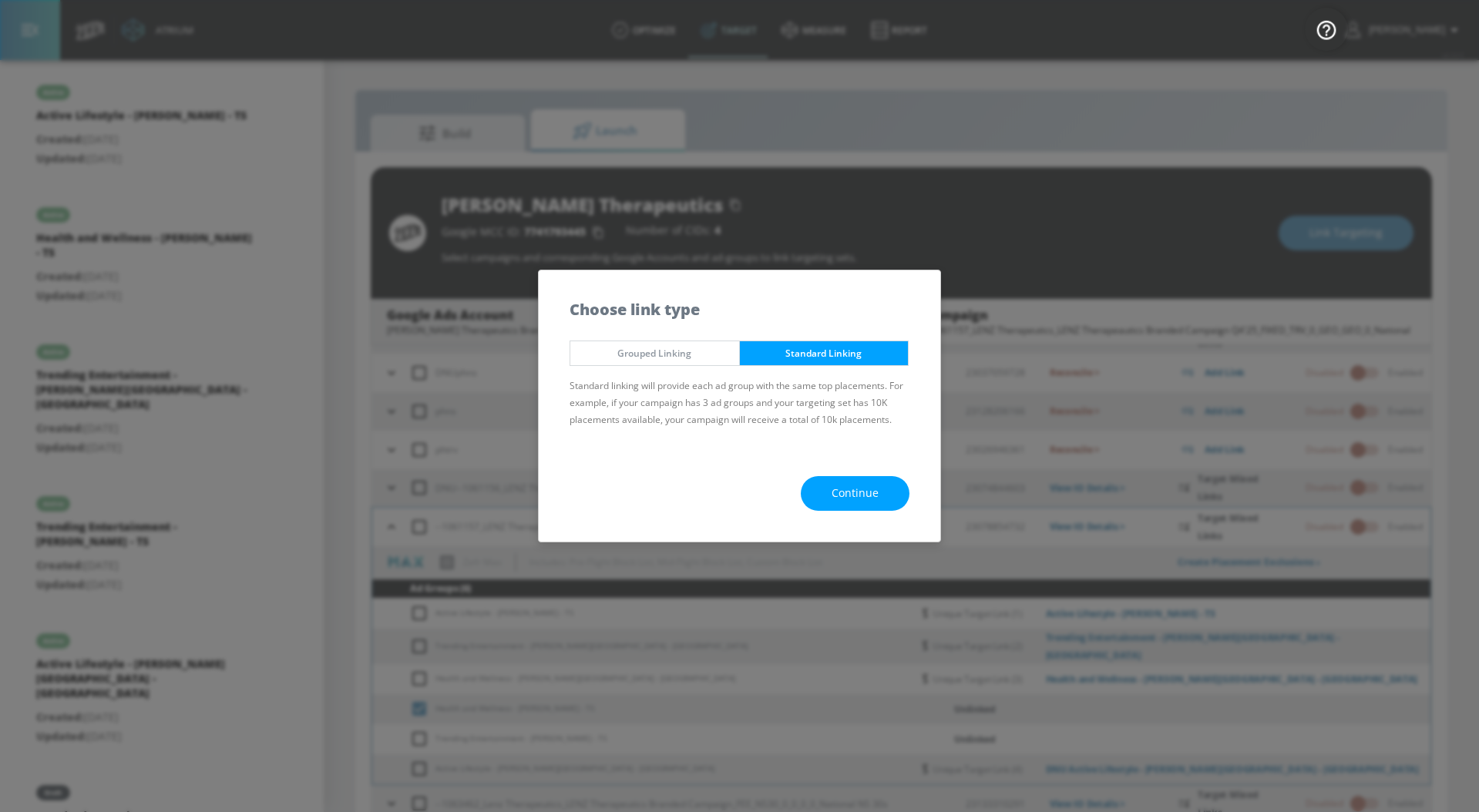
click at [875, 492] on span "Continue" at bounding box center [855, 494] width 47 height 20
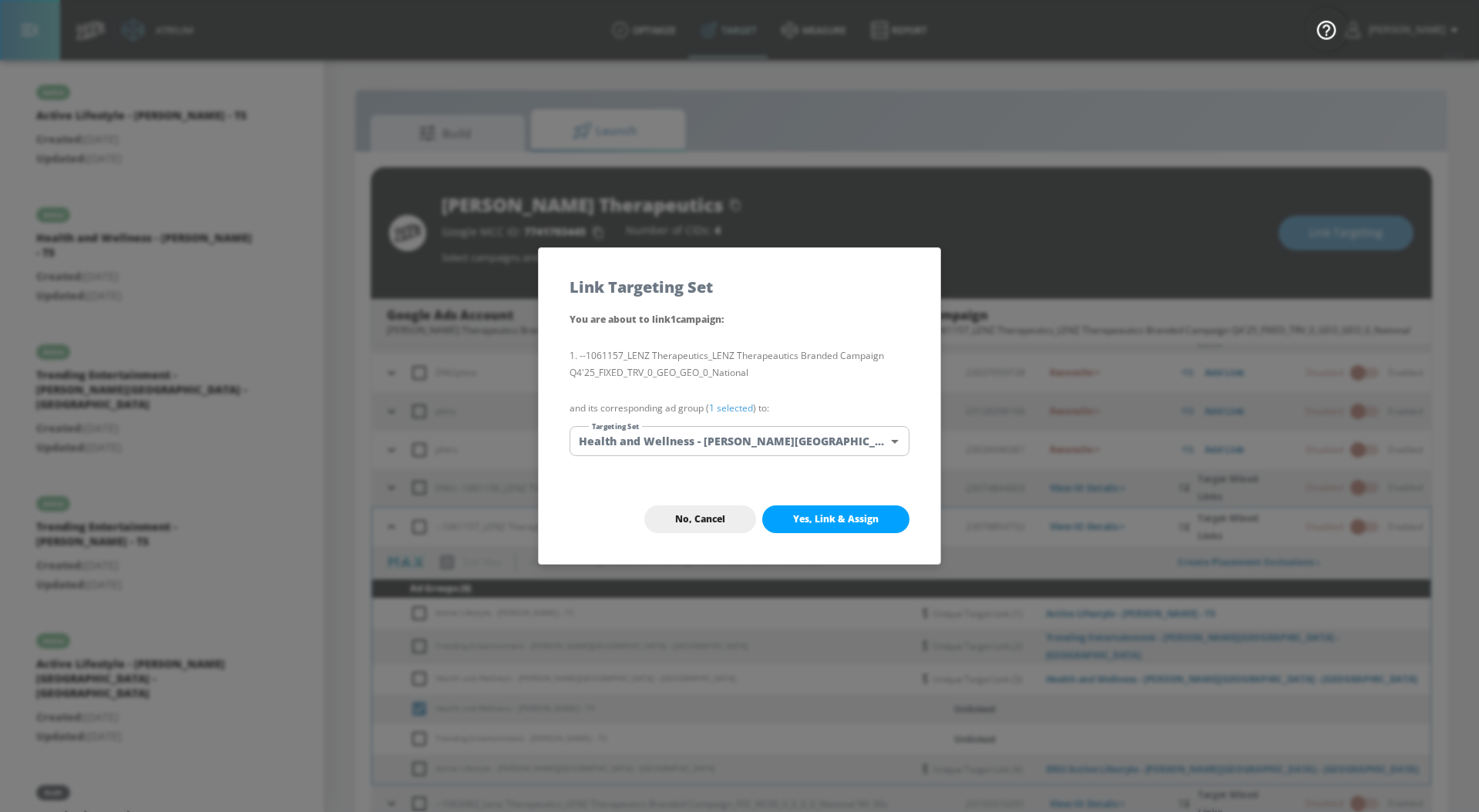
click at [743, 406] on link "1 selected" at bounding box center [731, 407] width 44 height 13
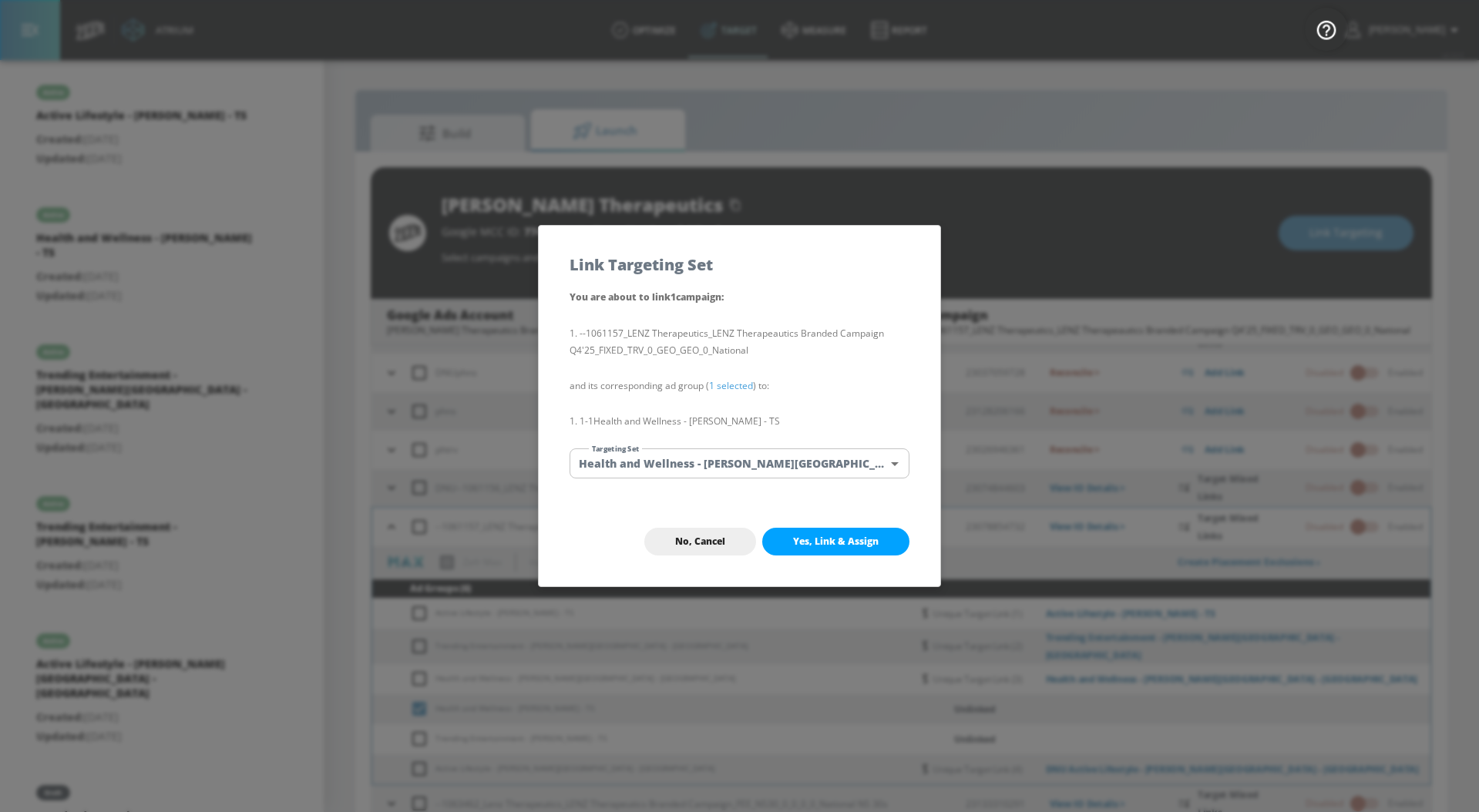
click at [743, 455] on body "Atrium optimize Target measure Report optimize Target measure Report v 4.33.5 […" at bounding box center [740, 417] width 1479 height 835
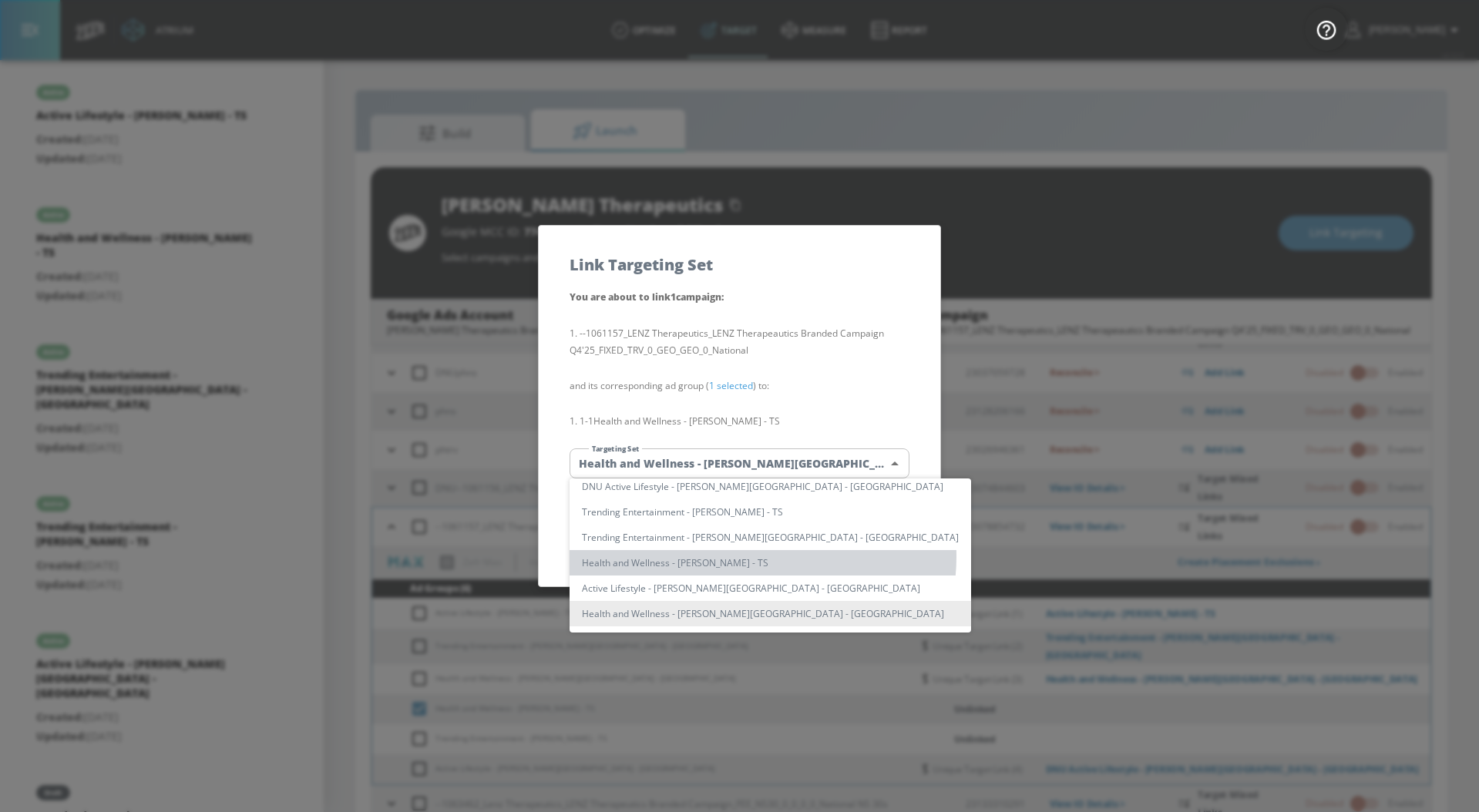
click at [762, 556] on li "Health and Wellness - [PERSON_NAME] - TS" at bounding box center [770, 563] width 401 height 25
type input "4f0800fb-c6d8-41e9-93fd-cc3aaa18aeed"
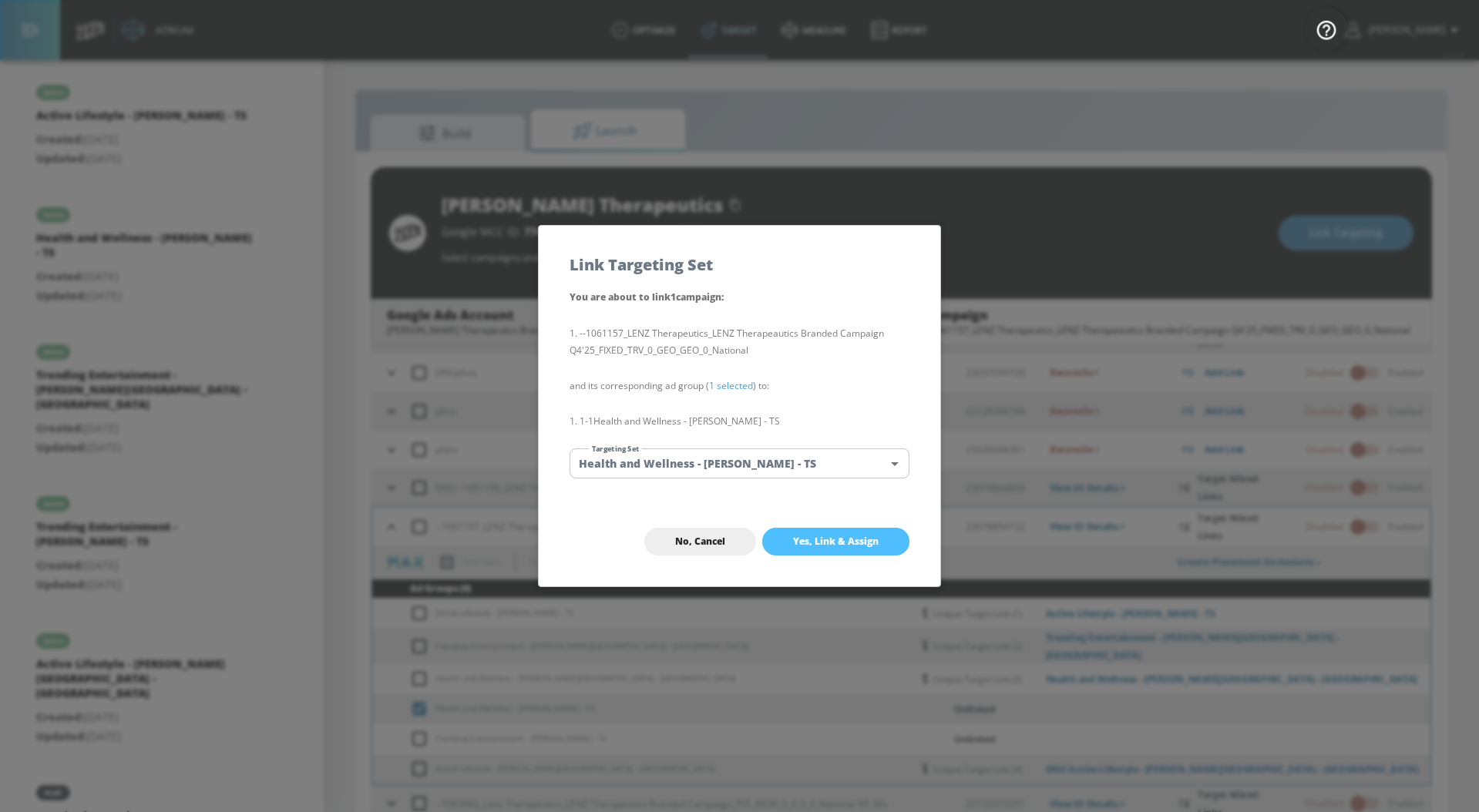
click at [837, 554] on button "Yes, Link & Assign" at bounding box center [836, 541] width 147 height 27
checkbox input "false"
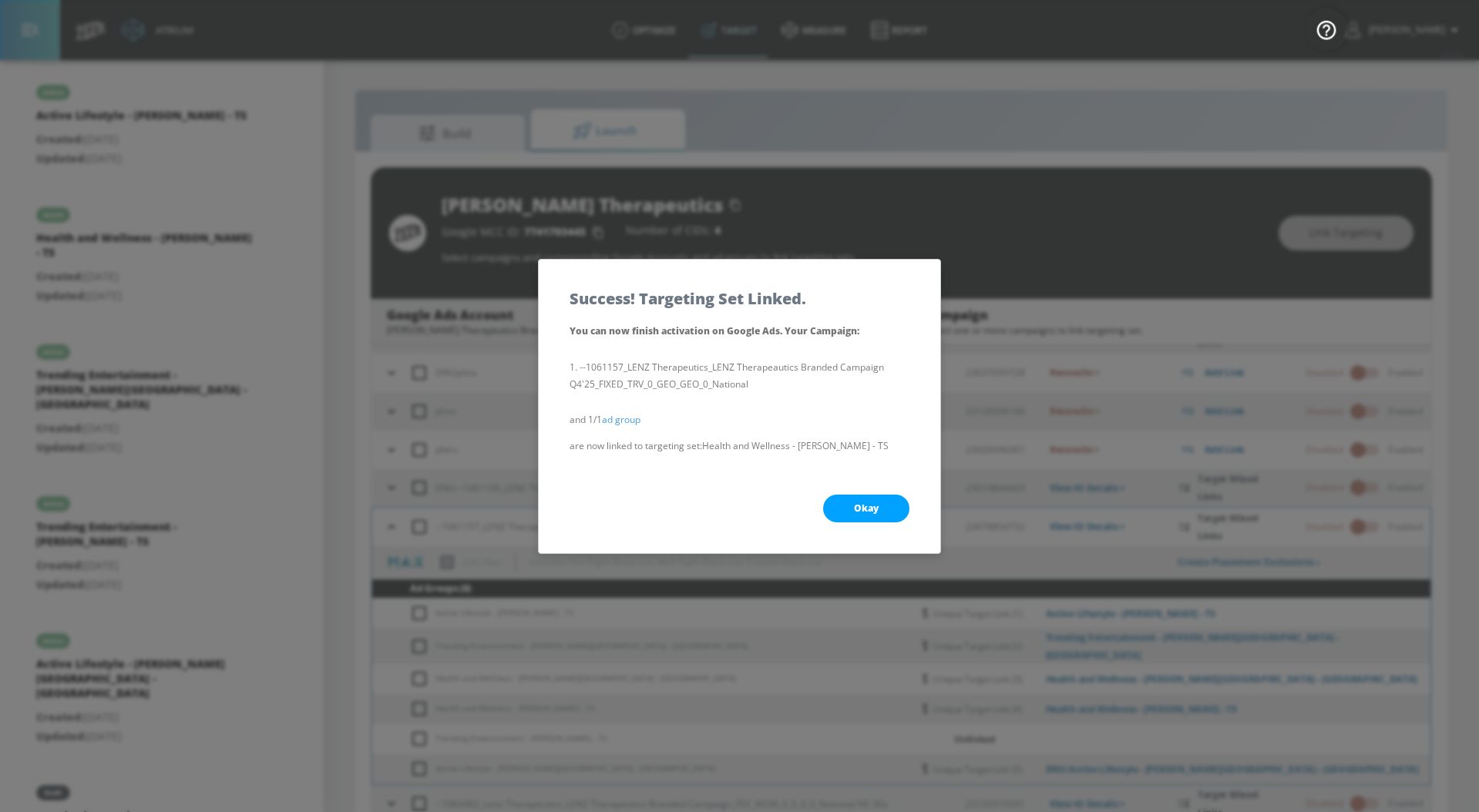
click at [869, 509] on span "Okay" at bounding box center [866, 508] width 25 height 13
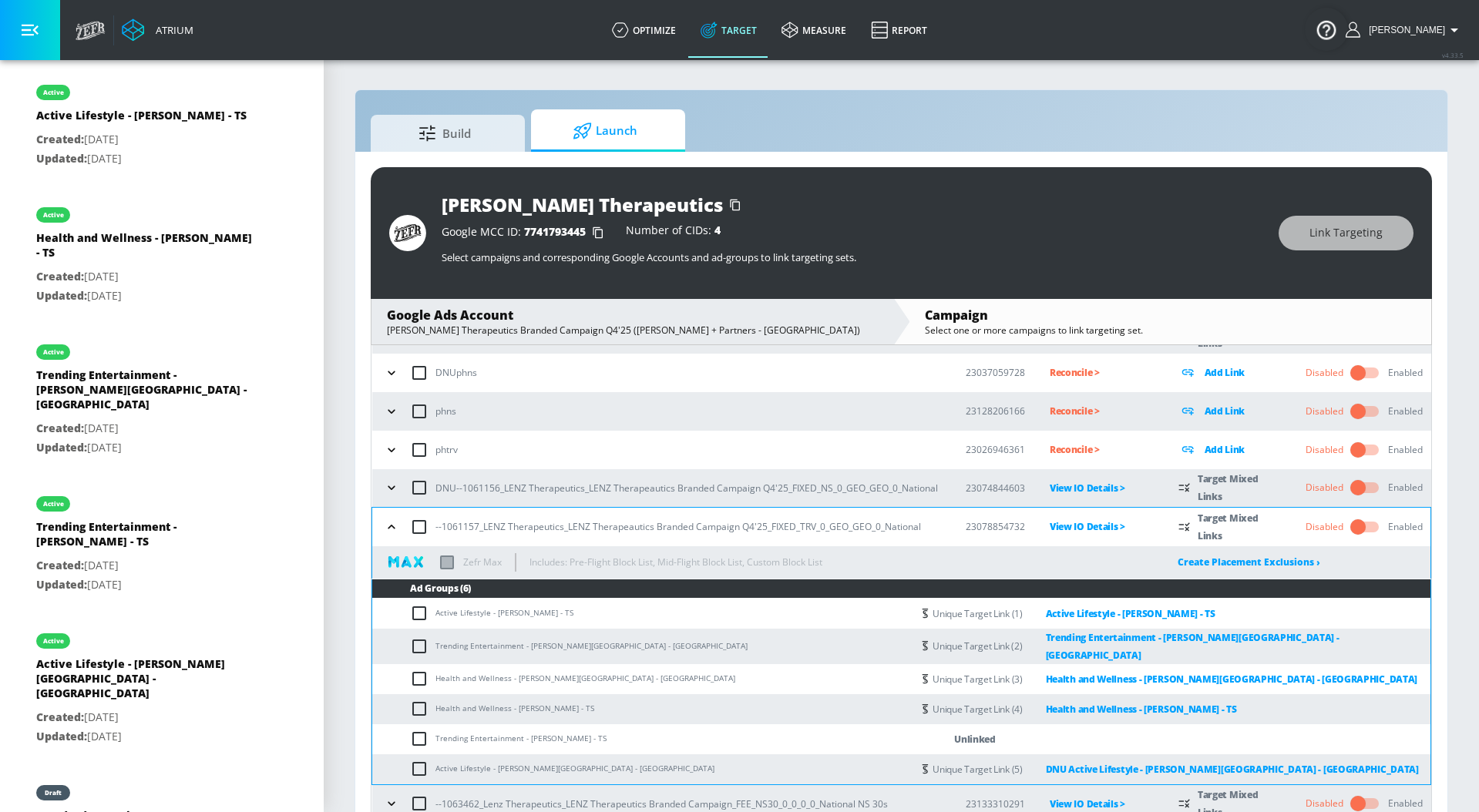
drag, startPoint x: 613, startPoint y: 738, endPoint x: 429, endPoint y: 738, distance: 184.0
click at [429, 738] on td "Trending Entertainment - [PERSON_NAME] - TS" at bounding box center [642, 739] width 539 height 30
click at [420, 731] on input "checkbox" at bounding box center [423, 738] width 26 height 19
checkbox input "true"
click at [1309, 235] on button "Link Targeting" at bounding box center [1347, 232] width 135 height 34
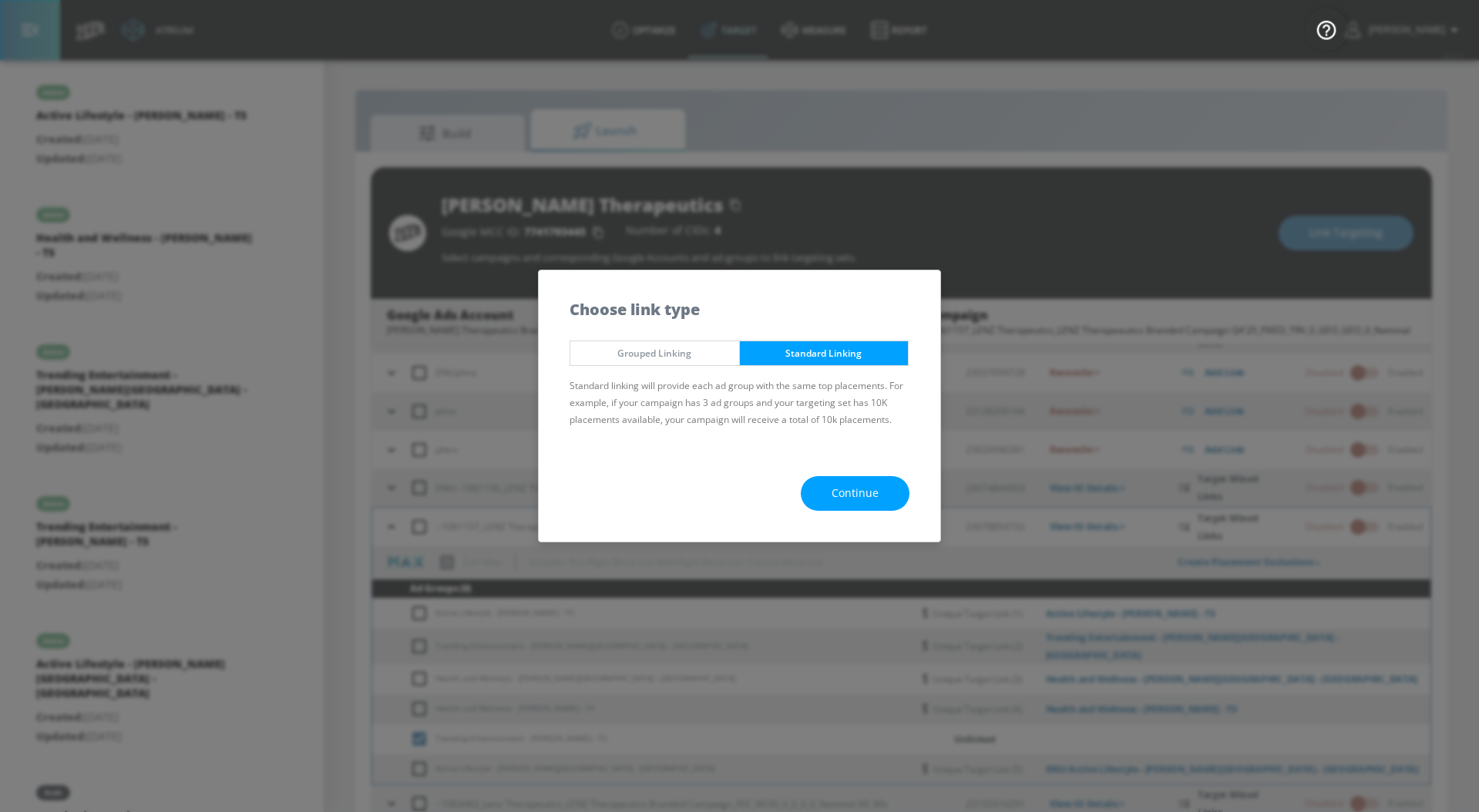
click at [832, 488] on button "Continue" at bounding box center [854, 493] width 109 height 34
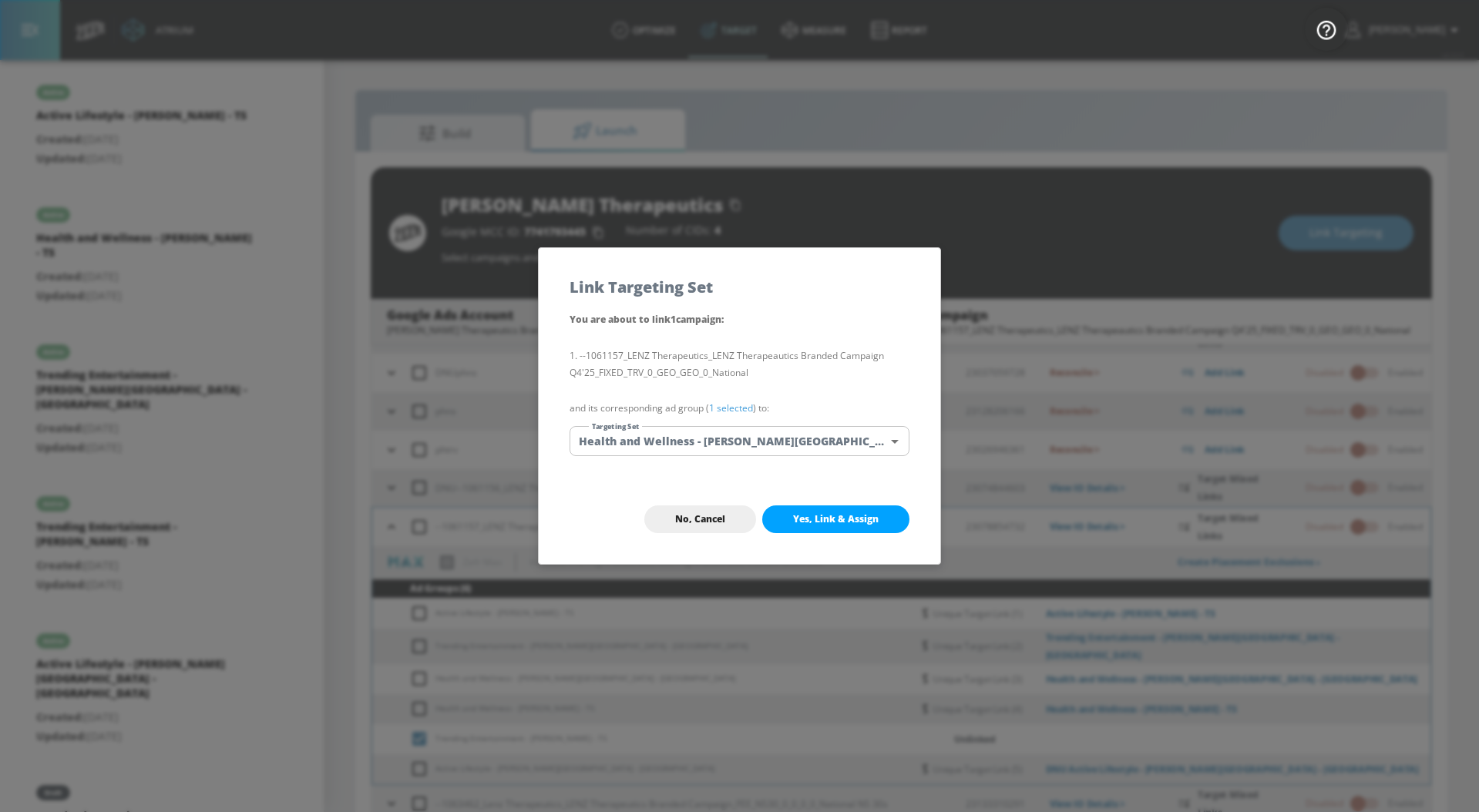
click at [739, 404] on link "1 selected" at bounding box center [731, 407] width 44 height 13
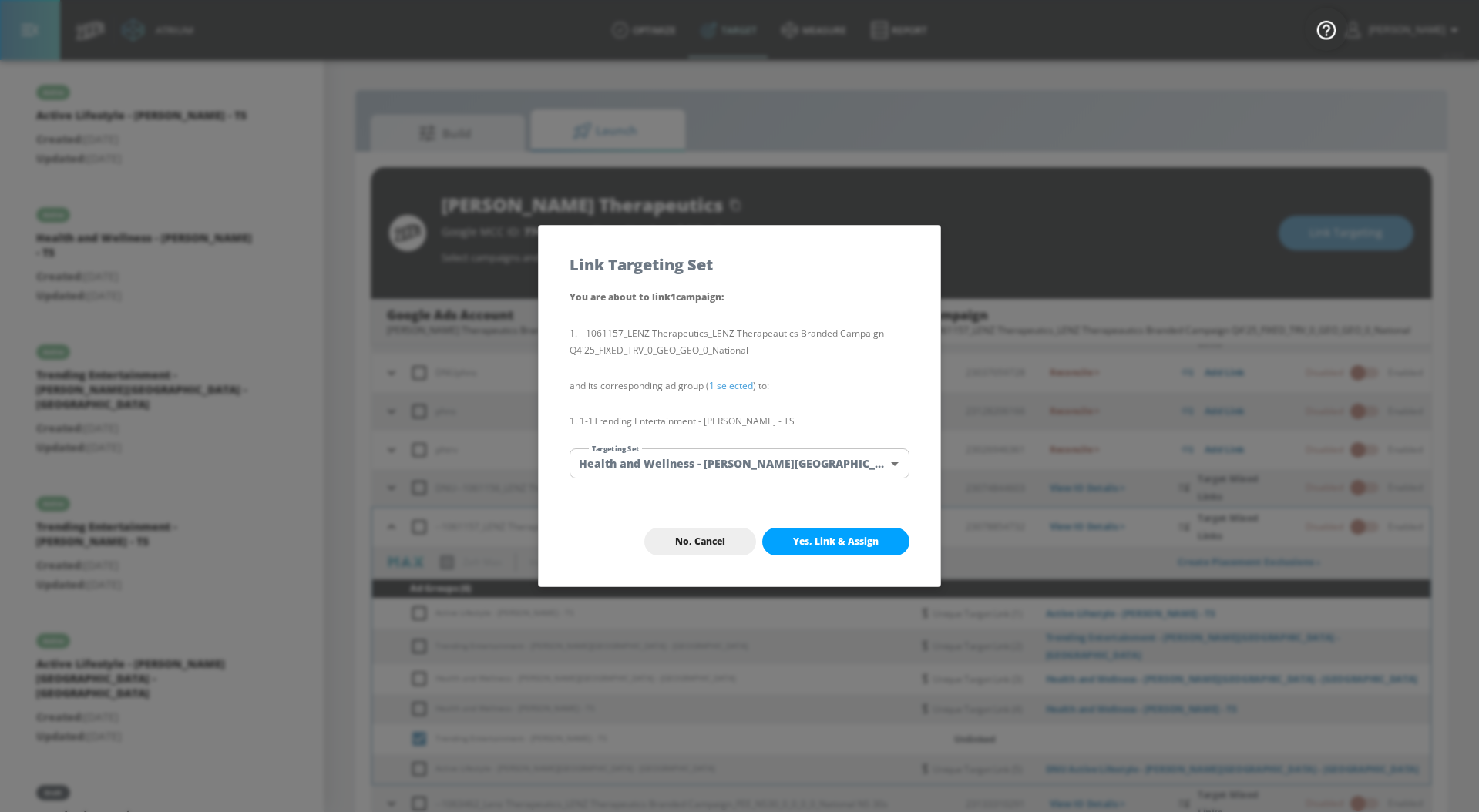
click at [740, 469] on body "Atrium optimize Target measure Report optimize Target measure Report v 4.33.5 […" at bounding box center [740, 417] width 1479 height 835
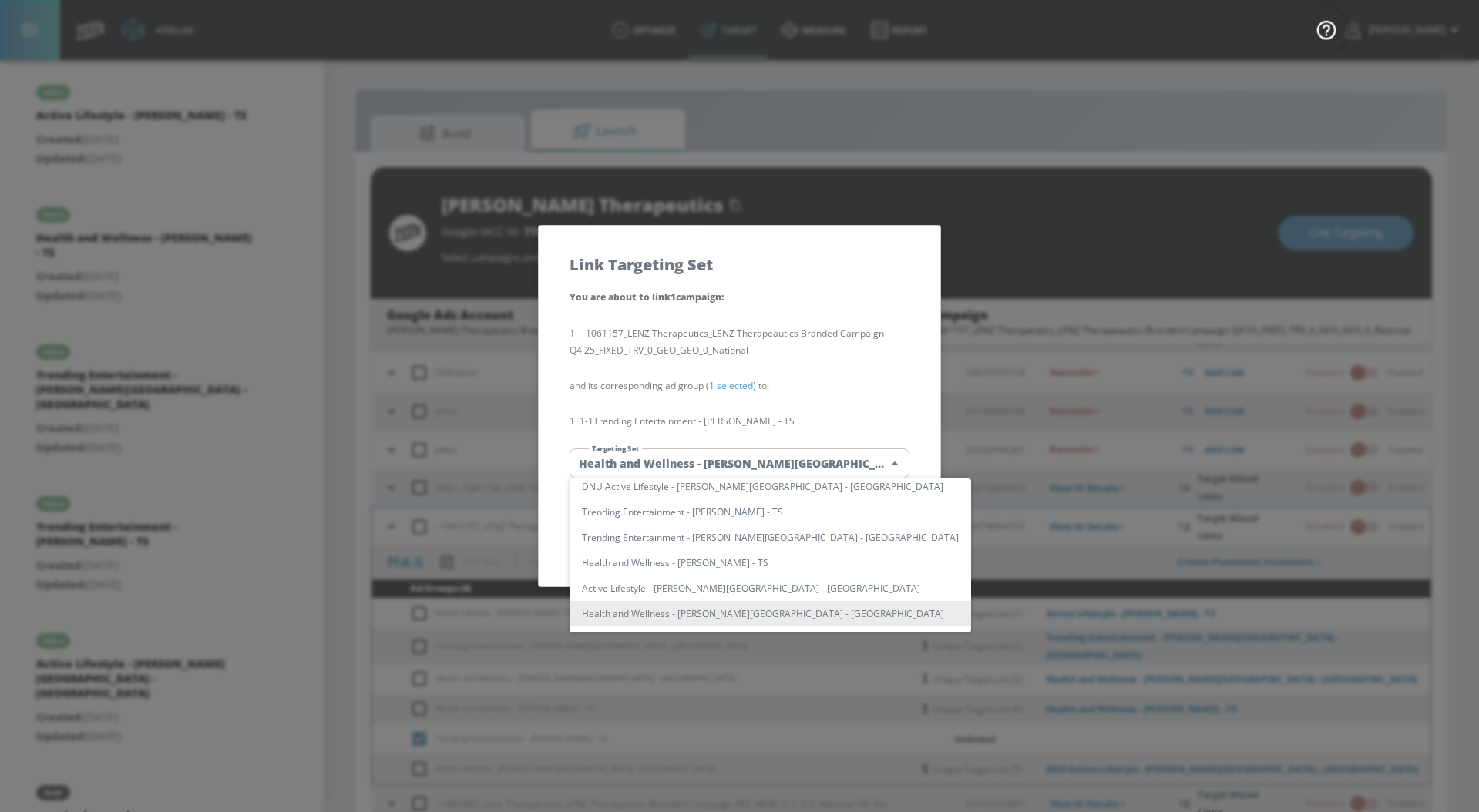
click at [768, 515] on li "Trending Entertainment - [PERSON_NAME] - TS" at bounding box center [770, 512] width 401 height 25
type input "91822216-5e33-4836-bae0-88f482bb9c10"
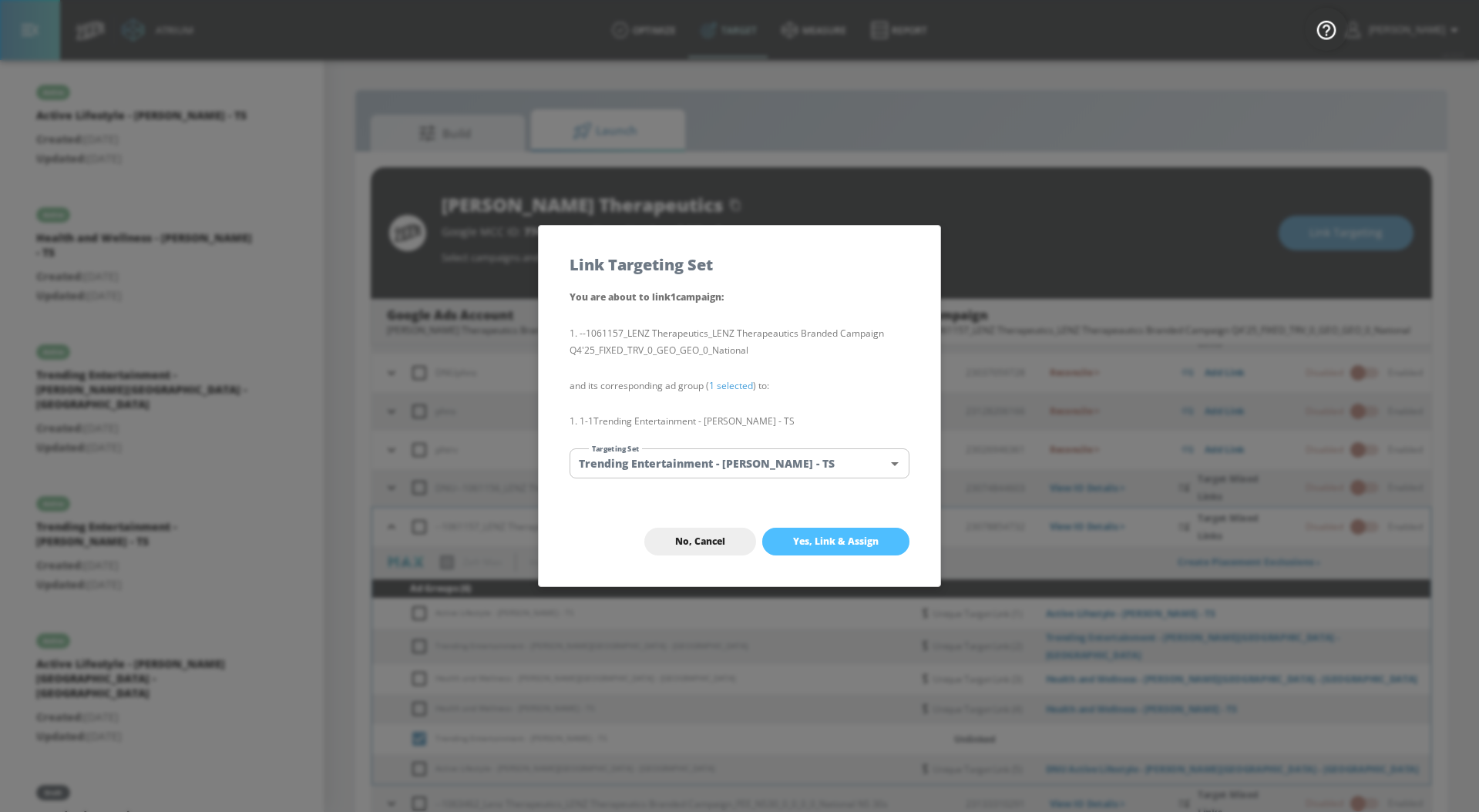
click at [837, 529] on button "Yes, Link & Assign" at bounding box center [836, 541] width 147 height 27
checkbox input "false"
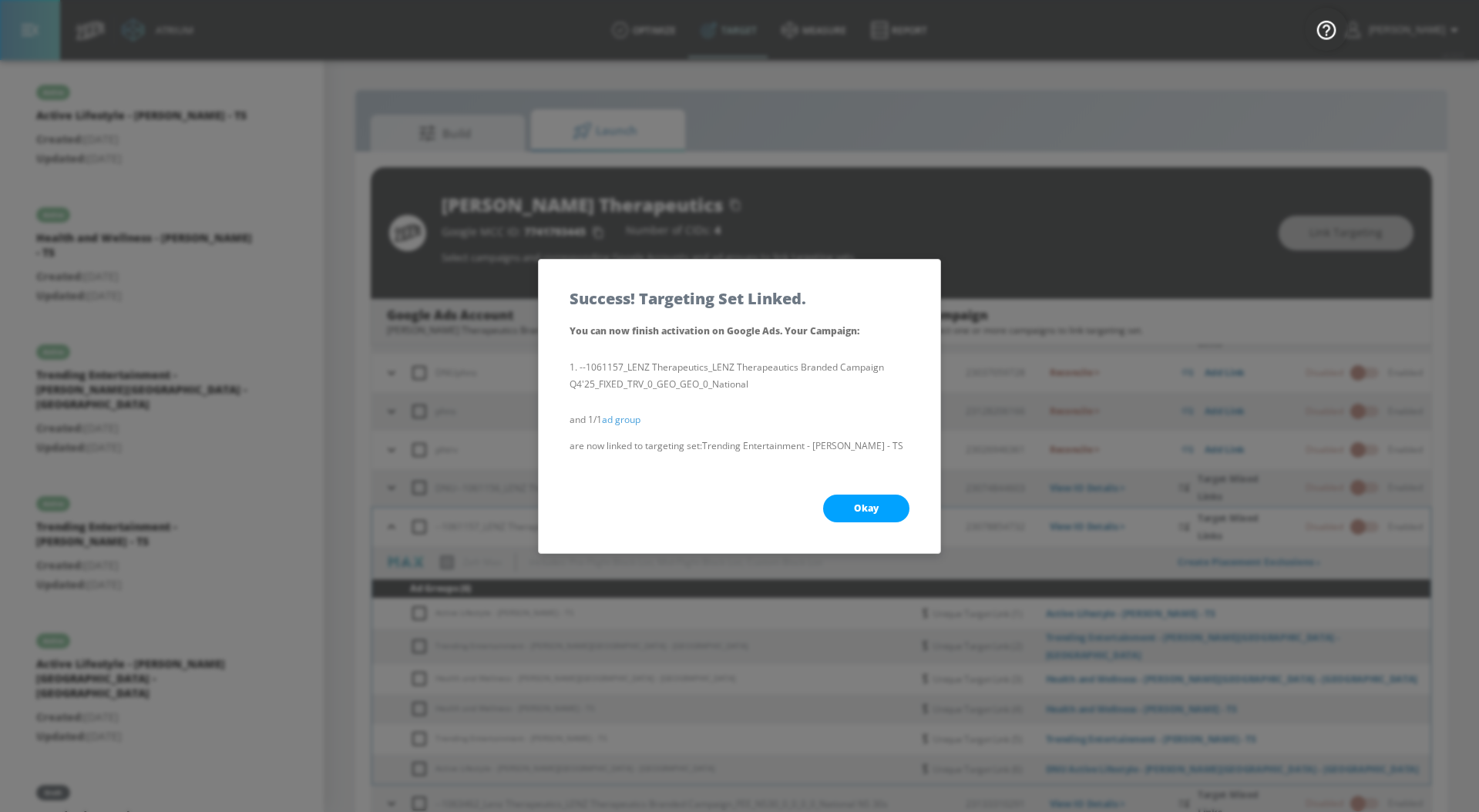
click at [864, 507] on span "Okay" at bounding box center [866, 508] width 25 height 13
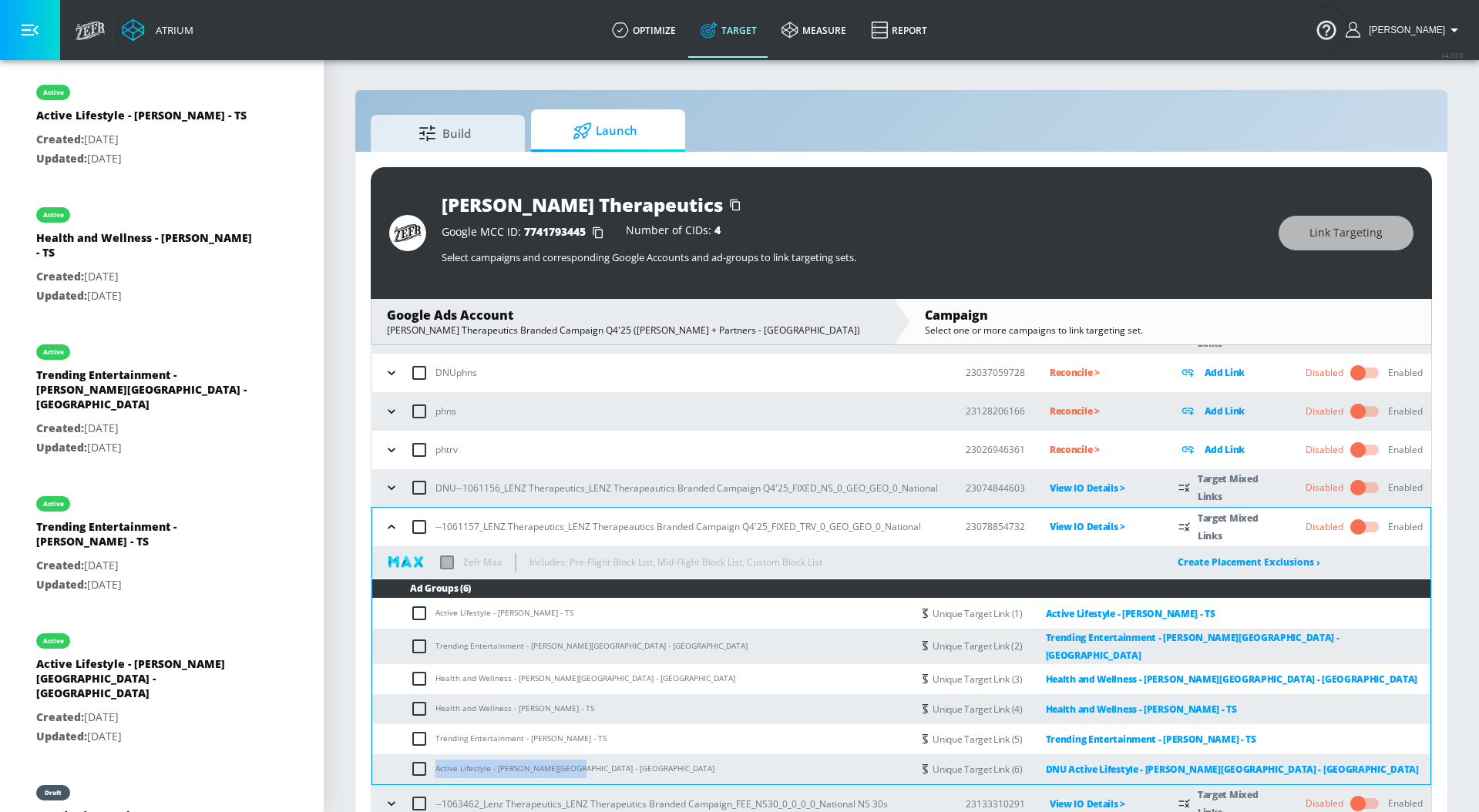
drag, startPoint x: 583, startPoint y: 763, endPoint x: 382, endPoint y: 763, distance: 201.0
click at [382, 763] on td "Active Lifestyle - [PERSON_NAME][GEOGRAPHIC_DATA] - [GEOGRAPHIC_DATA]" at bounding box center [642, 769] width 539 height 30
click at [422, 765] on input "checkbox" at bounding box center [423, 769] width 26 height 19
checkbox input "true"
click at [1372, 237] on span "Link Targeting" at bounding box center [1346, 233] width 74 height 20
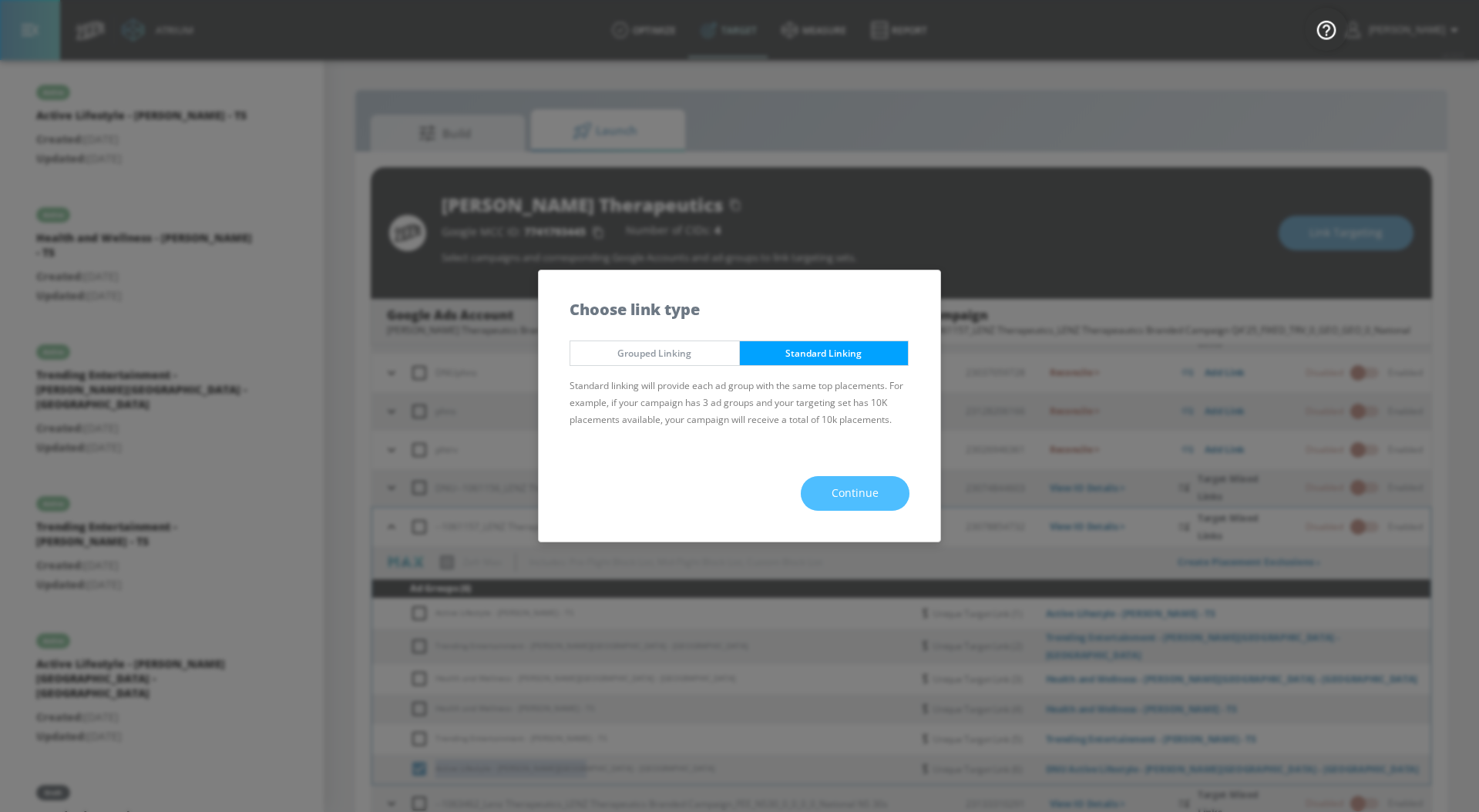
click at [854, 486] on span "Continue" at bounding box center [855, 494] width 47 height 20
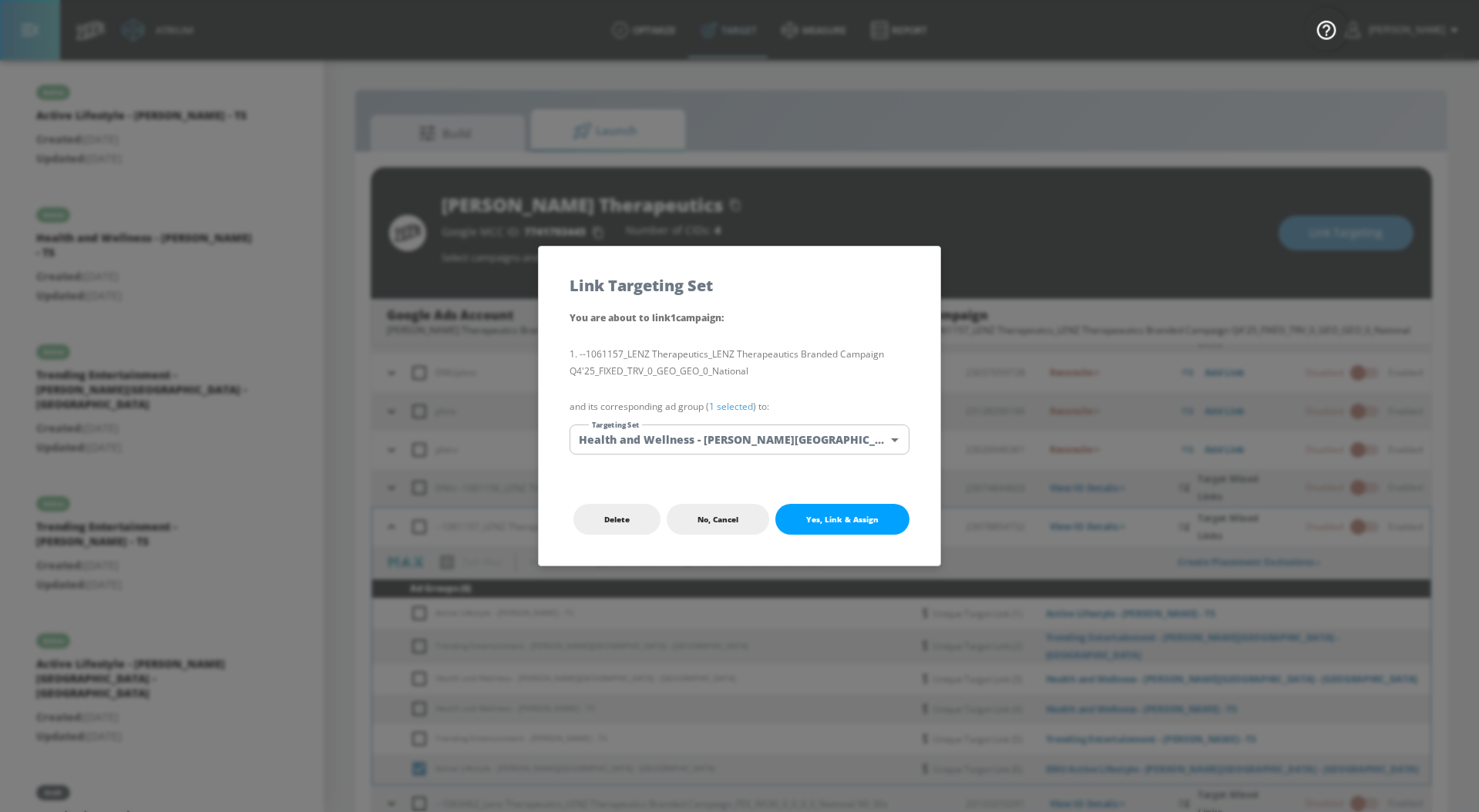
click at [740, 409] on link "1 selected" at bounding box center [731, 406] width 44 height 13
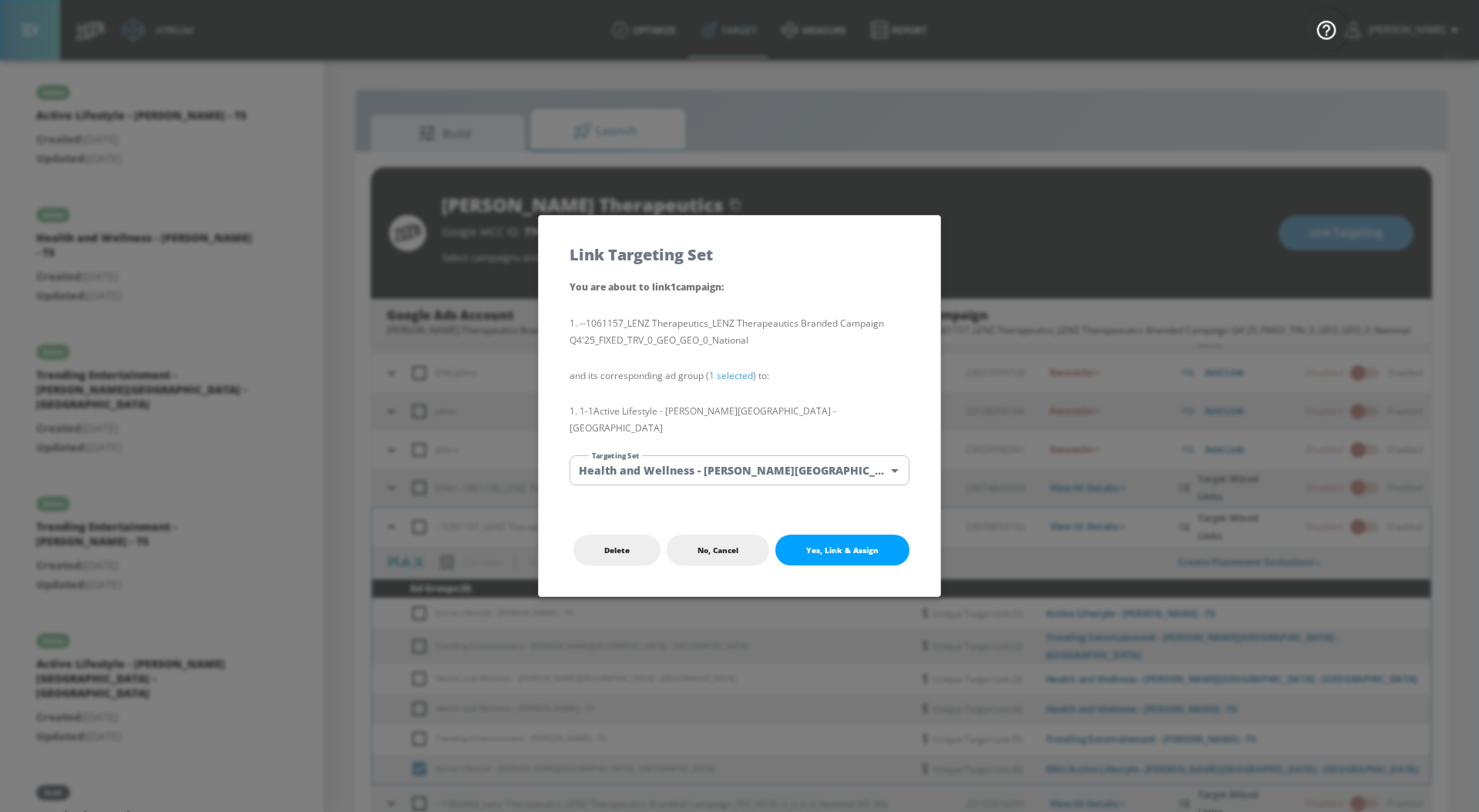
click at [740, 460] on body "Atrium optimize Target measure Report optimize Target measure Report v 4.33.5 […" at bounding box center [740, 417] width 1479 height 835
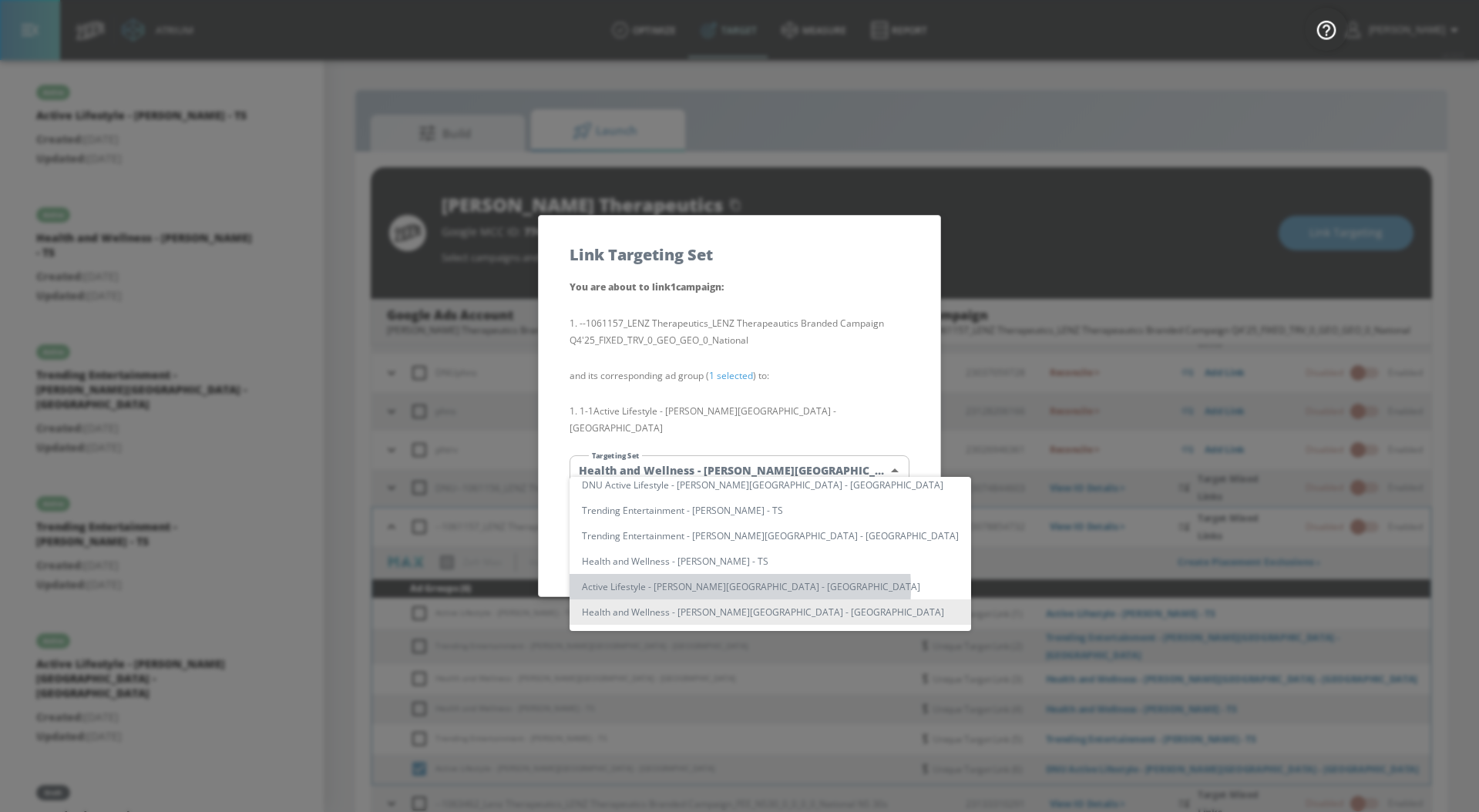
click at [721, 588] on li "Active Lifestyle - [PERSON_NAME][GEOGRAPHIC_DATA] - [GEOGRAPHIC_DATA]" at bounding box center [770, 586] width 401 height 25
type input "85655b6f-e0d8-47c6-b203-f247cbc0e4c9"
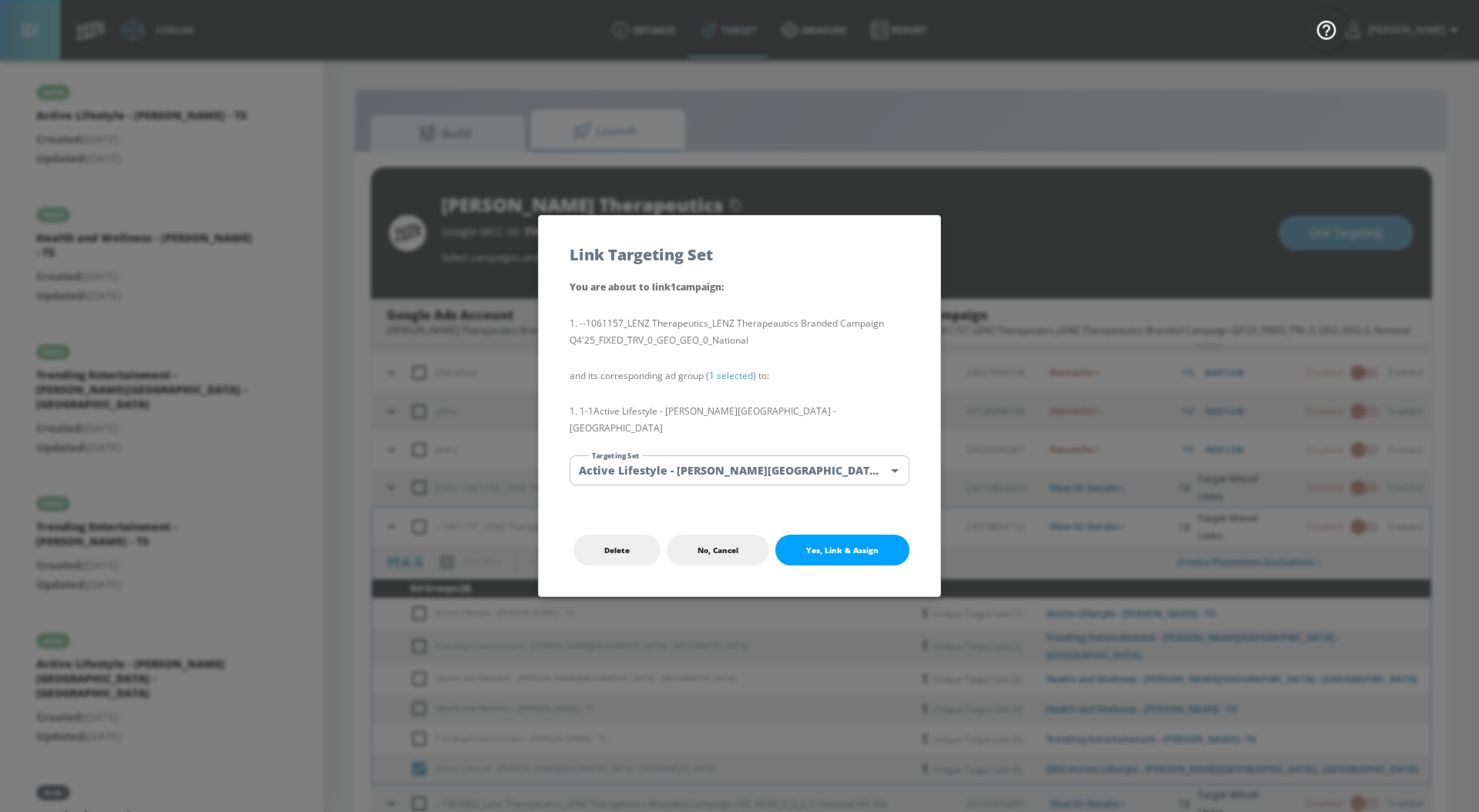
click at [830, 552] on button "Yes, Link & Assign" at bounding box center [842, 549] width 134 height 30
checkbox input "false"
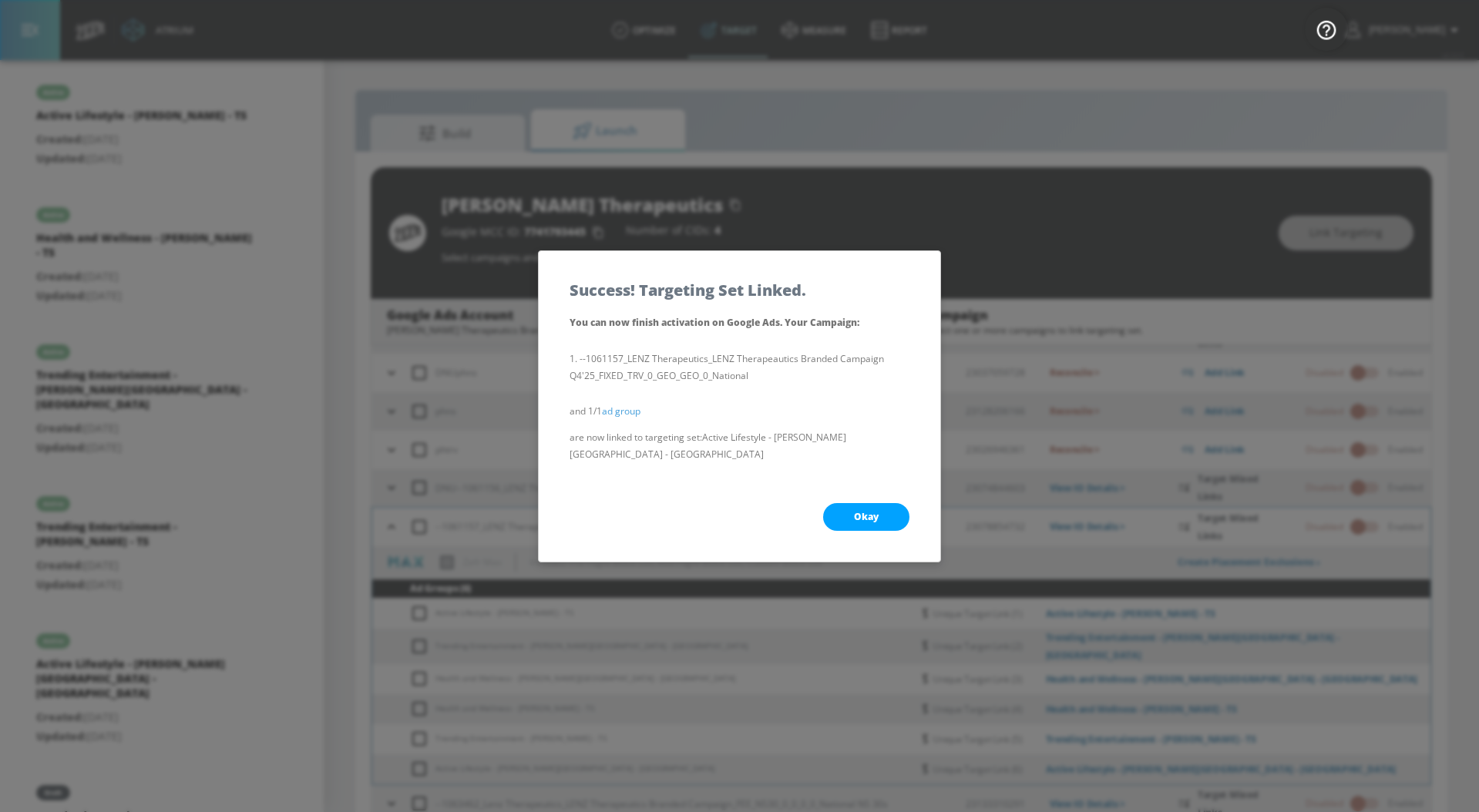
click at [851, 520] on button "Okay" at bounding box center [866, 517] width 86 height 27
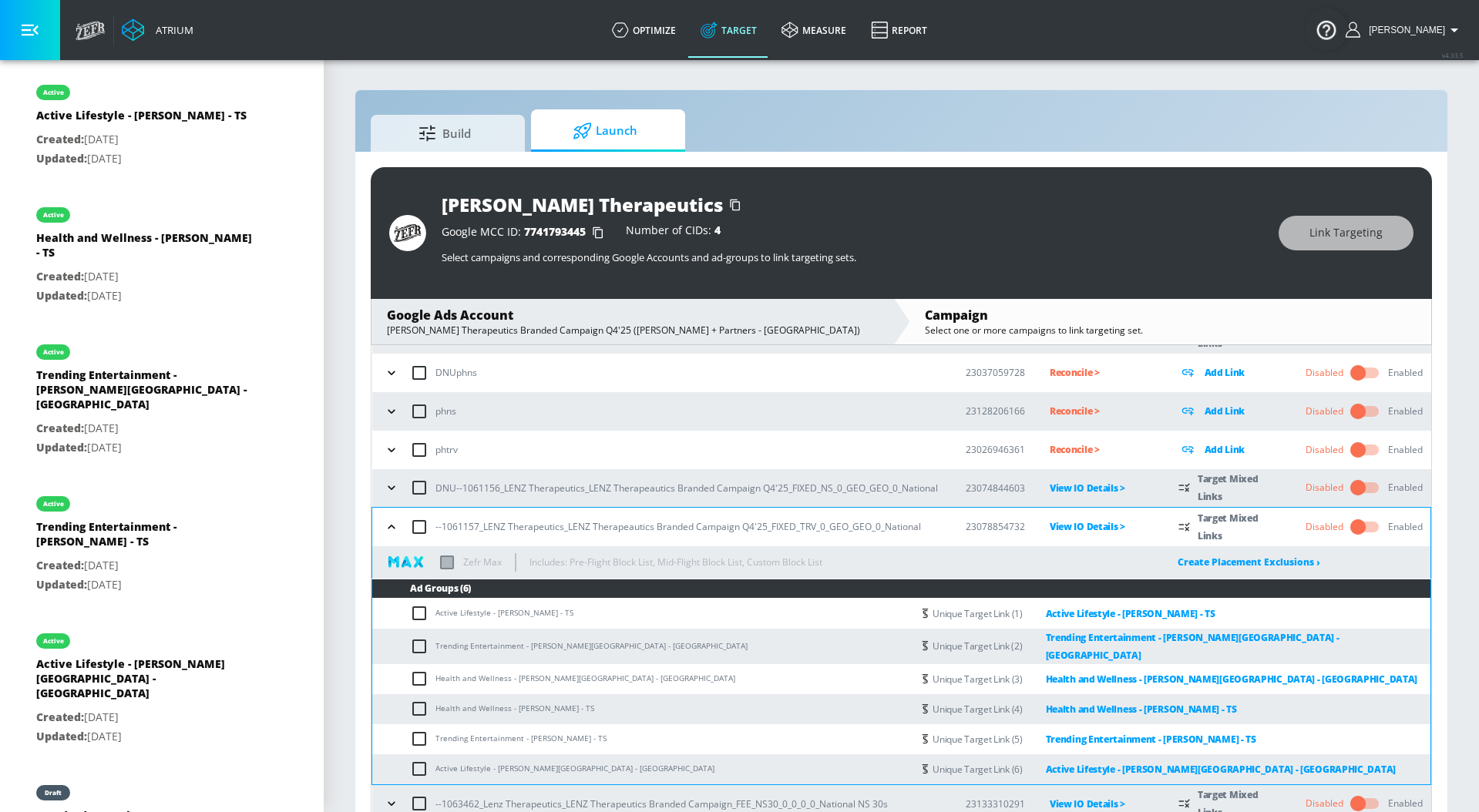
click at [393, 526] on icon "button" at bounding box center [391, 528] width 16 height 16
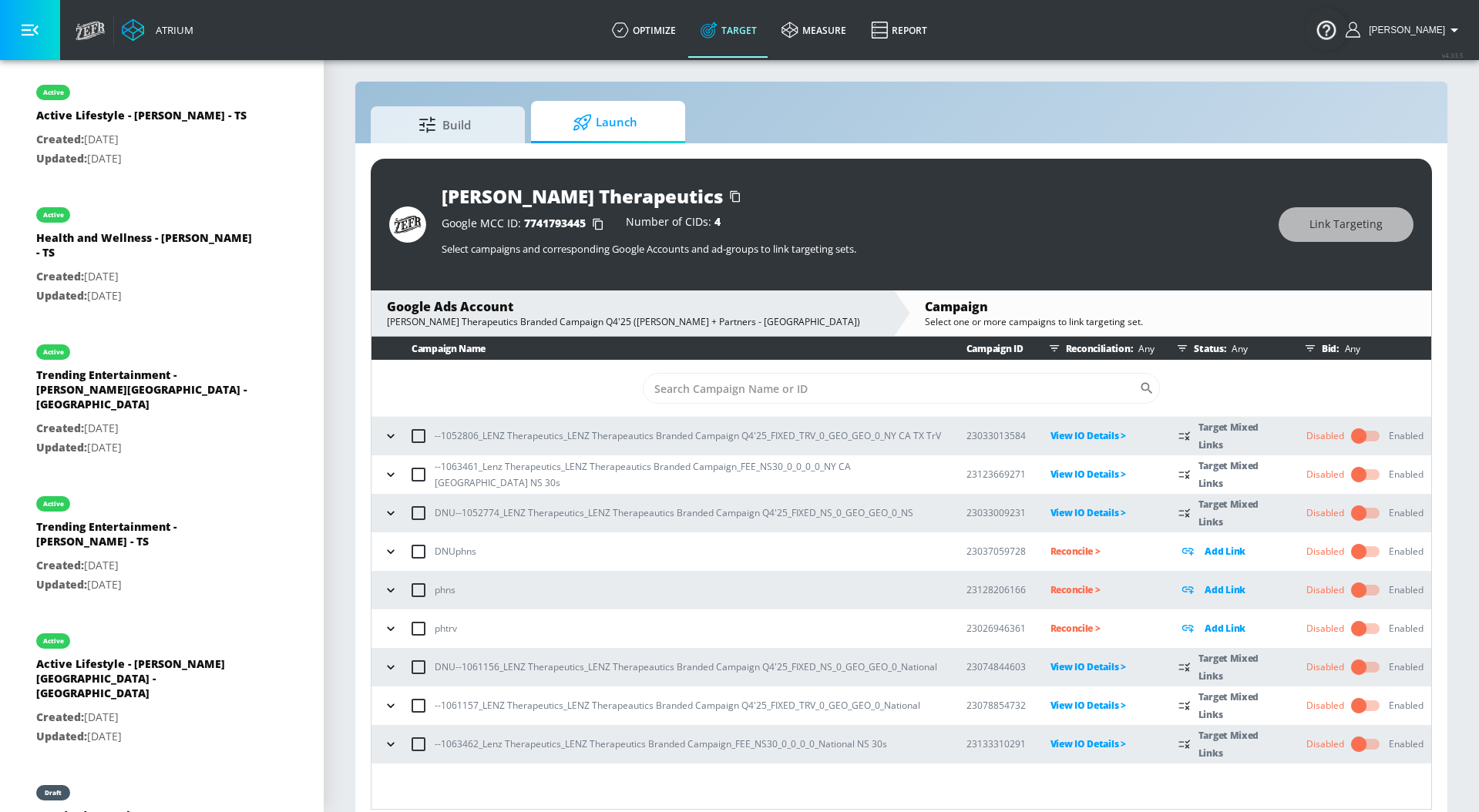
scroll to position [23, 0]
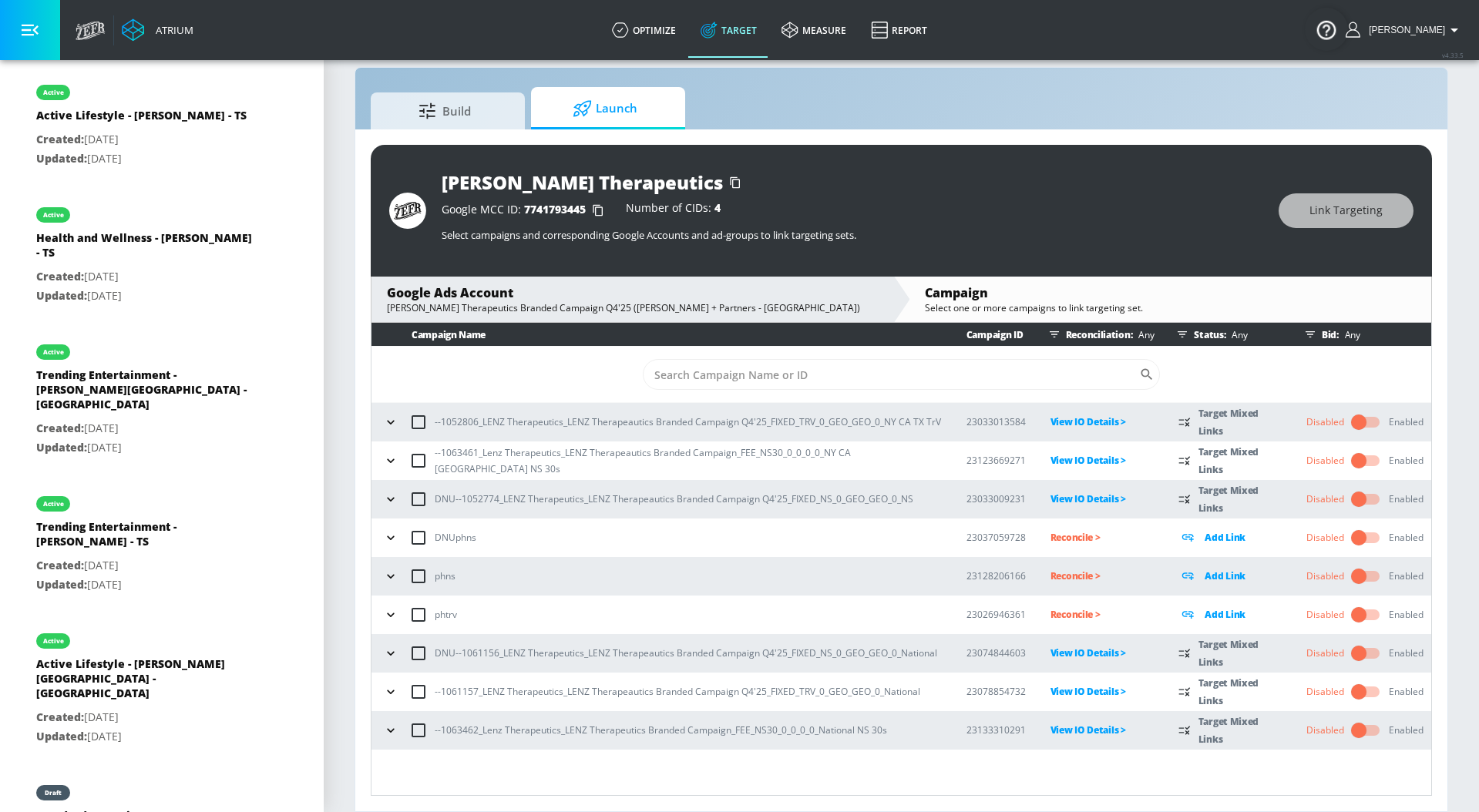
click at [387, 696] on icon "button" at bounding box center [391, 692] width 16 height 16
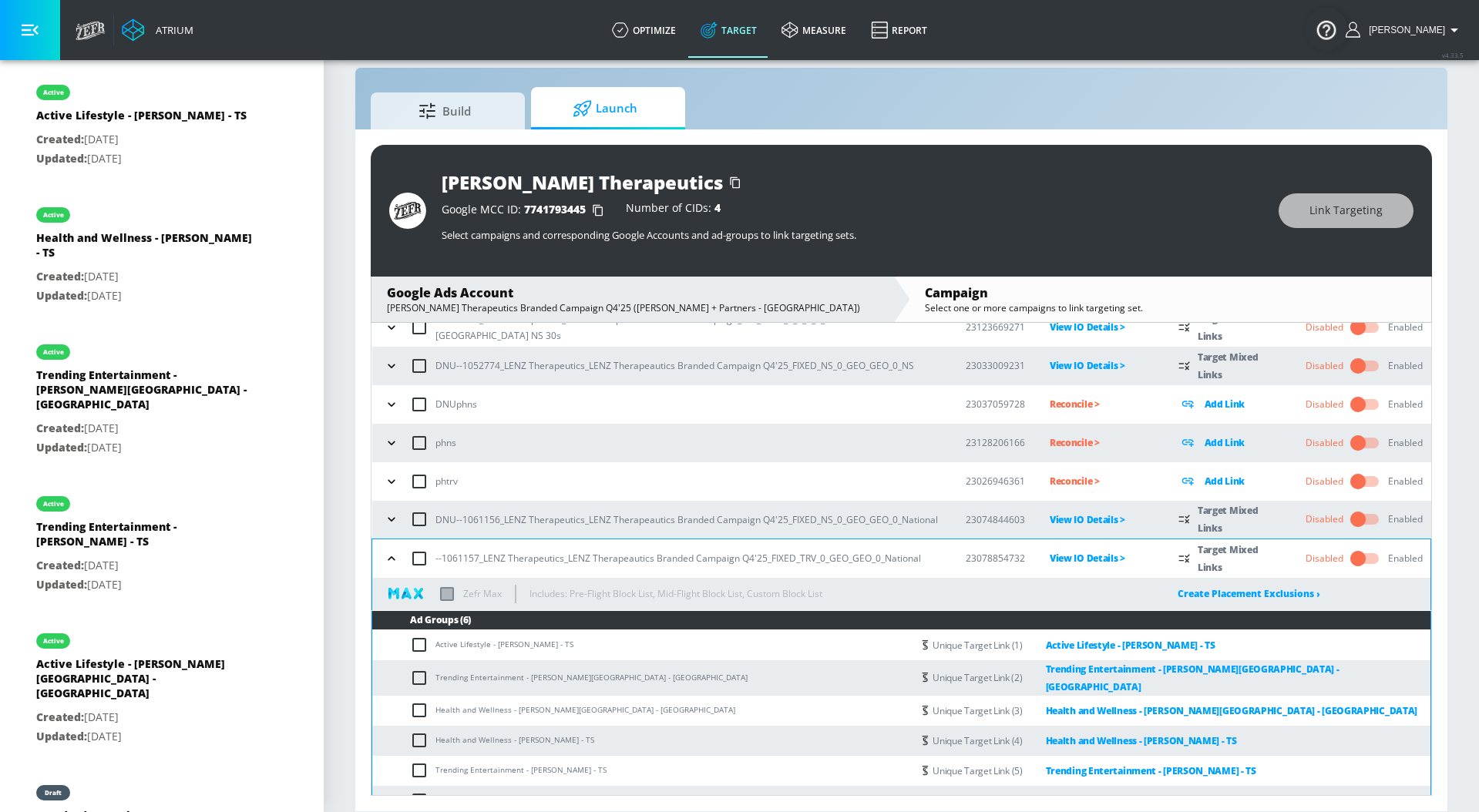
scroll to position [126, 0]
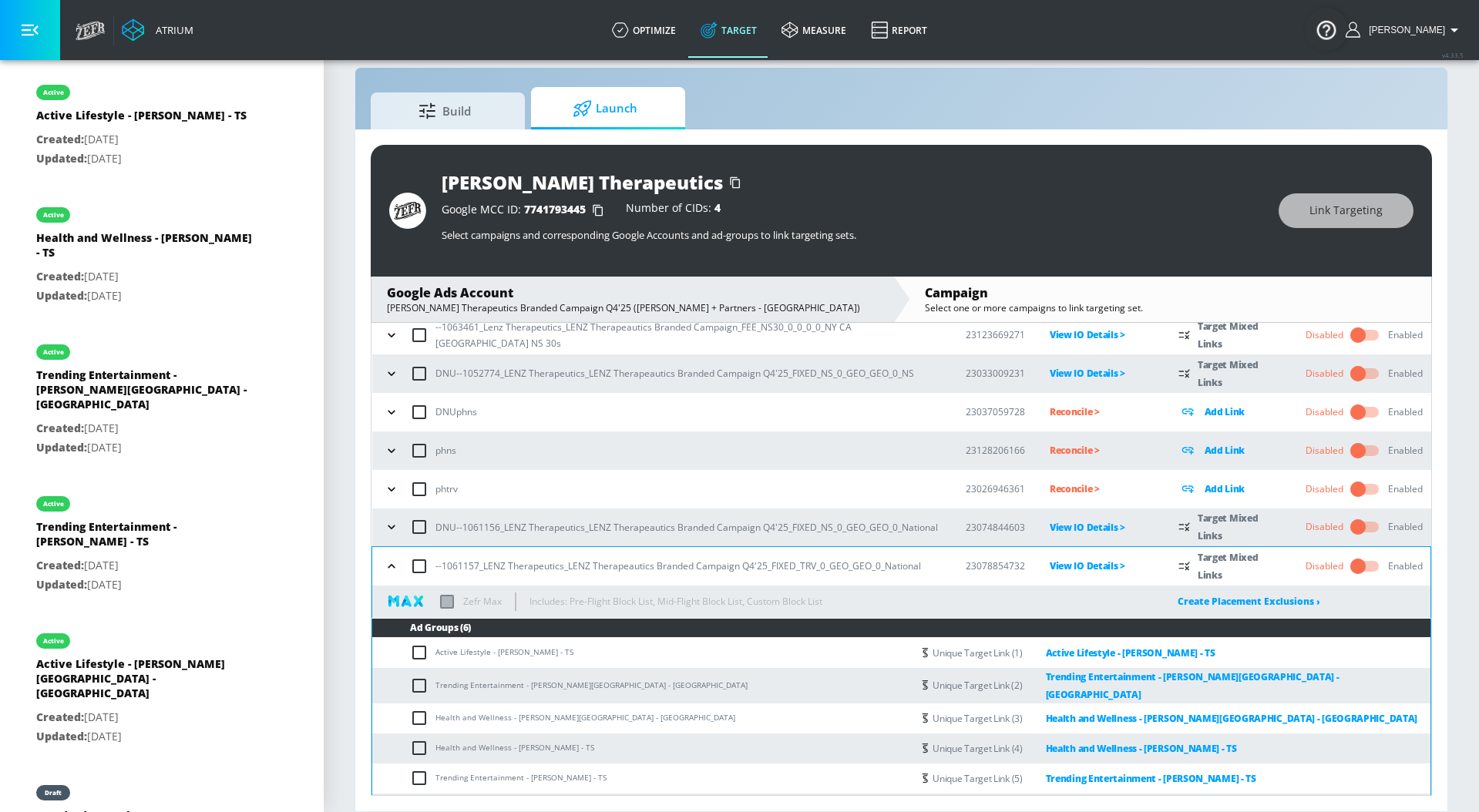
click at [390, 566] on icon "button" at bounding box center [390, 566] width 7 height 4
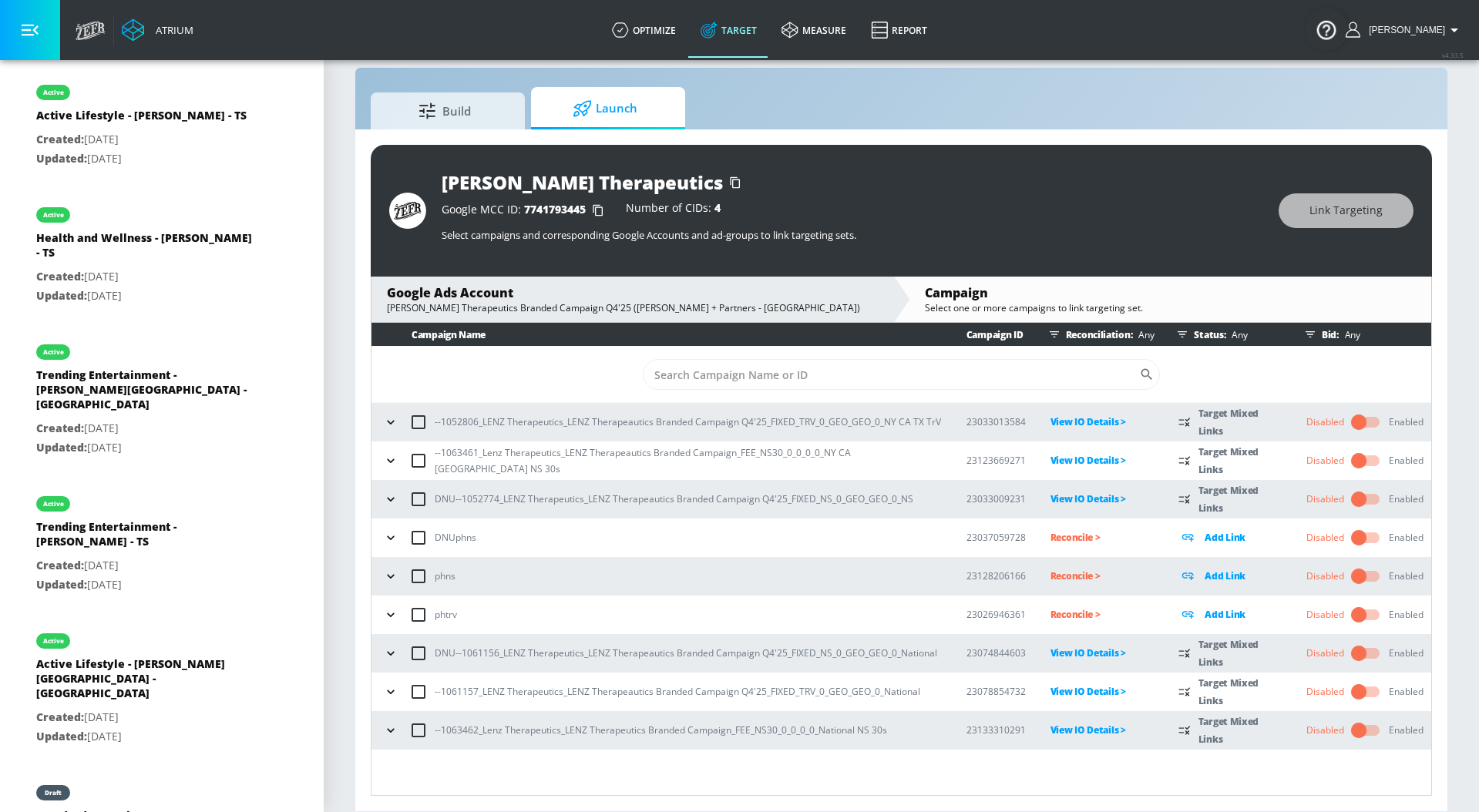
scroll to position [0, 0]
click at [390, 736] on icon "button" at bounding box center [391, 731] width 16 height 16
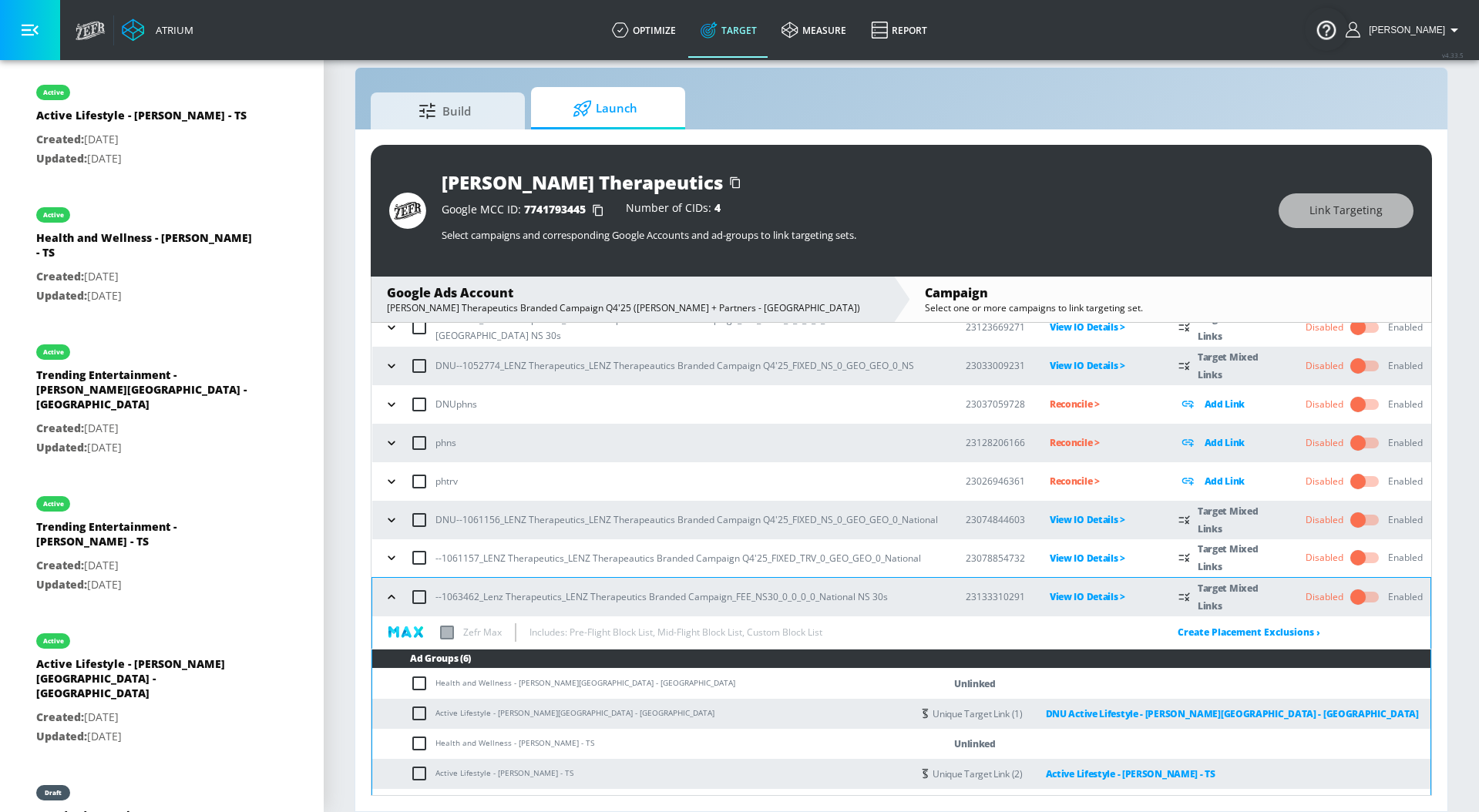
scroll to position [188, 0]
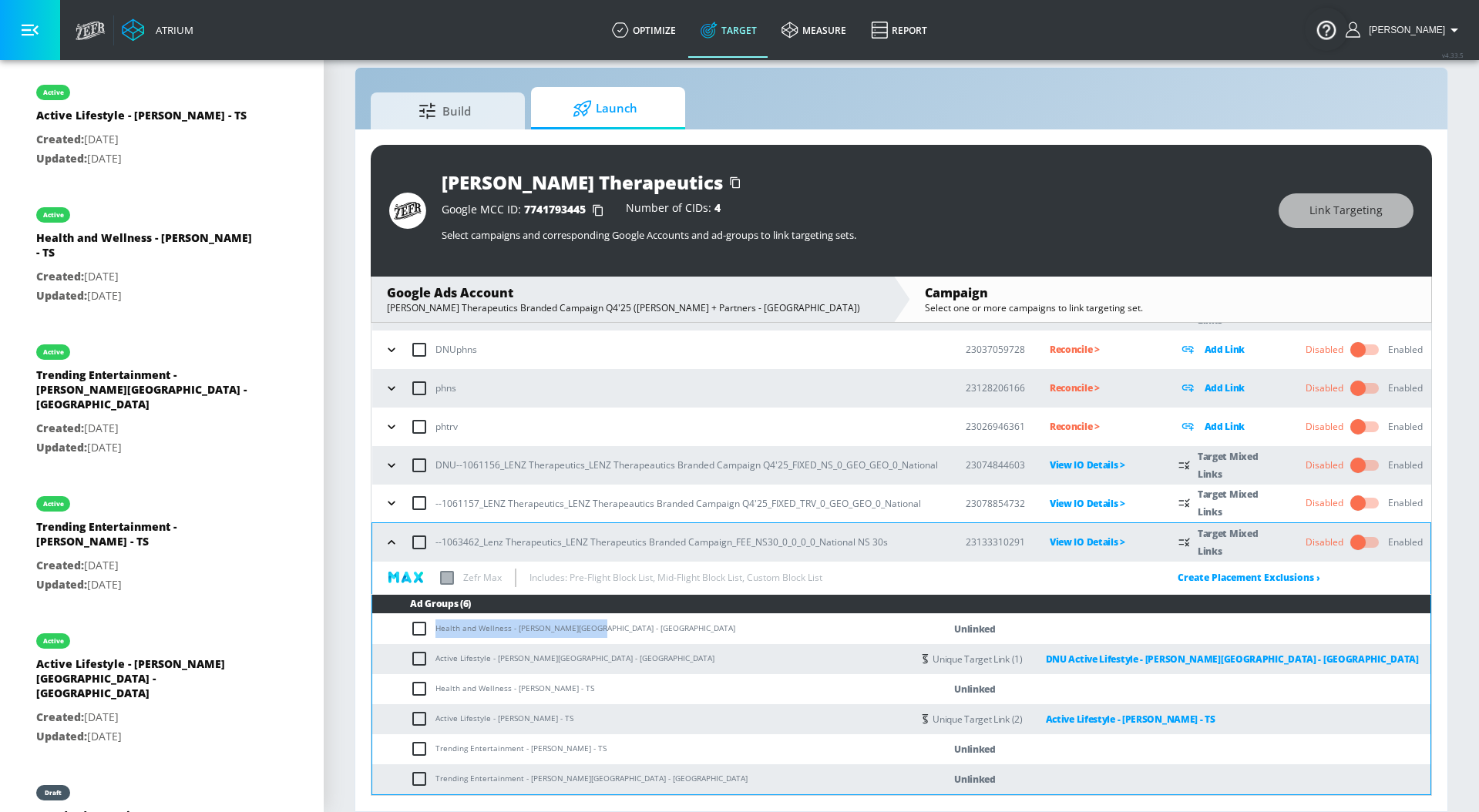
drag, startPoint x: 596, startPoint y: 628, endPoint x: 430, endPoint y: 628, distance: 166.0
click at [430, 628] on td "Health and Wellness - [PERSON_NAME][GEOGRAPHIC_DATA] - [GEOGRAPHIC_DATA]" at bounding box center [642, 629] width 539 height 30
click at [421, 628] on input "checkbox" at bounding box center [423, 629] width 26 height 19
checkbox input "true"
click at [1327, 214] on span "Link Targeting" at bounding box center [1346, 211] width 74 height 20
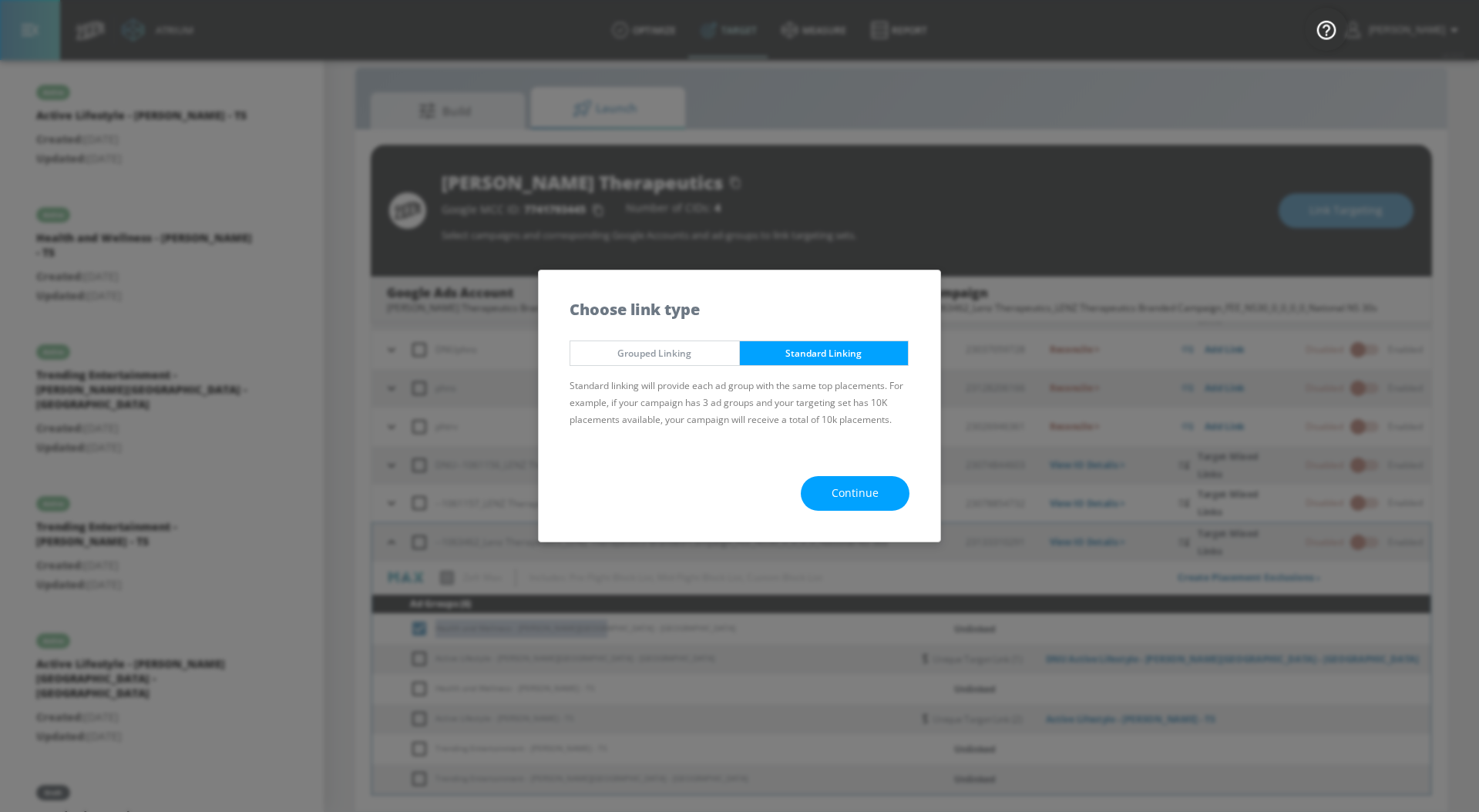
click at [873, 497] on span "Continue" at bounding box center [855, 494] width 47 height 20
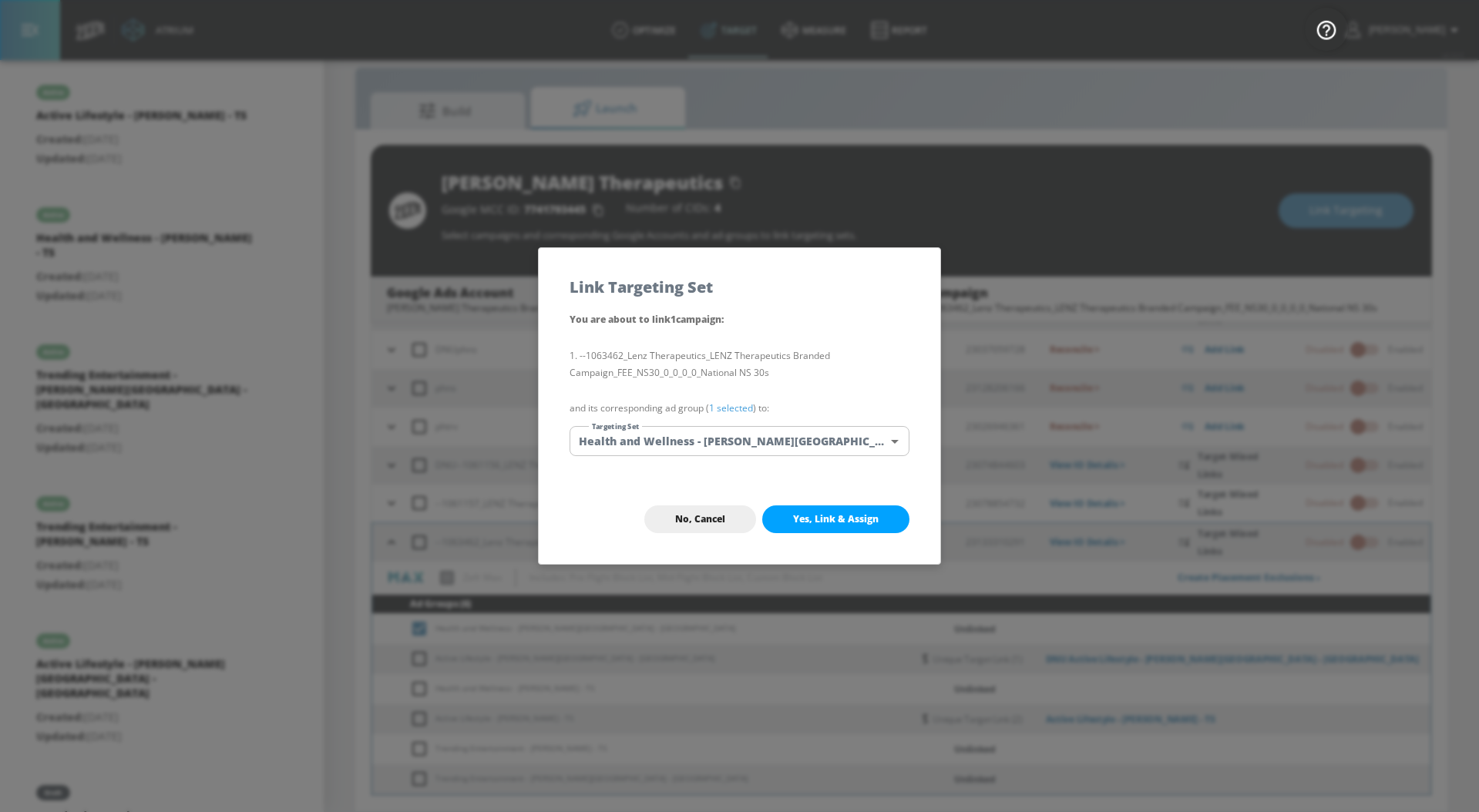
click at [729, 409] on link "1 selected" at bounding box center [731, 407] width 44 height 13
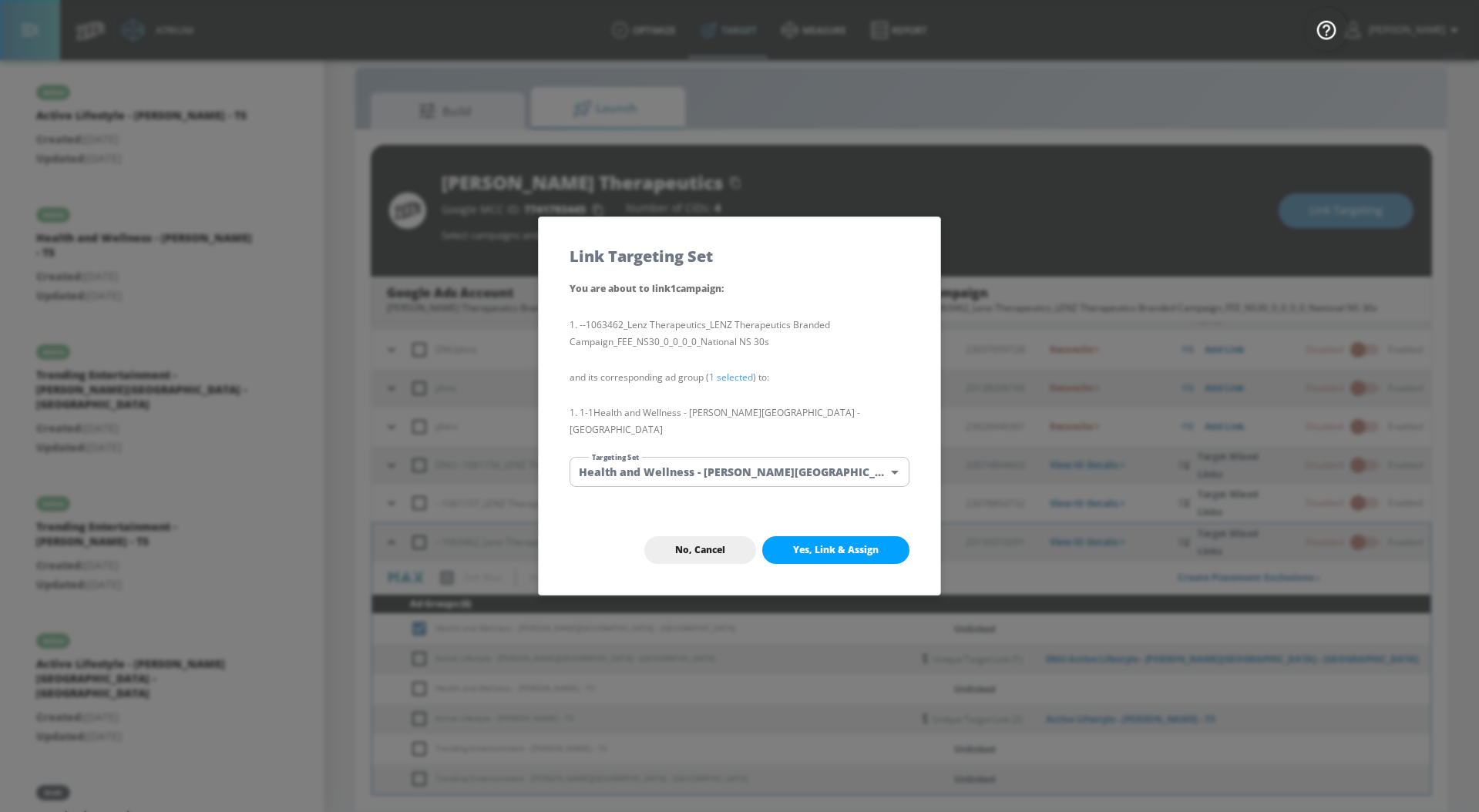
click at [715, 465] on body "Atrium optimize Target measure Report optimize Target measure Report v 4.33.5 […" at bounding box center [740, 394] width 1479 height 835
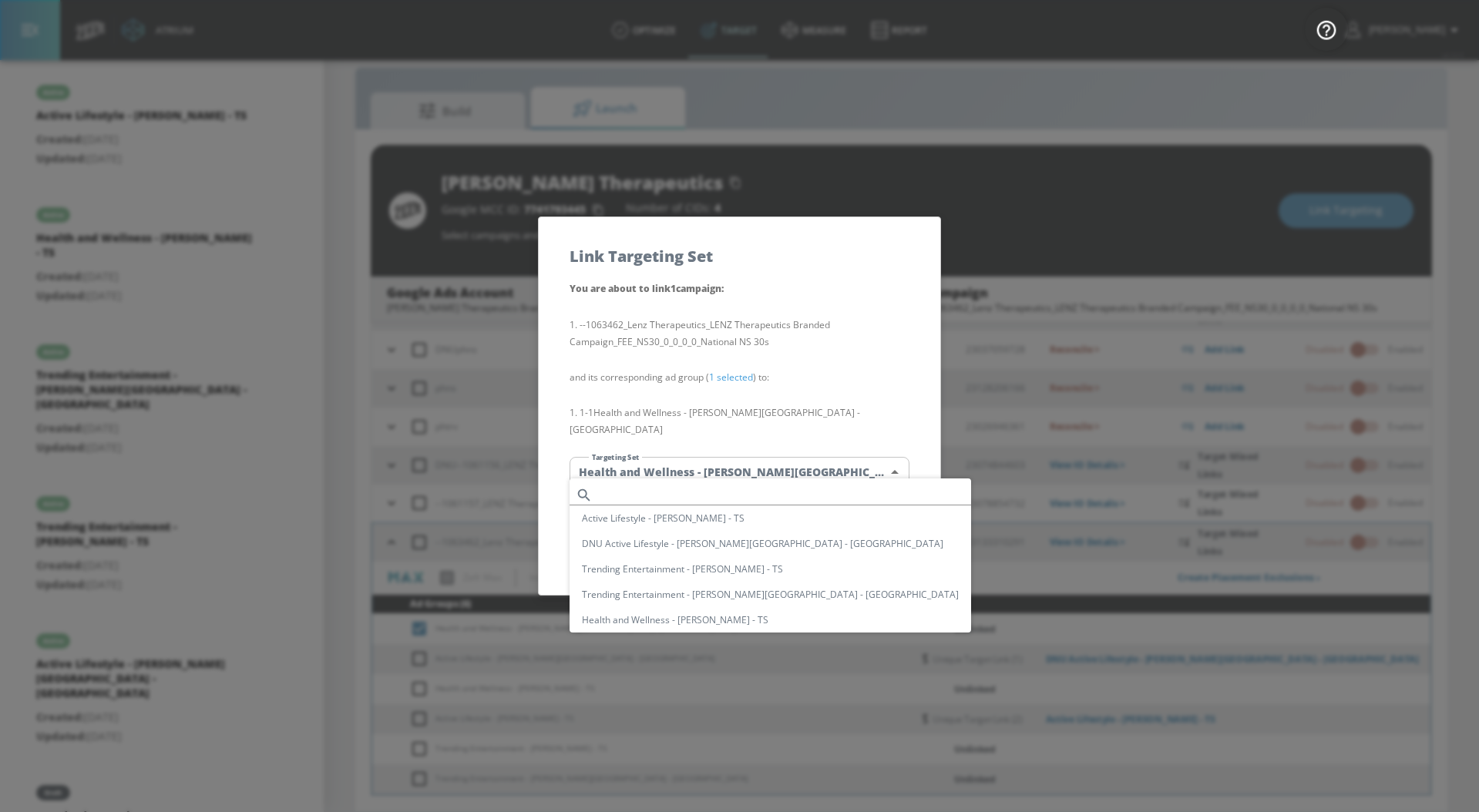
scroll to position [57, 0]
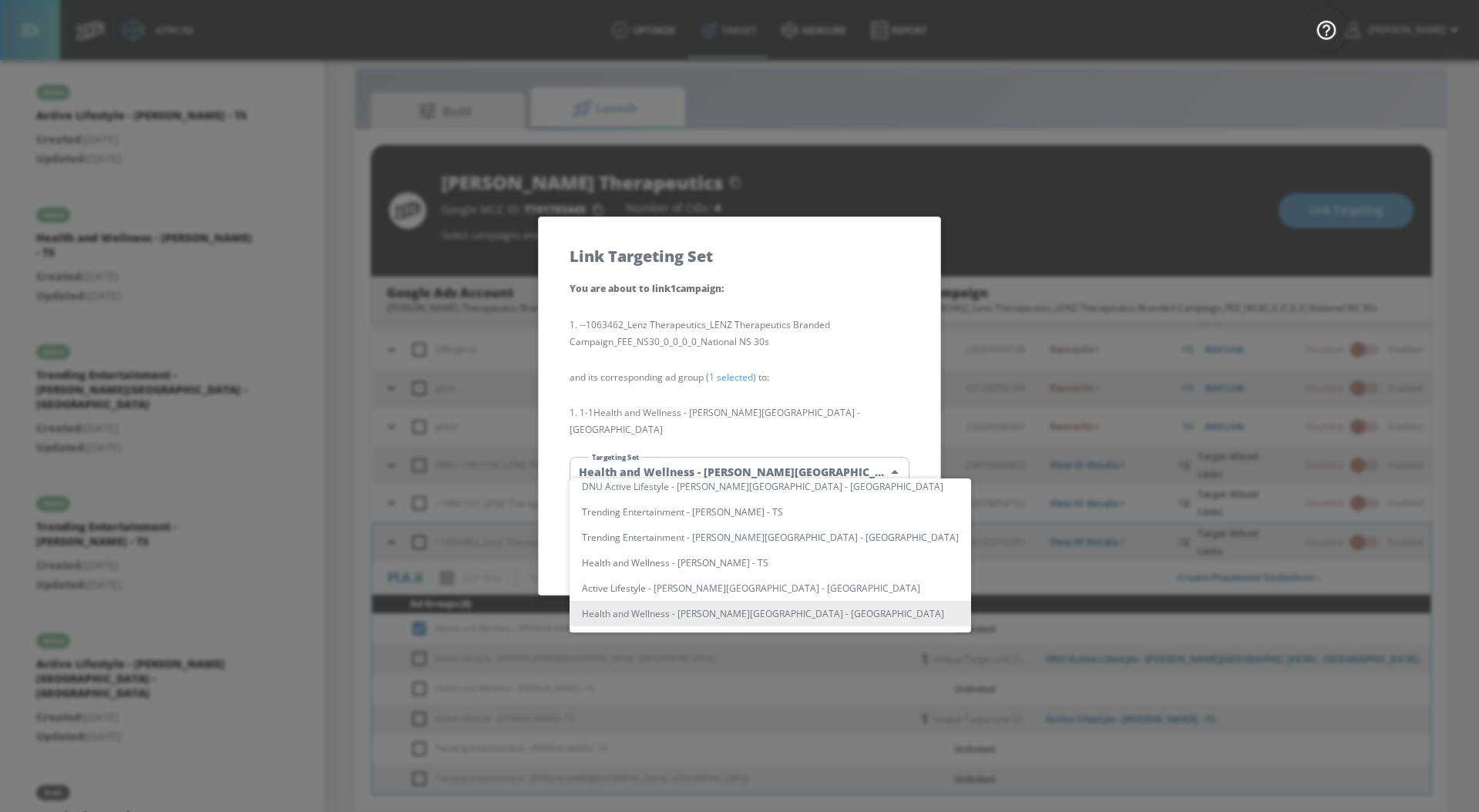
click at [692, 609] on li "Health and Wellness - [PERSON_NAME][GEOGRAPHIC_DATA] - [GEOGRAPHIC_DATA]" at bounding box center [770, 614] width 401 height 25
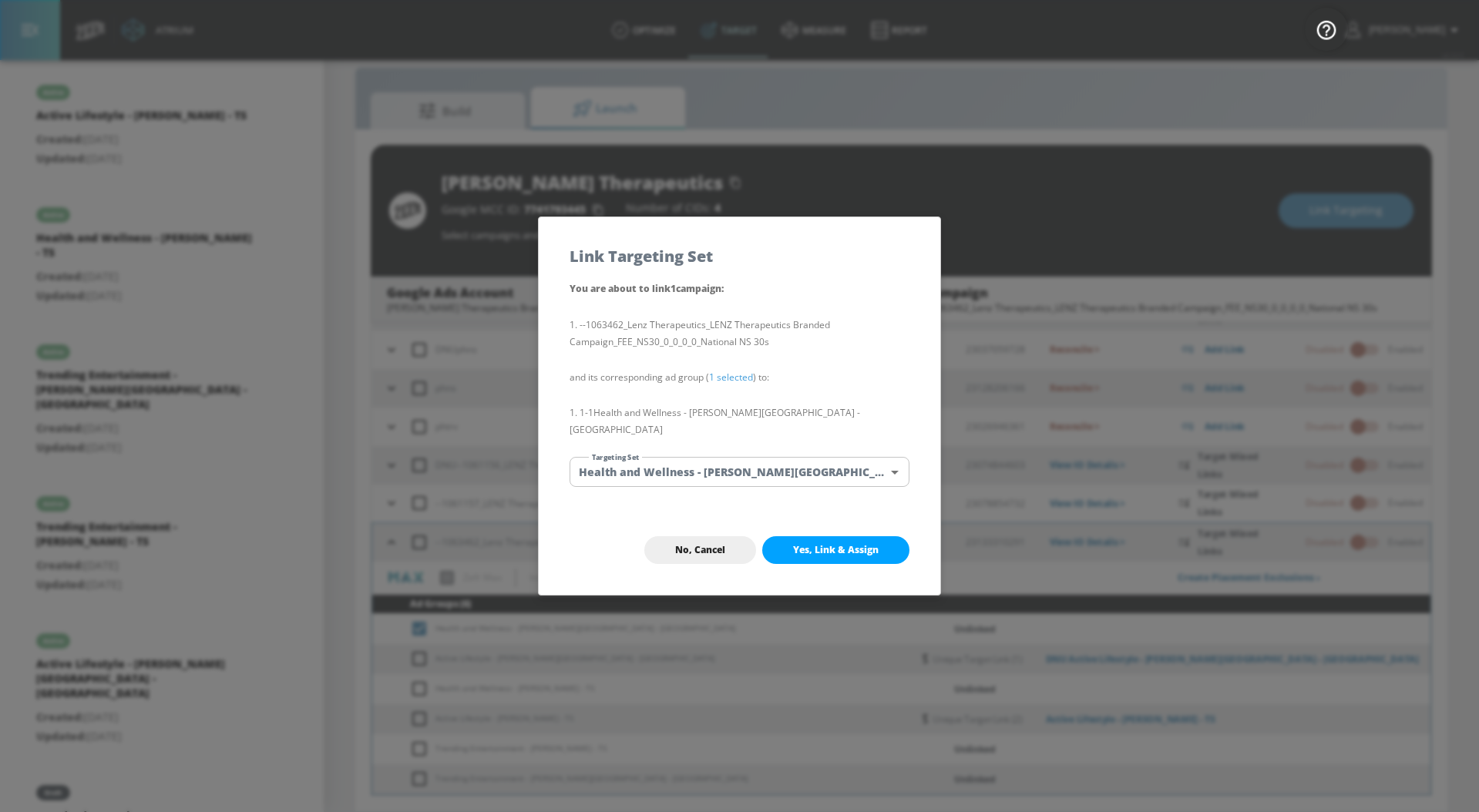
click at [839, 536] on button "Yes, Link & Assign" at bounding box center [836, 550] width 147 height 27
checkbox input "false"
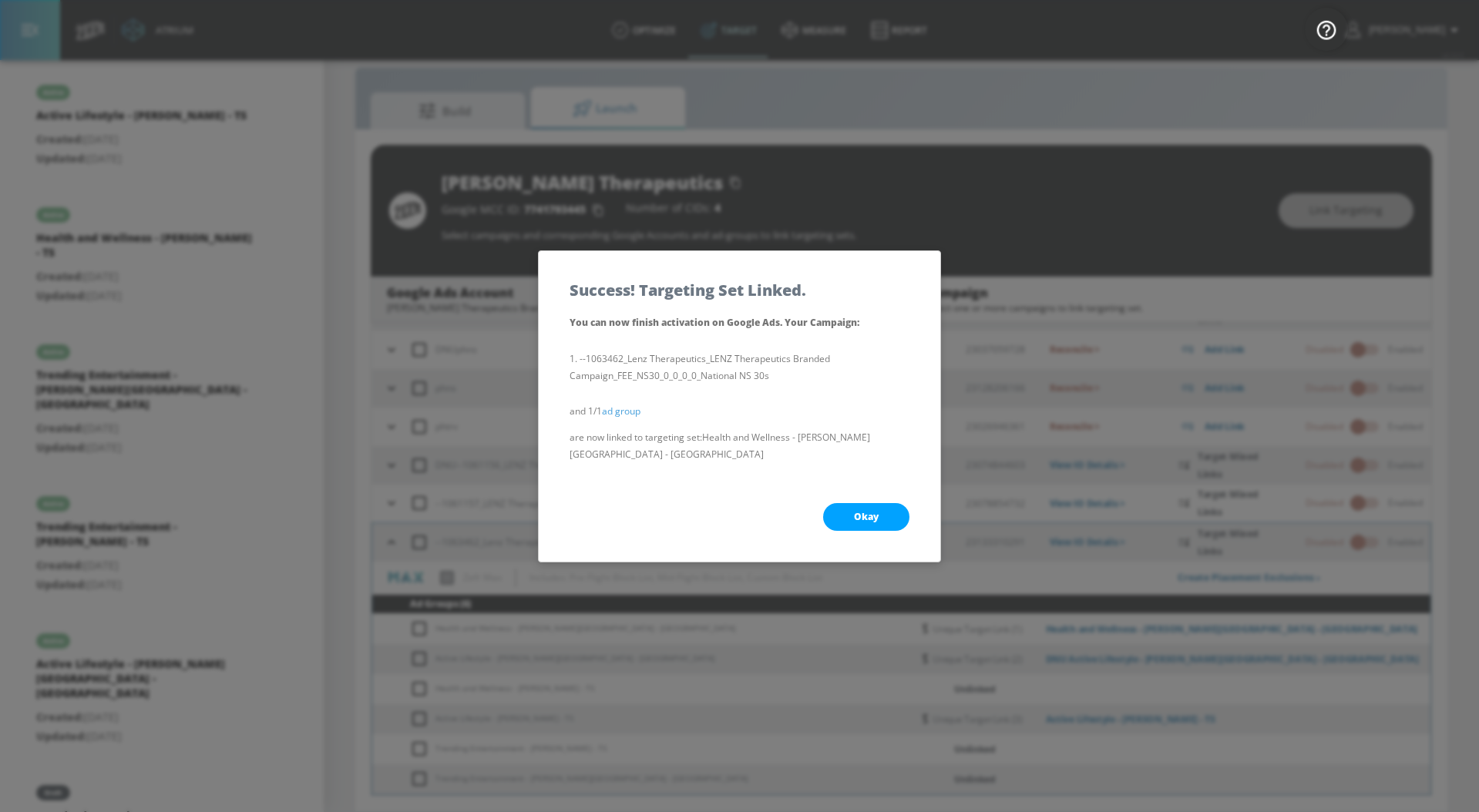
click at [860, 511] on span "Okay" at bounding box center [866, 517] width 25 height 13
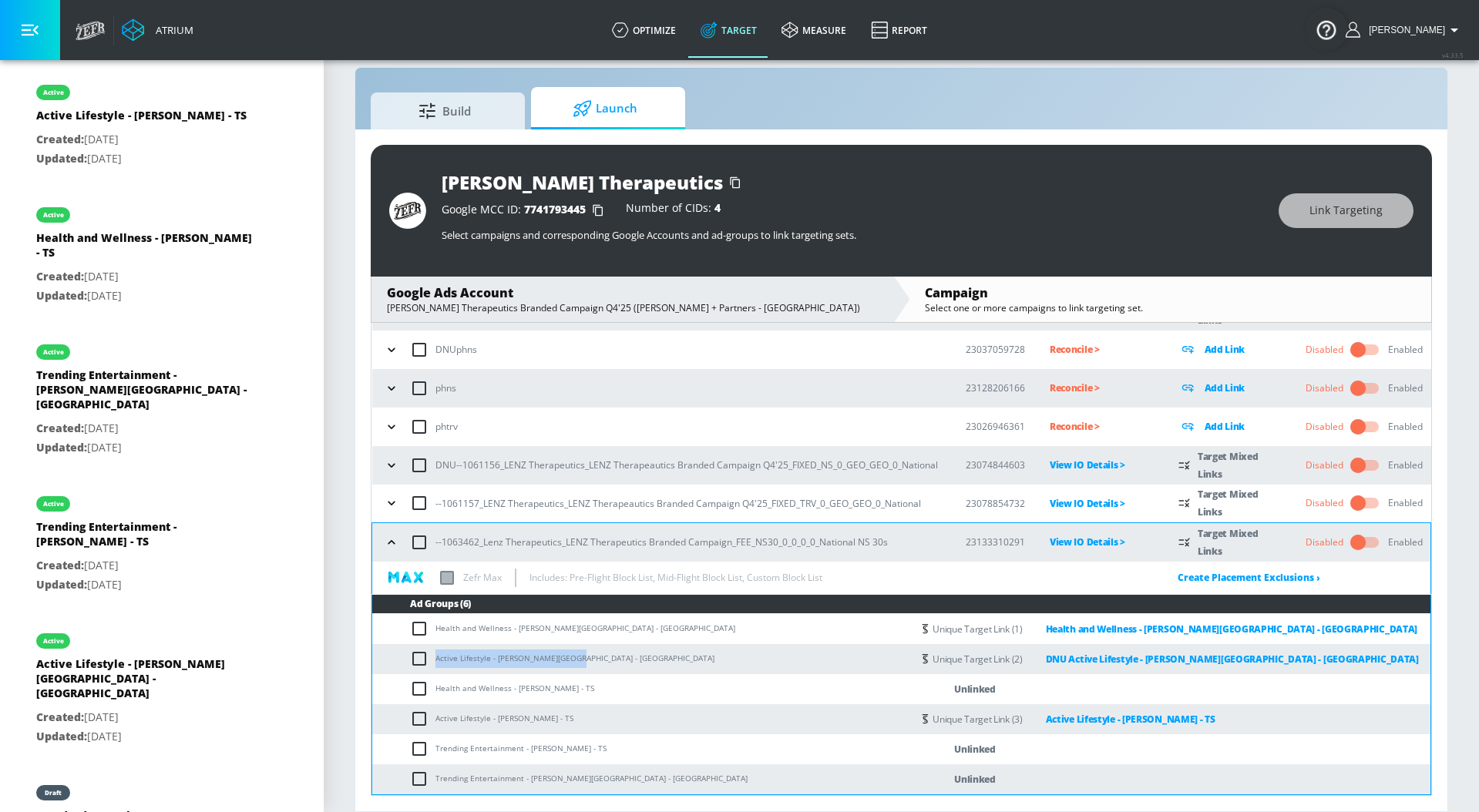
drag, startPoint x: 580, startPoint y: 657, endPoint x: 430, endPoint y: 657, distance: 150.0
click at [430, 657] on td "Active Lifestyle - [PERSON_NAME][GEOGRAPHIC_DATA] - [GEOGRAPHIC_DATA]" at bounding box center [642, 659] width 539 height 30
click at [423, 657] on input "checkbox" at bounding box center [423, 658] width 26 height 19
checkbox input "true"
click at [1369, 204] on span "Link Targeting" at bounding box center [1346, 211] width 74 height 20
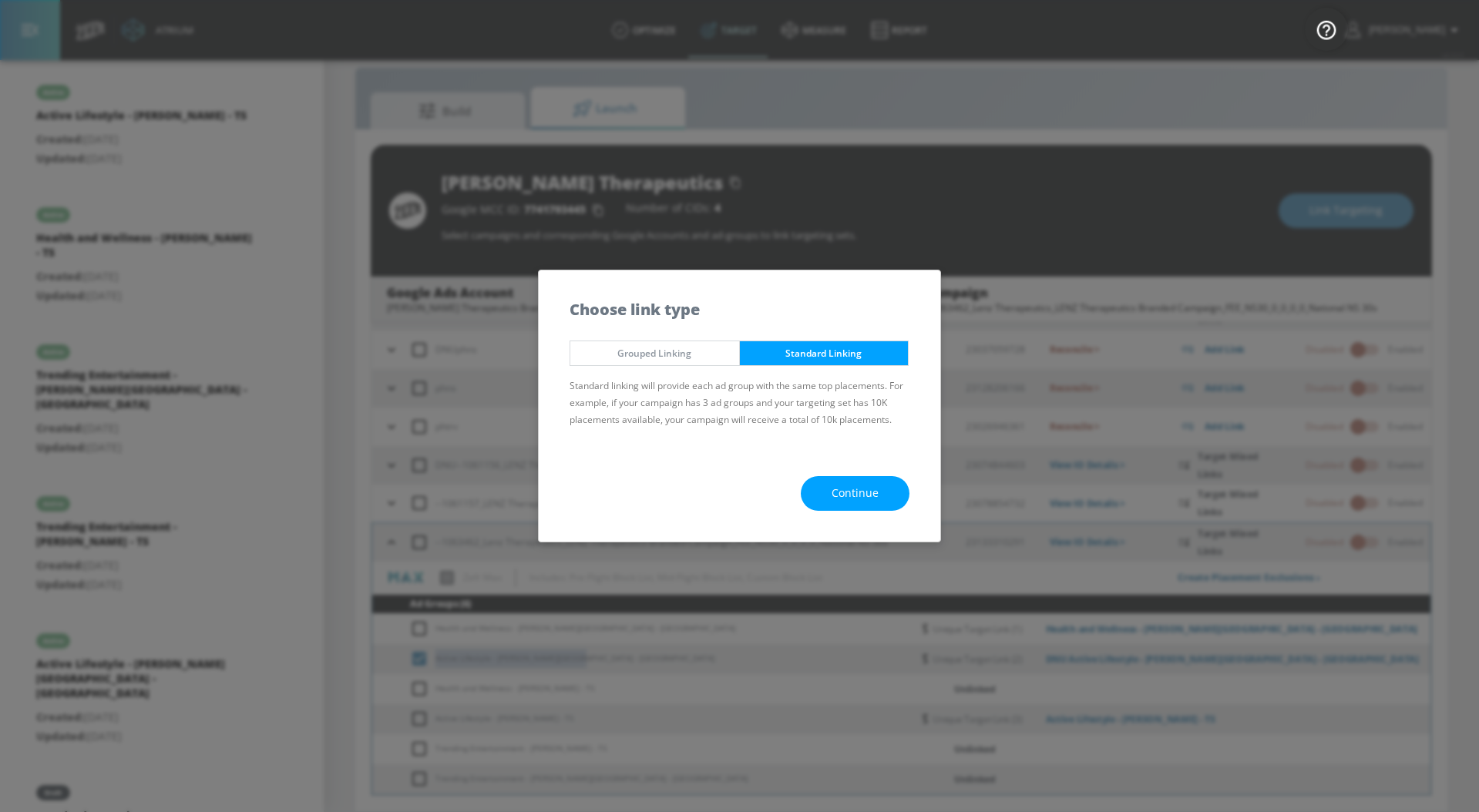
click at [855, 490] on span "Continue" at bounding box center [855, 494] width 47 height 20
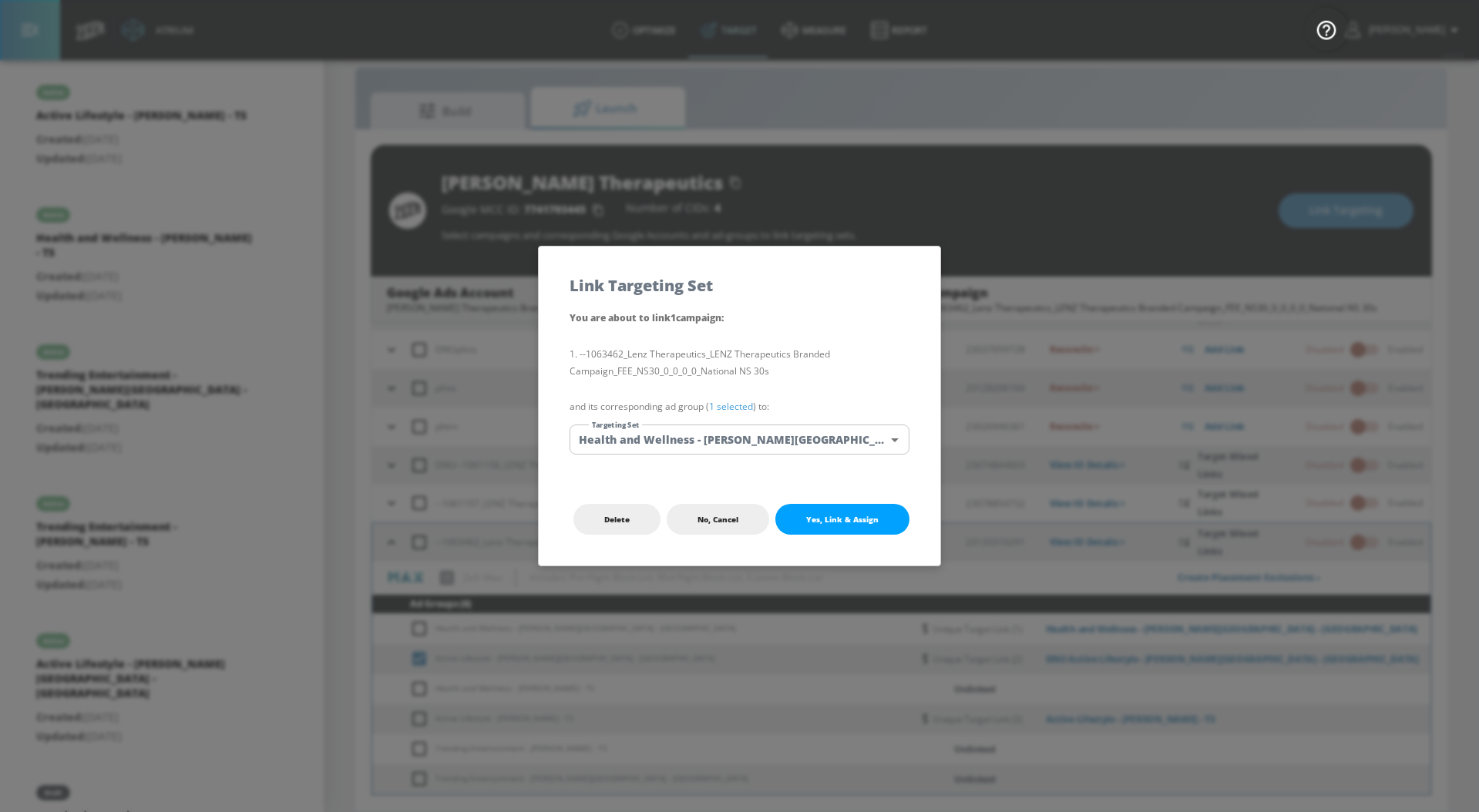
click at [744, 407] on link "1 selected" at bounding box center [731, 406] width 44 height 13
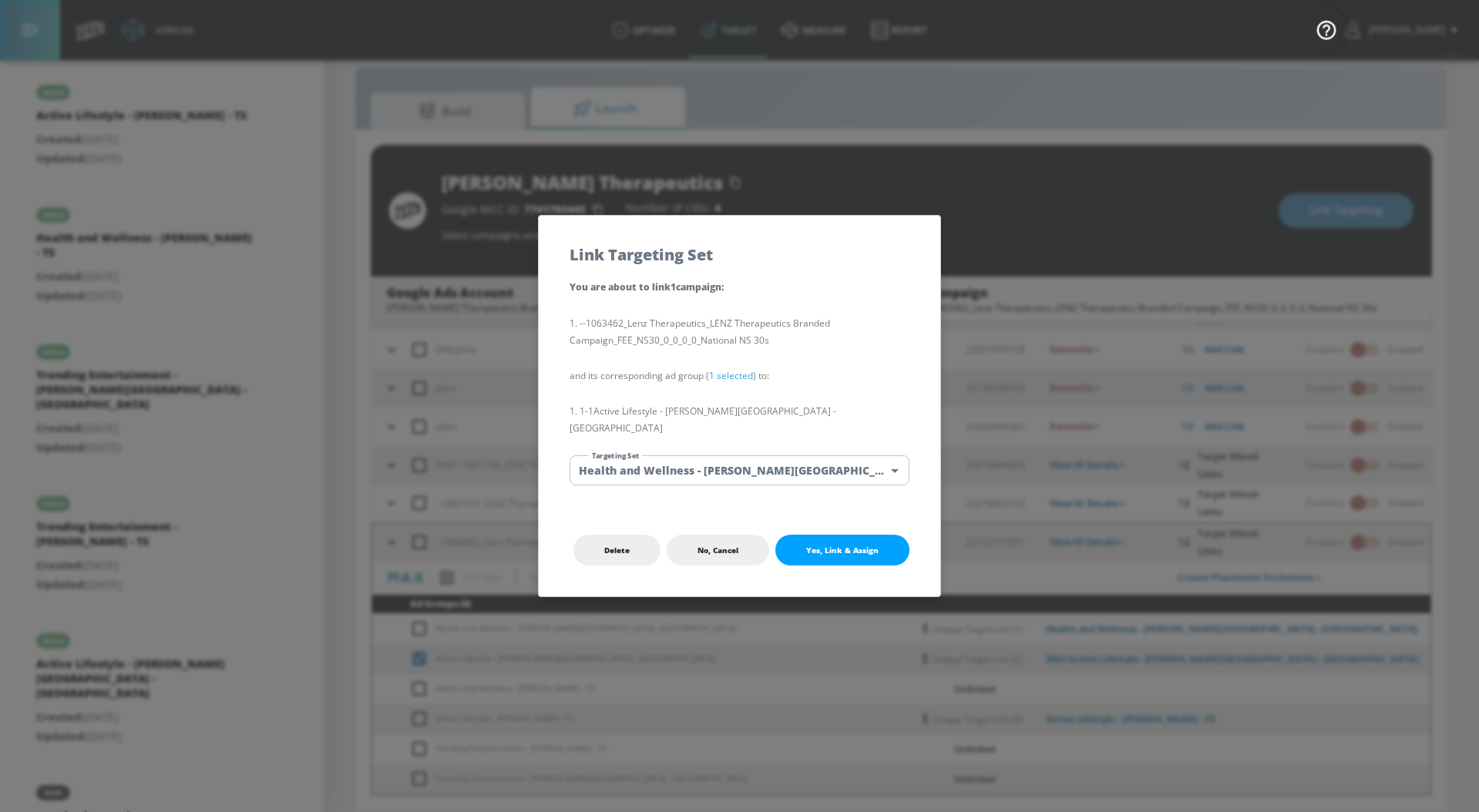
click at [744, 451] on body "Atrium optimize Target measure Report optimize Target measure Report v 4.33.5 […" at bounding box center [740, 394] width 1479 height 835
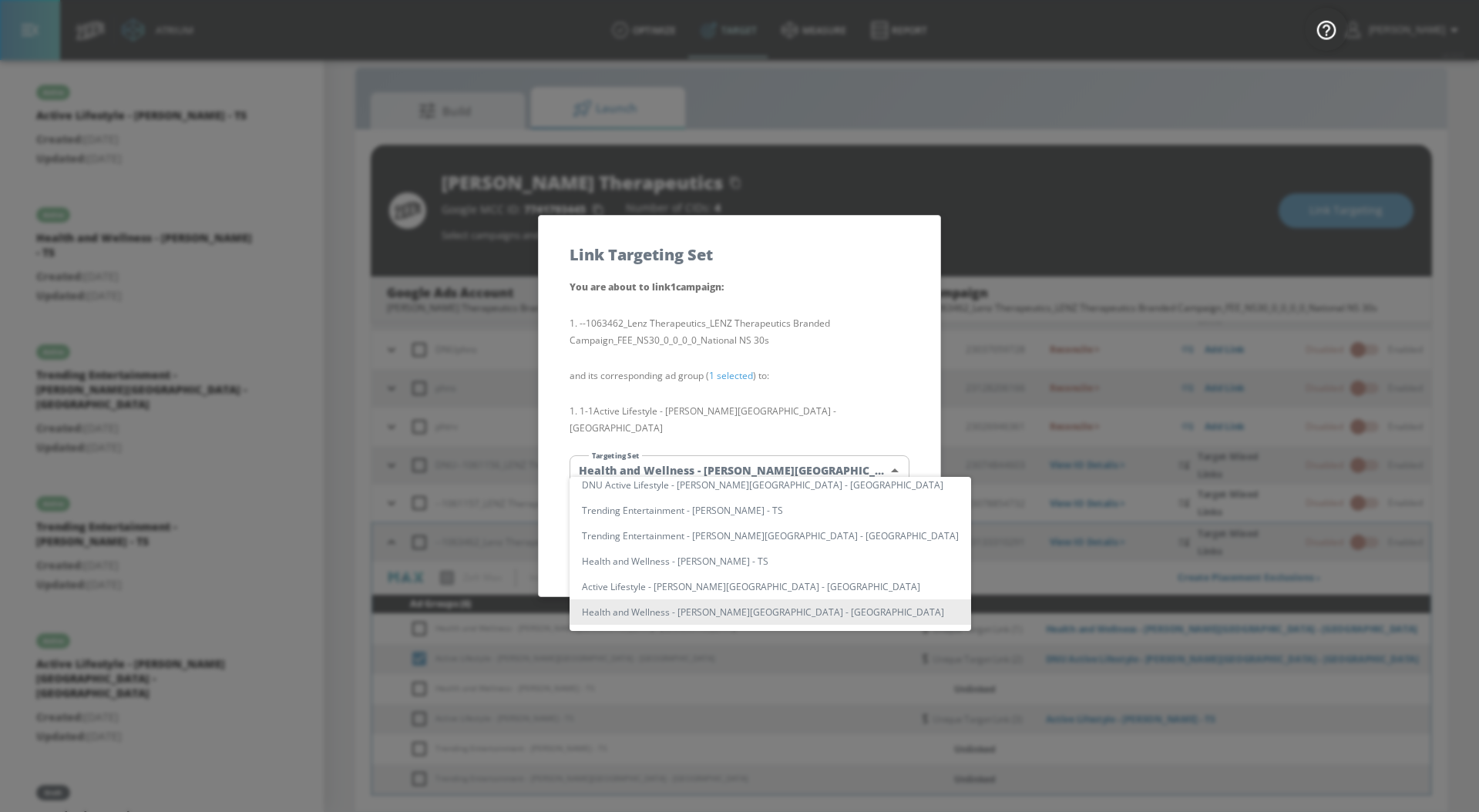
click at [753, 587] on li "Active Lifestyle - [PERSON_NAME][GEOGRAPHIC_DATA] - [GEOGRAPHIC_DATA]" at bounding box center [770, 586] width 401 height 25
type input "85655b6f-e0d8-47c6-b203-f247cbc0e4c9"
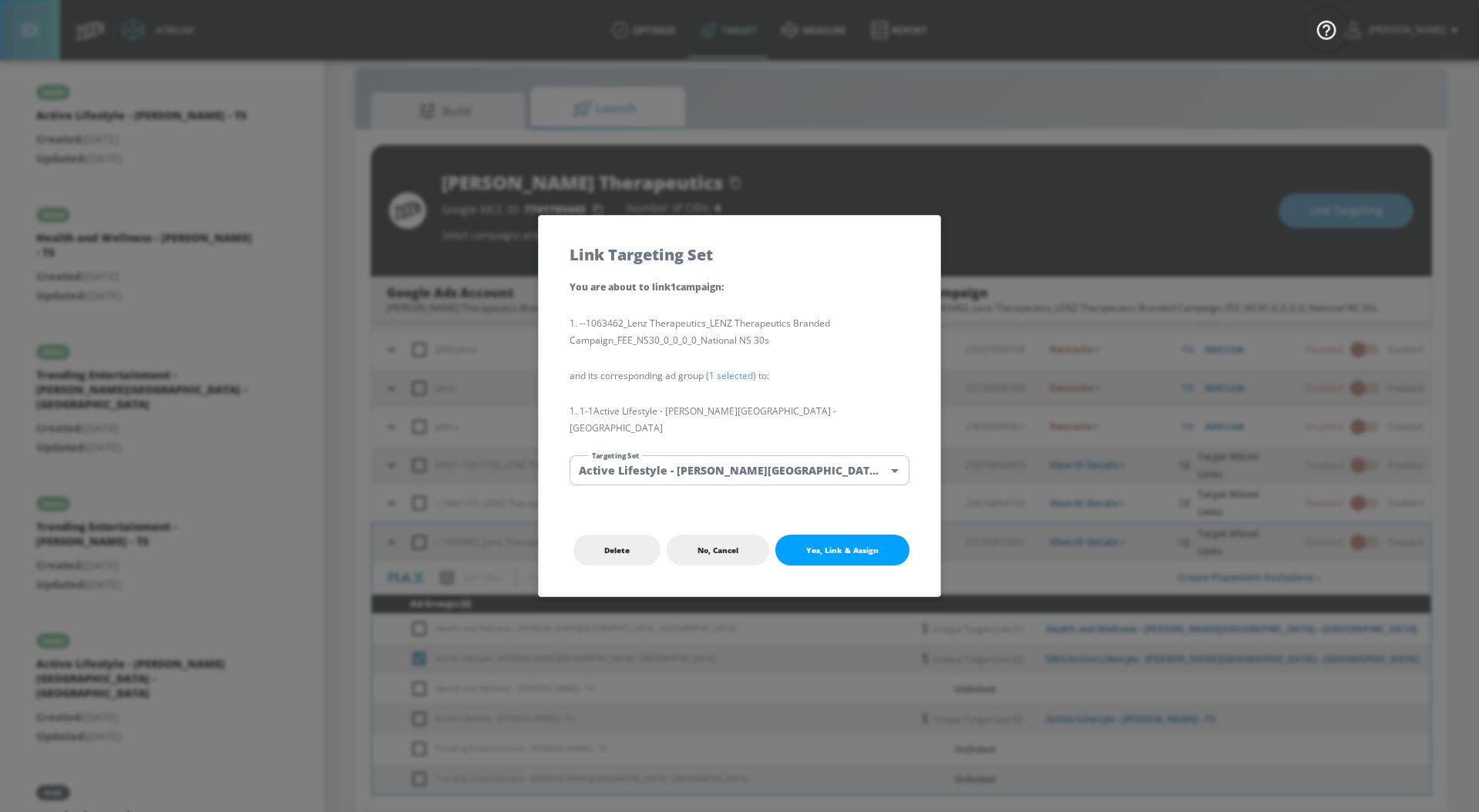
click at [818, 518] on div "Delete No, Cancel Yes, Link & Assign" at bounding box center [739, 550] width 401 height 92
click at [818, 534] on button "Yes, Link & Assign" at bounding box center [842, 549] width 134 height 30
checkbox input "false"
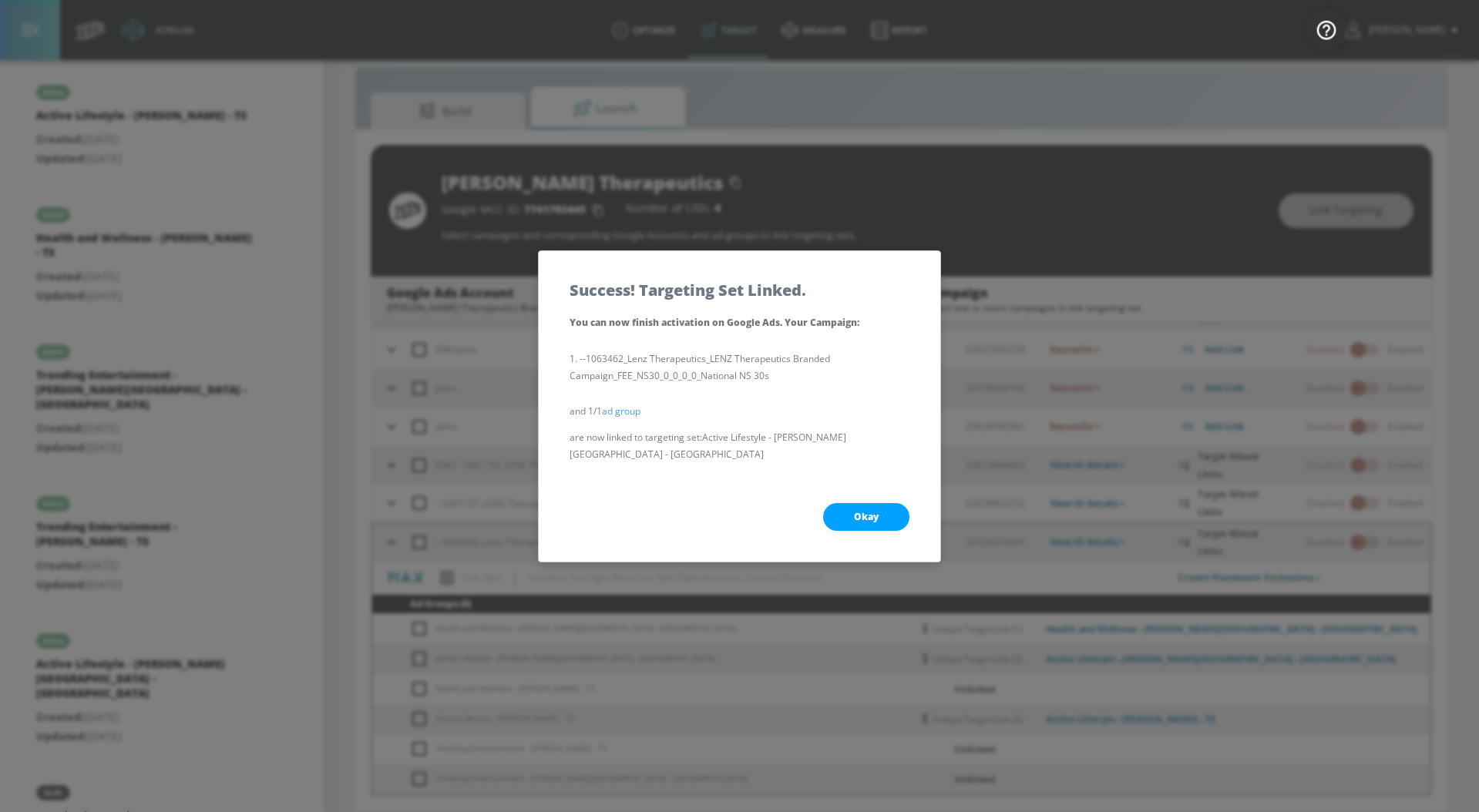
click at [863, 511] on span "Okay" at bounding box center [866, 517] width 25 height 13
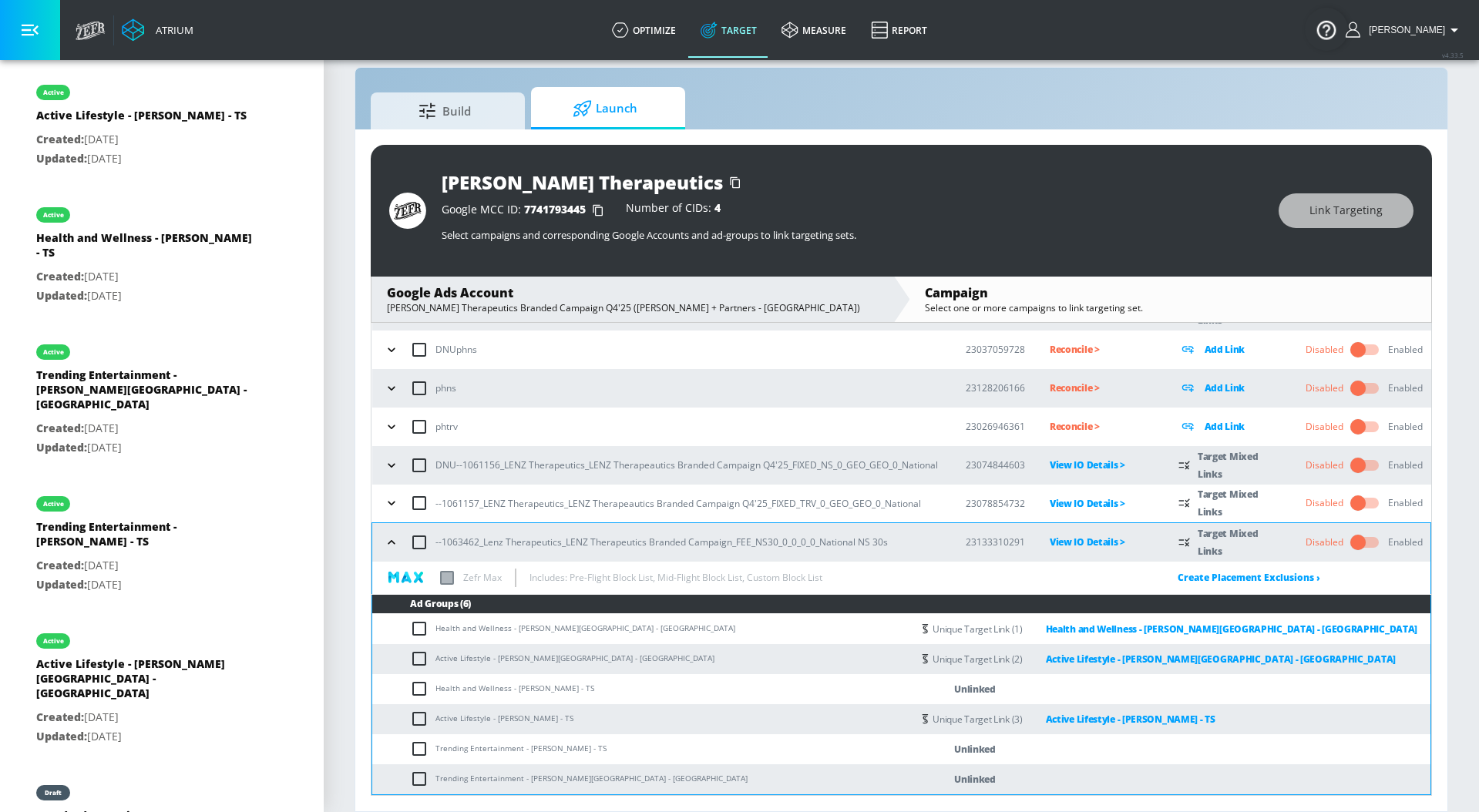
drag, startPoint x: 592, startPoint y: 688, endPoint x: 434, endPoint y: 690, distance: 158.0
click at [434, 690] on td "Health and Wellness - [PERSON_NAME] - TS" at bounding box center [642, 689] width 539 height 30
click at [423, 691] on input "checkbox" at bounding box center [423, 688] width 26 height 19
checkbox input "true"
click at [1299, 214] on button "Link Targeting" at bounding box center [1347, 210] width 135 height 34
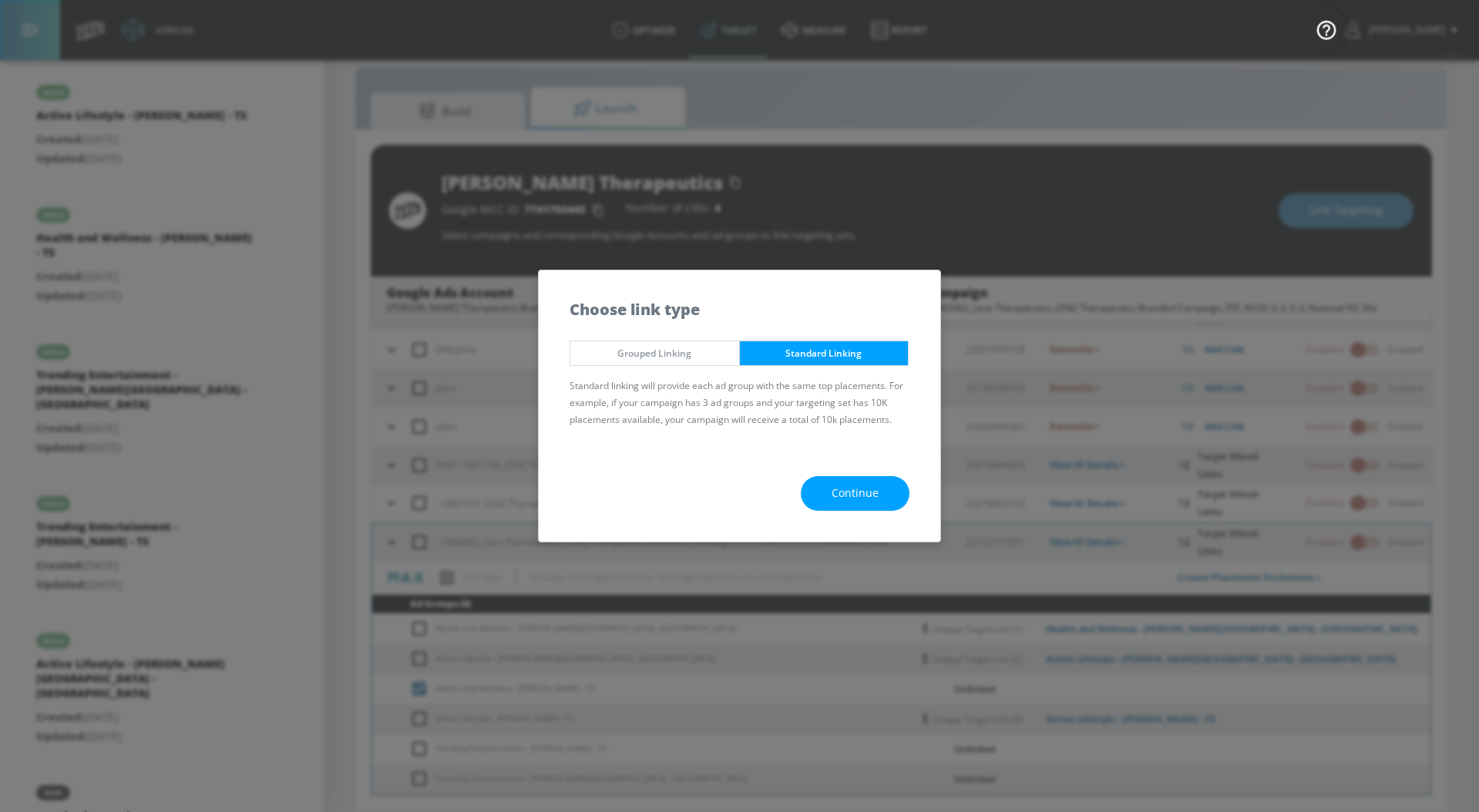
click at [840, 481] on button "Continue" at bounding box center [854, 493] width 109 height 34
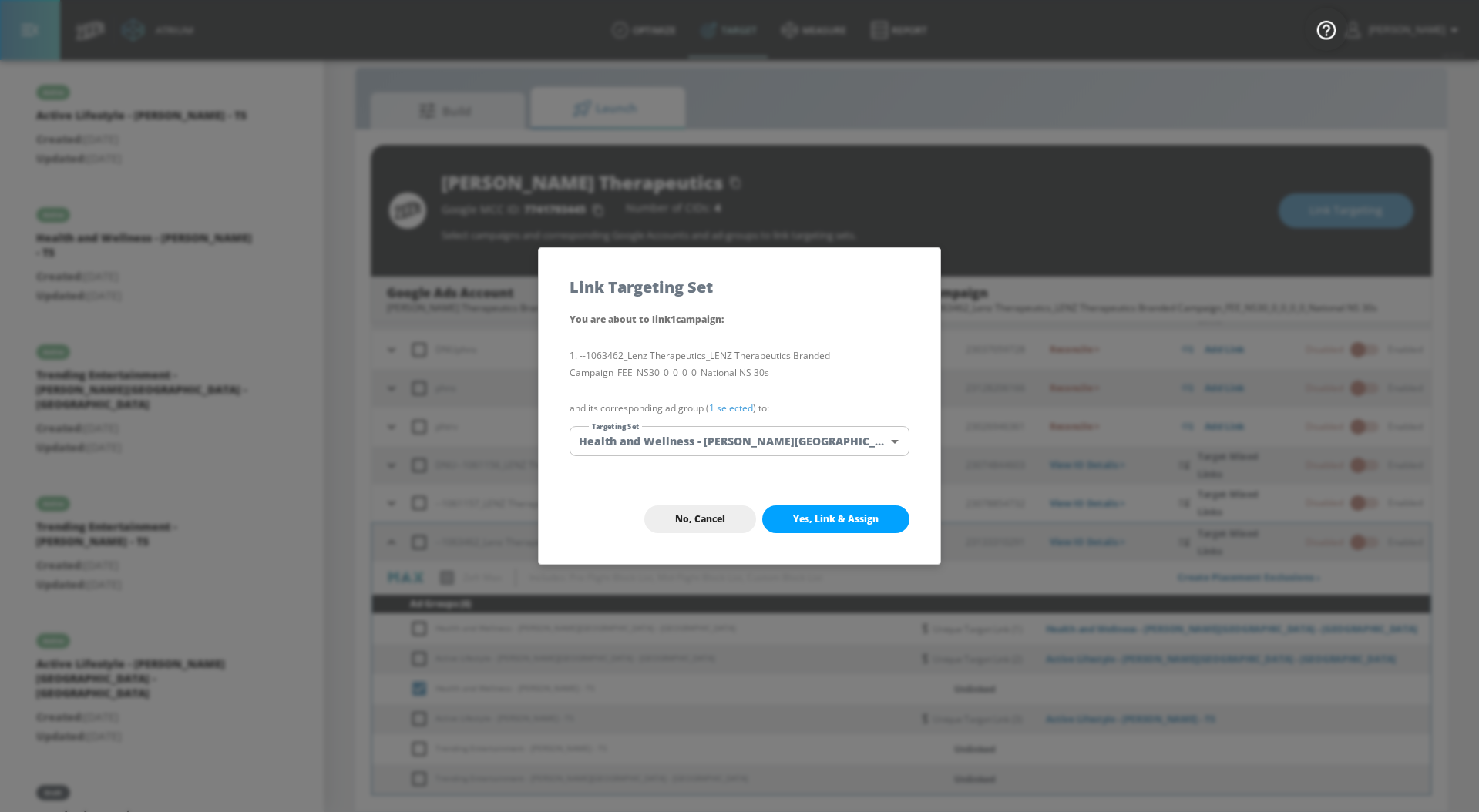
click at [741, 409] on link "1 selected" at bounding box center [731, 407] width 44 height 13
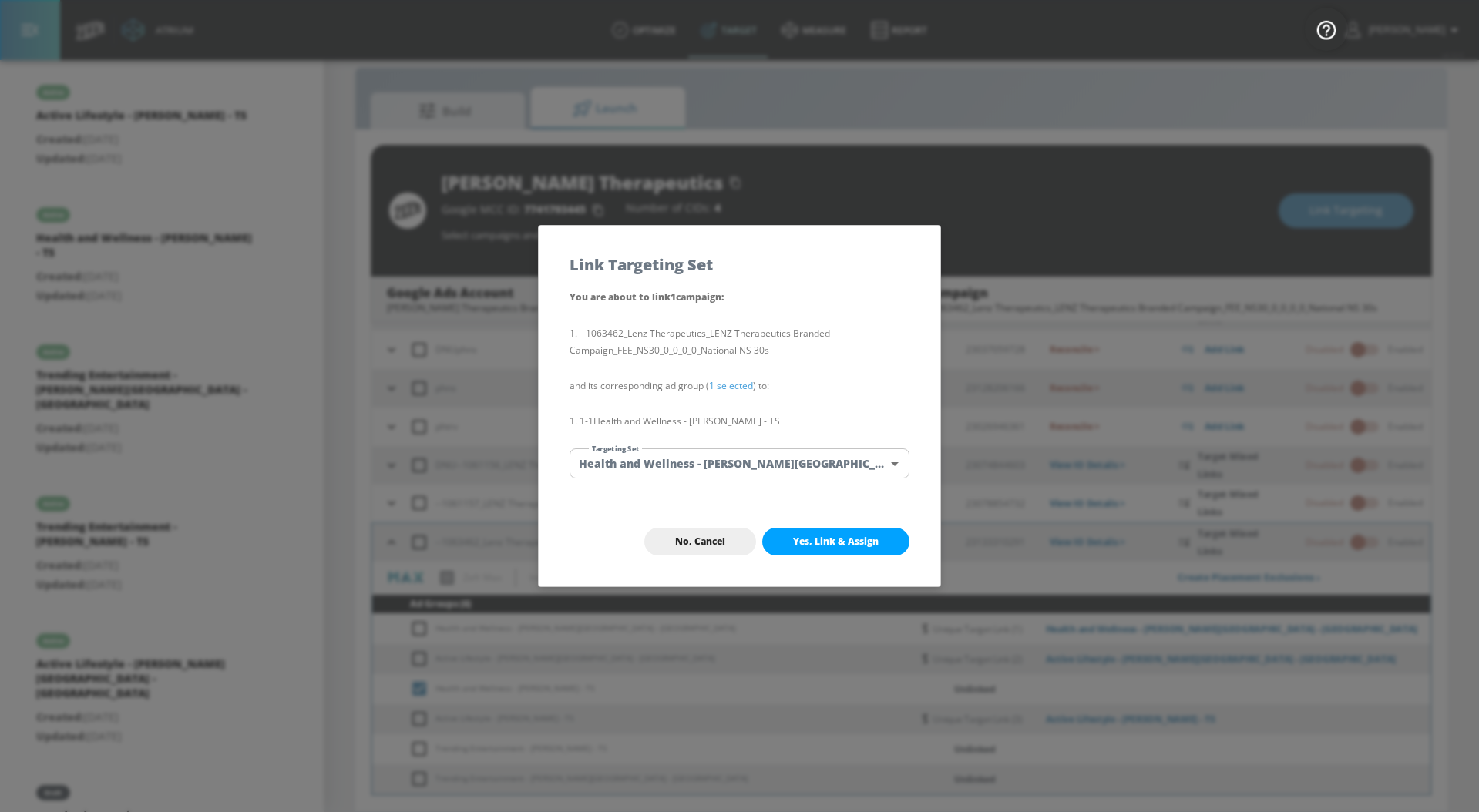
click at [741, 459] on body "Atrium optimize Target measure Report optimize Target measure Report v 4.33.5 […" at bounding box center [740, 394] width 1479 height 835
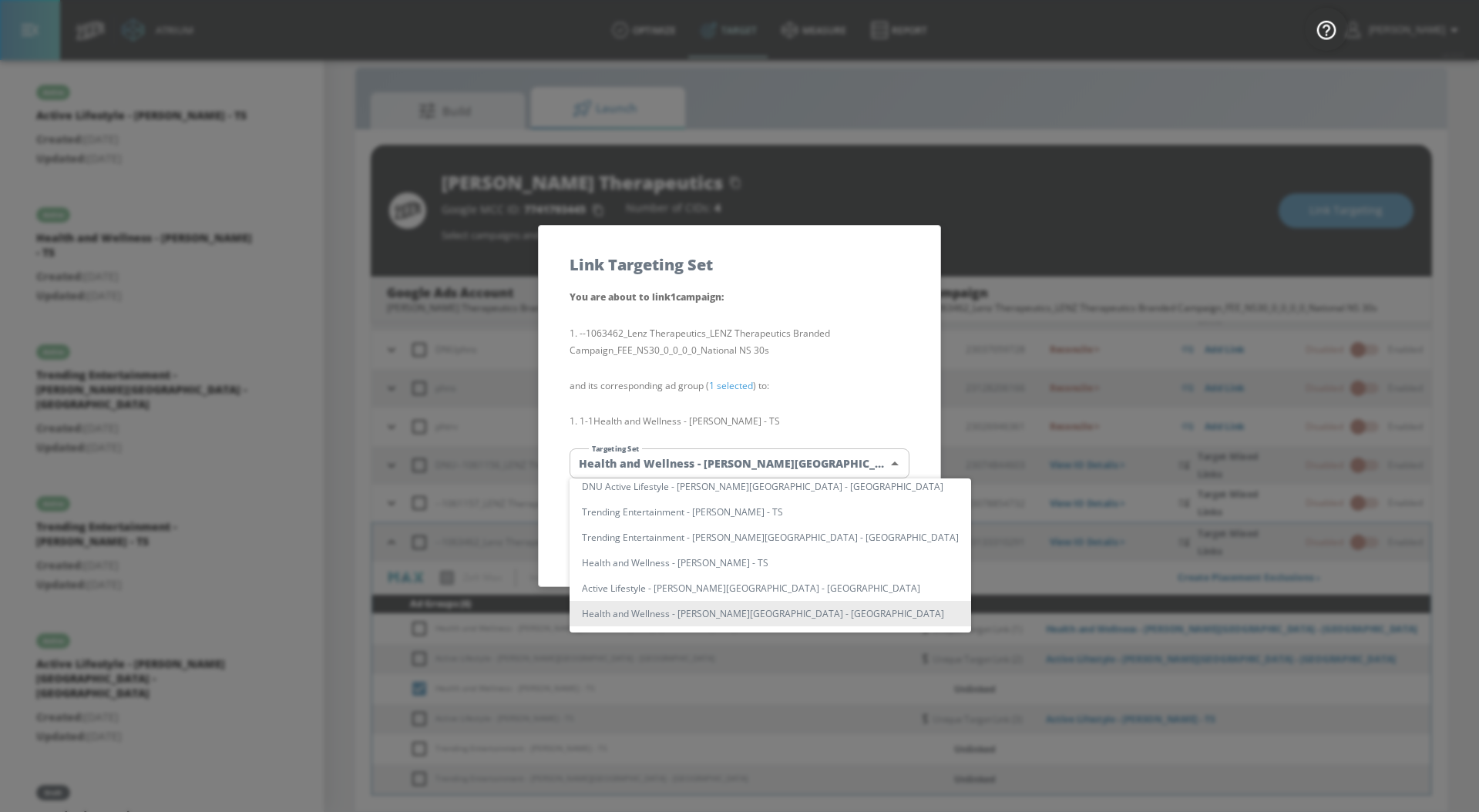
click at [760, 567] on li "Health and Wellness - [PERSON_NAME] - TS" at bounding box center [770, 563] width 401 height 25
type input "4f0800fb-c6d8-41e9-93fd-cc3aaa18aeed"
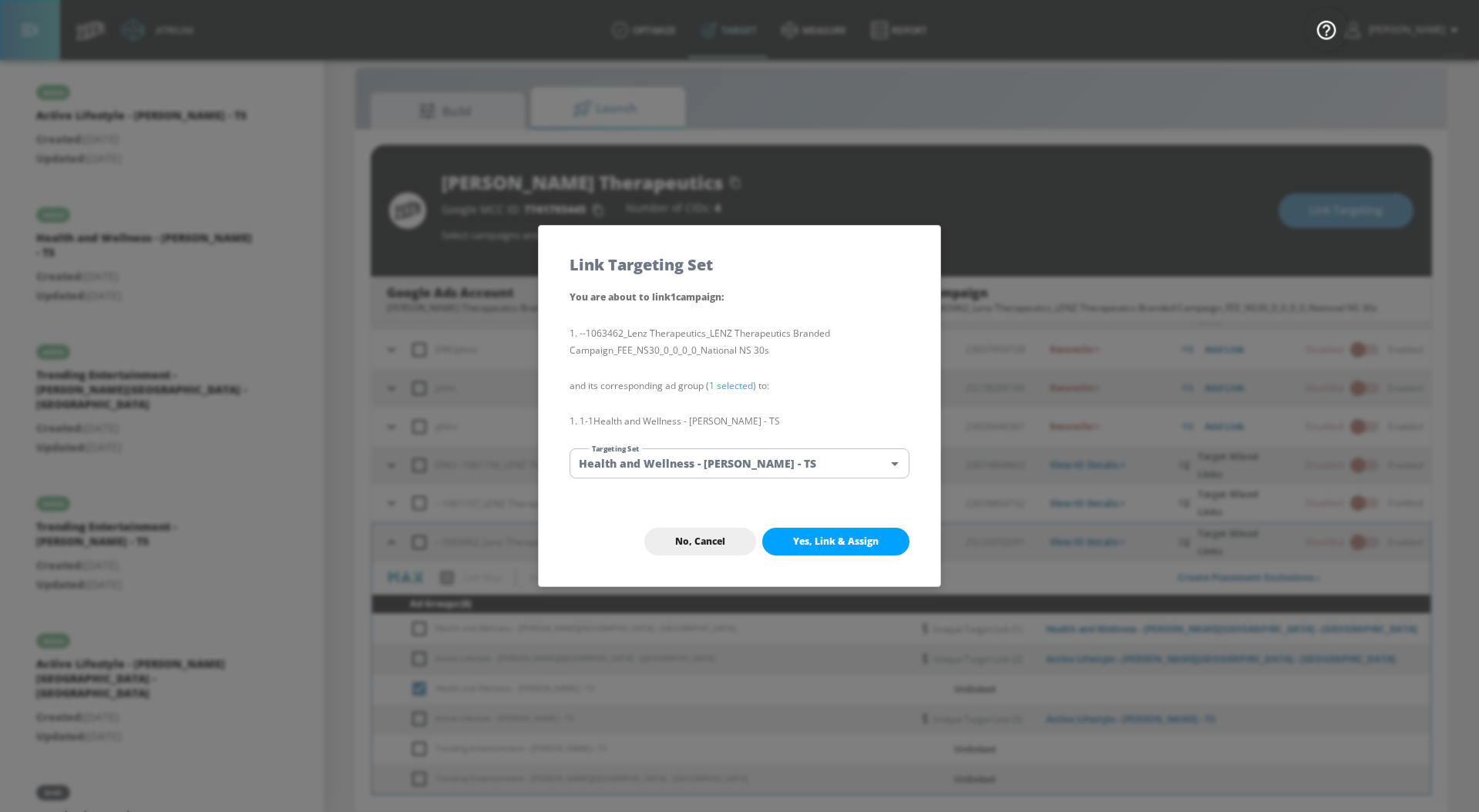
click at [821, 543] on span "Yes, Link & Assign" at bounding box center [836, 541] width 85 height 13
checkbox input "false"
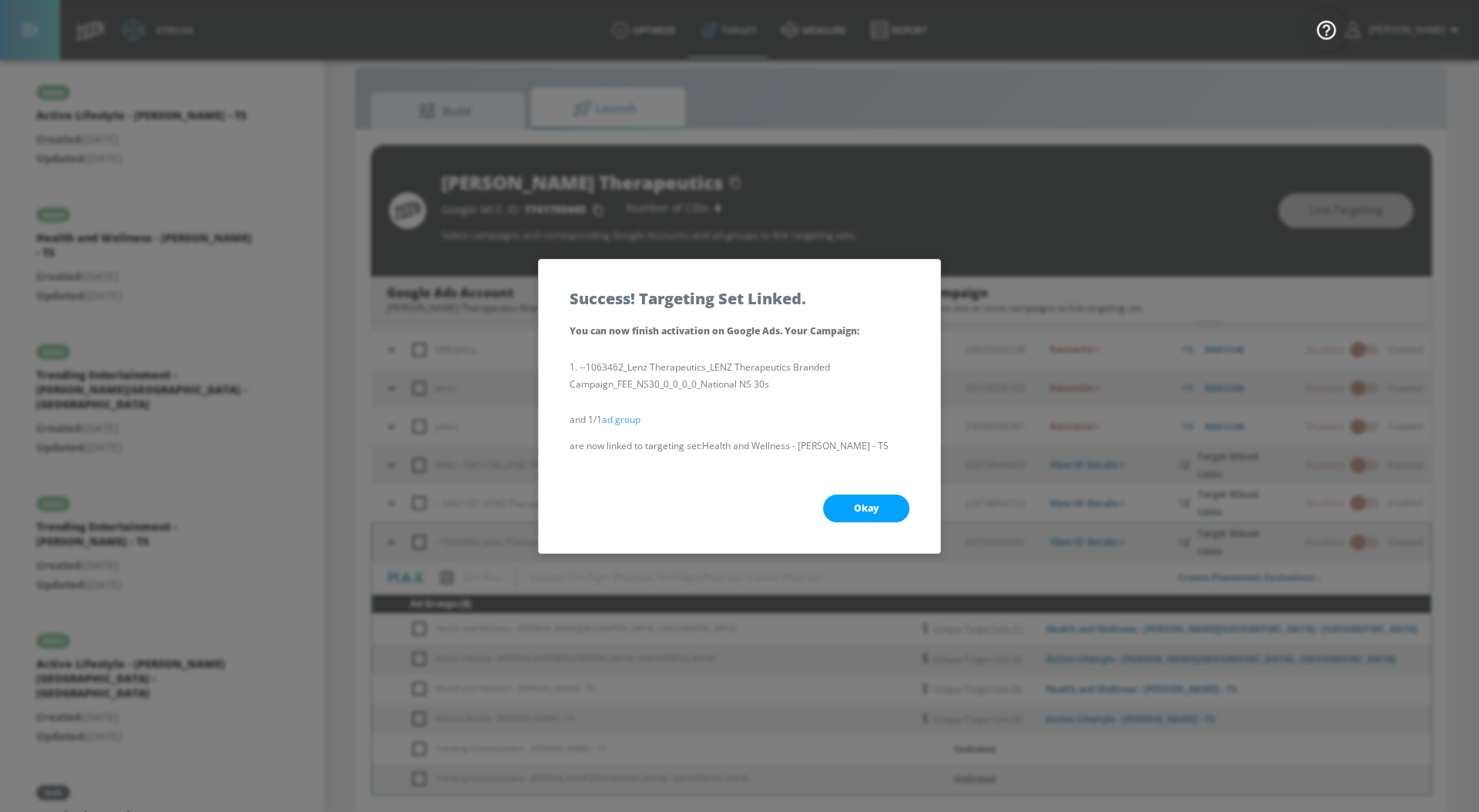
click at [859, 511] on span "Okay" at bounding box center [866, 508] width 25 height 13
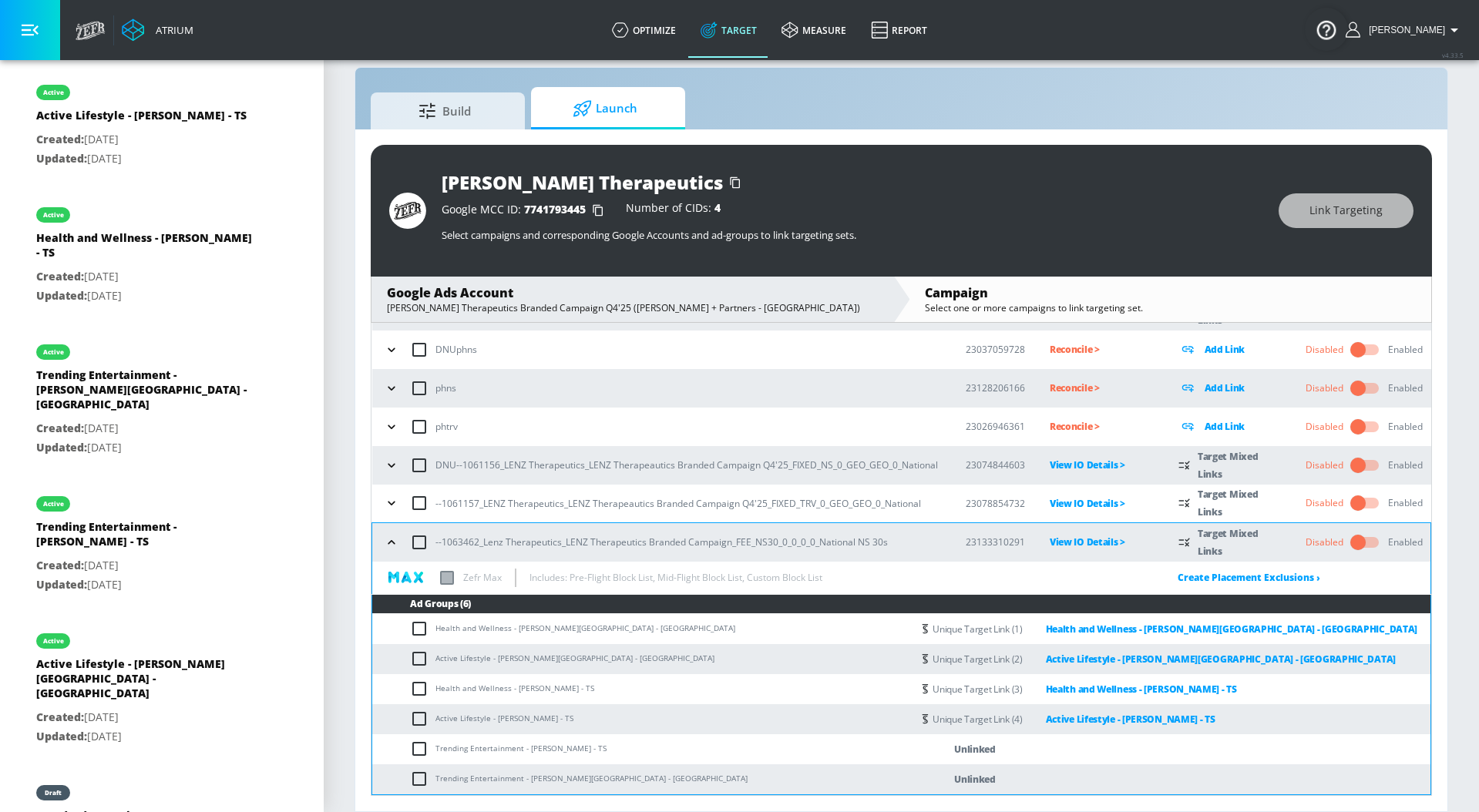
drag, startPoint x: 588, startPoint y: 718, endPoint x: 524, endPoint y: 736, distance: 66.5
click at [502, 732] on td "Active Lifestyle - [PERSON_NAME] - TS" at bounding box center [642, 719] width 539 height 30
drag, startPoint x: 614, startPoint y: 747, endPoint x: 434, endPoint y: 748, distance: 180.0
click at [434, 748] on td "Trending Entertainment - [PERSON_NAME] - TS" at bounding box center [642, 749] width 539 height 30
click at [412, 747] on input "checkbox" at bounding box center [423, 748] width 26 height 19
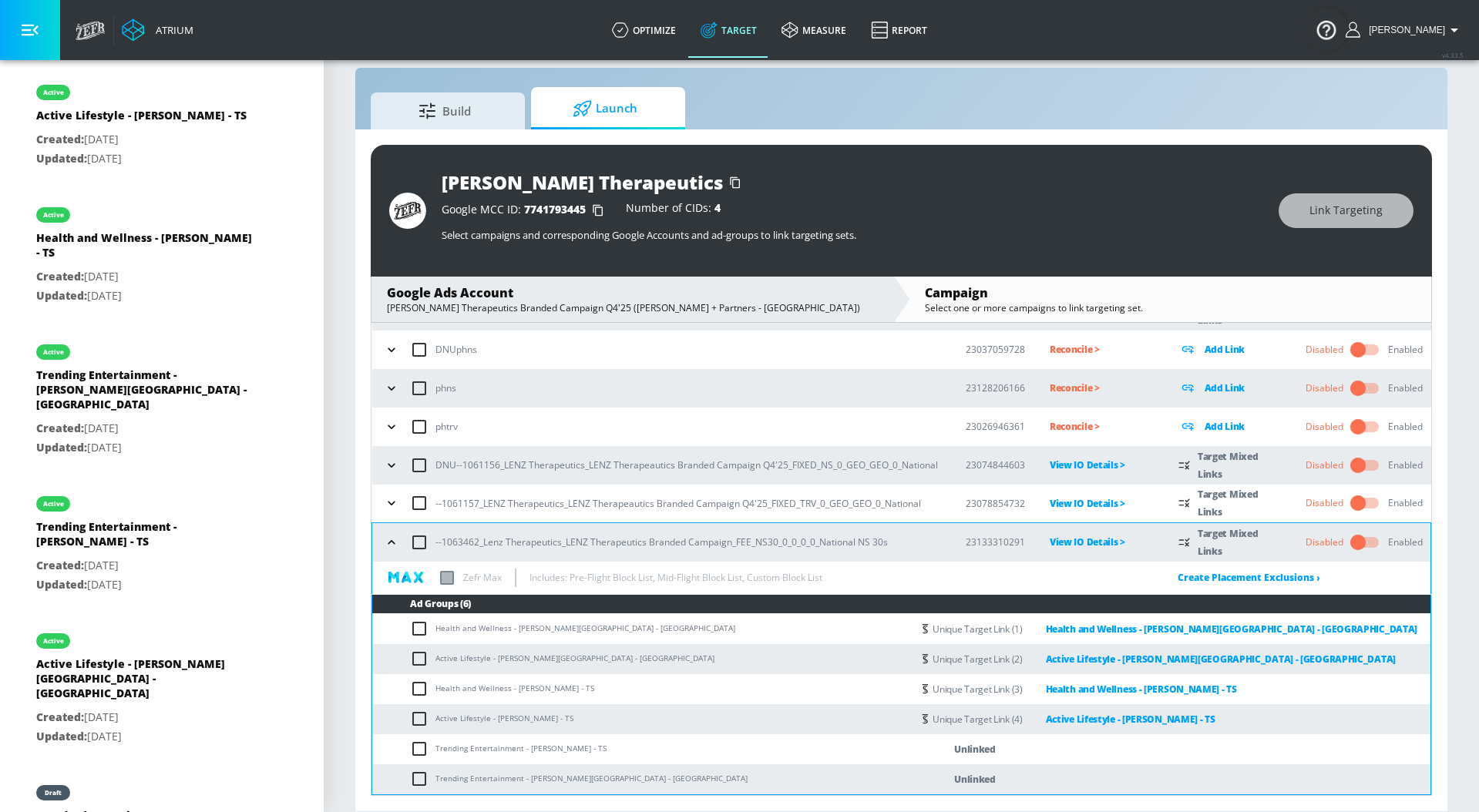
checkbox input "true"
click at [1302, 215] on button "Link Targeting" at bounding box center [1347, 210] width 135 height 34
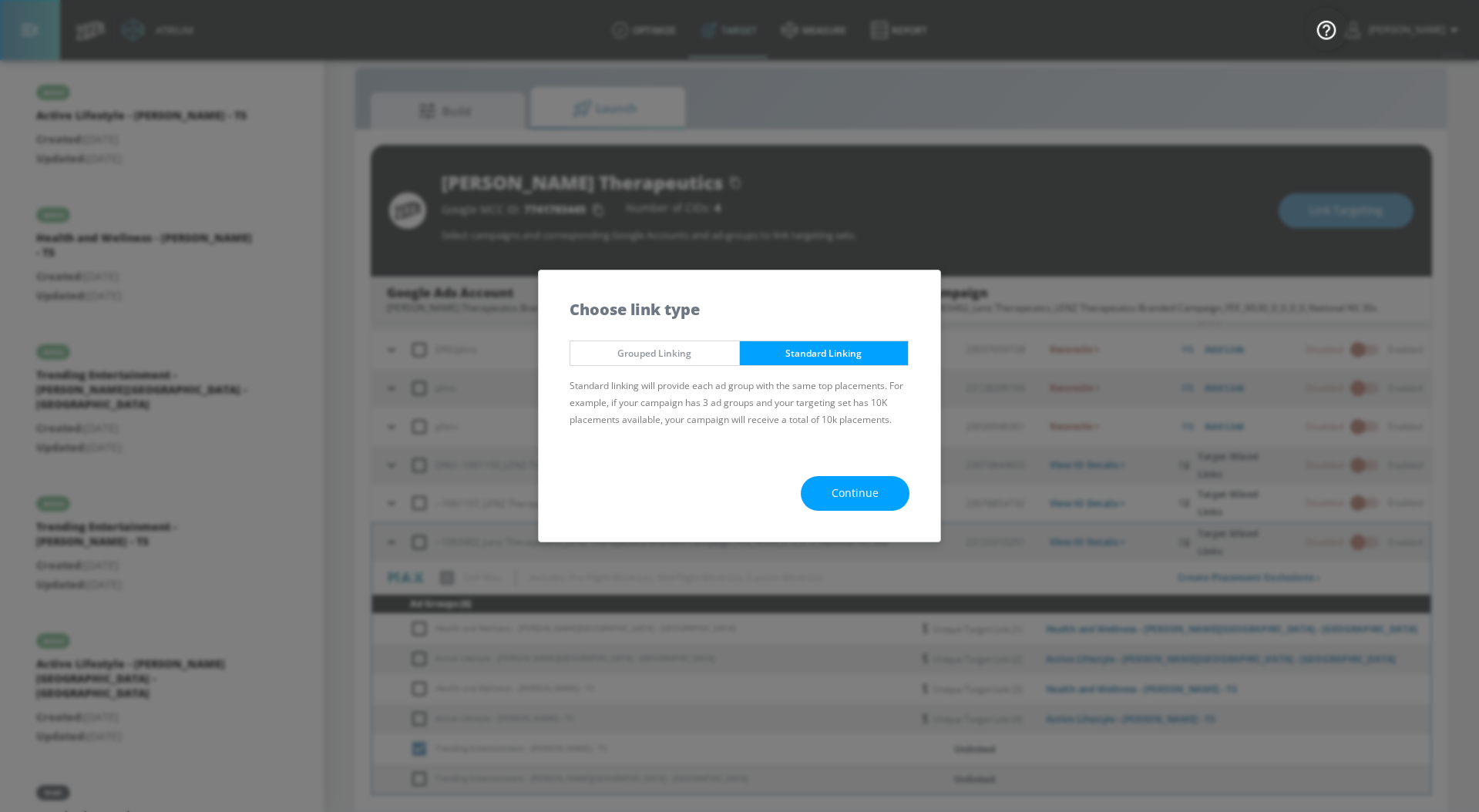
click at [880, 474] on div "Continue" at bounding box center [739, 493] width 401 height 96
click at [866, 495] on span "Continue" at bounding box center [855, 494] width 47 height 20
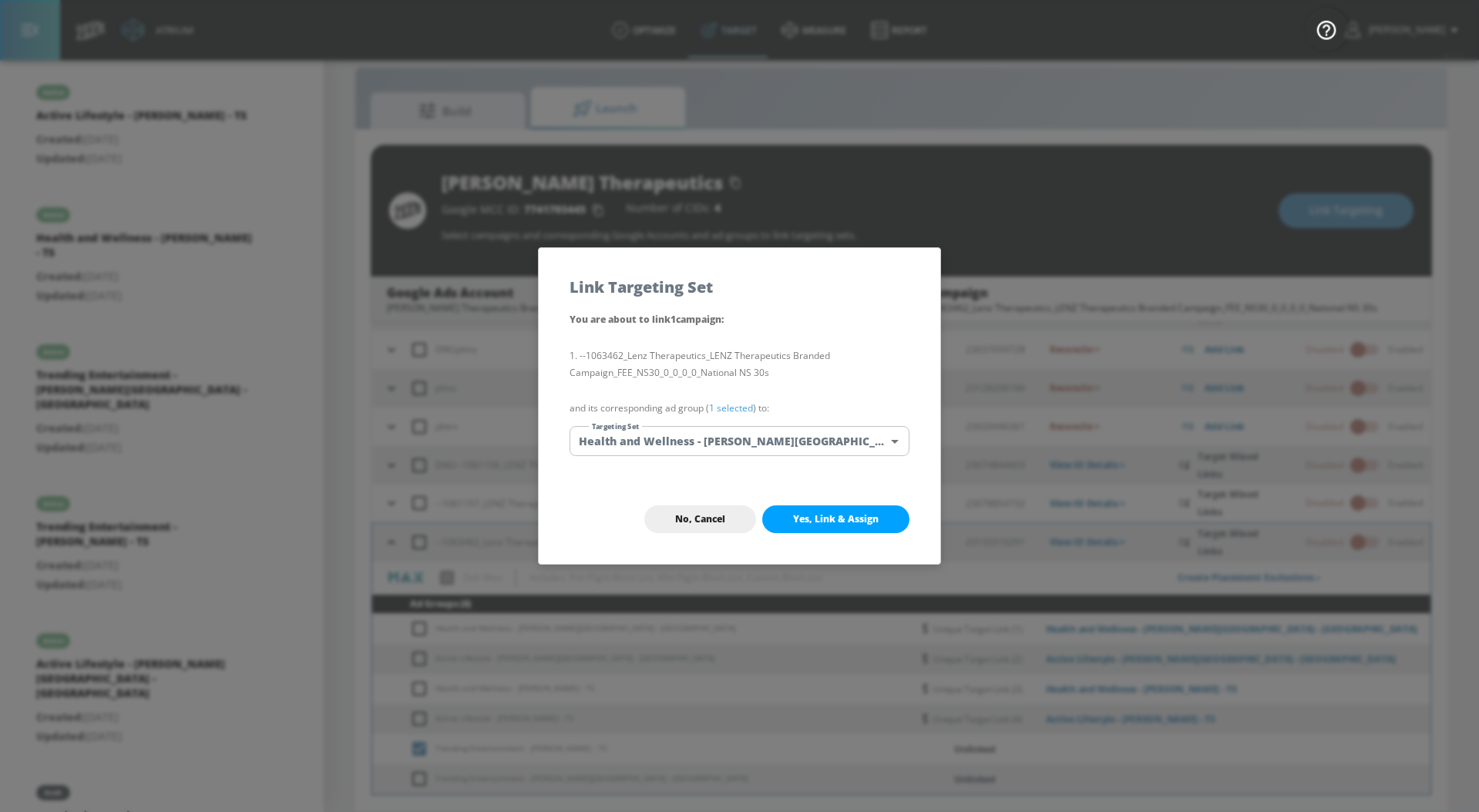
click at [744, 416] on p "and its corresponding ad group ( 1 selected ) to:" at bounding box center [740, 408] width 340 height 17
click at [744, 410] on link "1 selected" at bounding box center [731, 407] width 44 height 13
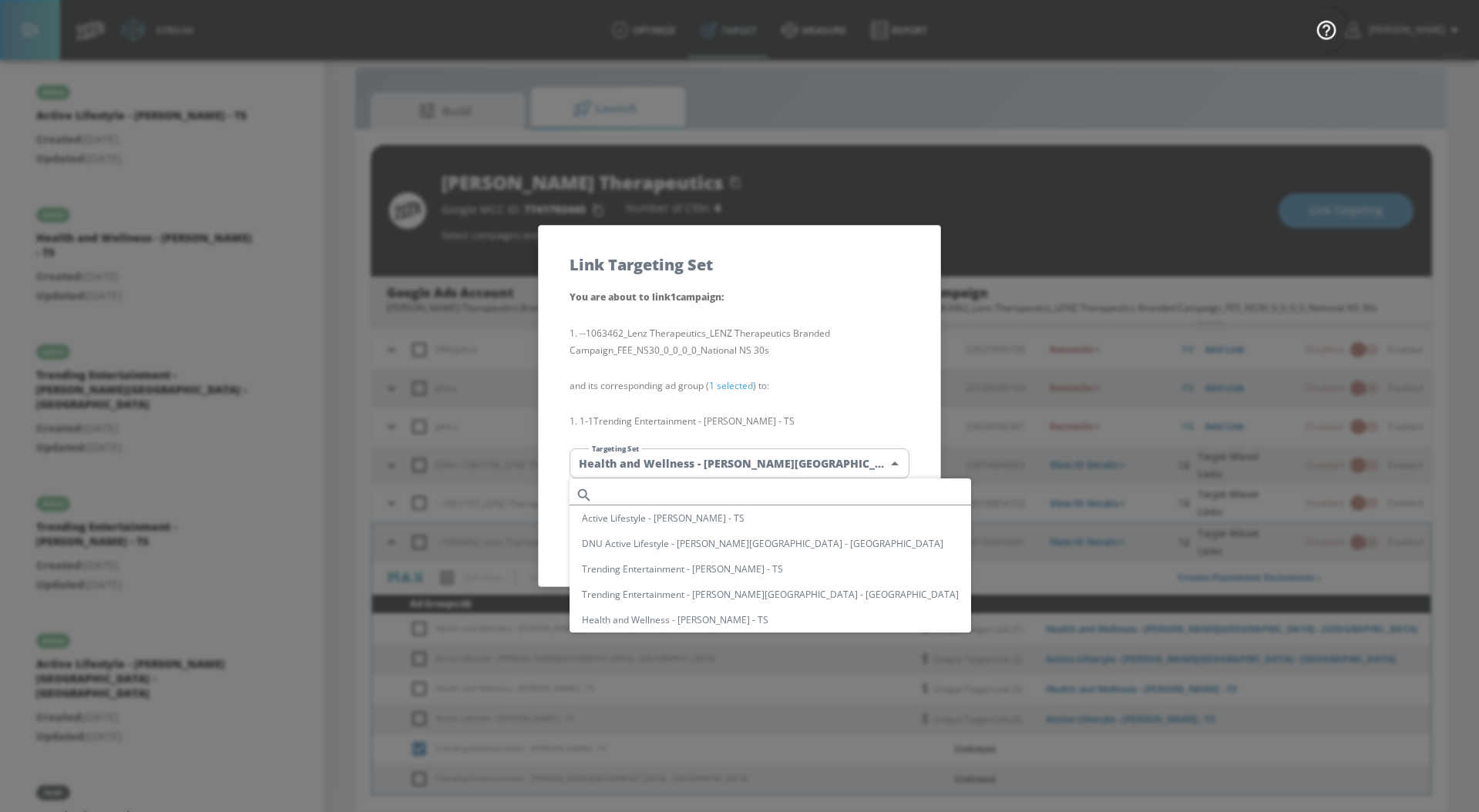
click at [744, 466] on body "Atrium optimize Target measure Report optimize Target measure Report v 4.33.5 […" at bounding box center [740, 394] width 1479 height 835
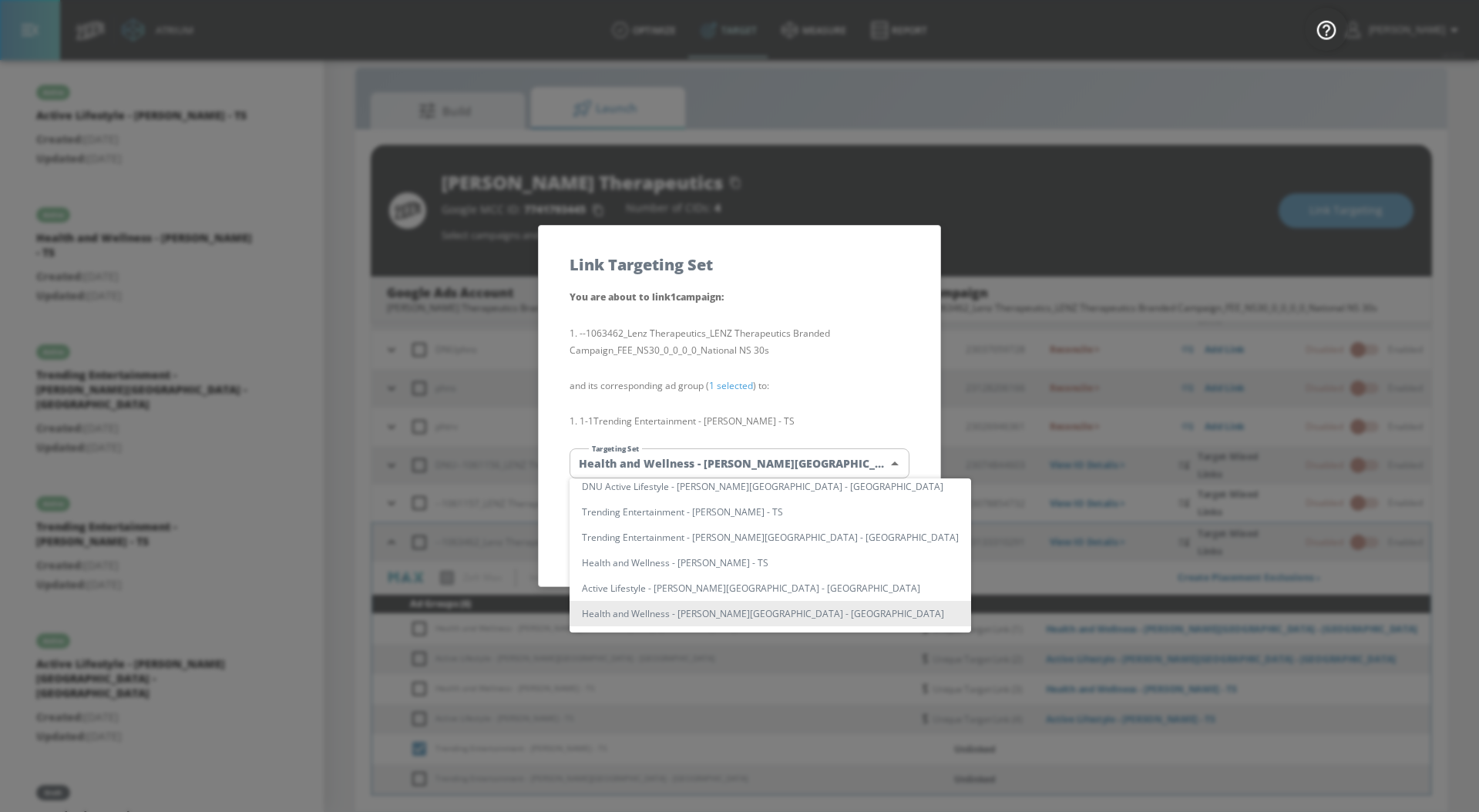
click at [765, 513] on li "Trending Entertainment - [PERSON_NAME] - TS" at bounding box center [770, 512] width 401 height 25
type input "91822216-5e33-4836-bae0-88f482bb9c10"
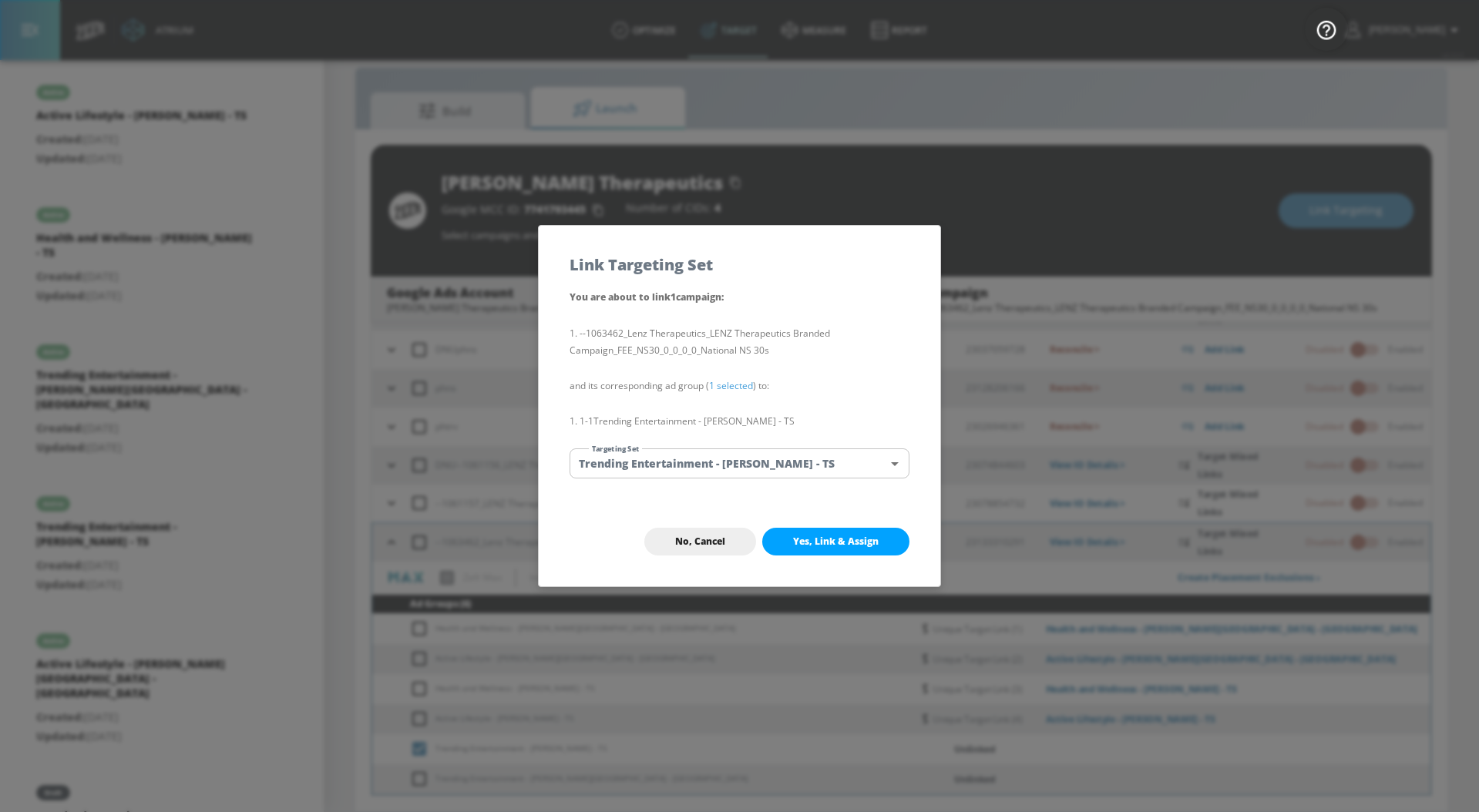
click at [829, 545] on span "Yes, Link & Assign" at bounding box center [836, 541] width 85 height 13
checkbox input "false"
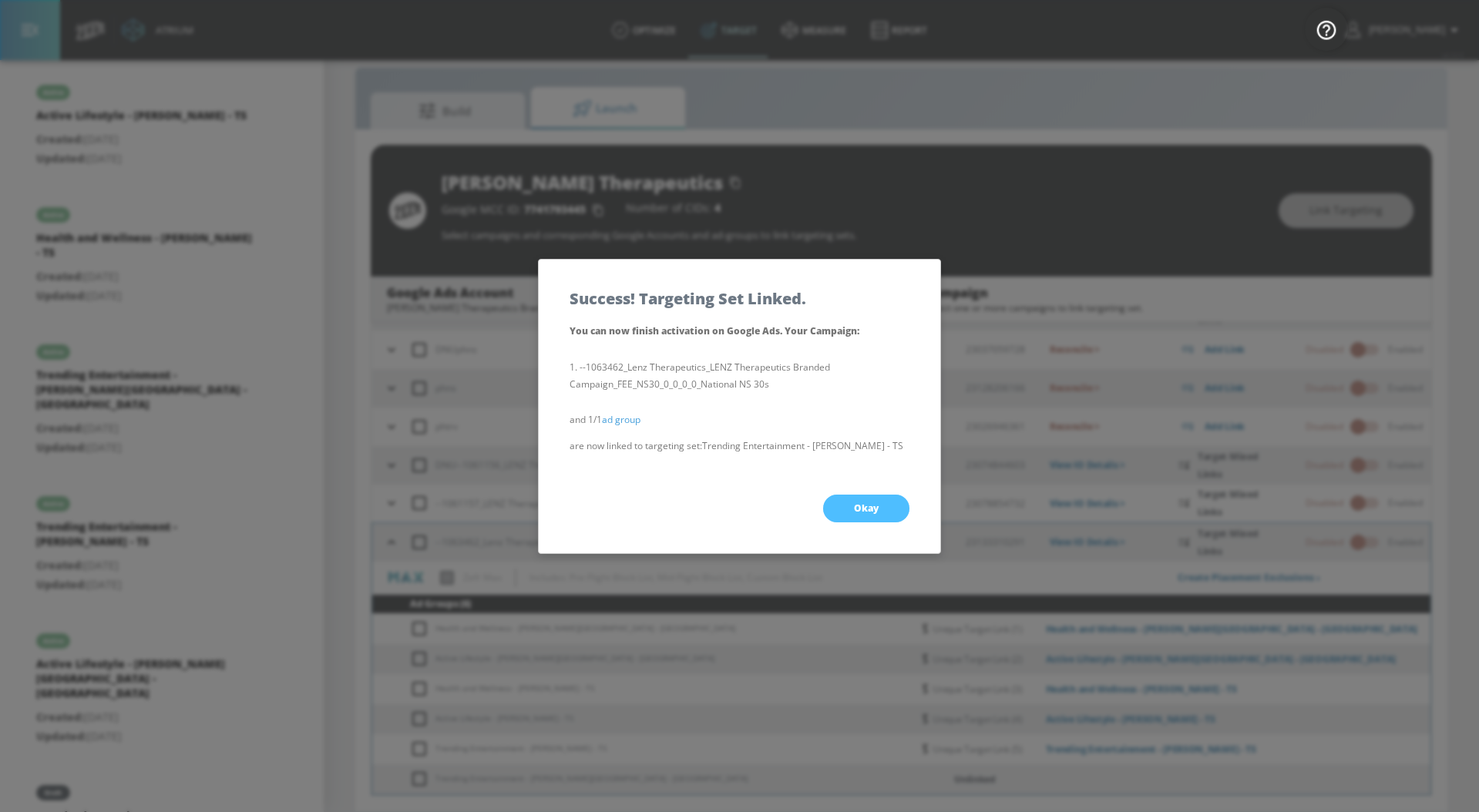
click at [865, 512] on span "Okay" at bounding box center [866, 508] width 25 height 13
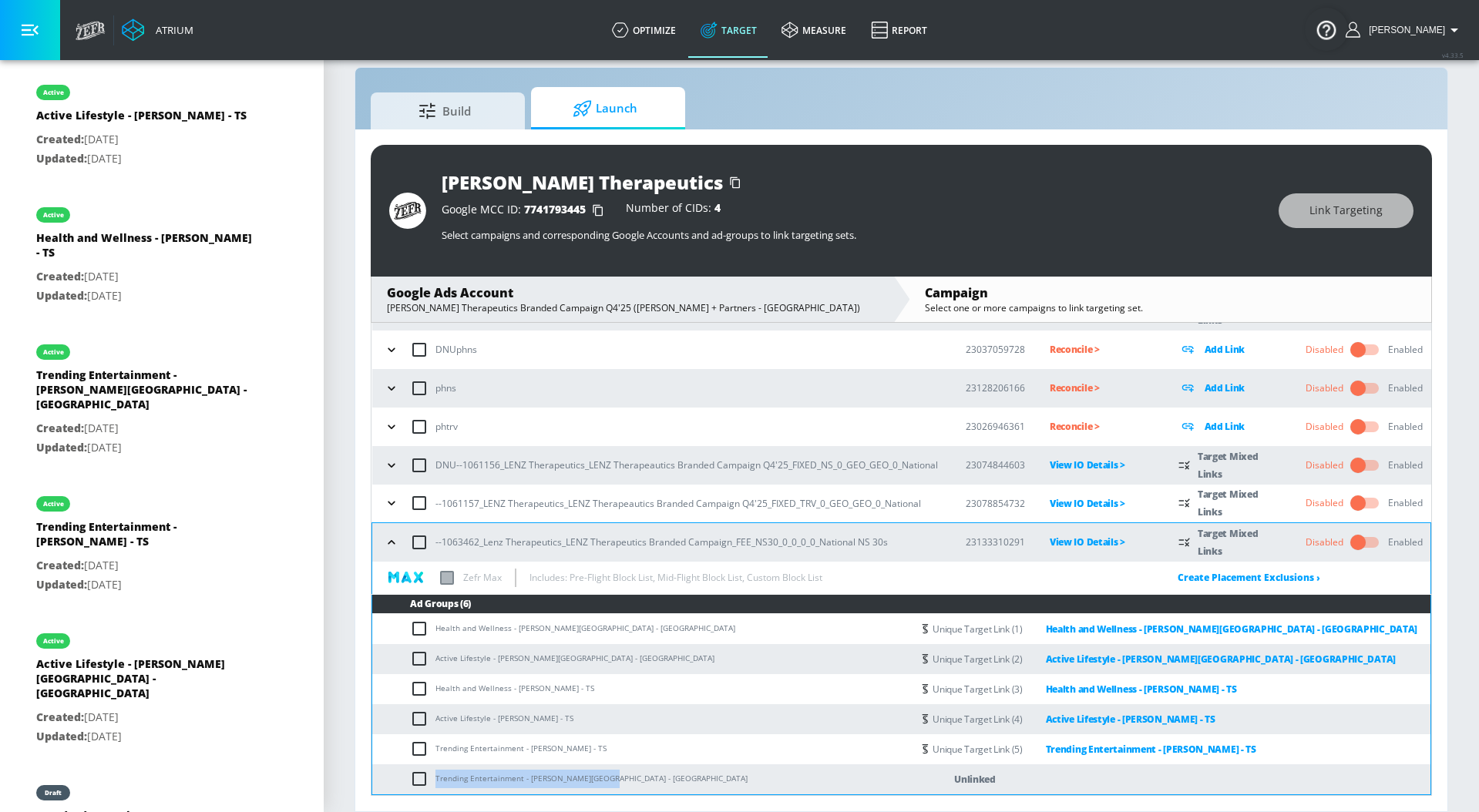
drag, startPoint x: 605, startPoint y: 782, endPoint x: 434, endPoint y: 780, distance: 171.0
click at [434, 780] on td "Trending Entertainment - [PERSON_NAME][GEOGRAPHIC_DATA] - [GEOGRAPHIC_DATA]" at bounding box center [642, 780] width 539 height 30
click at [413, 773] on input "checkbox" at bounding box center [423, 779] width 26 height 19
checkbox input "true"
click at [1315, 209] on span "Link Targeting" at bounding box center [1346, 211] width 74 height 20
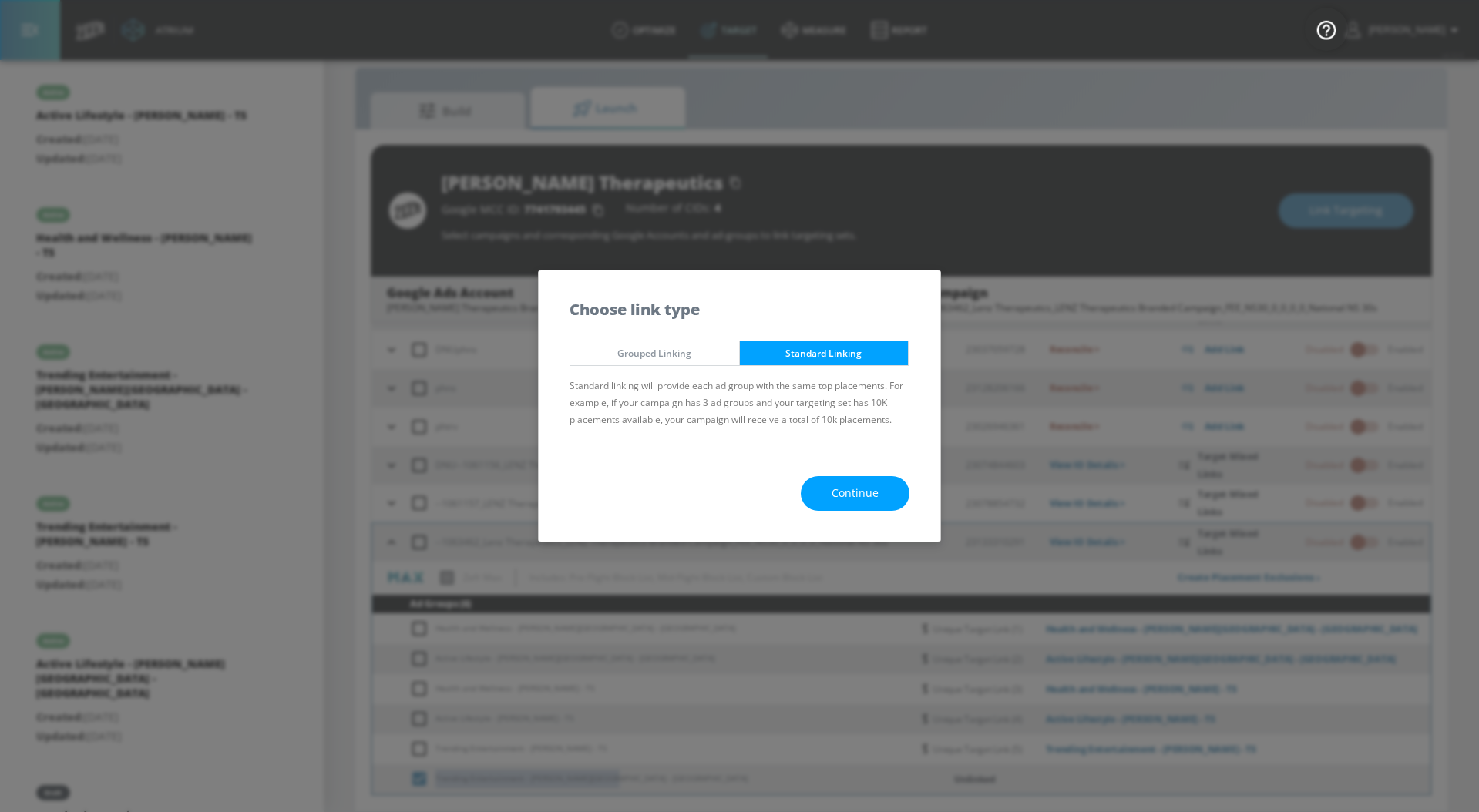
click at [842, 497] on span "Continue" at bounding box center [855, 494] width 47 height 20
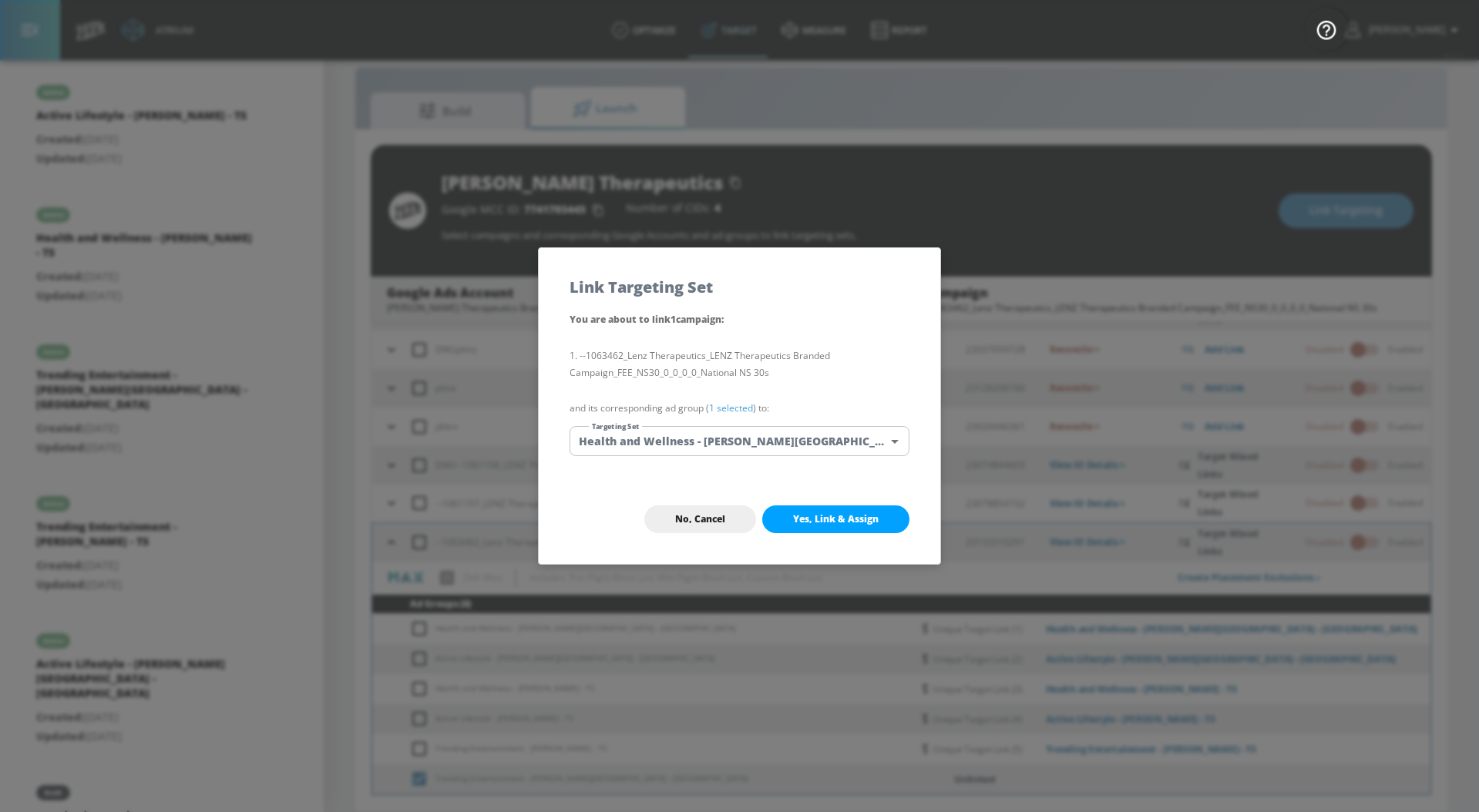
click at [718, 405] on link "1 selected" at bounding box center [731, 407] width 44 height 13
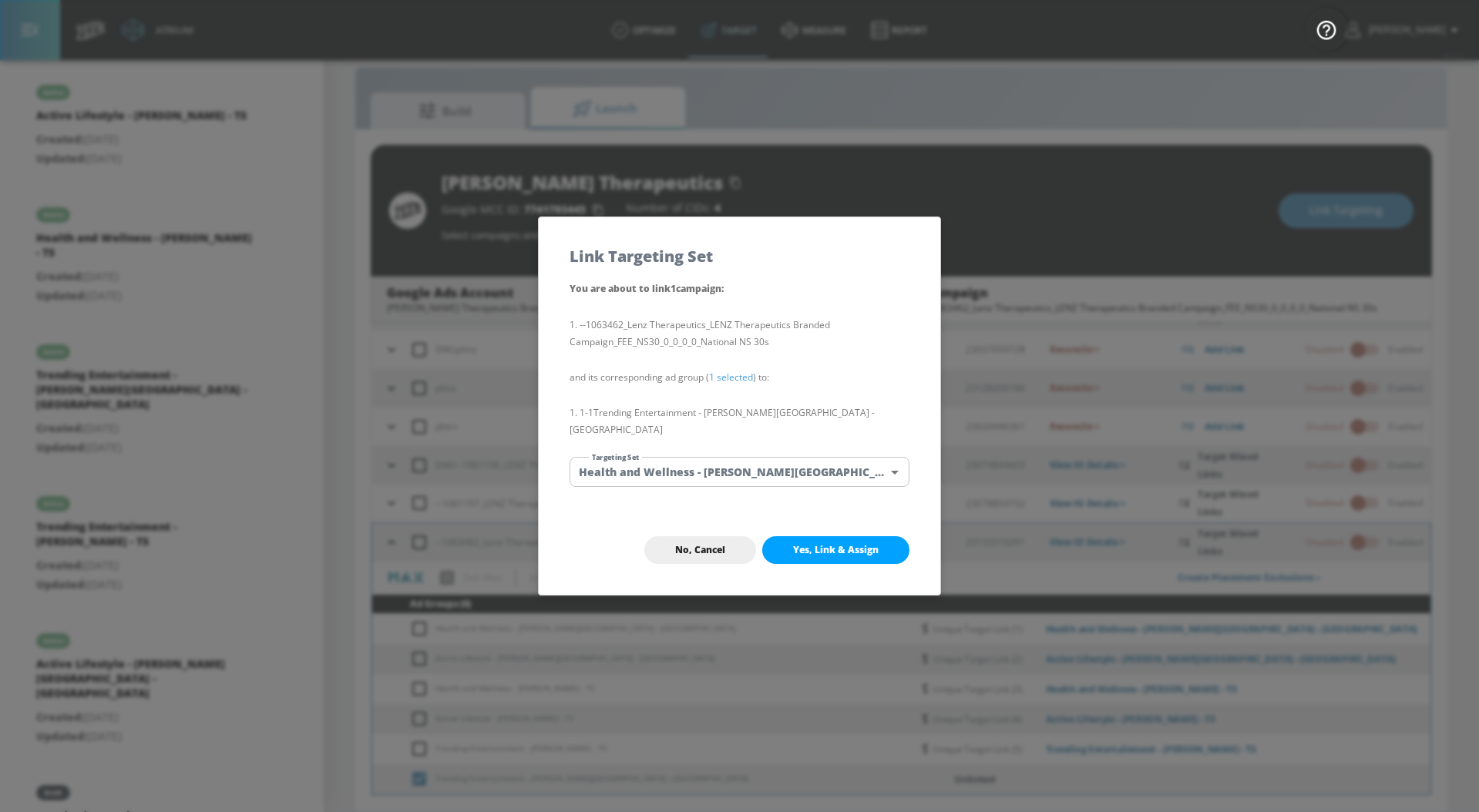
click at [718, 473] on body "Atrium optimize Target measure Report optimize Target measure Report v 4.33.5 […" at bounding box center [740, 394] width 1479 height 835
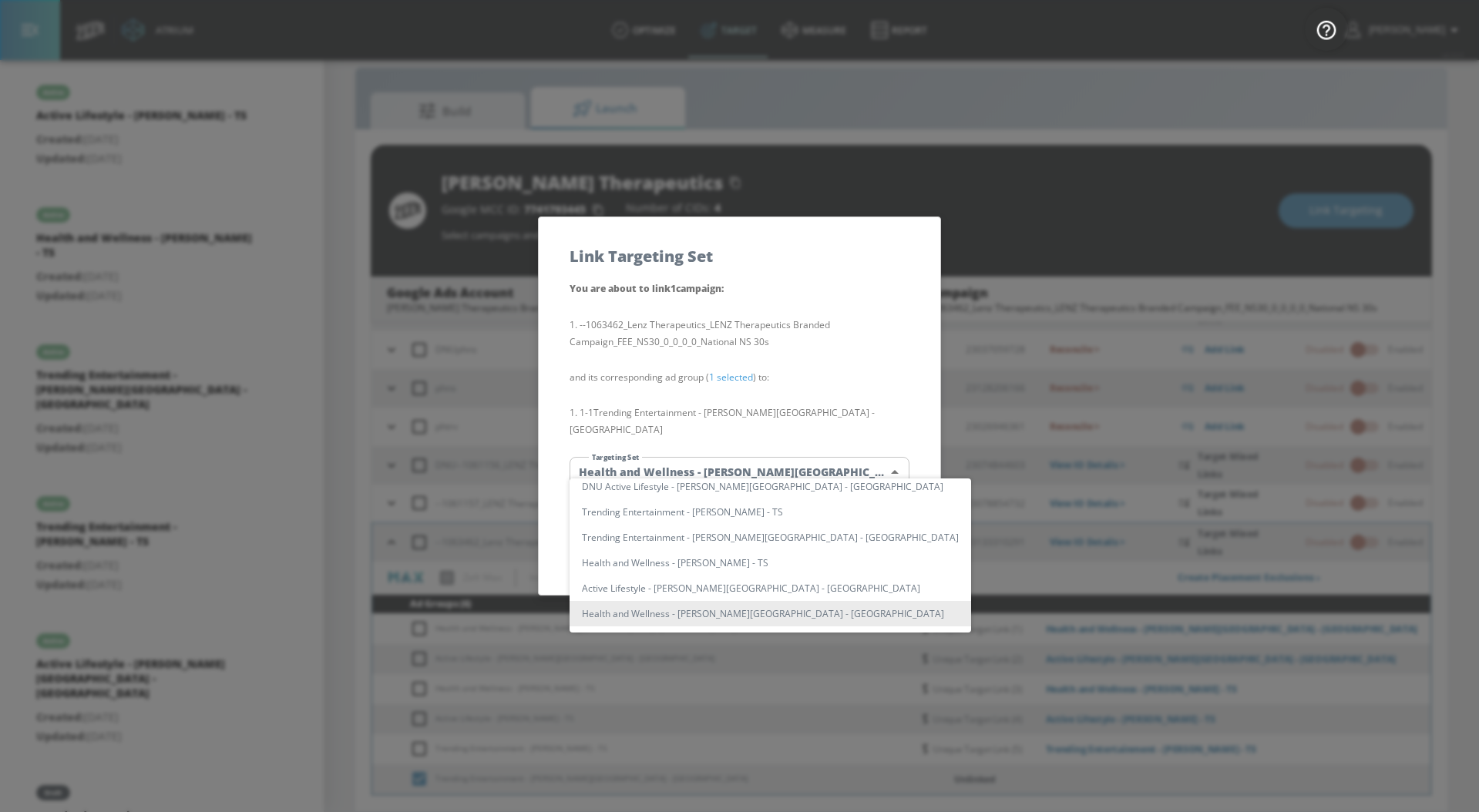
click at [749, 539] on li "Trending Entertainment - [PERSON_NAME][GEOGRAPHIC_DATA] - [GEOGRAPHIC_DATA]" at bounding box center [770, 537] width 401 height 25
type input "79dd23cc-3522-42dc-9cef-77bc6984ac76"
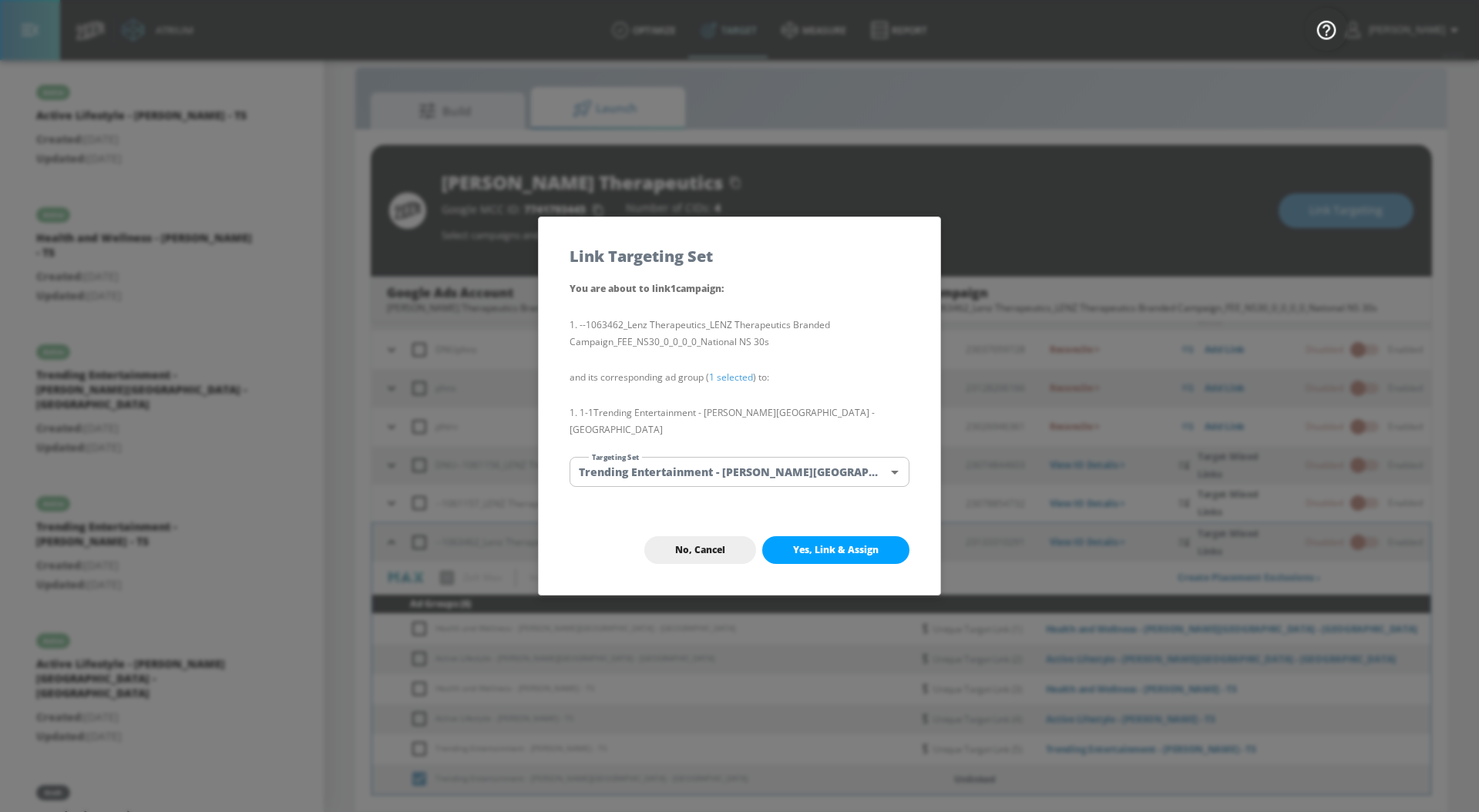
click at [805, 544] on span "Yes, Link & Assign" at bounding box center [836, 550] width 85 height 13
checkbox input "false"
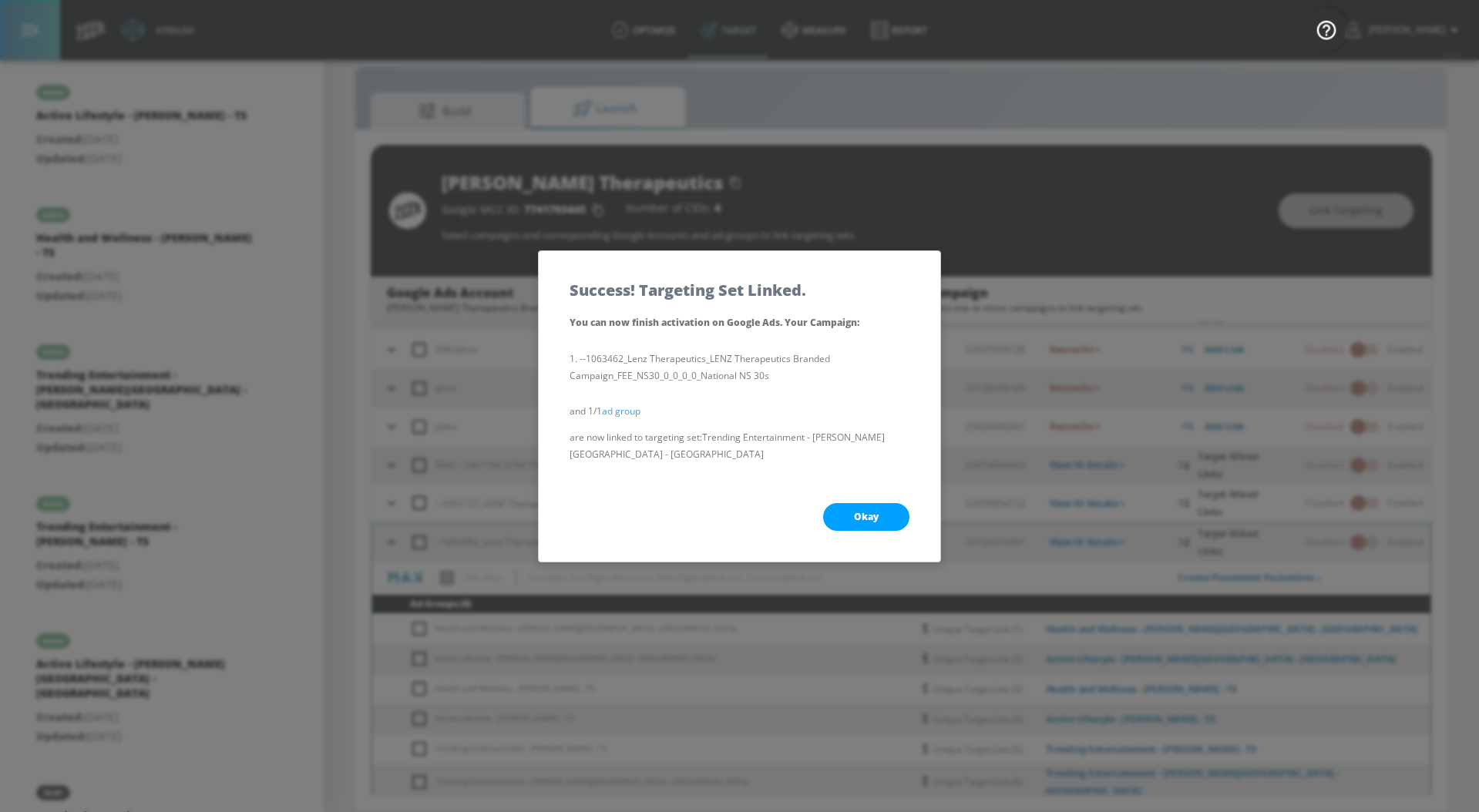
click at [858, 513] on span "Okay" at bounding box center [866, 517] width 25 height 13
